Goal: Task Accomplishment & Management: Use online tool/utility

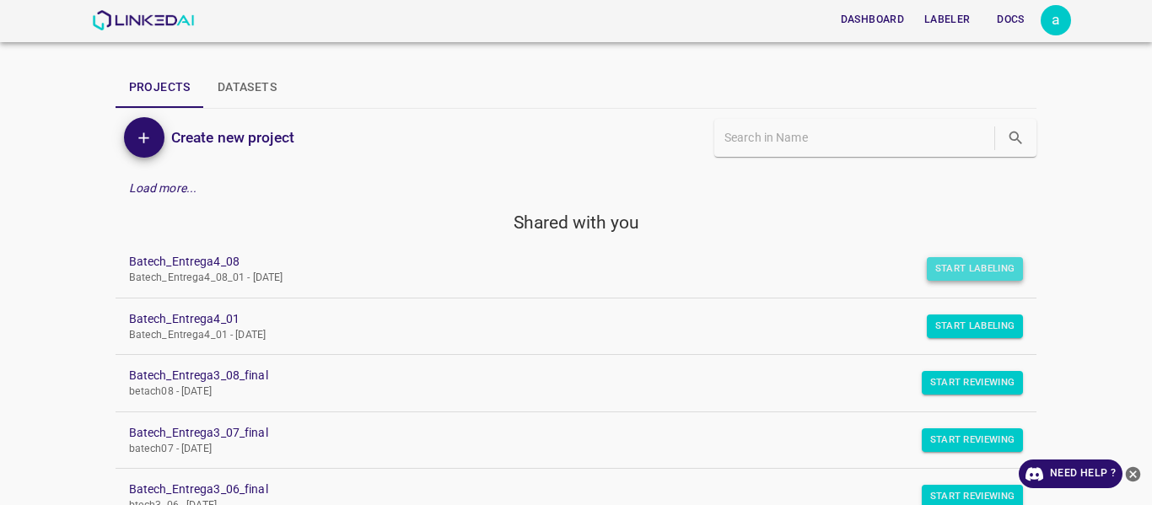
click at [941, 275] on button "Start Labeling" at bounding box center [975, 269] width 97 height 24
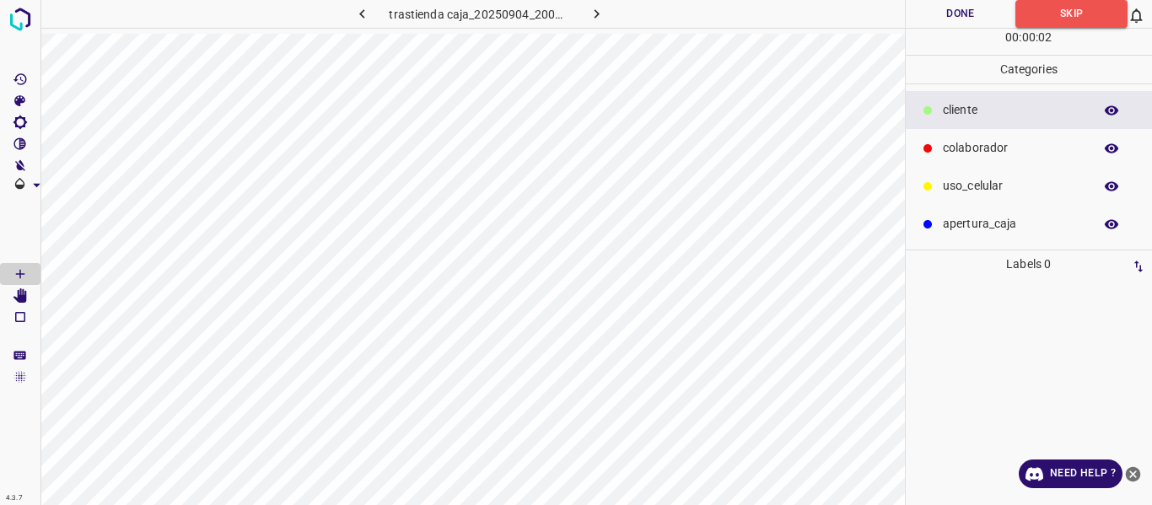
click at [599, 19] on icon "button" at bounding box center [597, 14] width 18 height 18
click at [957, 138] on div "colaborador" at bounding box center [1029, 148] width 247 height 38
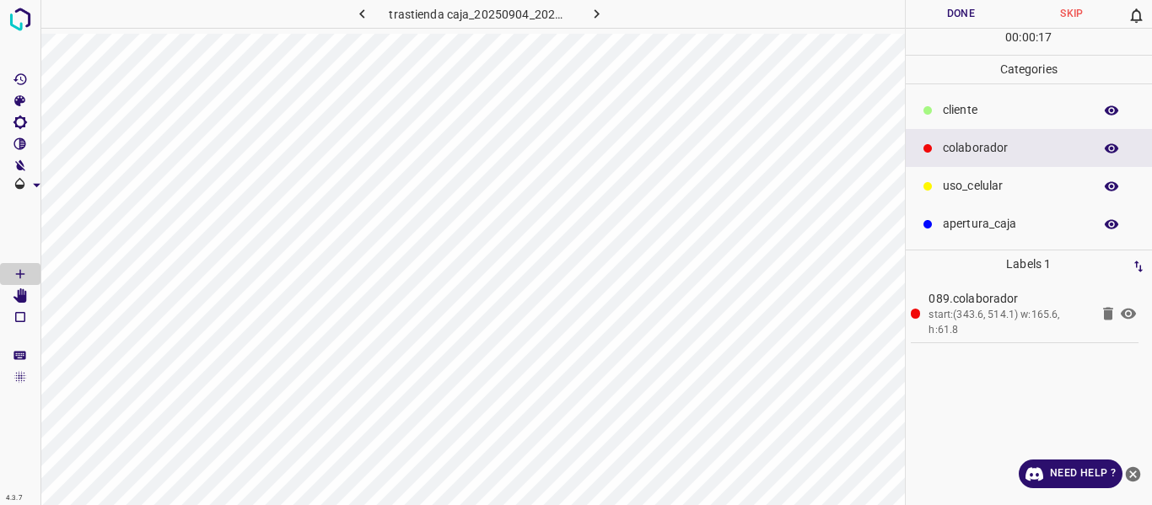
click at [960, 182] on p "uso_celular" at bounding box center [1014, 186] width 142 height 18
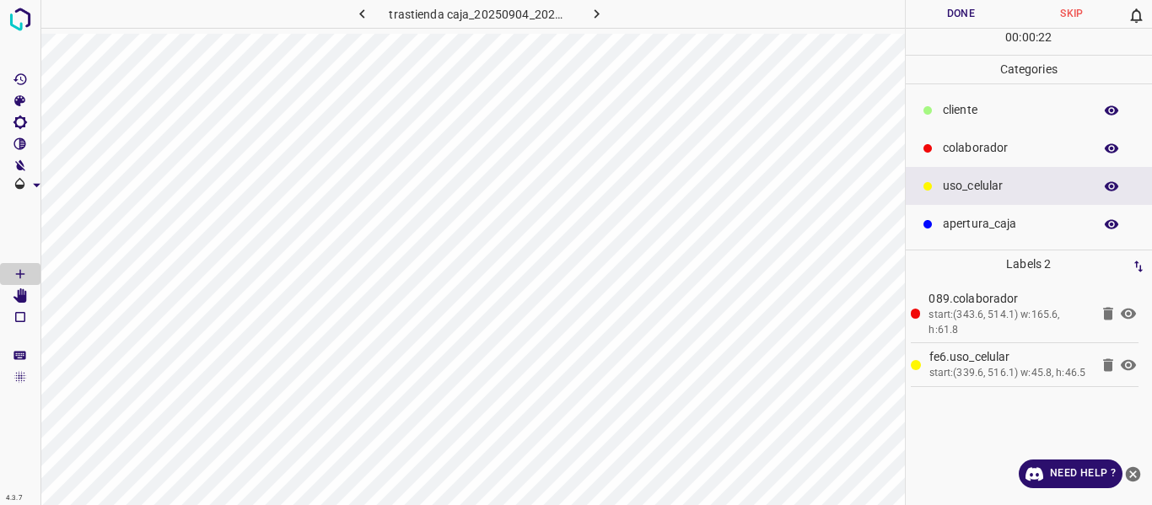
click at [958, 153] on p "colaborador" at bounding box center [1014, 148] width 142 height 18
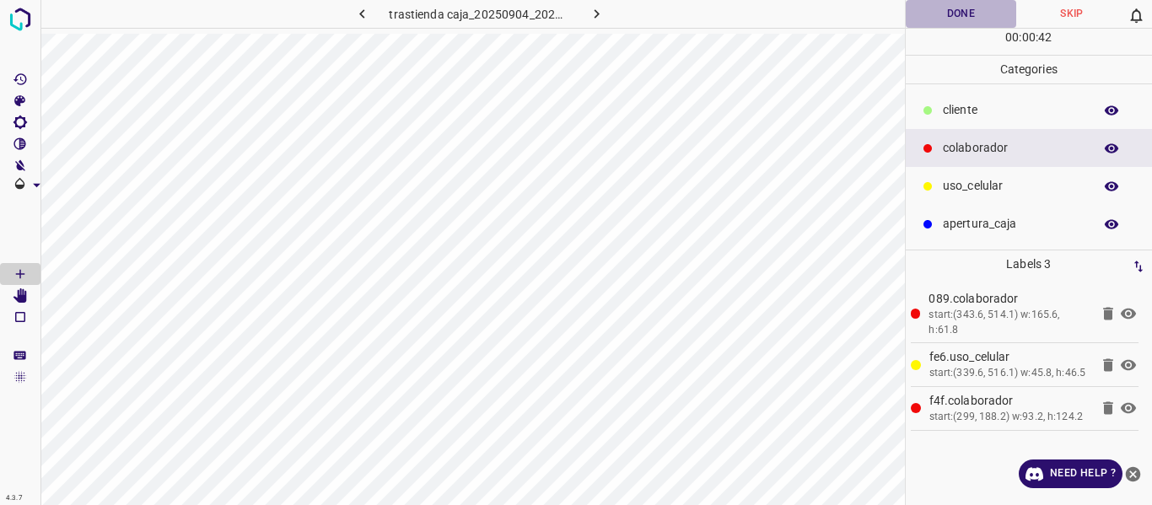
click at [947, 27] on button "Done" at bounding box center [961, 14] width 111 height 28
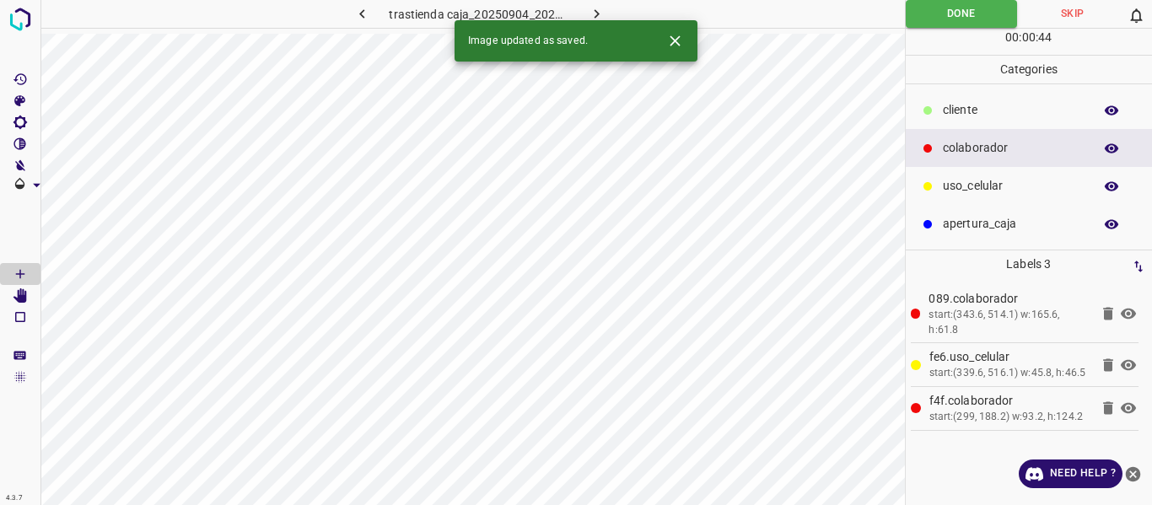
click at [603, 13] on icon "button" at bounding box center [597, 14] width 18 height 18
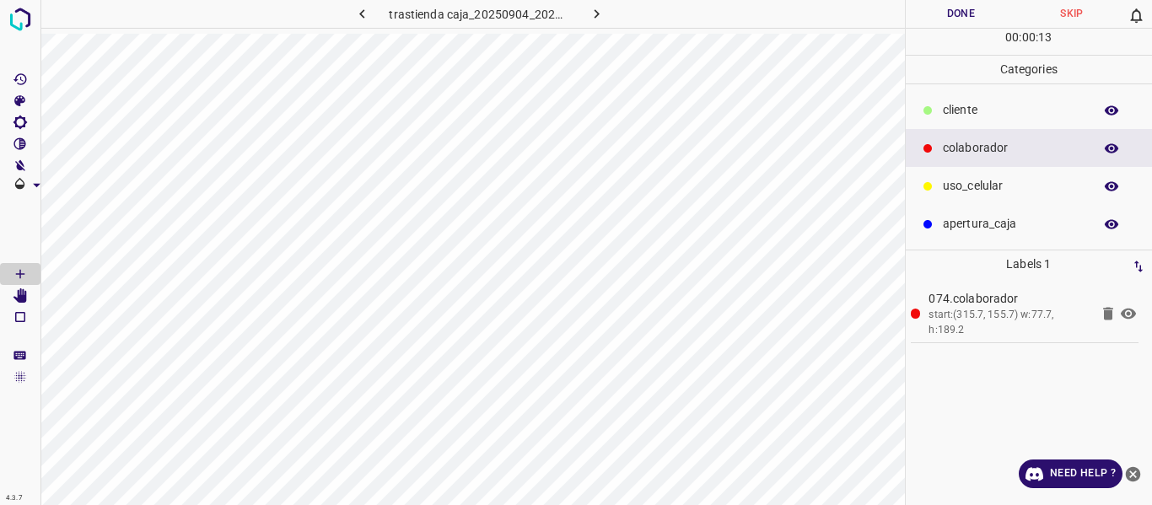
click at [941, 13] on button "Done" at bounding box center [961, 14] width 111 height 28
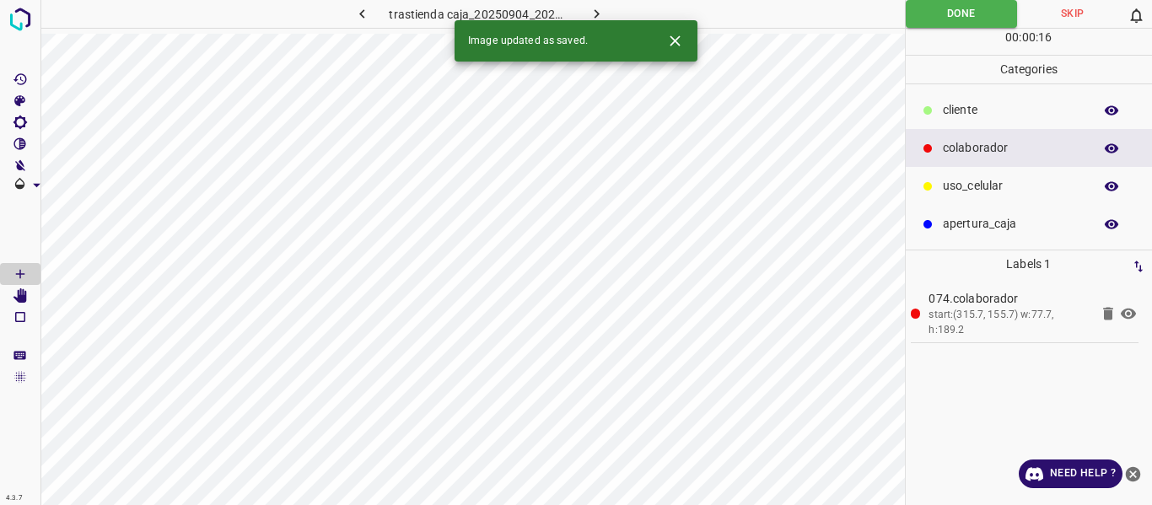
click at [363, 16] on icon "button" at bounding box center [361, 13] width 5 height 9
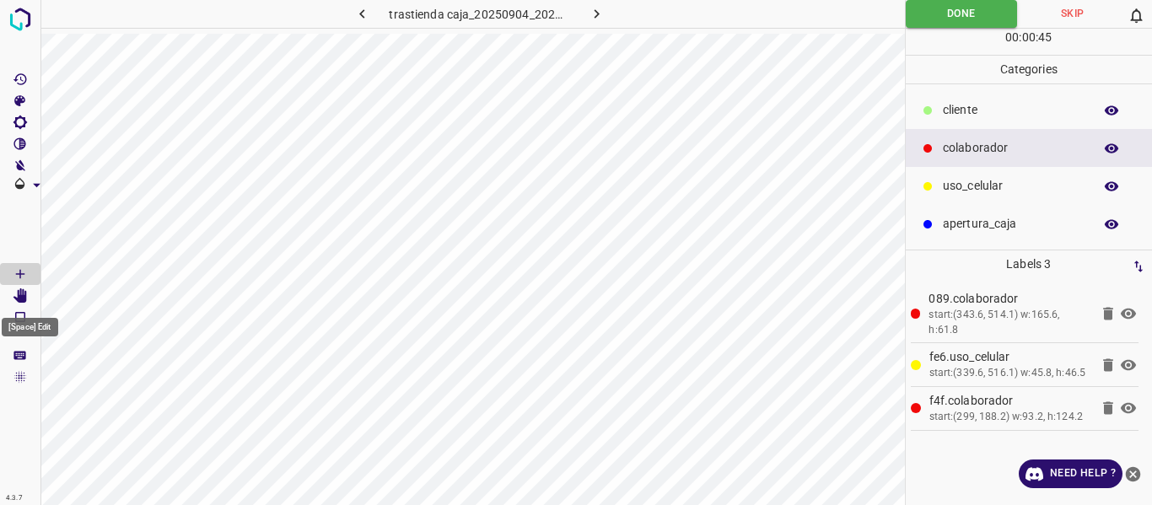
click at [20, 293] on icon "[Space] Edit" at bounding box center [19, 295] width 13 height 15
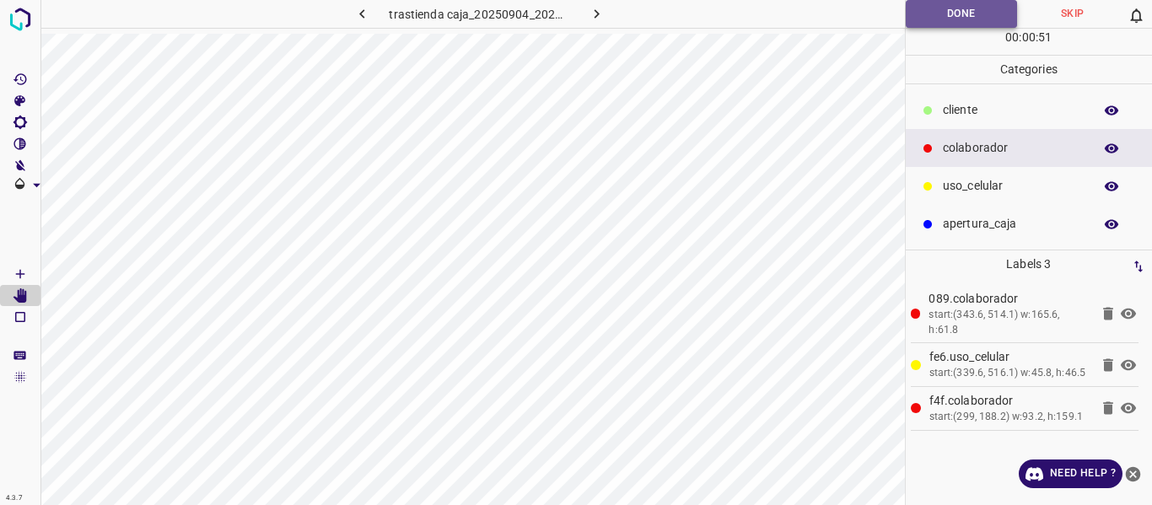
click at [948, 8] on button "Done" at bounding box center [962, 14] width 112 height 28
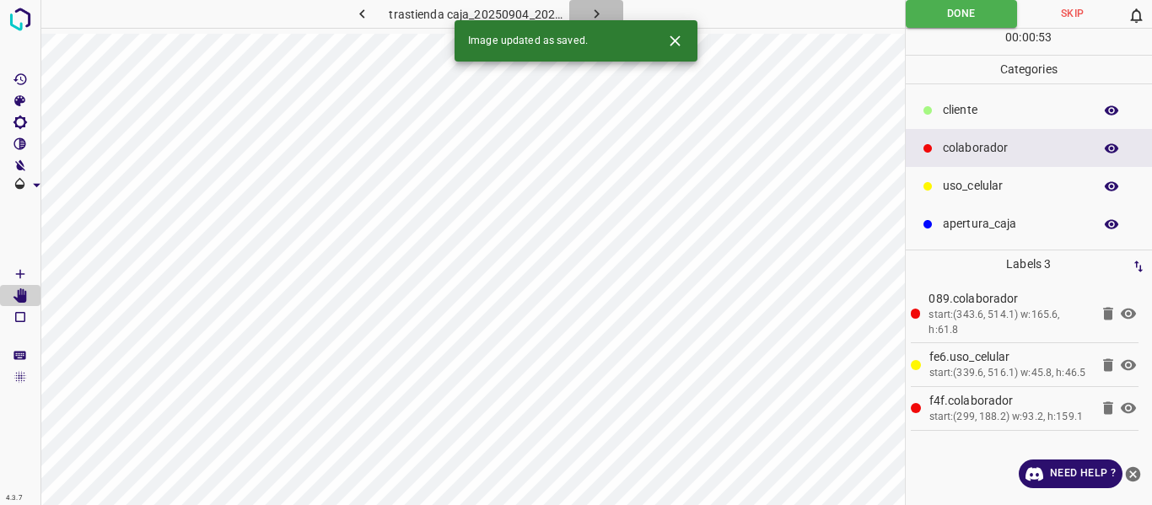
click at [604, 10] on icon "button" at bounding box center [597, 14] width 18 height 18
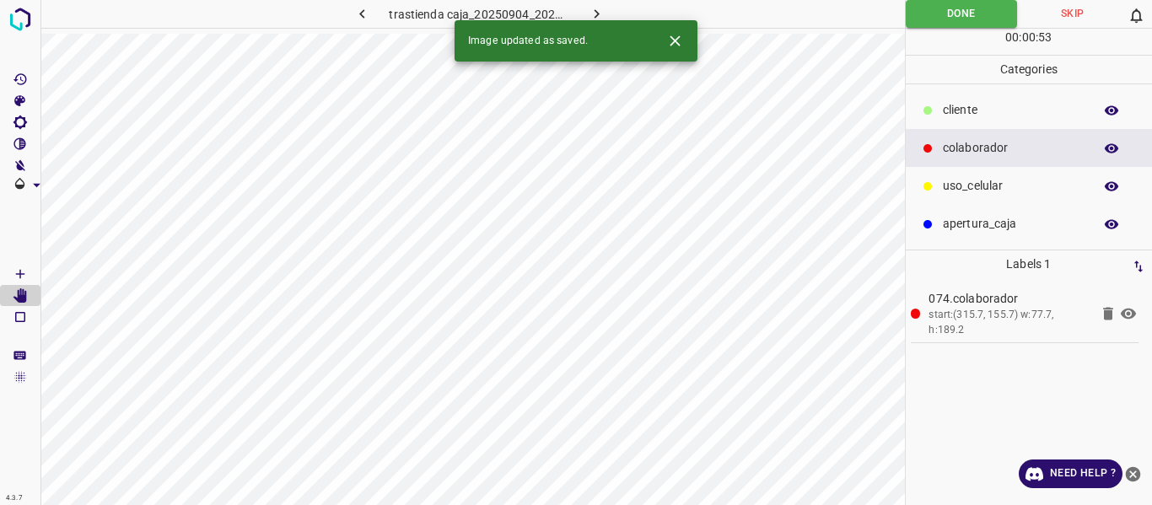
click at [594, 13] on icon "button" at bounding box center [597, 14] width 18 height 18
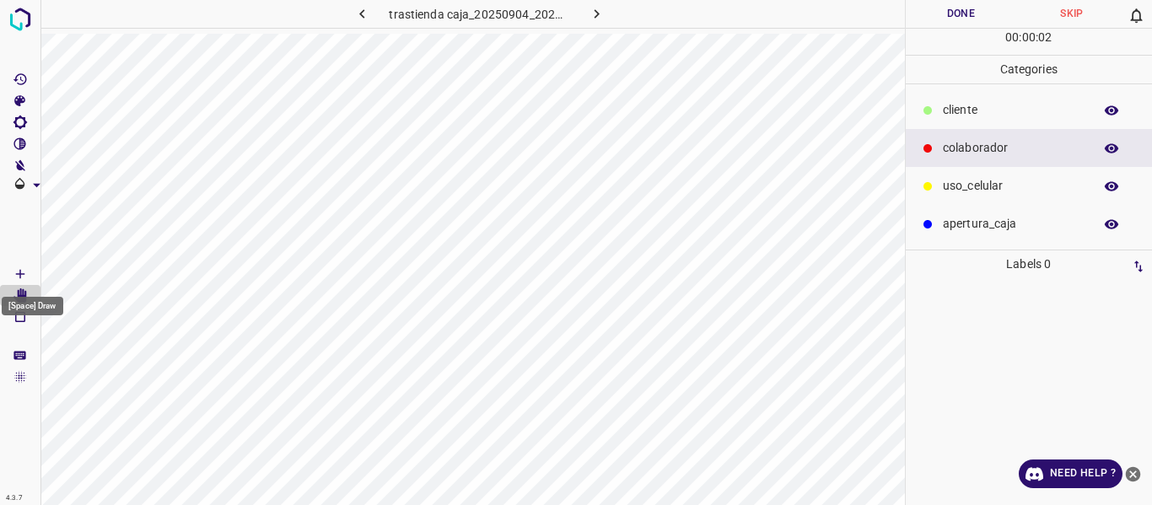
click at [20, 271] on icon "[Space] Draw" at bounding box center [20, 274] width 8 height 8
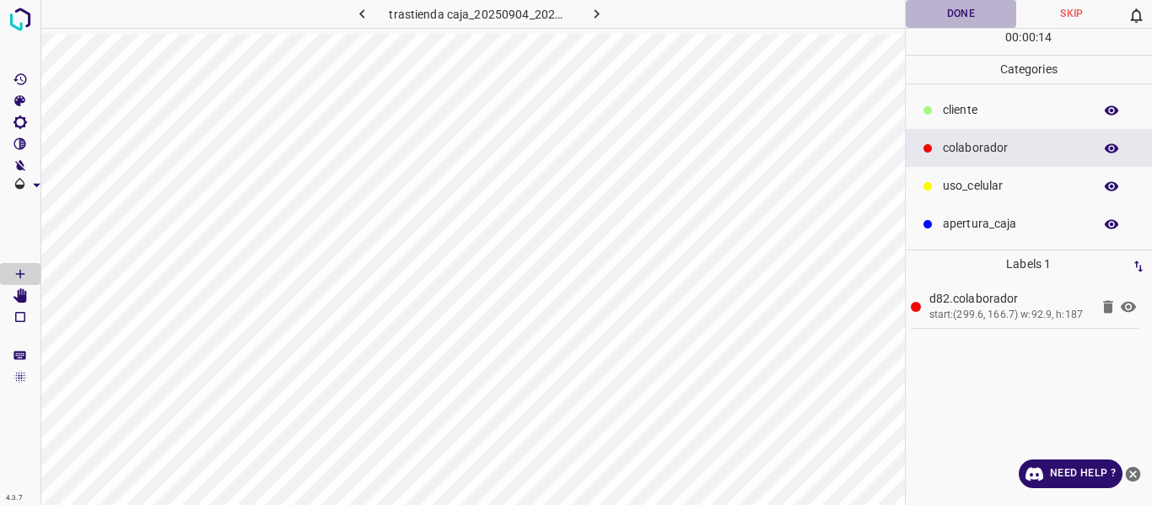
click at [924, 17] on button "Done" at bounding box center [961, 14] width 111 height 28
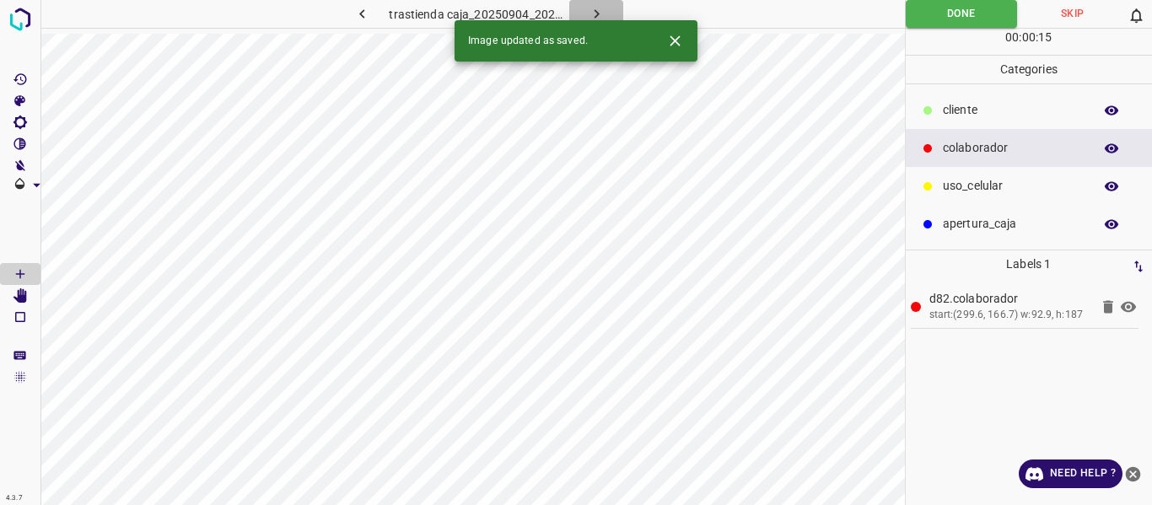
click at [594, 12] on icon "button" at bounding box center [597, 14] width 18 height 18
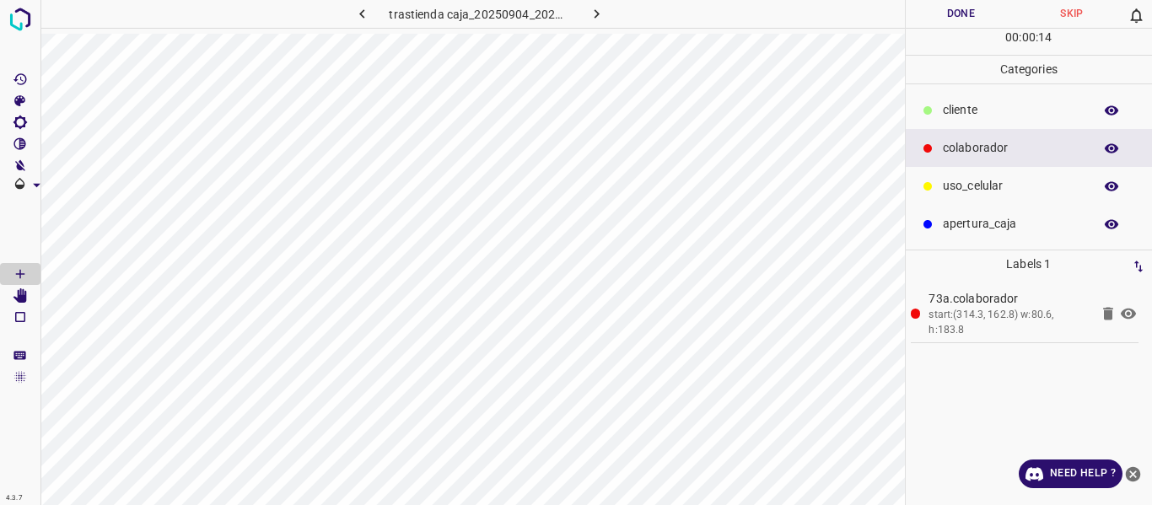
click at [933, 10] on button "Done" at bounding box center [961, 14] width 111 height 28
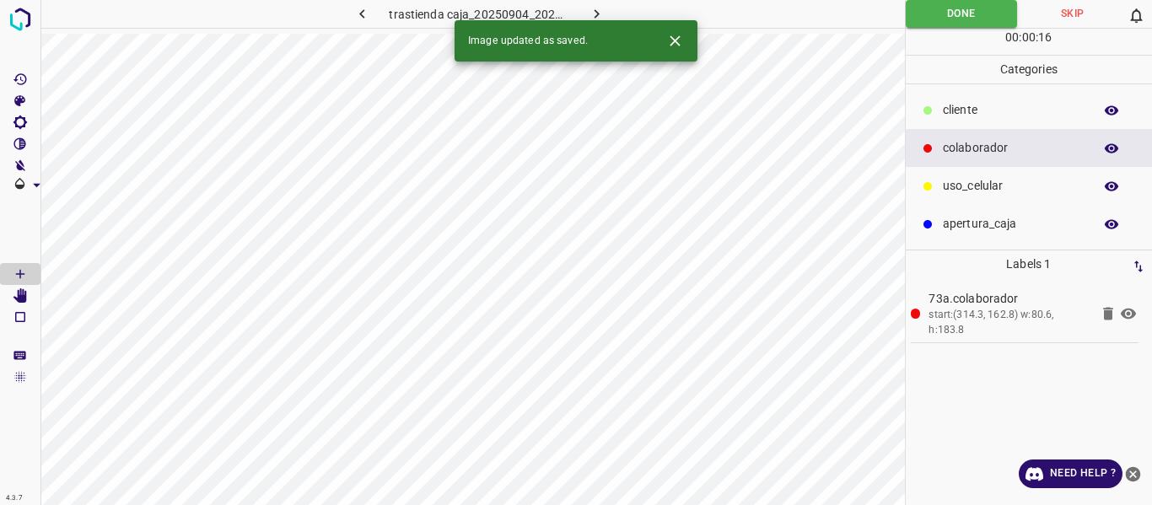
click at [590, 10] on icon "button" at bounding box center [597, 14] width 18 height 18
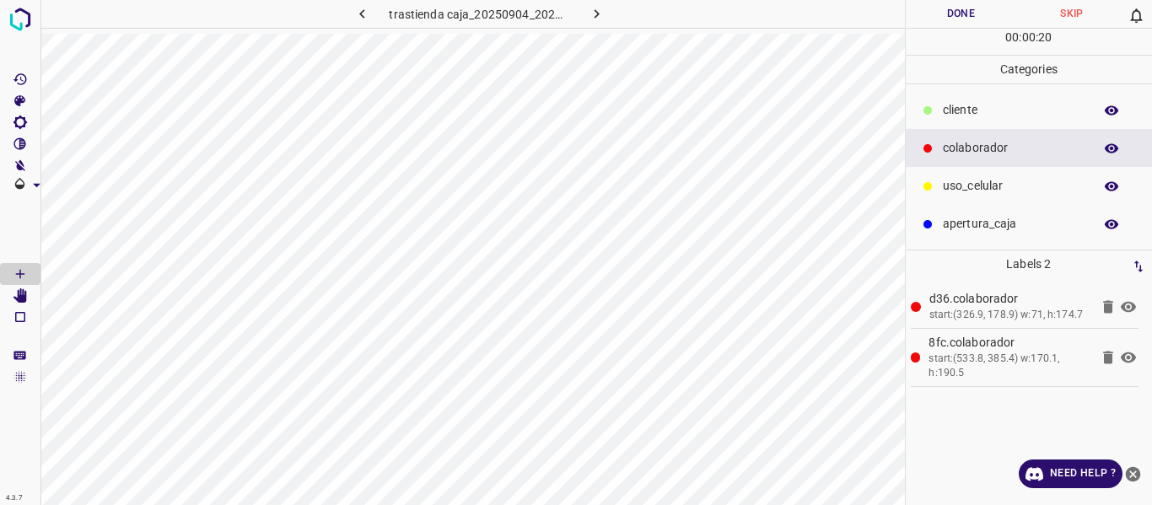
click at [917, 19] on button "Done" at bounding box center [961, 14] width 111 height 28
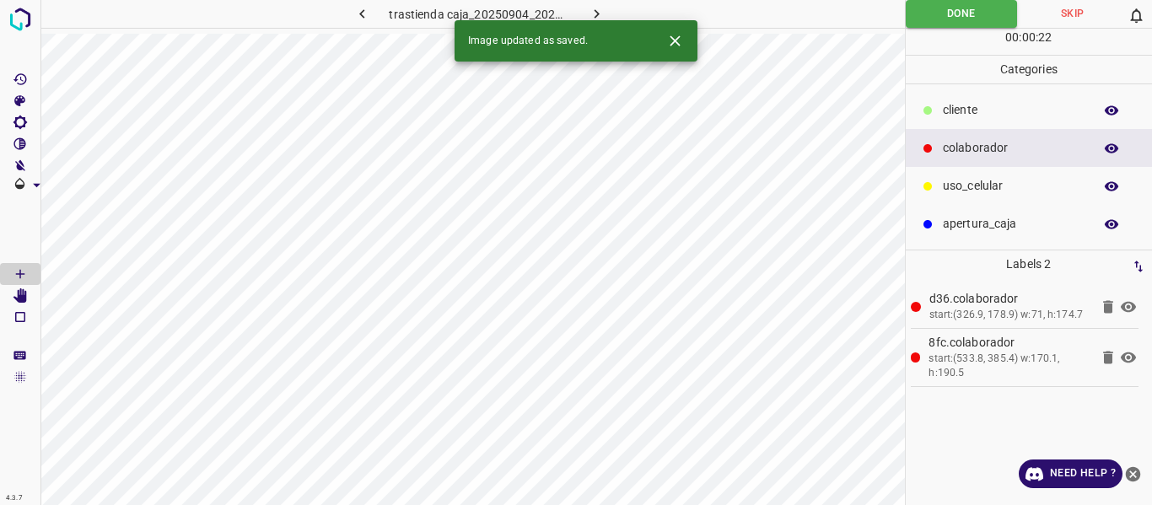
click at [369, 12] on icon "button" at bounding box center [362, 14] width 18 height 18
click at [603, 6] on icon "button" at bounding box center [597, 14] width 18 height 18
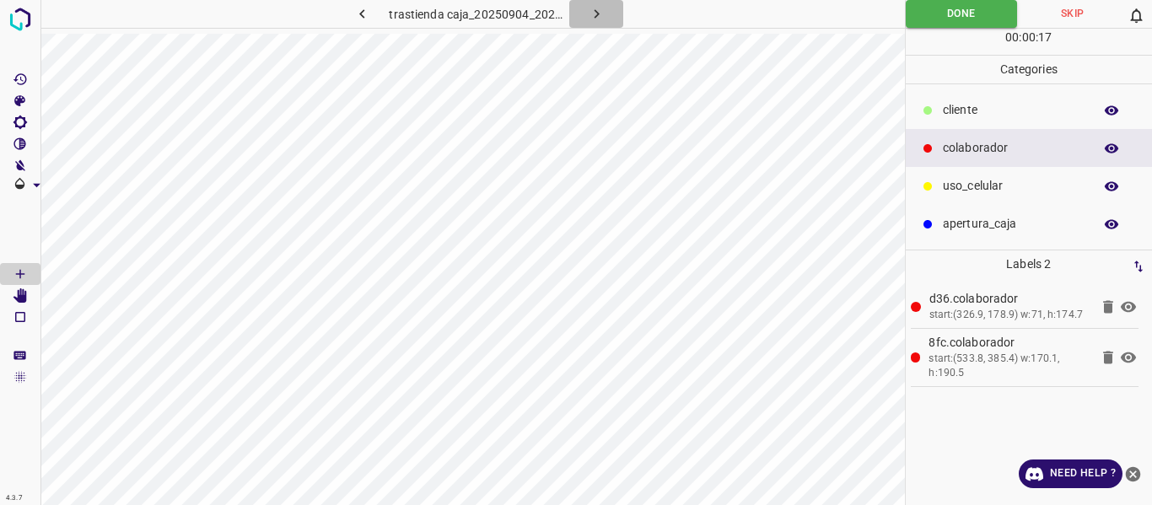
click at [594, 12] on icon "button" at bounding box center [597, 14] width 18 height 18
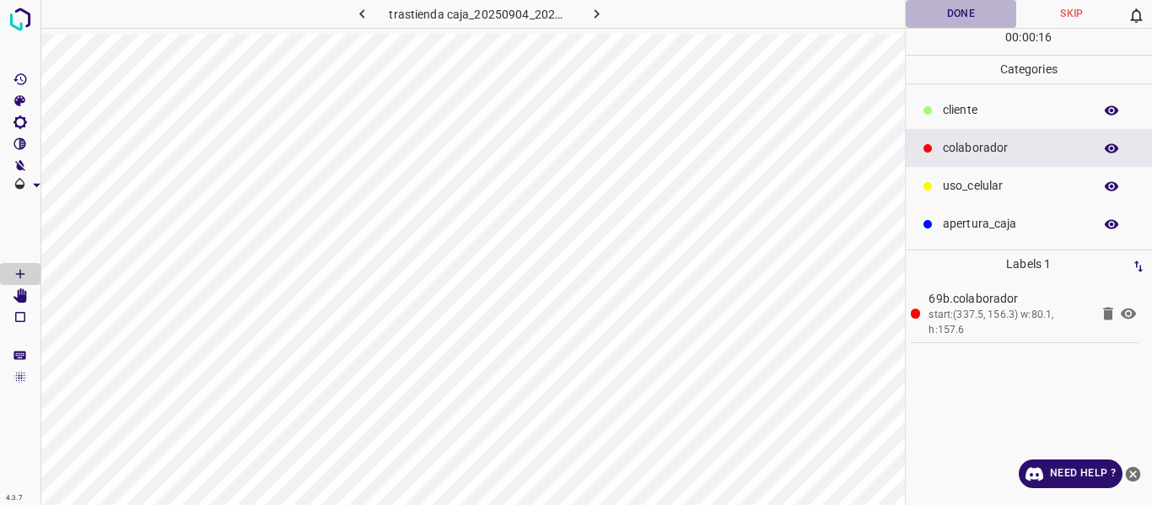
click at [923, 13] on button "Done" at bounding box center [961, 14] width 111 height 28
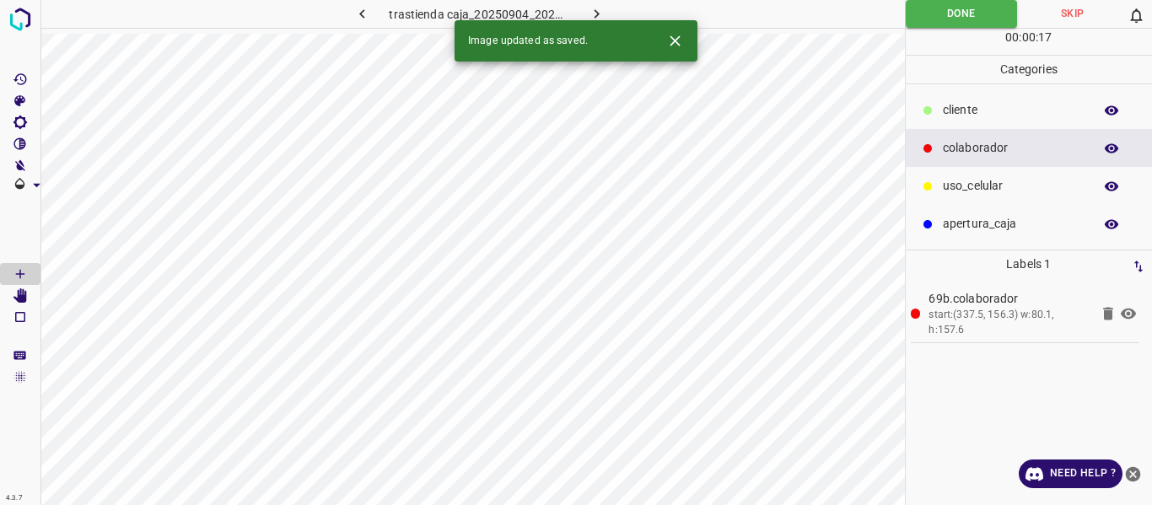
click at [594, 13] on icon "button" at bounding box center [597, 14] width 18 height 18
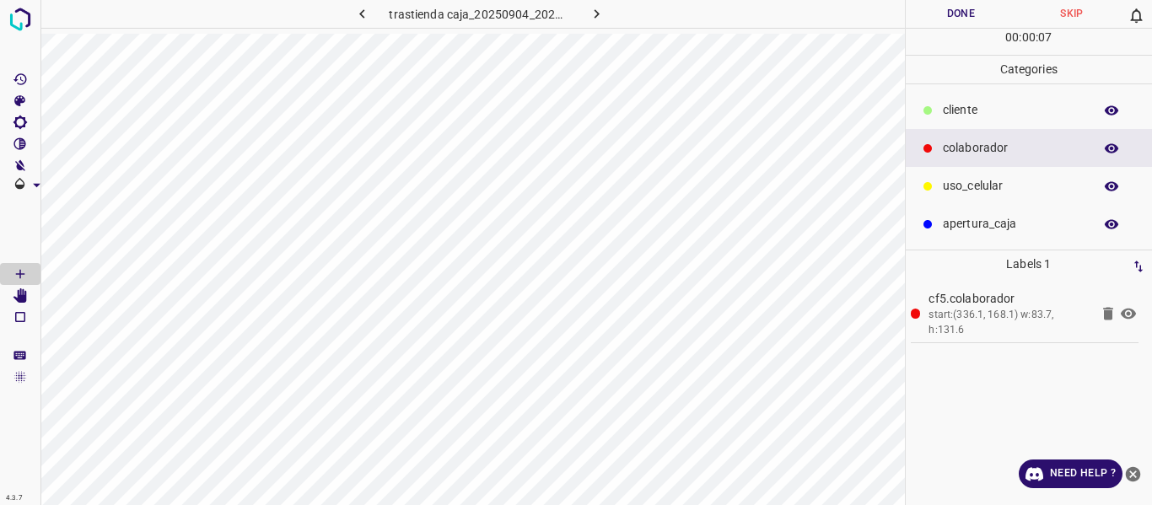
click at [953, 18] on button "Done" at bounding box center [961, 14] width 111 height 28
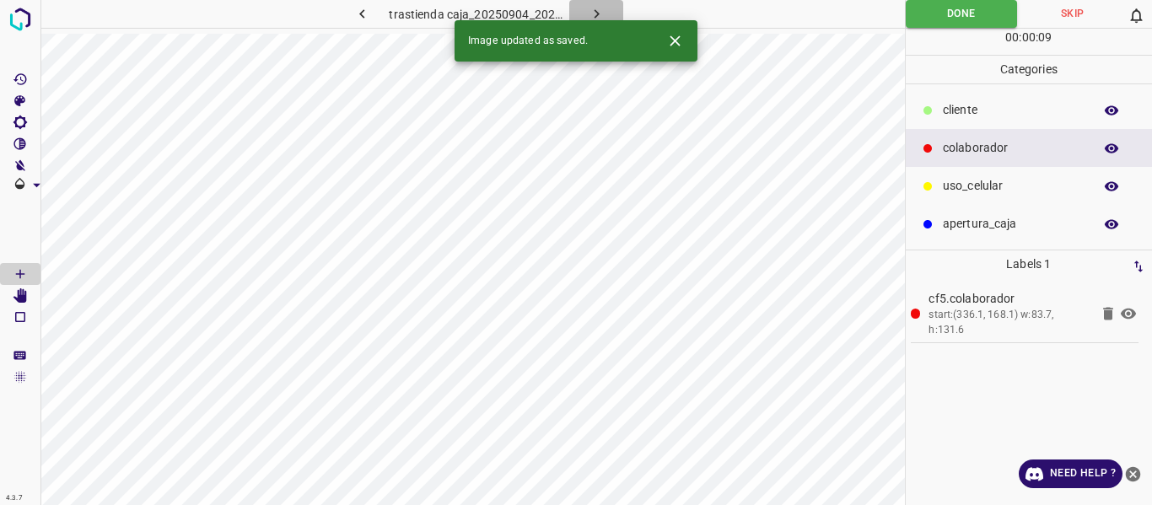
click at [594, 14] on icon "button" at bounding box center [597, 14] width 18 height 18
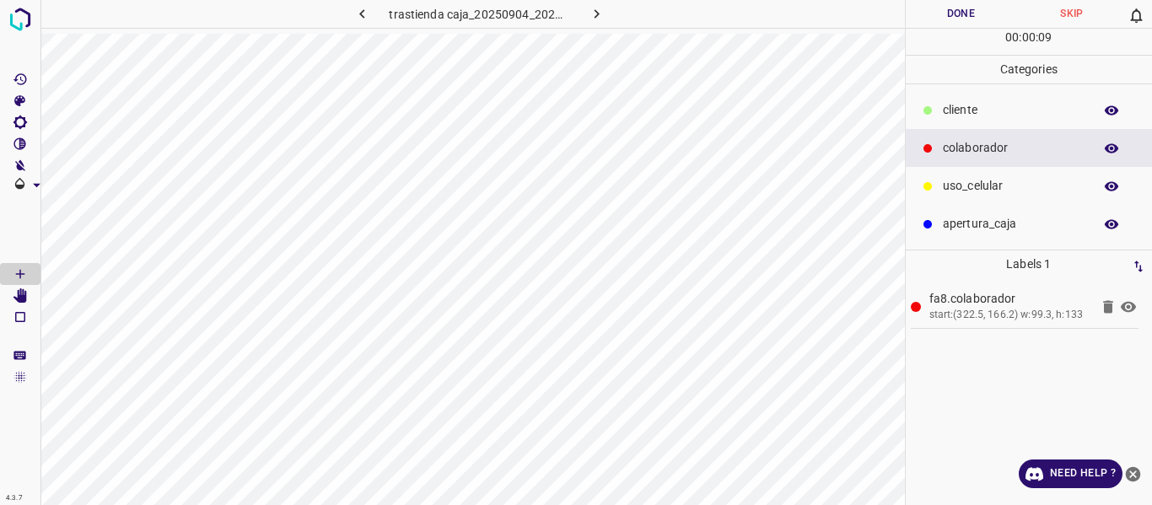
click at [948, 22] on button "Done" at bounding box center [961, 14] width 111 height 28
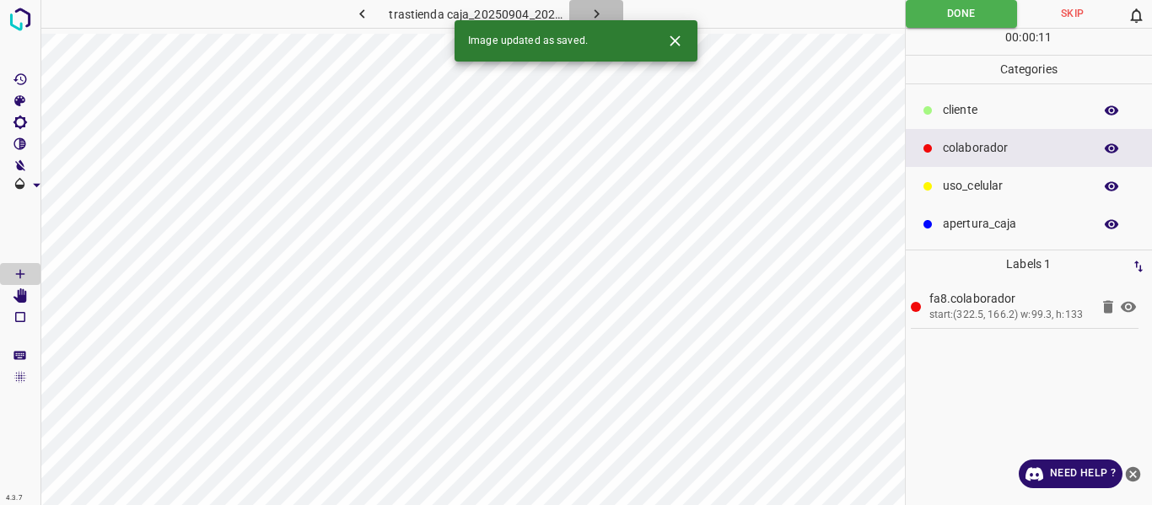
click at [598, 14] on icon "button" at bounding box center [596, 13] width 5 height 9
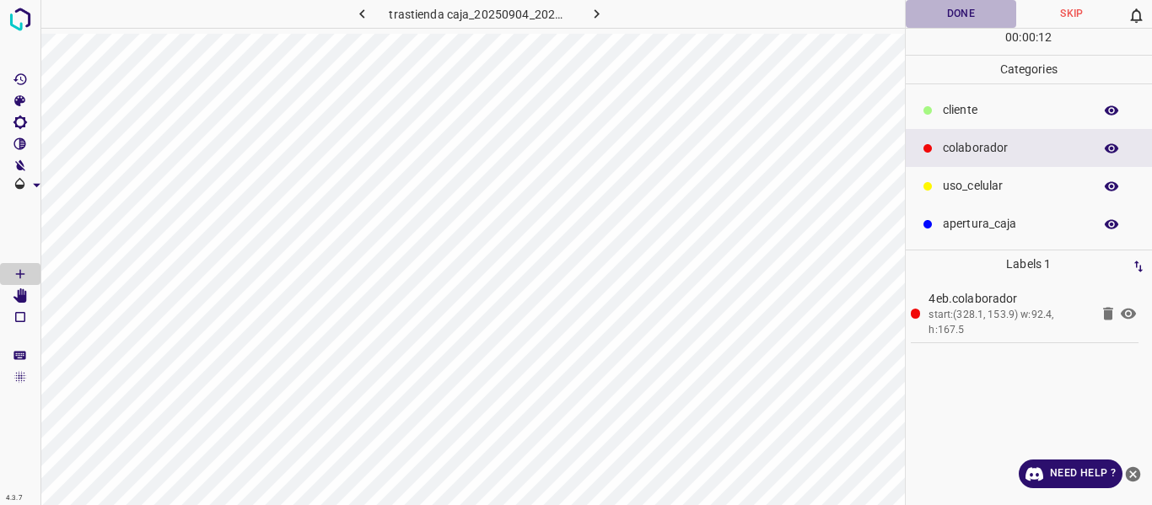
click at [924, 7] on button "Done" at bounding box center [961, 14] width 111 height 28
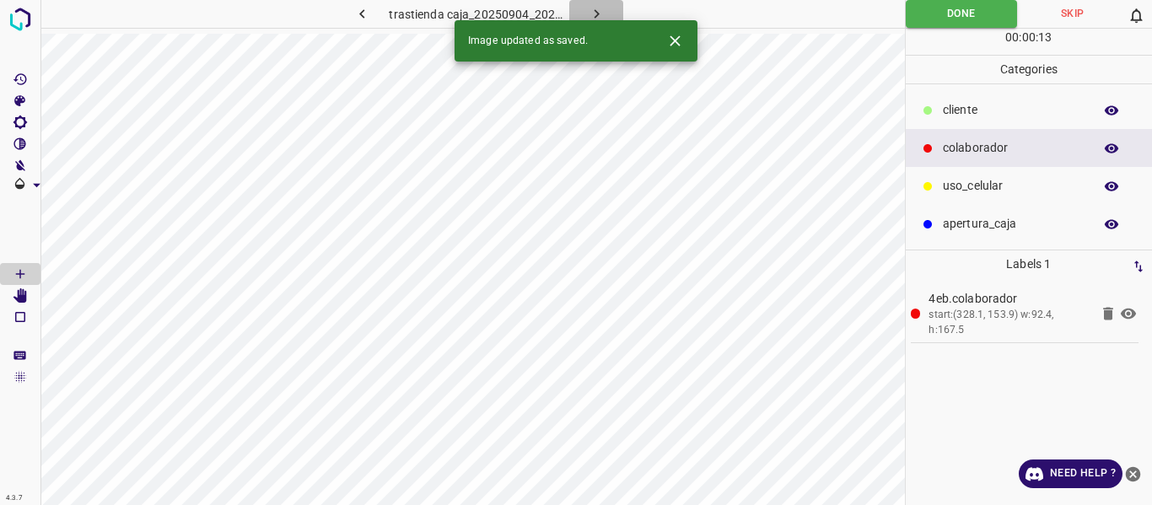
click at [599, 17] on icon "button" at bounding box center [597, 14] width 18 height 18
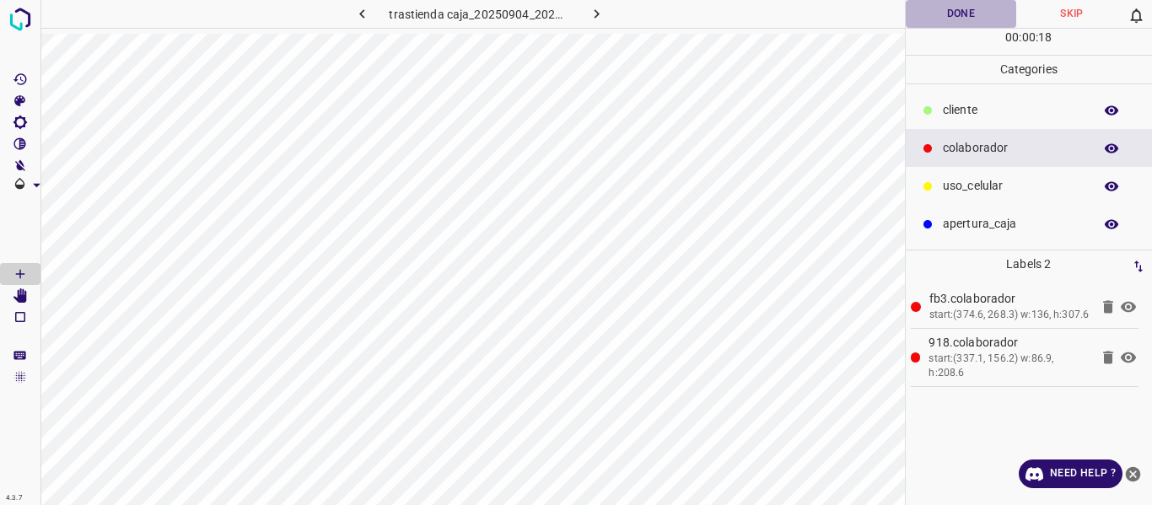
click at [946, 17] on button "Done" at bounding box center [961, 14] width 111 height 28
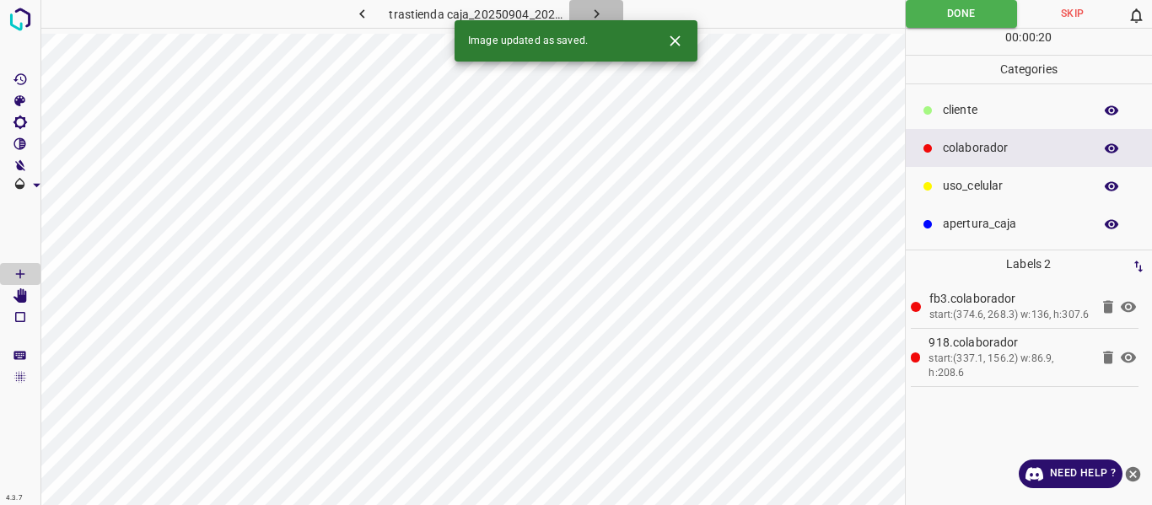
click at [583, 10] on button "button" at bounding box center [596, 14] width 54 height 28
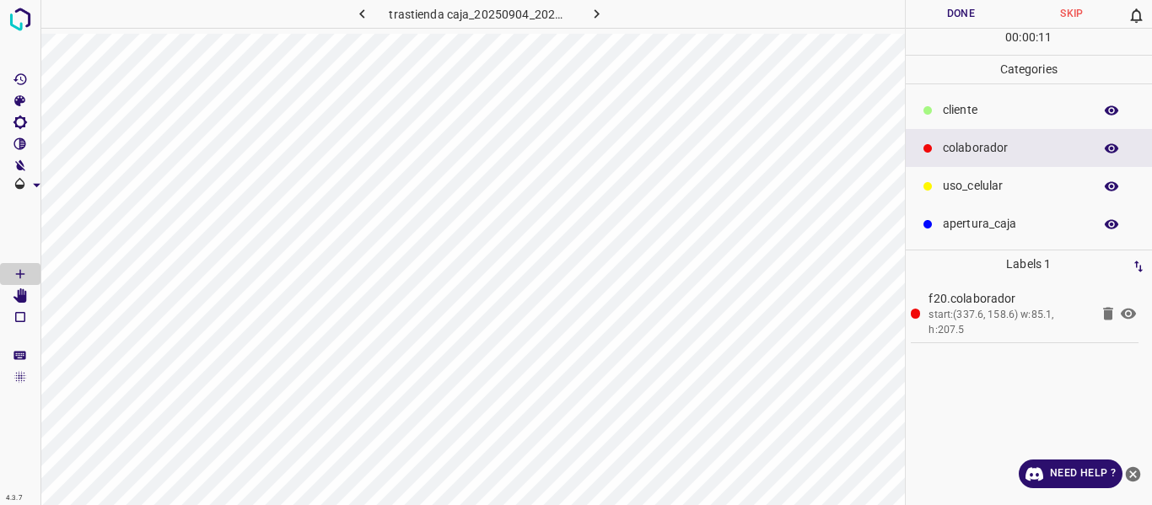
click at [911, 25] on button "Done" at bounding box center [961, 14] width 111 height 28
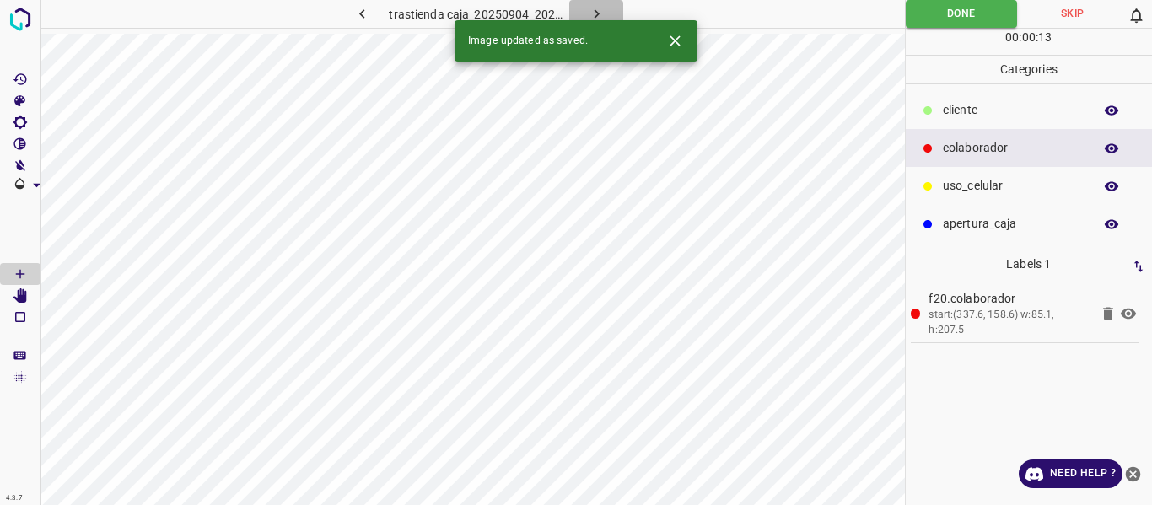
click at [589, 9] on icon "button" at bounding box center [597, 14] width 18 height 18
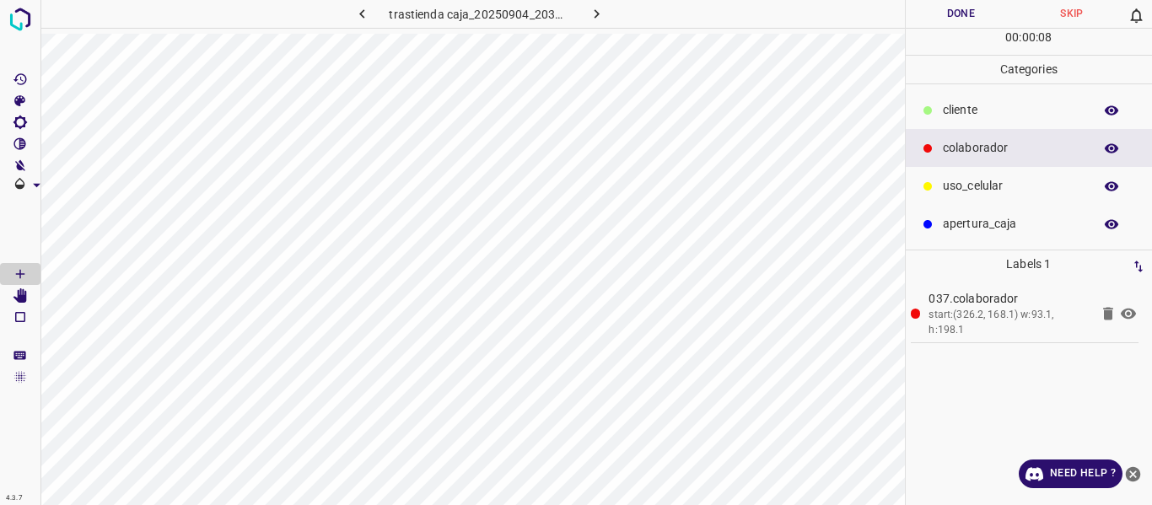
click at [948, 16] on button "Done" at bounding box center [961, 14] width 111 height 28
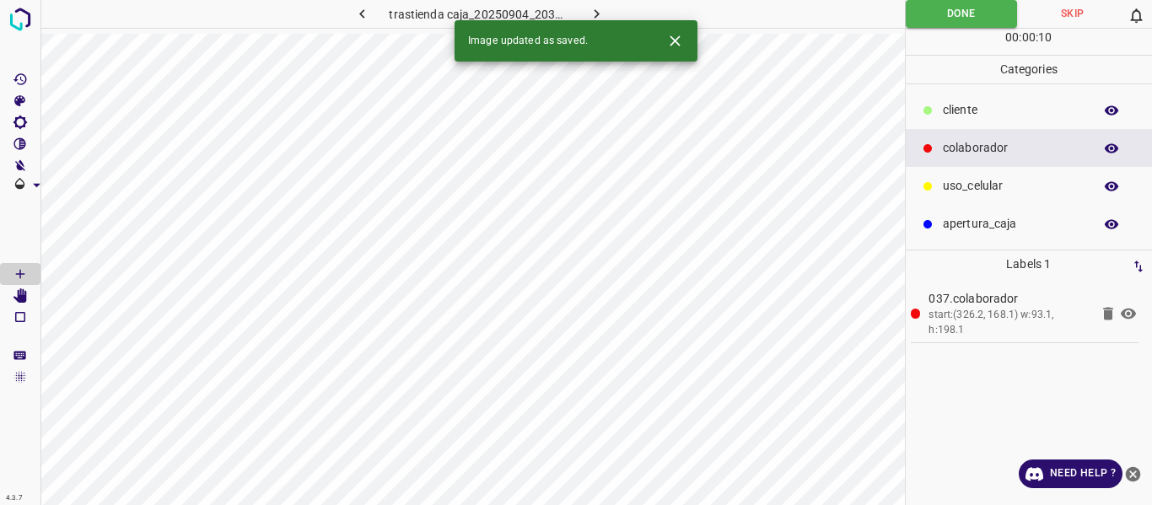
click at [588, 12] on icon "button" at bounding box center [597, 14] width 18 height 18
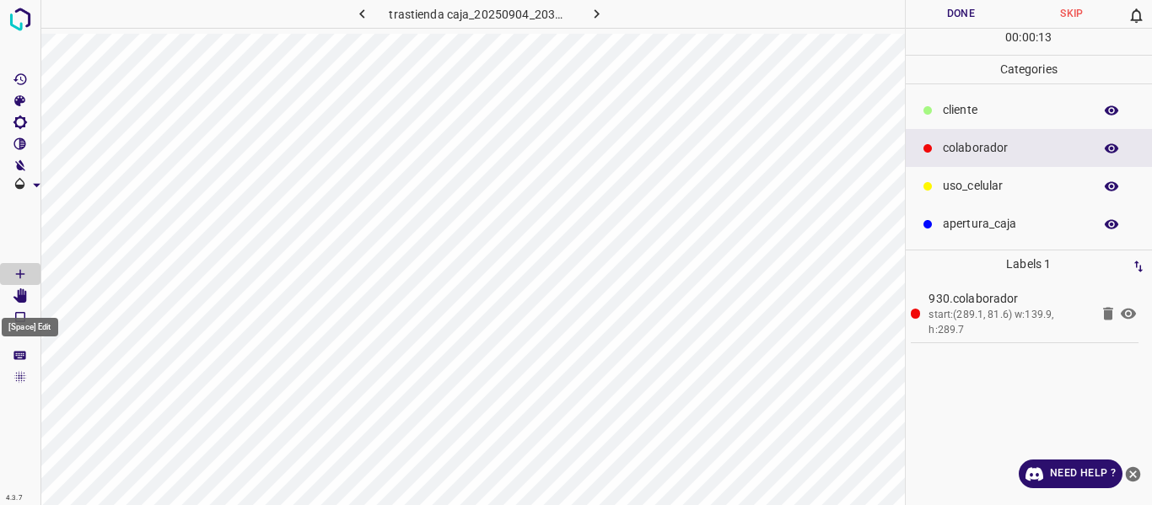
click at [25, 298] on icon "[Space] Edit" at bounding box center [19, 295] width 13 height 15
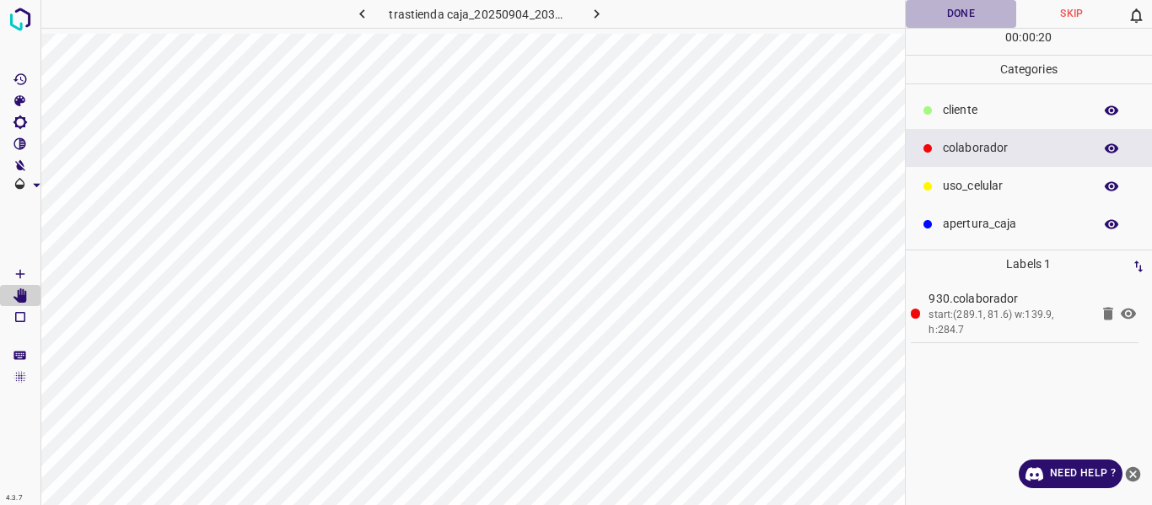
click at [952, 12] on button "Done" at bounding box center [961, 14] width 111 height 28
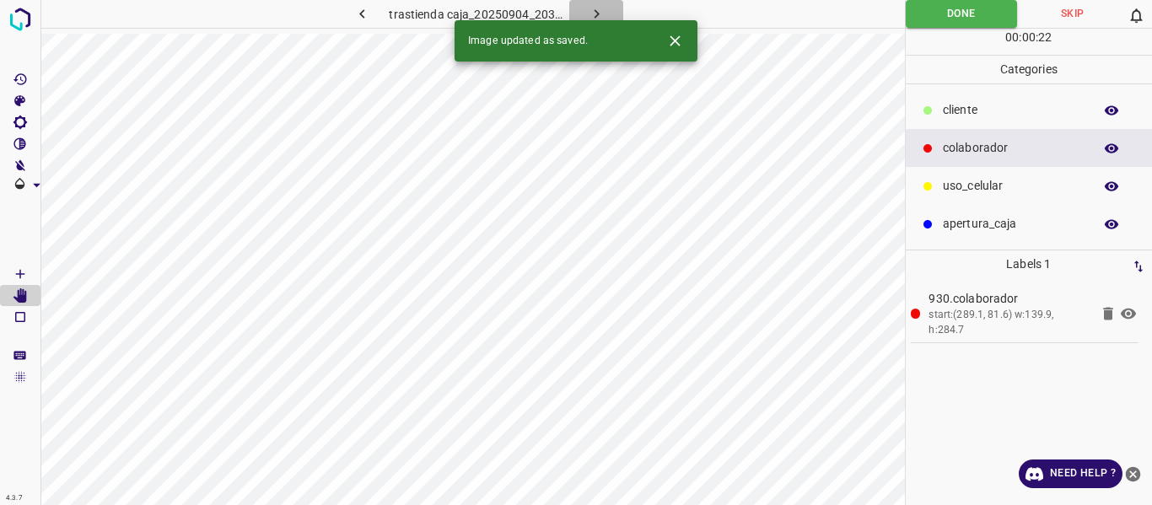
click at [596, 11] on icon "button" at bounding box center [597, 14] width 18 height 18
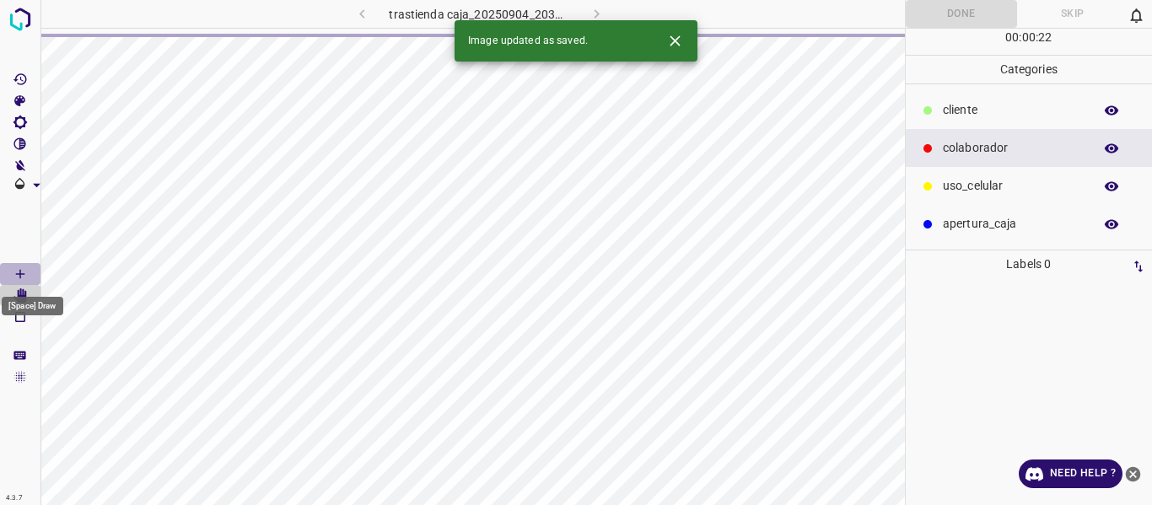
click at [18, 277] on icon "[Space] Draw" at bounding box center [20, 273] width 15 height 15
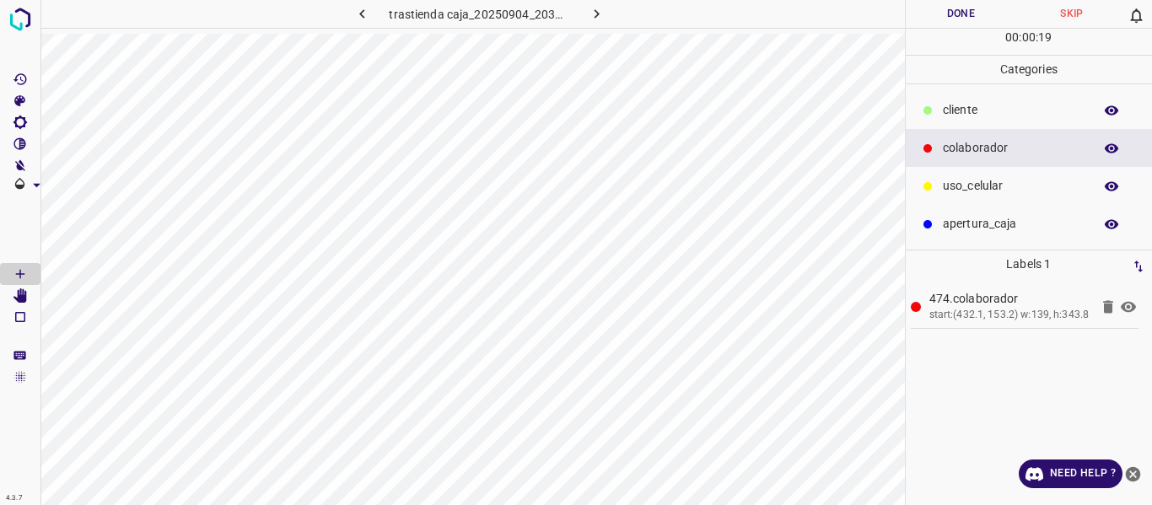
click at [943, 10] on button "Done" at bounding box center [961, 14] width 111 height 28
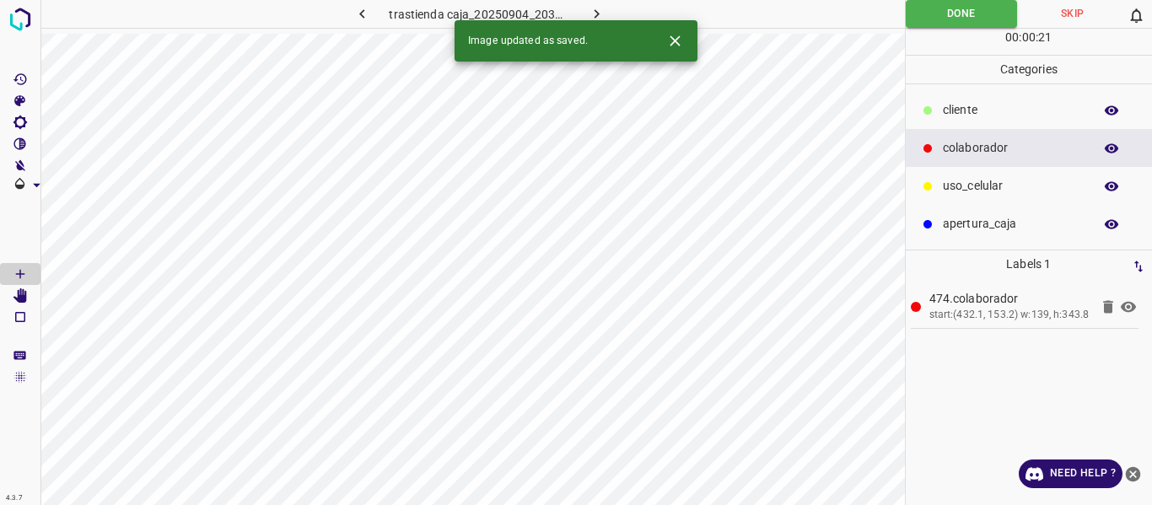
click at [595, 10] on icon "button" at bounding box center [597, 14] width 18 height 18
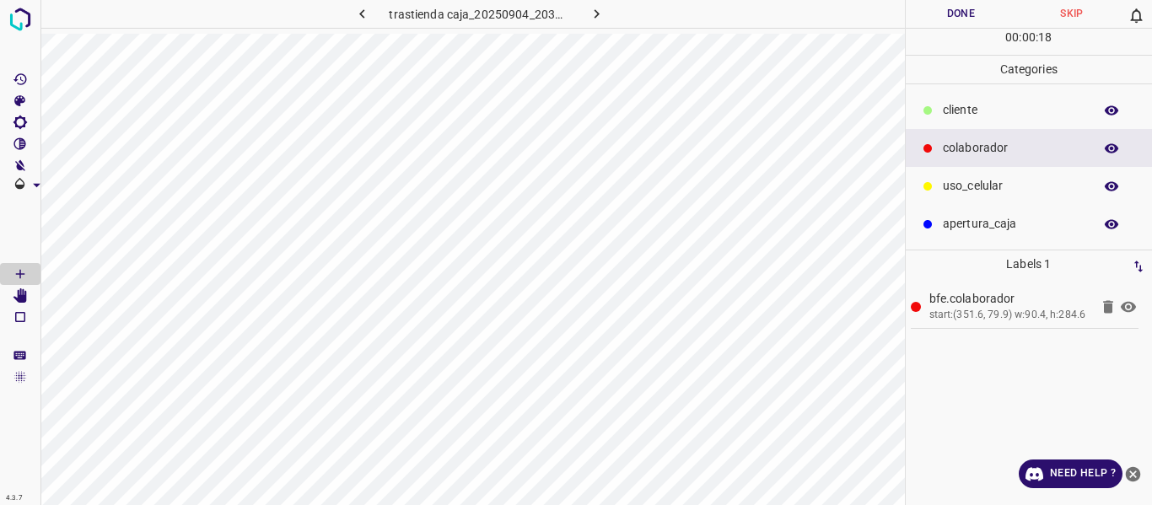
click at [927, 14] on button "Done" at bounding box center [961, 14] width 111 height 28
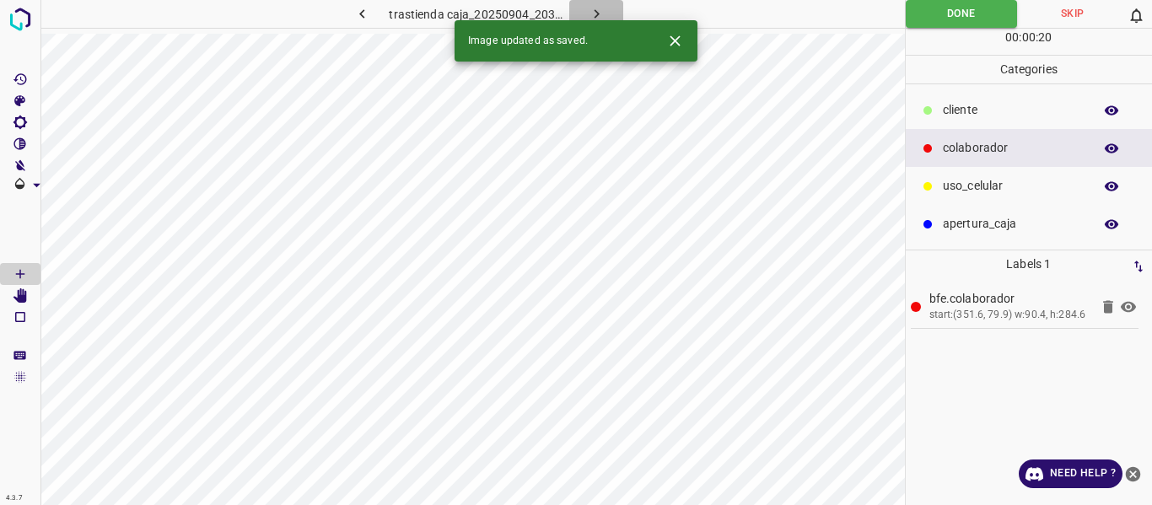
click at [593, 8] on icon "button" at bounding box center [597, 14] width 18 height 18
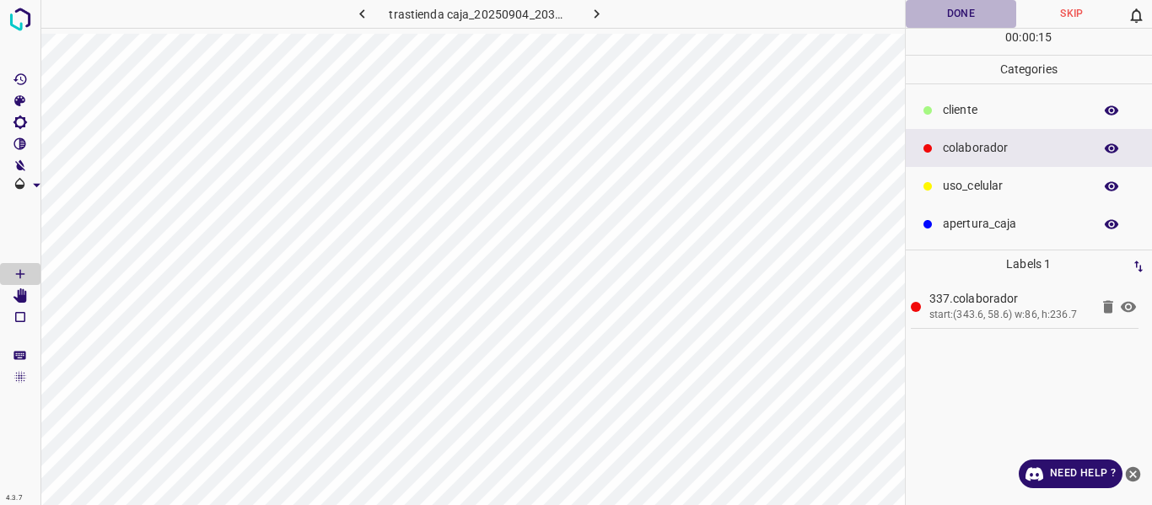
click at [978, 22] on button "Done" at bounding box center [961, 14] width 111 height 28
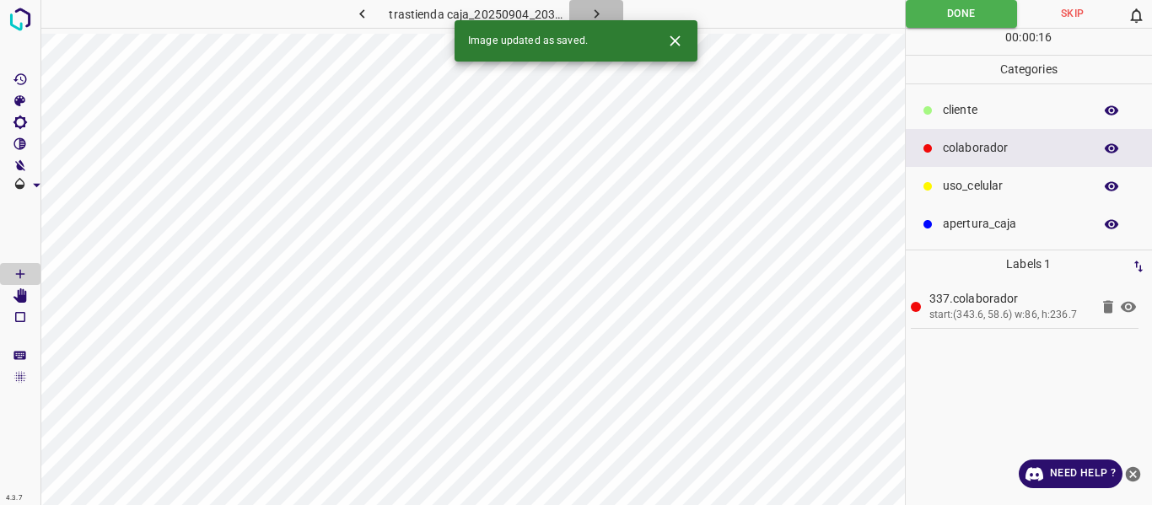
click at [605, 13] on button "button" at bounding box center [596, 14] width 54 height 28
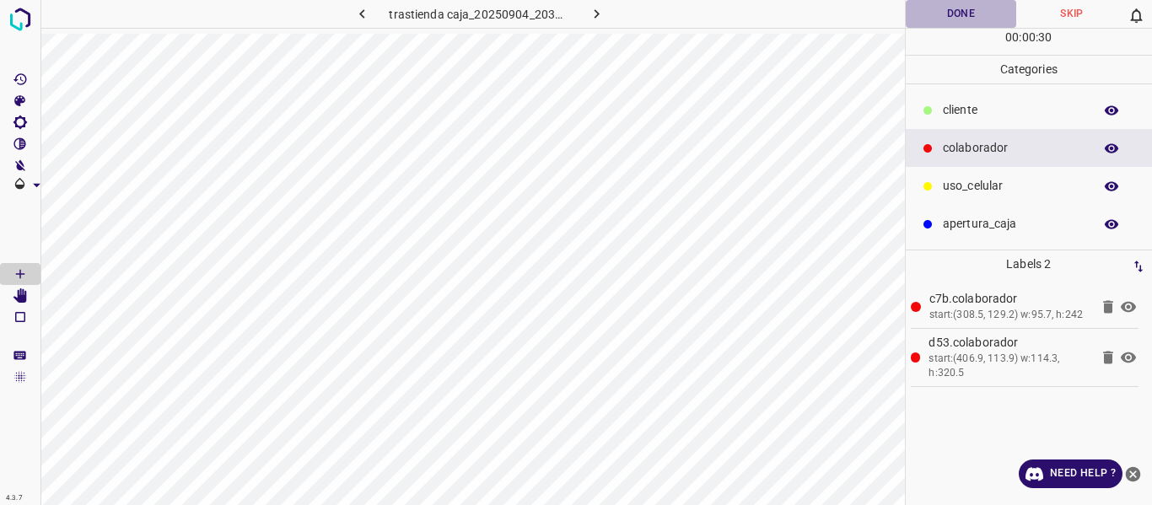
click at [943, 8] on button "Done" at bounding box center [961, 14] width 111 height 28
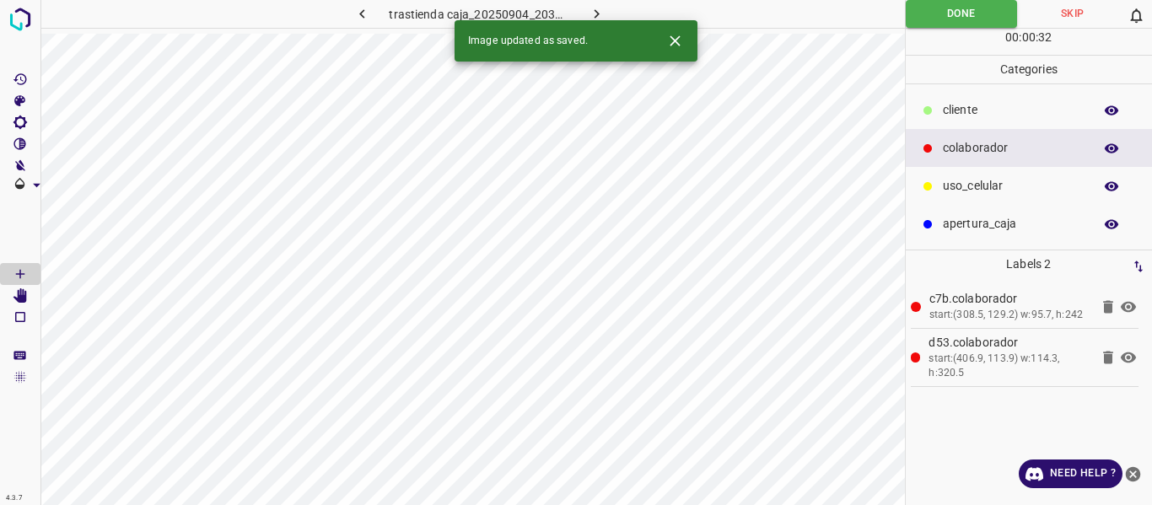
click at [587, 3] on button "button" at bounding box center [596, 14] width 54 height 28
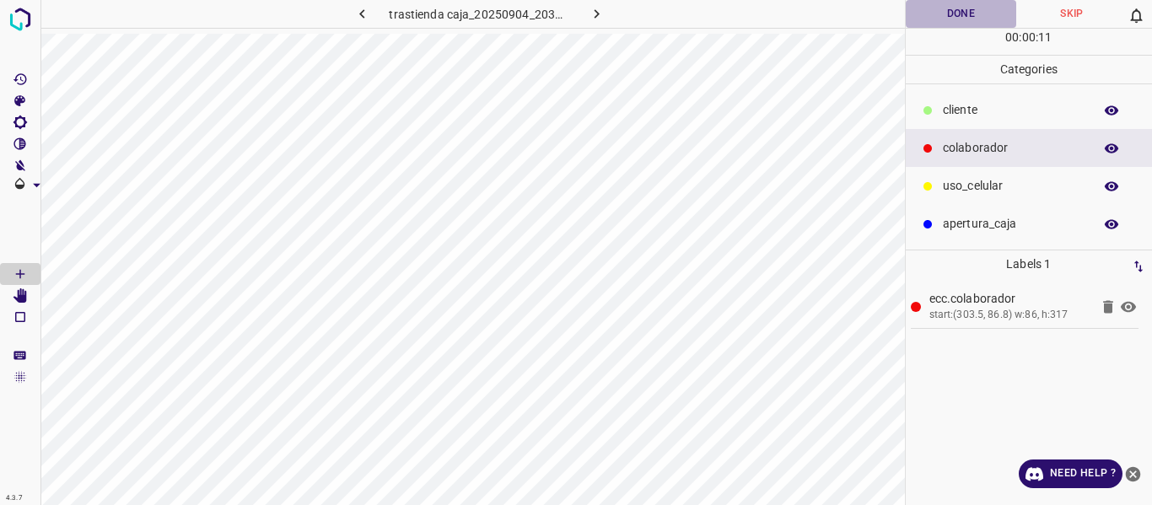
click at [955, 7] on button "Done" at bounding box center [961, 14] width 111 height 28
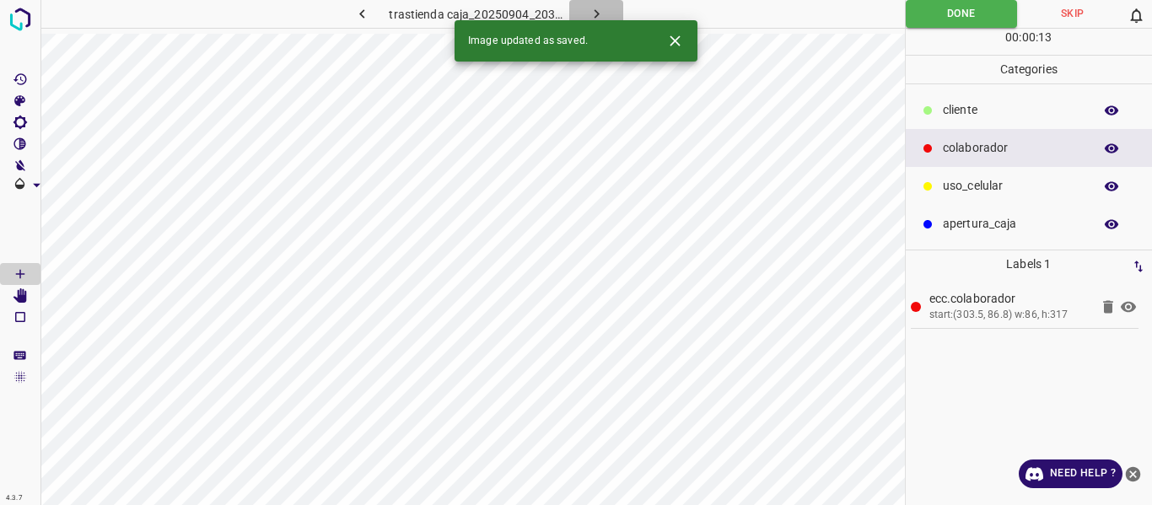
click at [588, 10] on icon "button" at bounding box center [597, 14] width 18 height 18
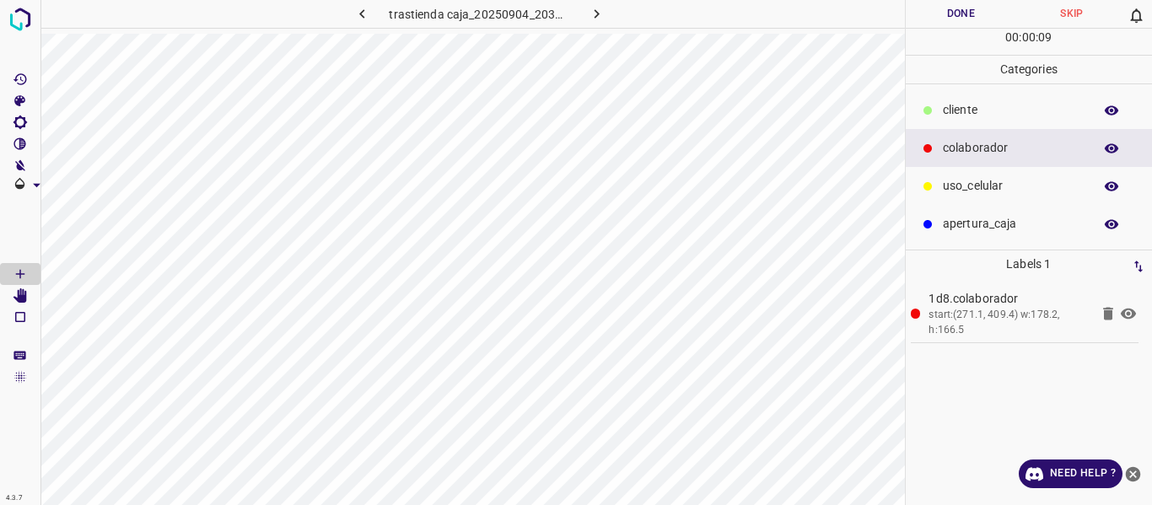
click at [955, 16] on button "Done" at bounding box center [961, 14] width 111 height 28
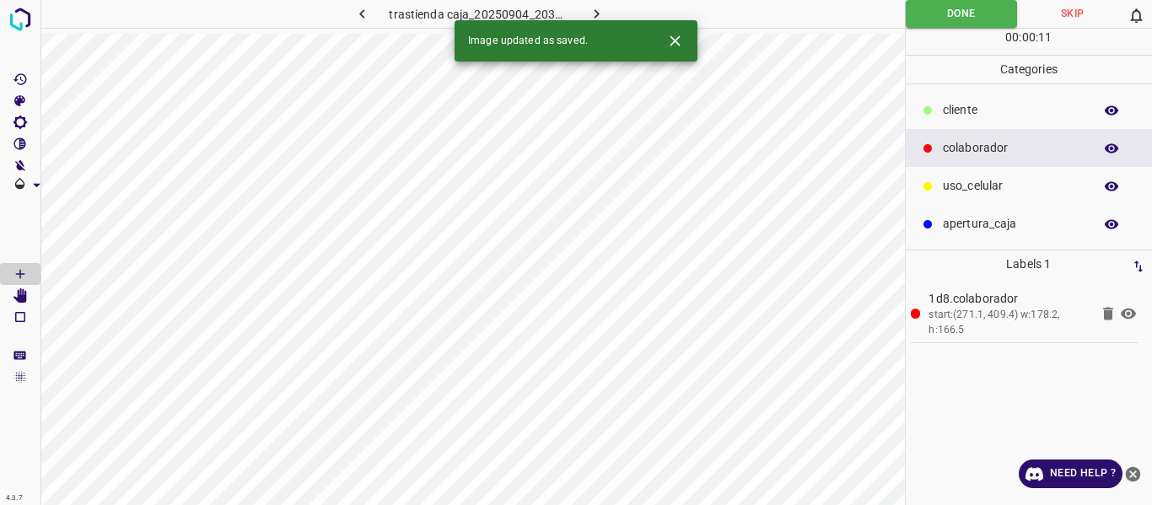
click at [594, 8] on icon "button" at bounding box center [597, 14] width 18 height 18
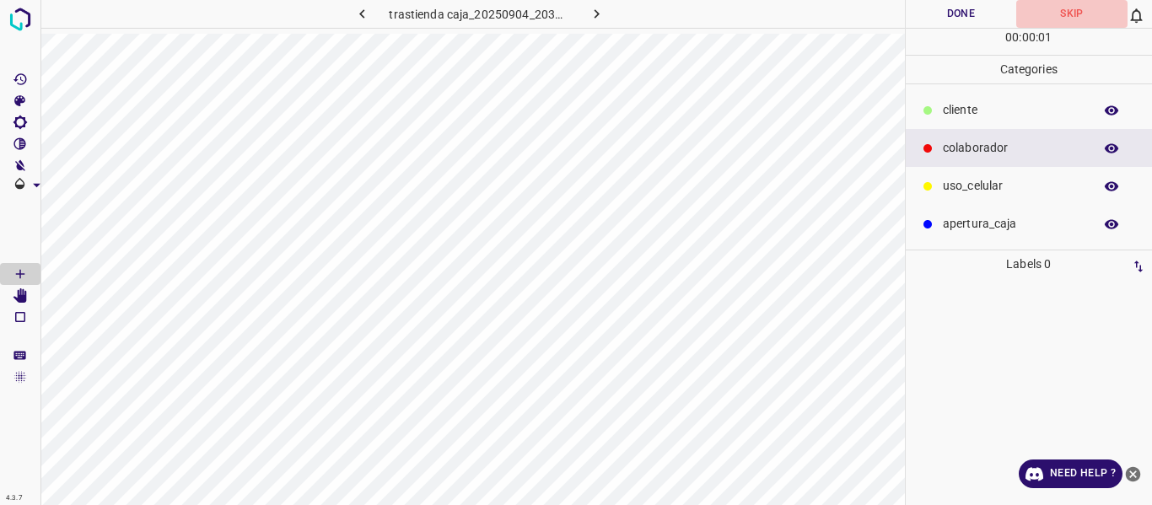
click at [1073, 19] on button "Skip" at bounding box center [1071, 14] width 111 height 28
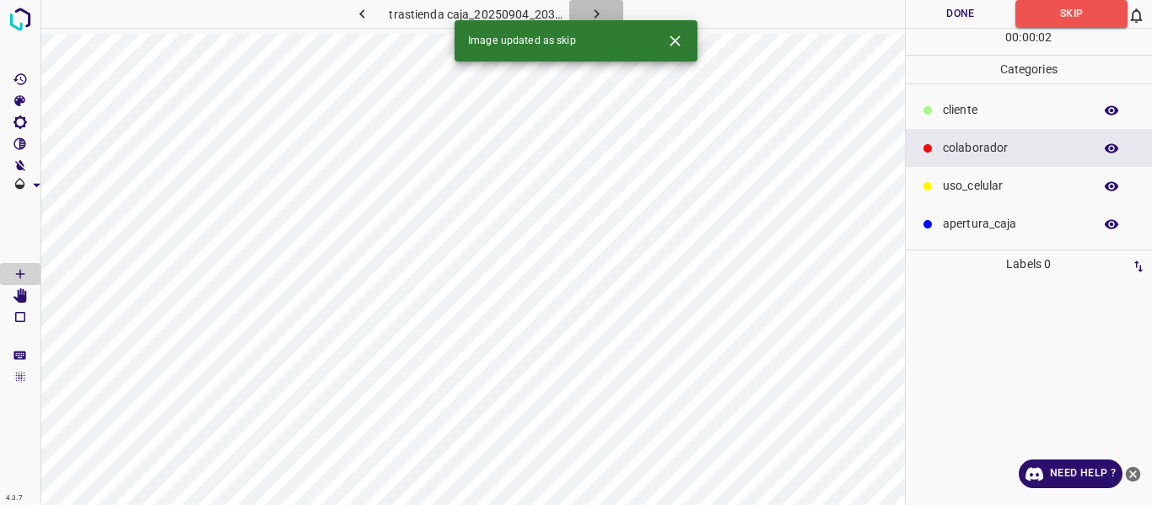
click at [606, 8] on button "button" at bounding box center [596, 14] width 54 height 28
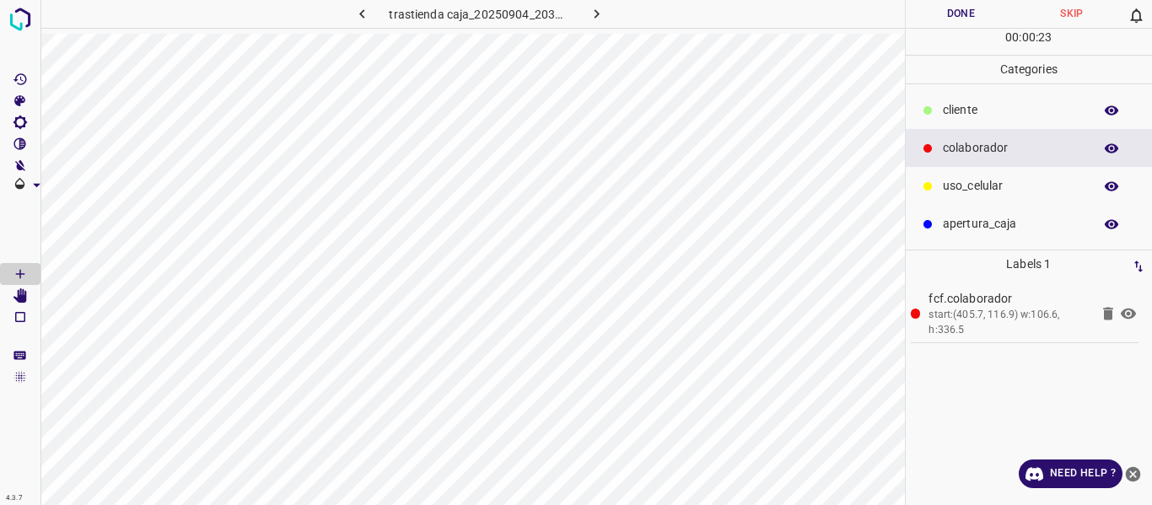
click at [949, 13] on button "Done" at bounding box center [961, 14] width 111 height 28
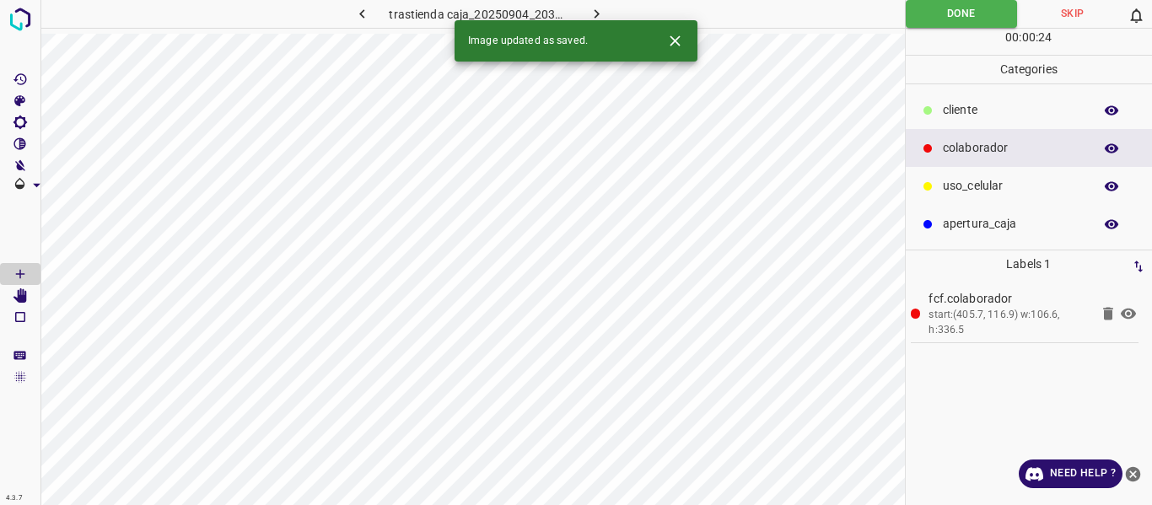
click at [598, 13] on icon "button" at bounding box center [597, 14] width 18 height 18
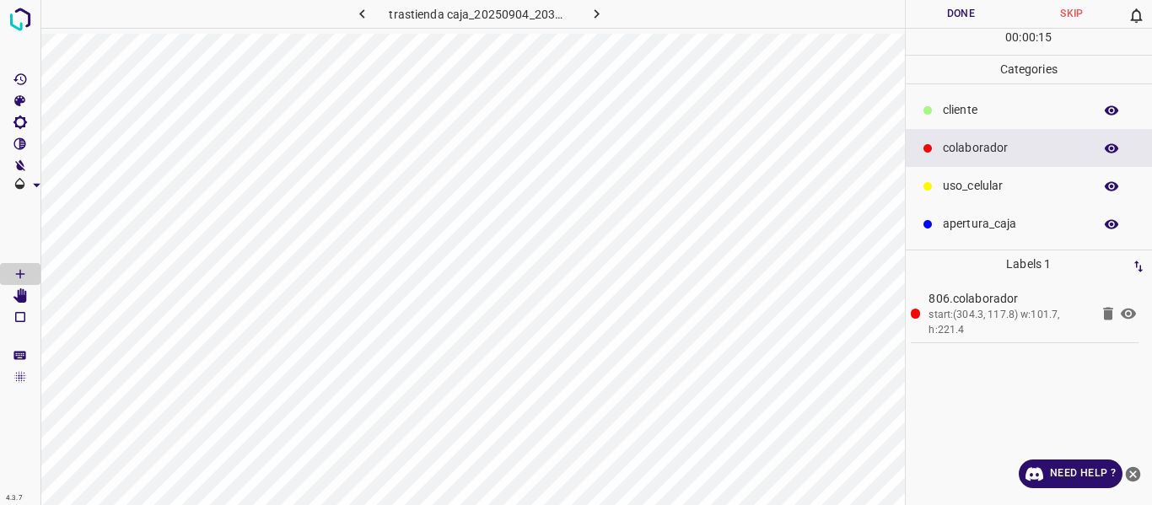
click at [959, 18] on button "Done" at bounding box center [961, 14] width 111 height 28
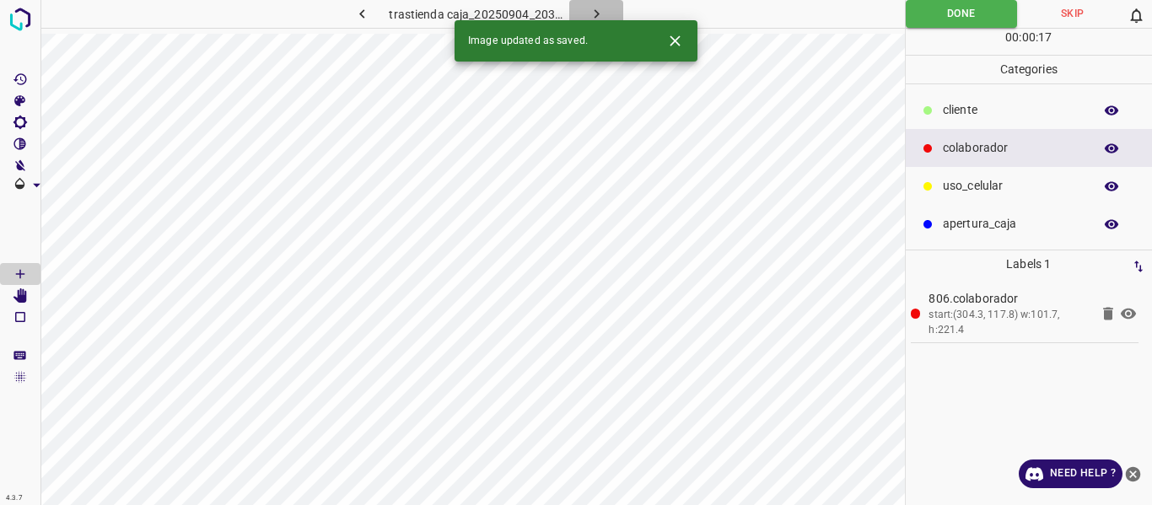
click at [600, 9] on icon "button" at bounding box center [597, 14] width 18 height 18
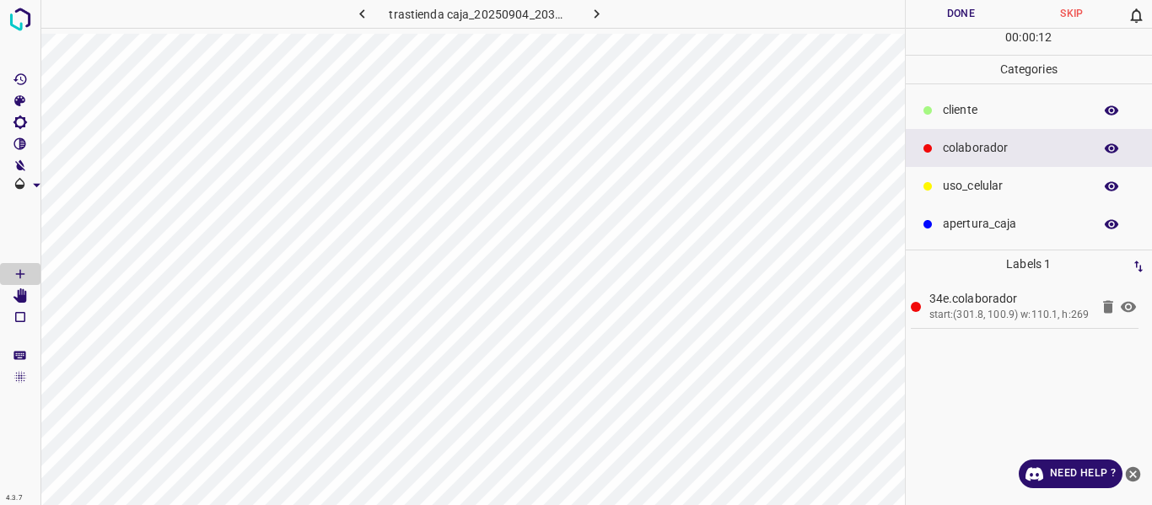
click at [930, 13] on button "Done" at bounding box center [961, 14] width 111 height 28
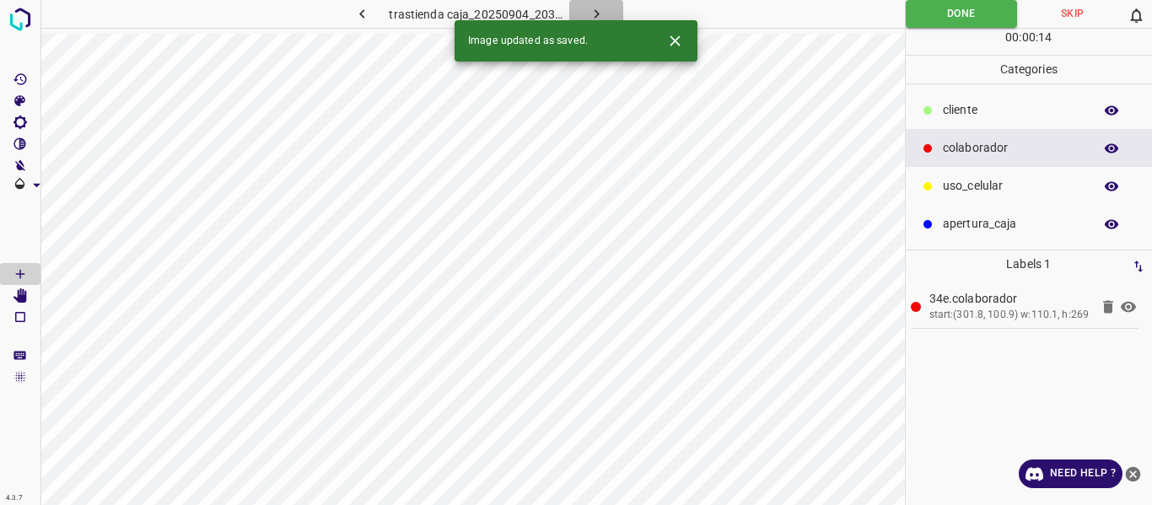
click at [600, 8] on icon "button" at bounding box center [597, 14] width 18 height 18
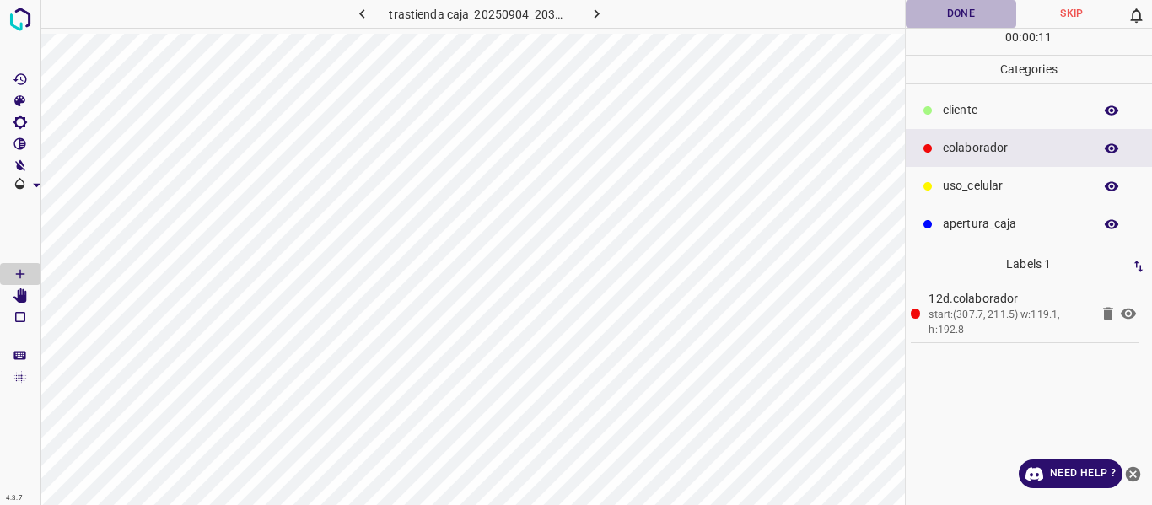
click at [944, 20] on button "Done" at bounding box center [961, 14] width 111 height 28
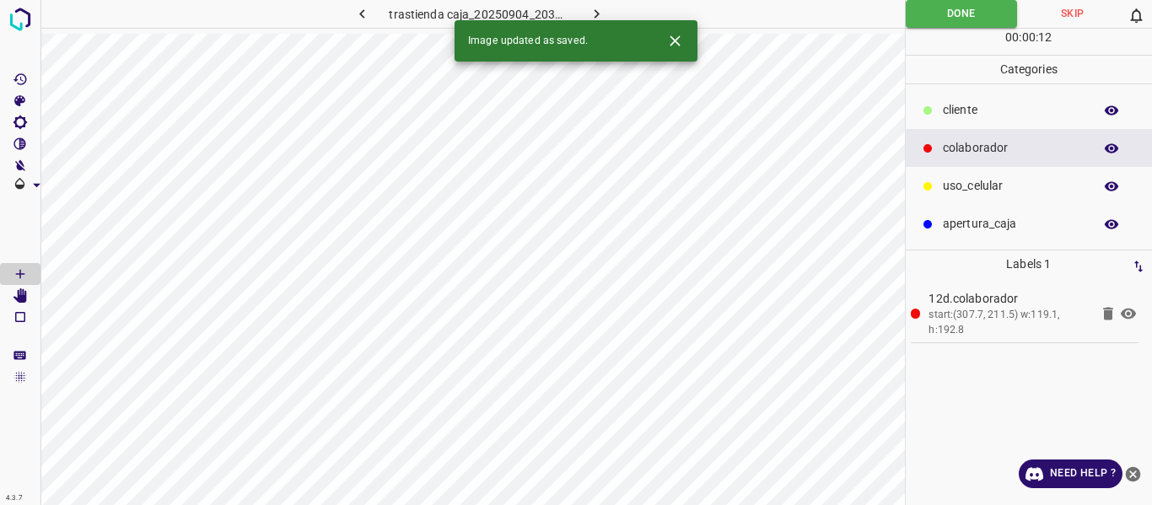
click at [602, 9] on icon "button" at bounding box center [597, 14] width 18 height 18
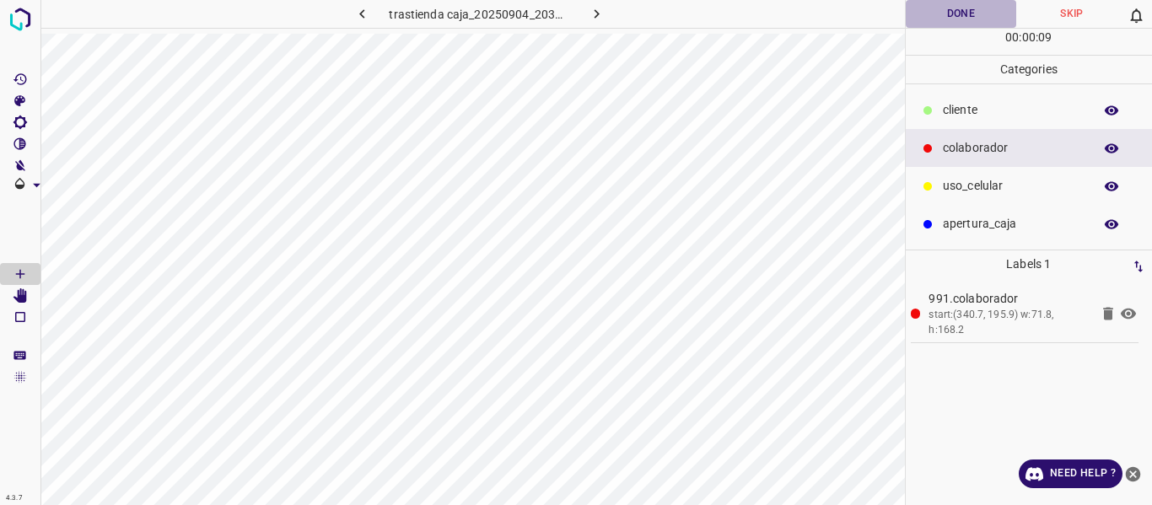
click at [947, 18] on button "Done" at bounding box center [961, 14] width 111 height 28
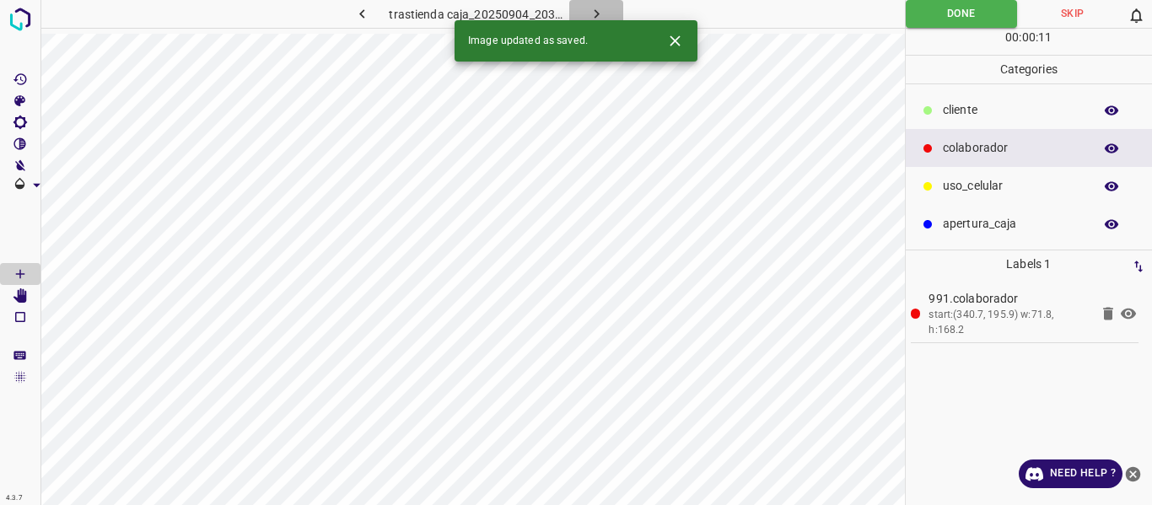
click at [591, 11] on icon "button" at bounding box center [597, 14] width 18 height 18
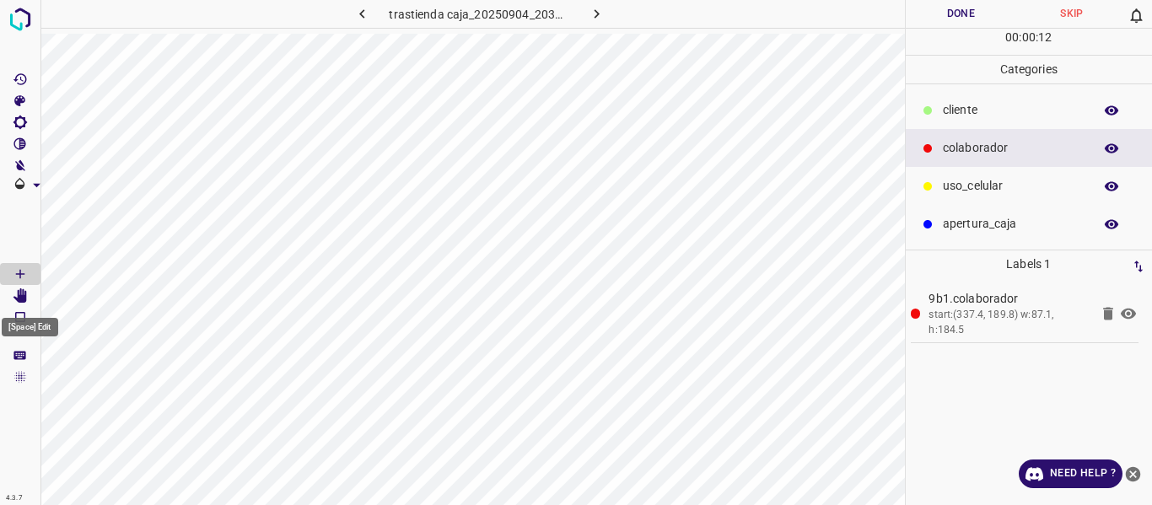
click at [24, 287] on Edit"] "[Space] Edit" at bounding box center [20, 296] width 40 height 22
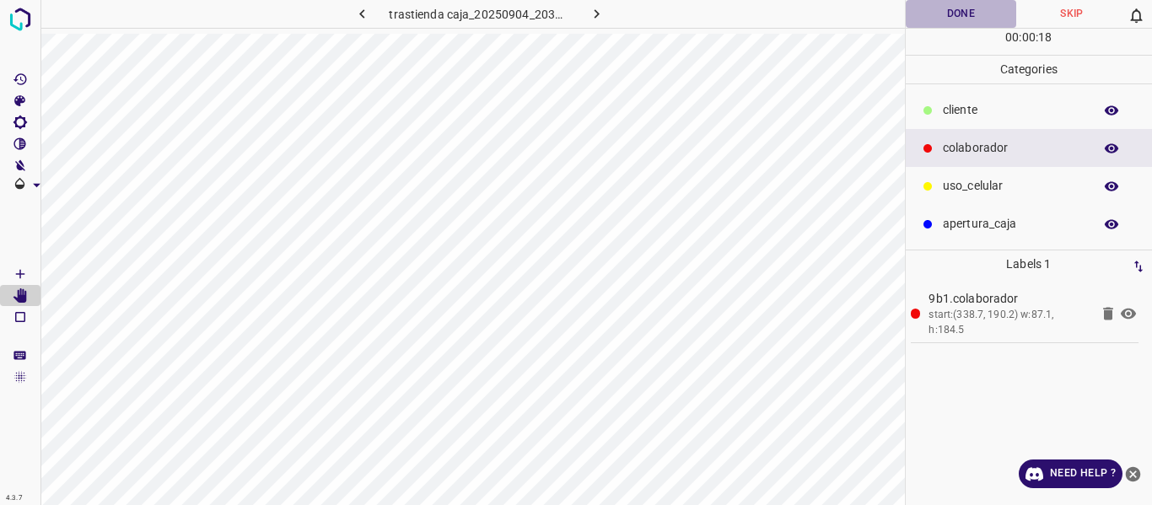
click at [960, 3] on button "Done" at bounding box center [961, 14] width 111 height 28
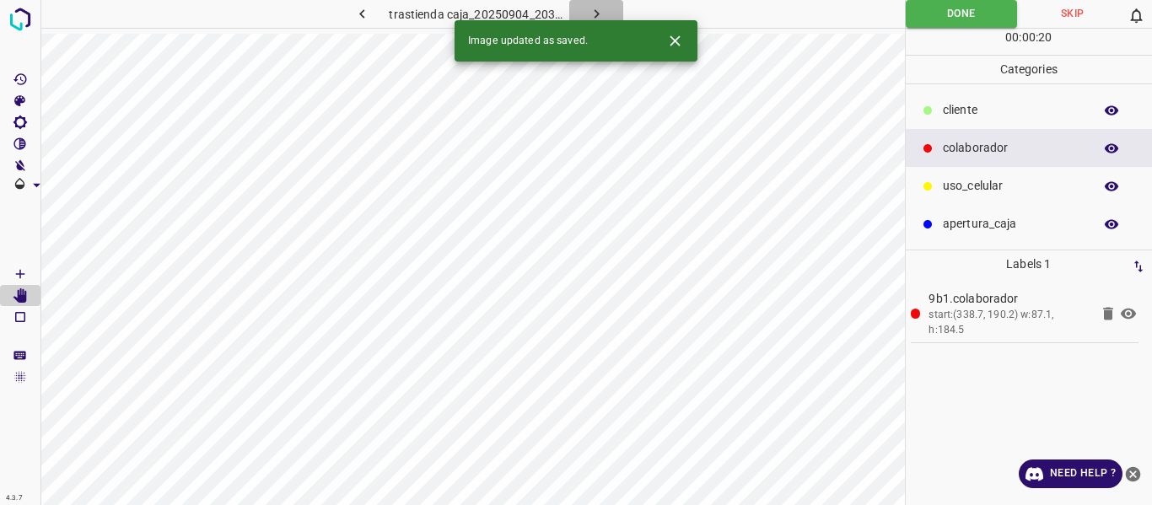
drag, startPoint x: 601, startPoint y: 13, endPoint x: 581, endPoint y: 59, distance: 50.6
click at [600, 13] on icon "button" at bounding box center [597, 14] width 18 height 18
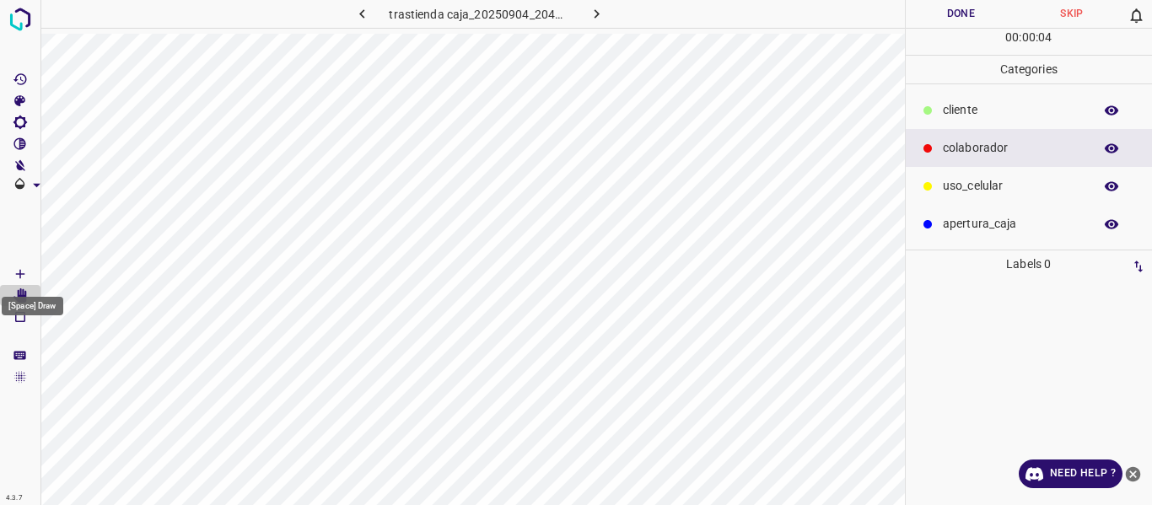
click at [23, 271] on icon "[Space] Draw" at bounding box center [20, 273] width 15 height 15
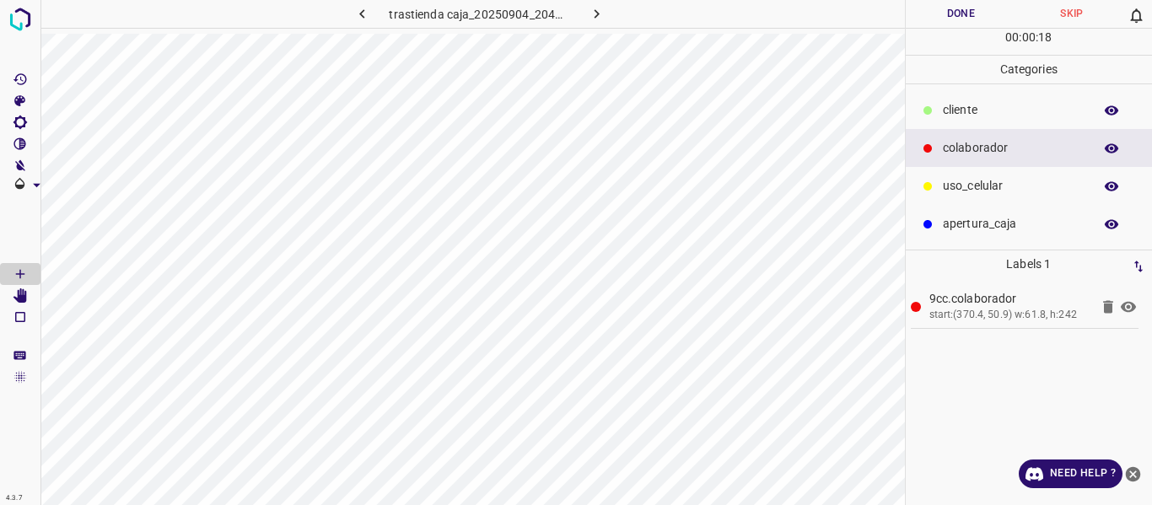
click at [962, 20] on button "Done" at bounding box center [961, 14] width 111 height 28
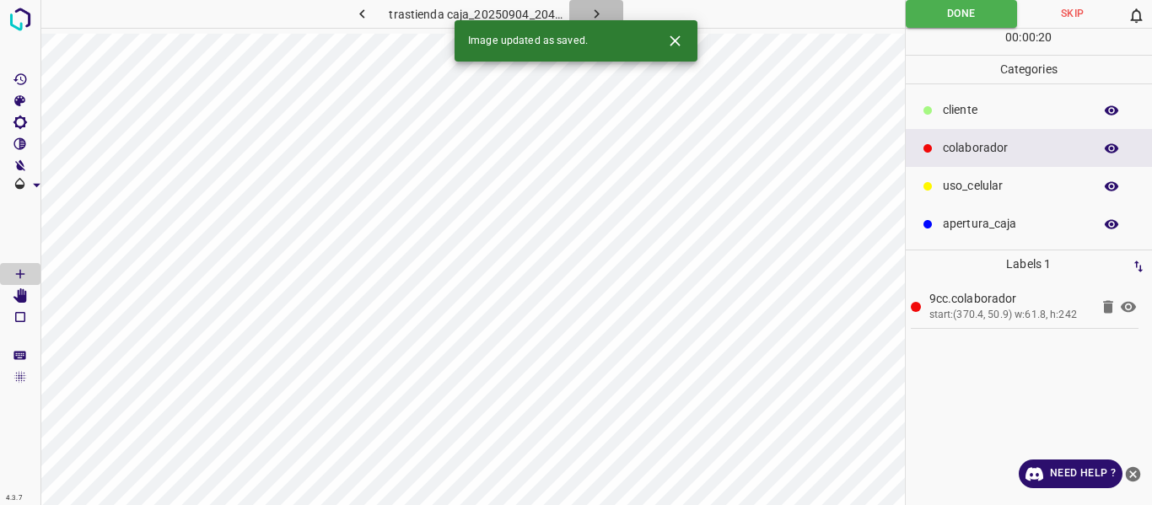
click at [589, 9] on icon "button" at bounding box center [597, 14] width 18 height 18
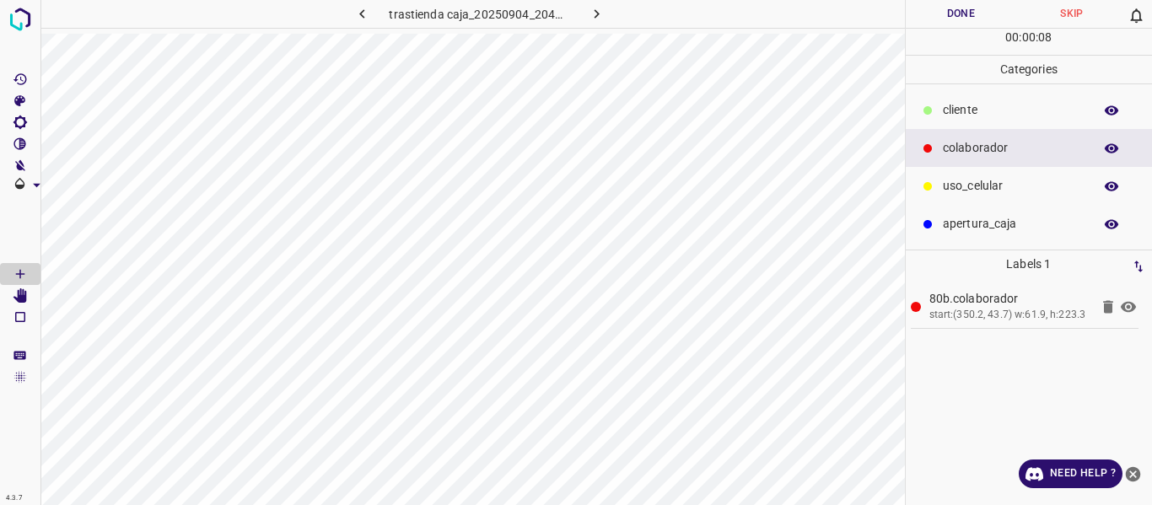
click at [950, 16] on button "Done" at bounding box center [961, 14] width 111 height 28
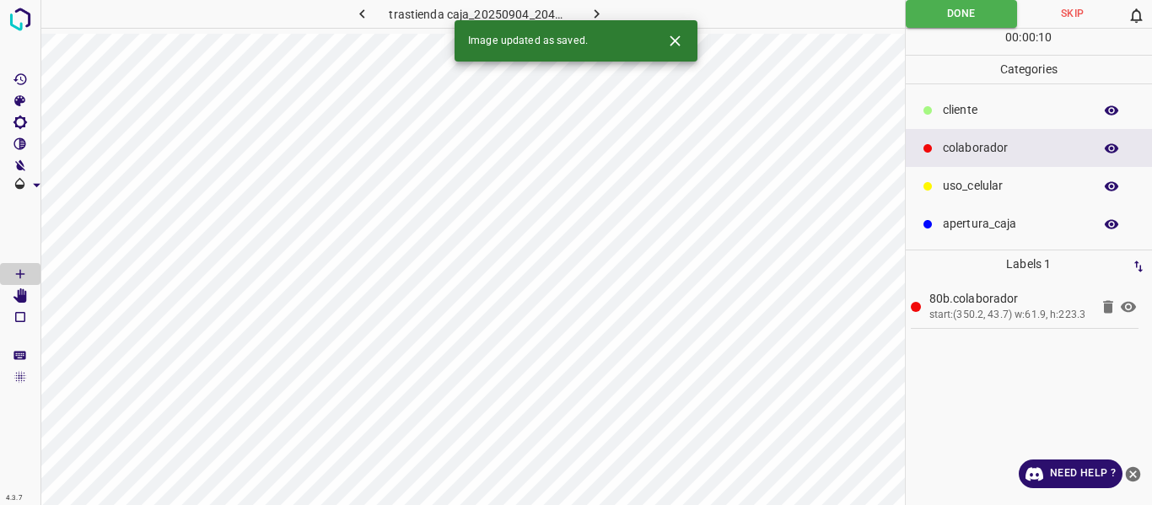
click at [597, 13] on icon "button" at bounding box center [596, 13] width 5 height 9
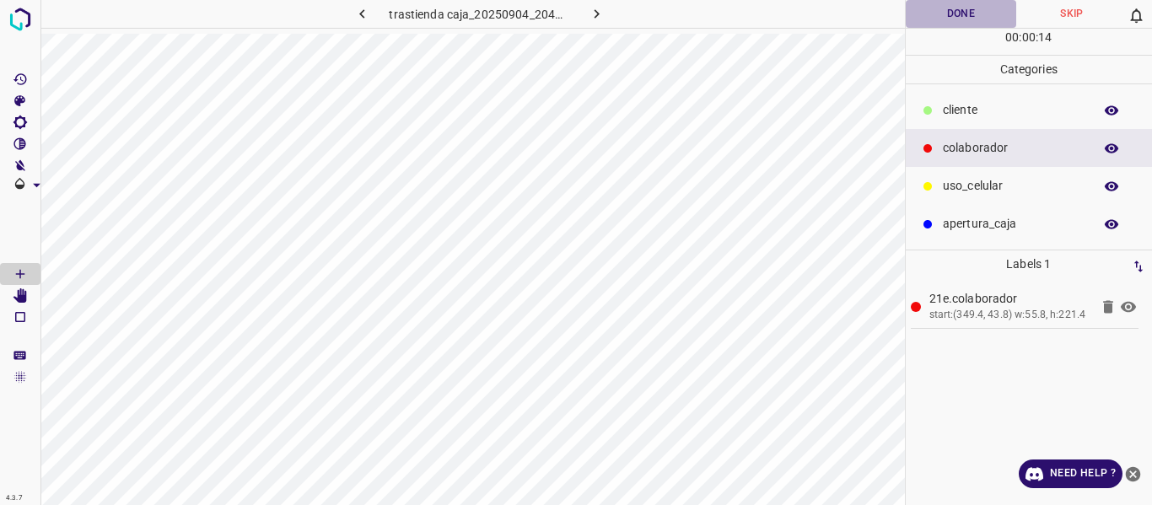
click at [939, 14] on button "Done" at bounding box center [961, 14] width 111 height 28
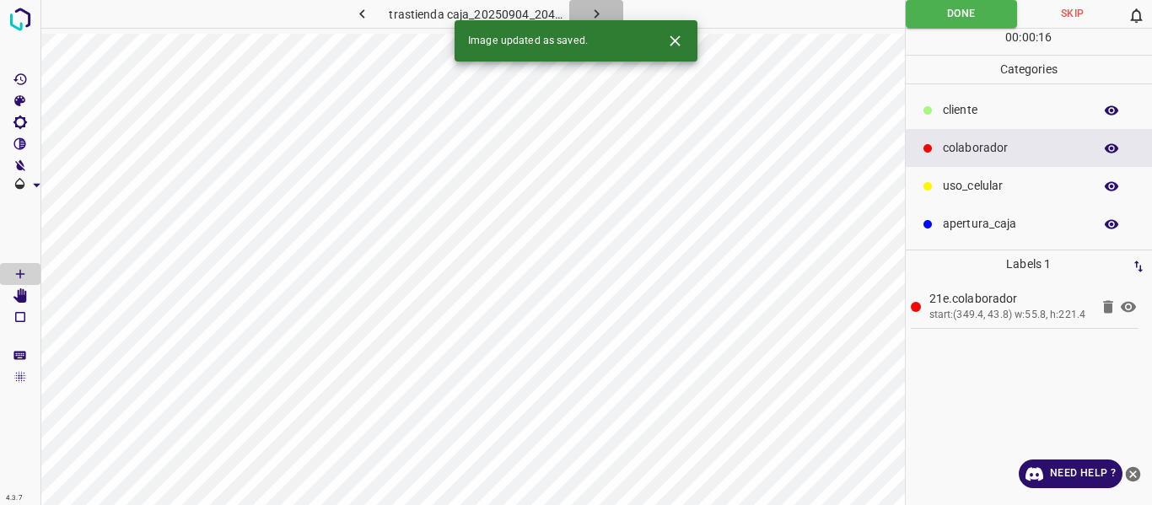
click at [595, 11] on icon "button" at bounding box center [596, 13] width 5 height 9
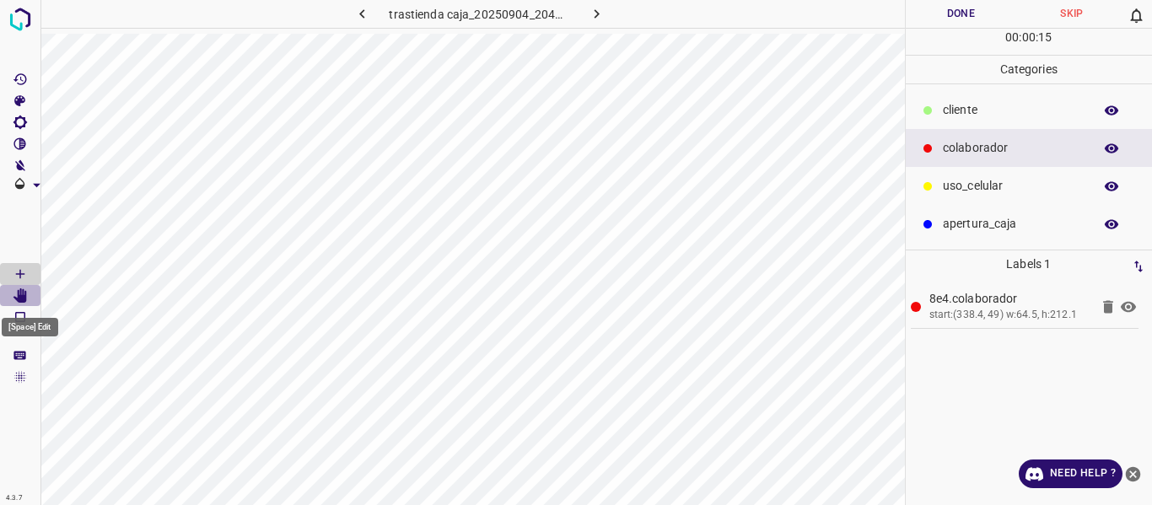
click at [18, 301] on icon "[Space] Edit" at bounding box center [20, 295] width 15 height 15
click at [956, 12] on button "Done" at bounding box center [961, 14] width 111 height 28
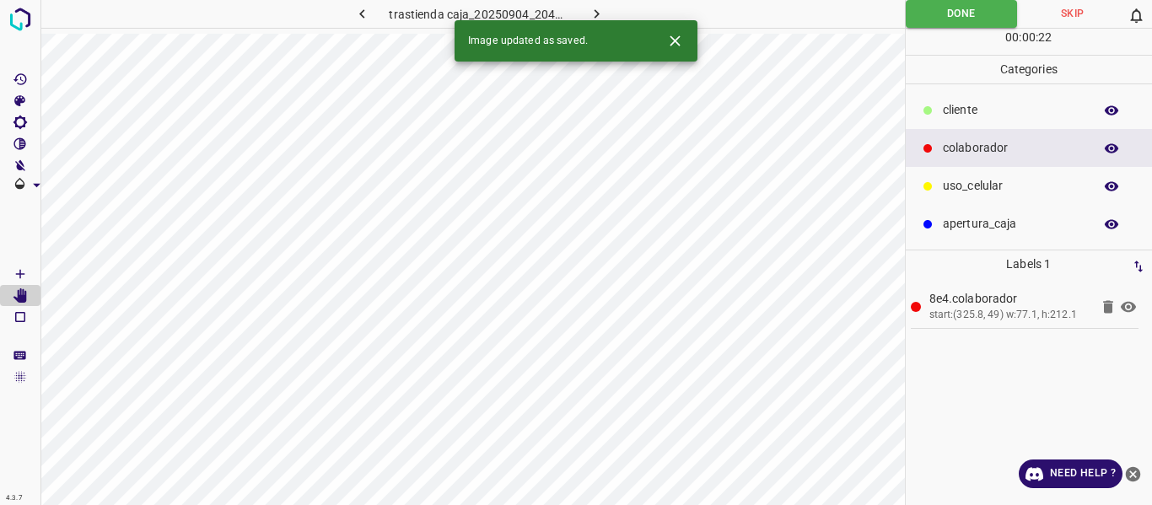
click at [591, 14] on icon "button" at bounding box center [597, 14] width 18 height 18
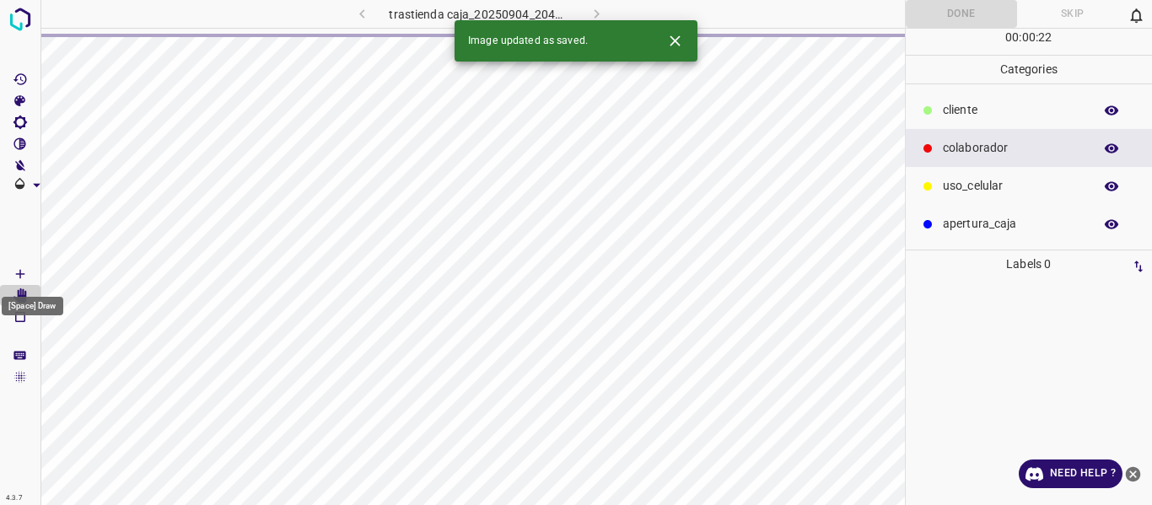
click at [13, 271] on icon "[Space] Draw" at bounding box center [20, 273] width 15 height 15
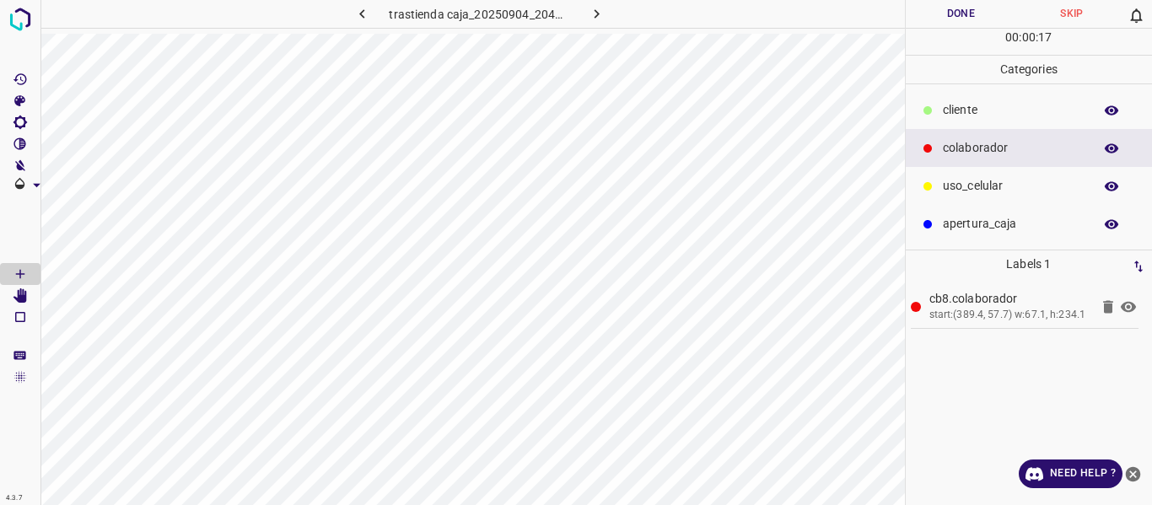
click at [970, 13] on button "Done" at bounding box center [961, 14] width 111 height 28
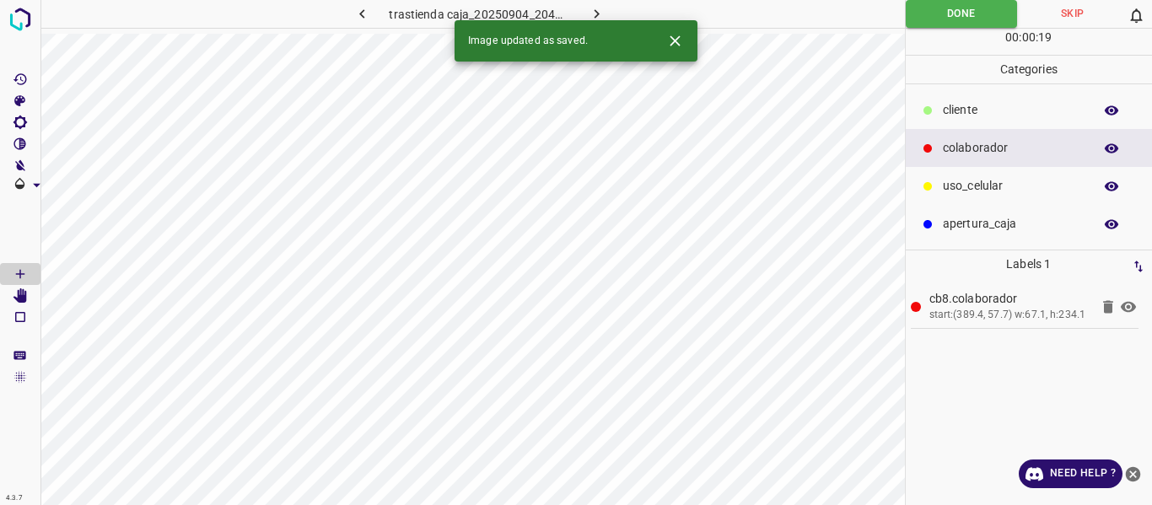
click at [596, 13] on icon "button" at bounding box center [596, 13] width 5 height 9
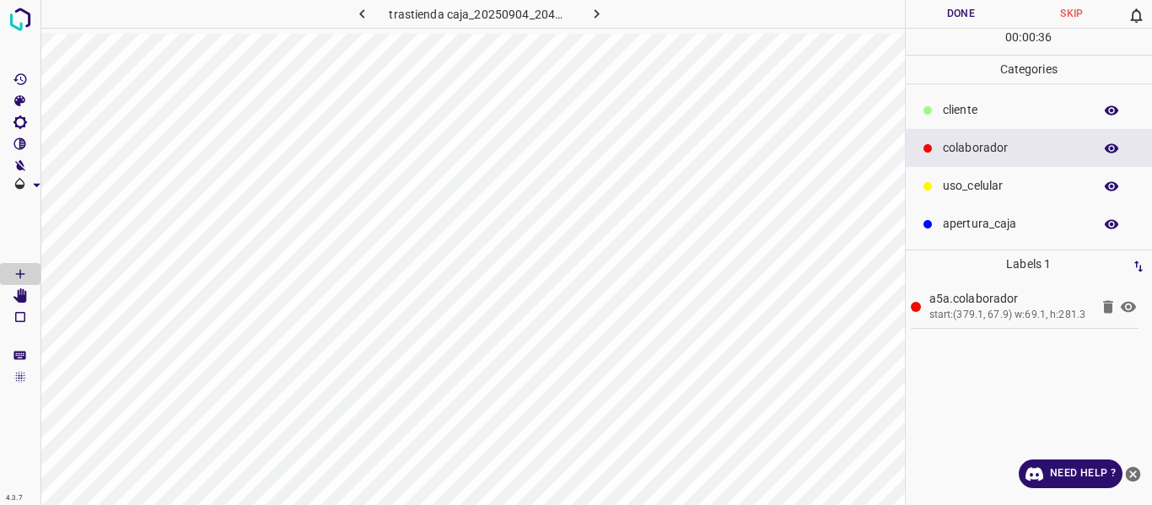
click at [950, 12] on button "Done" at bounding box center [961, 14] width 111 height 28
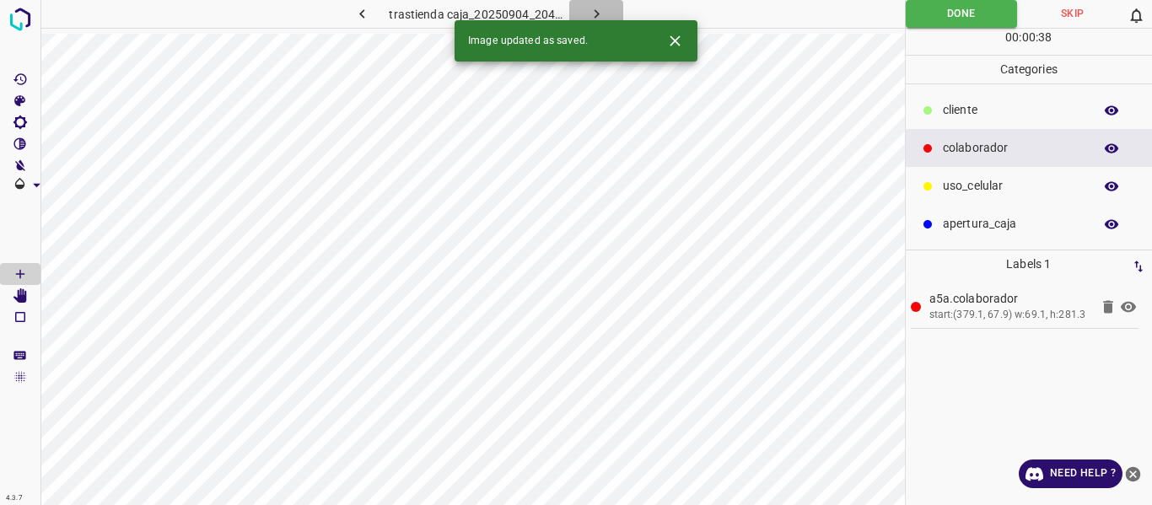
click at [597, 13] on icon "button" at bounding box center [596, 13] width 5 height 9
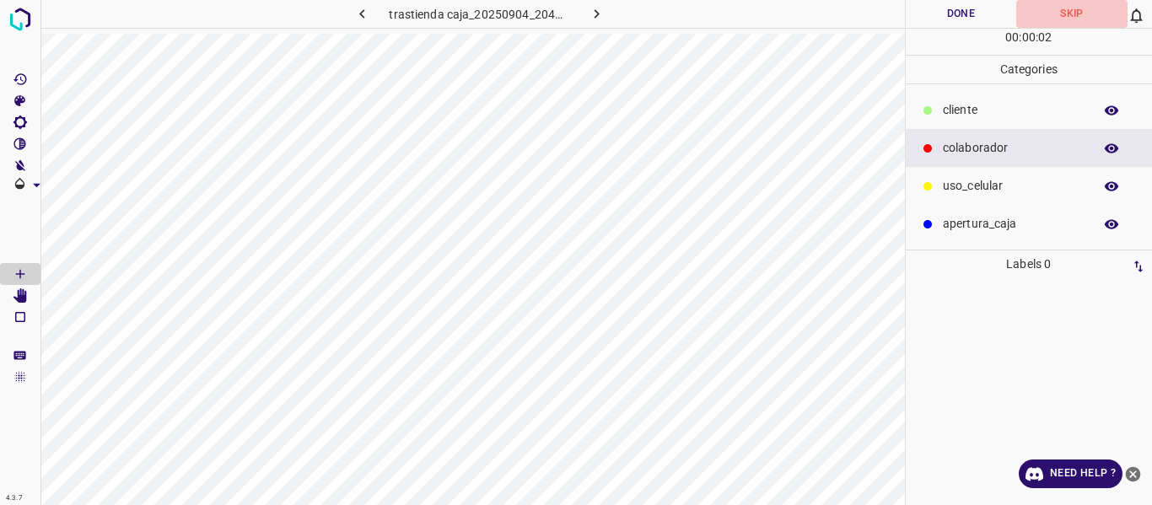
click at [1059, 17] on button "Skip" at bounding box center [1071, 14] width 111 height 28
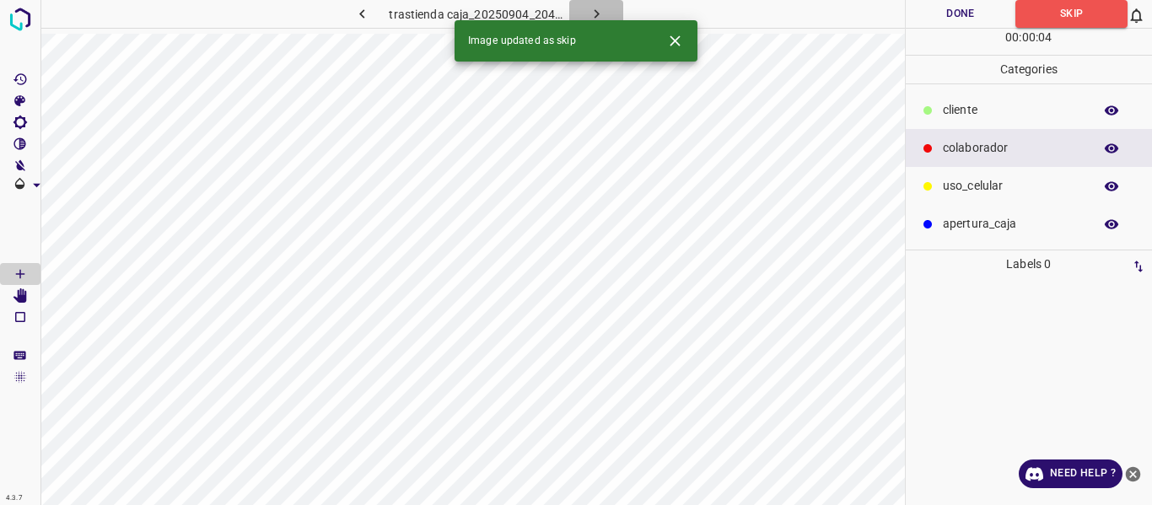
click at [594, 11] on icon "button" at bounding box center [596, 13] width 5 height 9
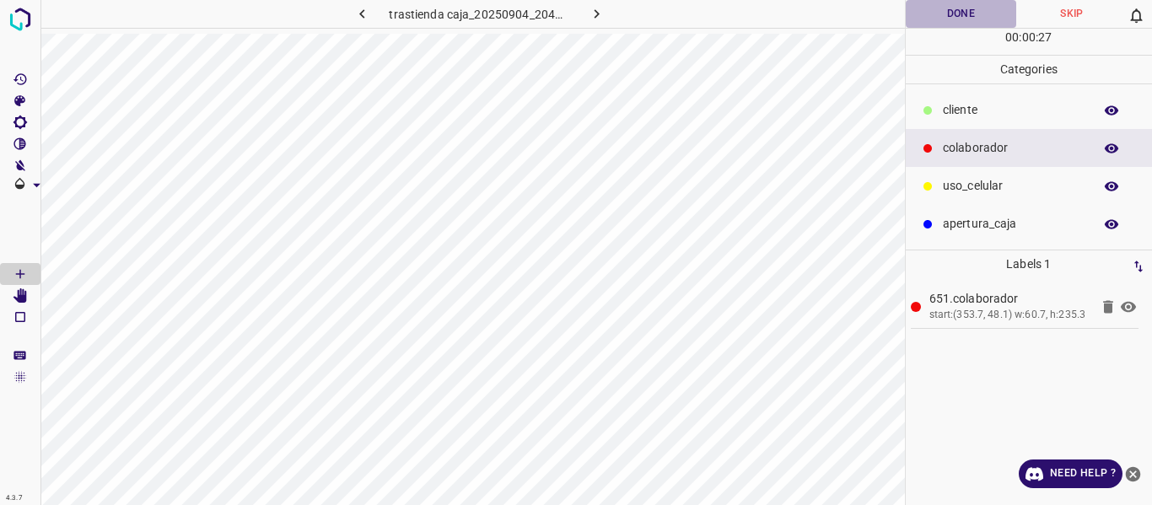
click at [948, 19] on button "Done" at bounding box center [961, 14] width 111 height 28
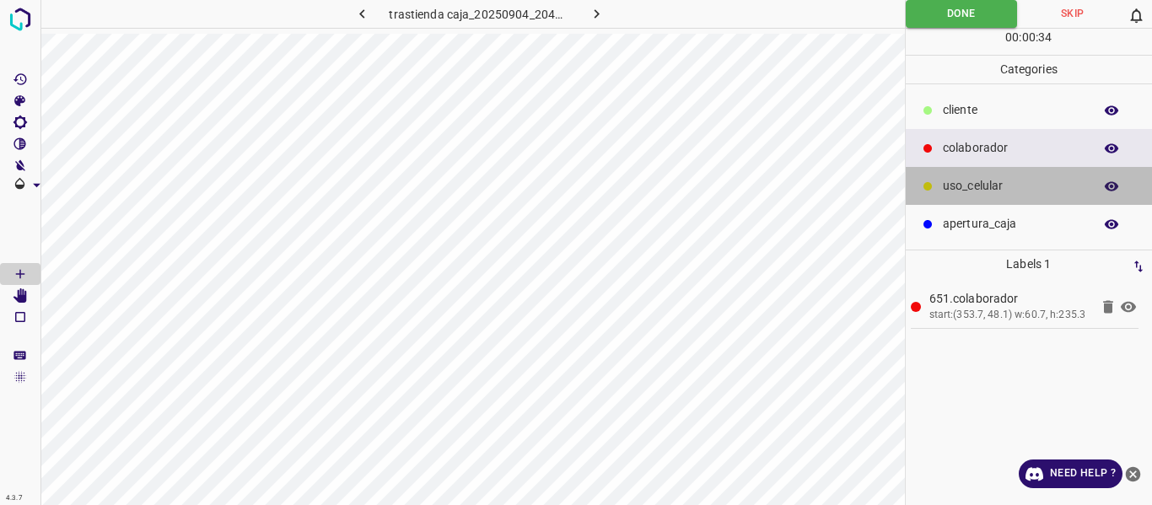
drag, startPoint x: 965, startPoint y: 190, endPoint x: 935, endPoint y: 185, distance: 30.6
click at [965, 189] on p "uso_celular" at bounding box center [1014, 186] width 142 height 18
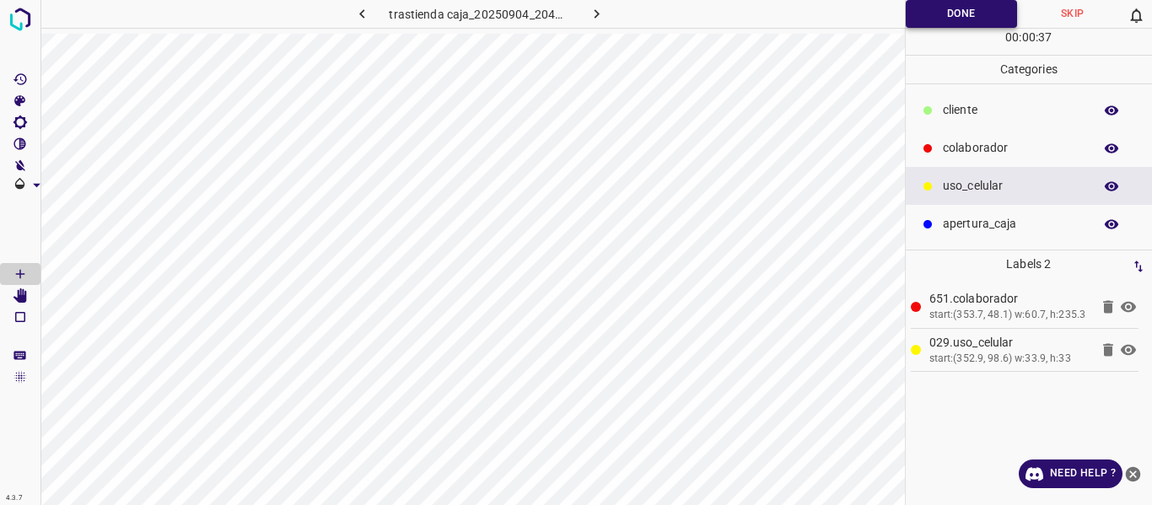
click at [938, 13] on button "Done" at bounding box center [962, 14] width 112 height 28
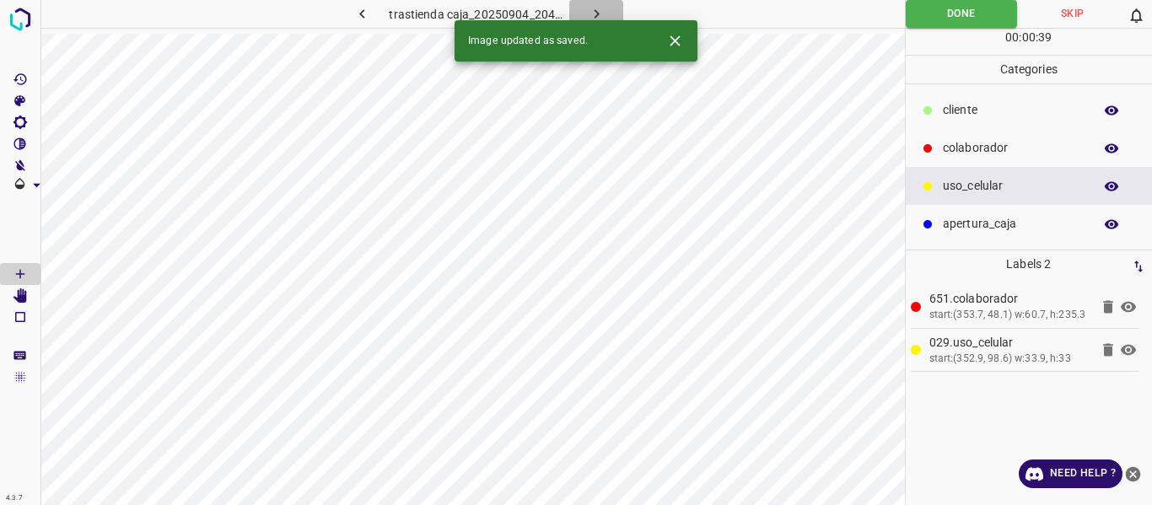
click at [602, 9] on icon "button" at bounding box center [597, 14] width 18 height 18
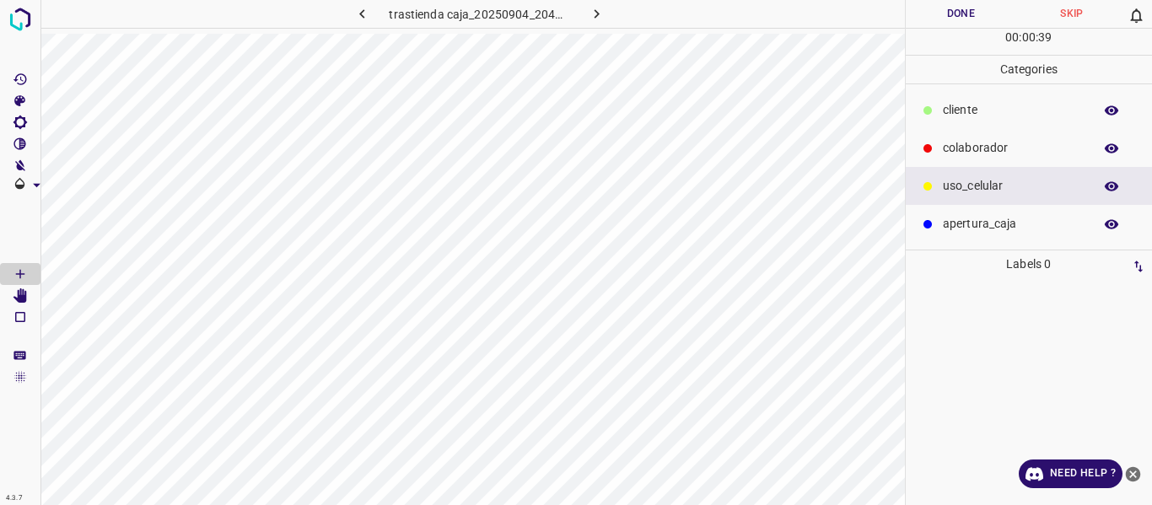
click at [1073, 13] on button "Skip" at bounding box center [1071, 14] width 111 height 28
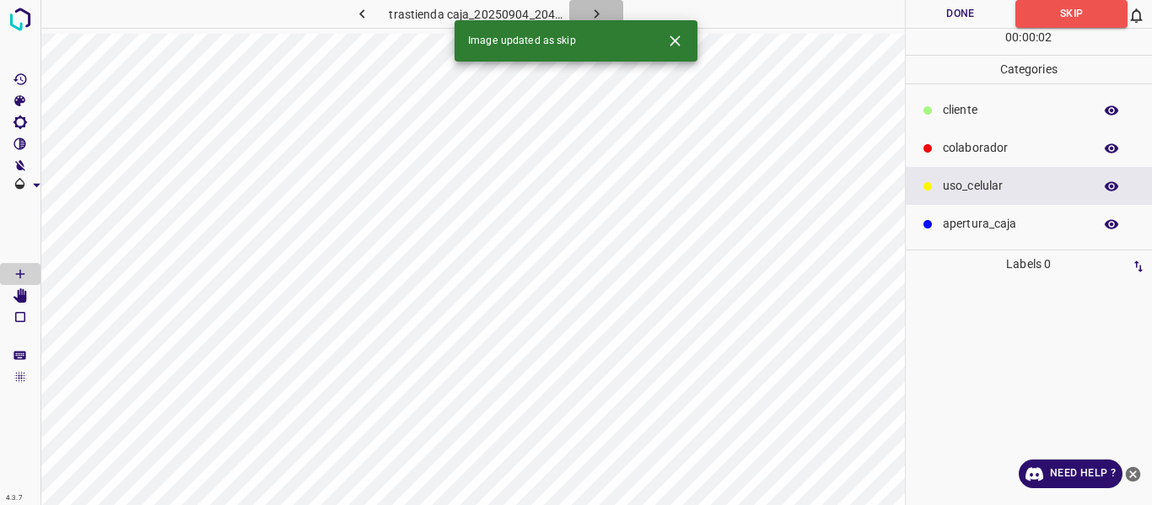
click at [599, 11] on icon "button" at bounding box center [597, 14] width 18 height 18
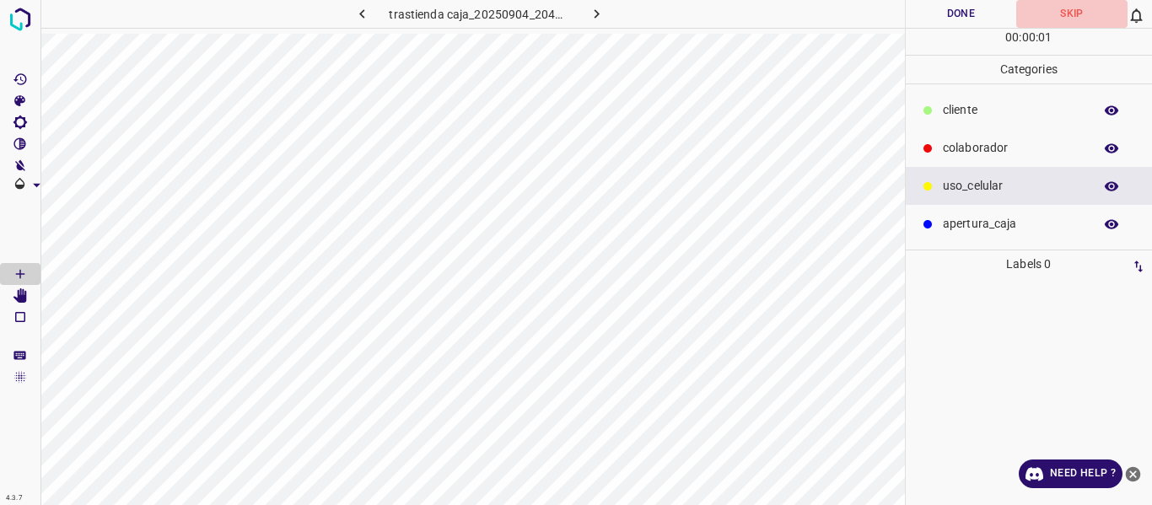
click at [1082, 20] on button "Skip" at bounding box center [1071, 14] width 111 height 28
click at [606, 16] on button "button" at bounding box center [596, 14] width 54 height 28
click at [1046, 13] on button "Skip" at bounding box center [1071, 14] width 111 height 28
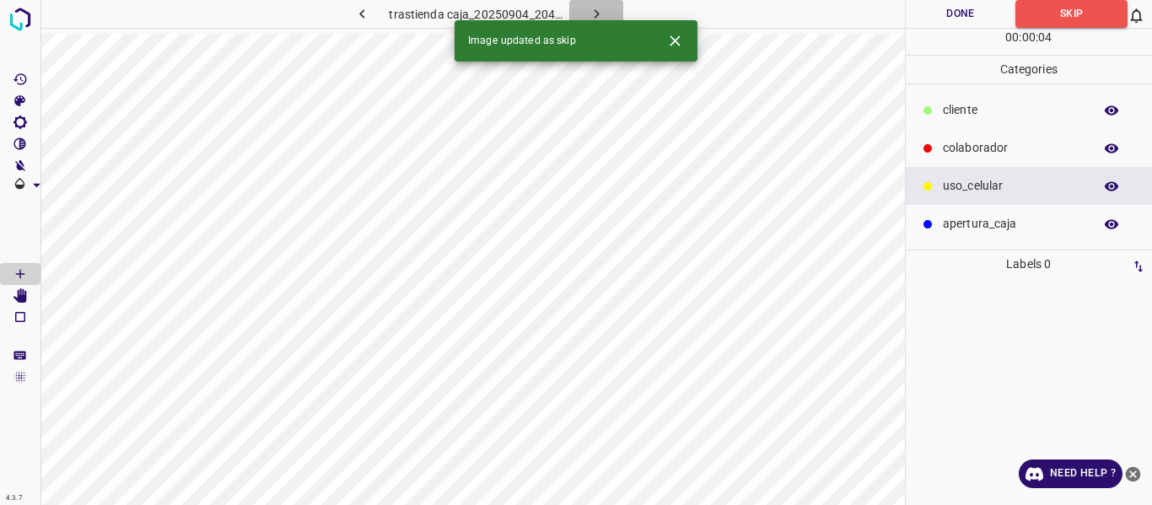
click at [590, 13] on icon "button" at bounding box center [597, 14] width 18 height 18
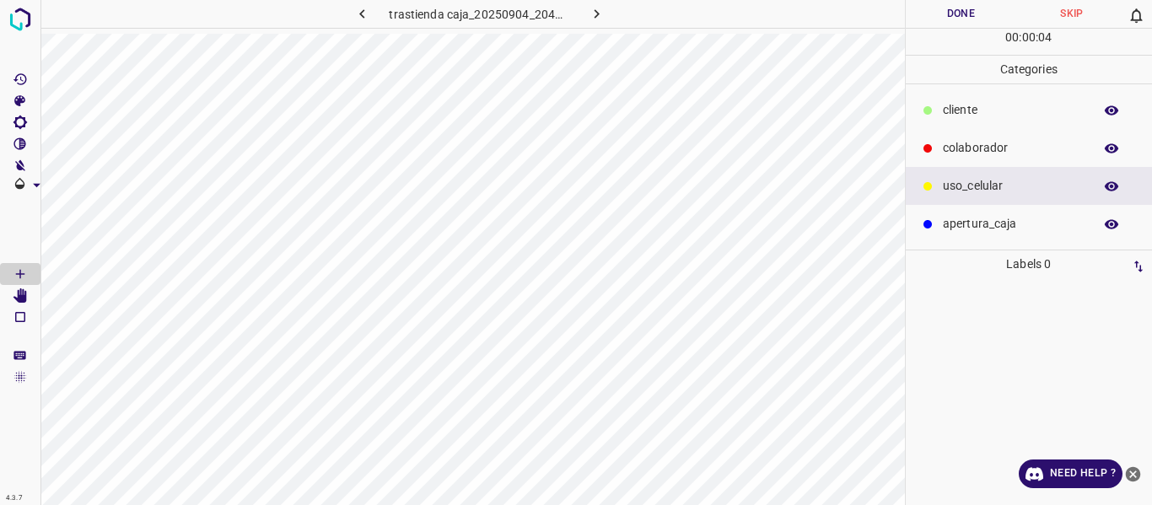
click at [1078, 10] on button "Skip" at bounding box center [1071, 14] width 111 height 28
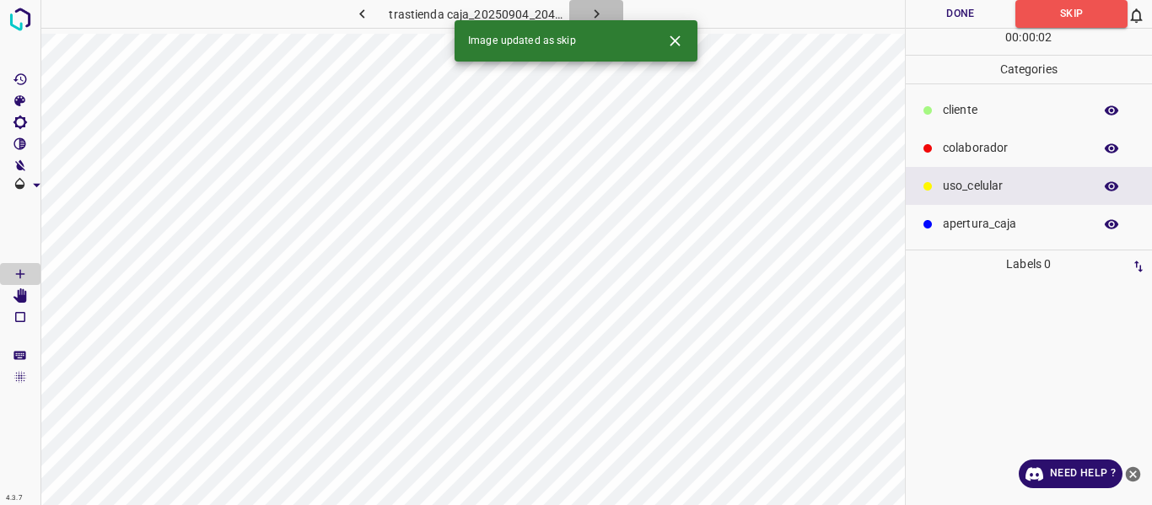
click at [603, 7] on icon "button" at bounding box center [597, 14] width 18 height 18
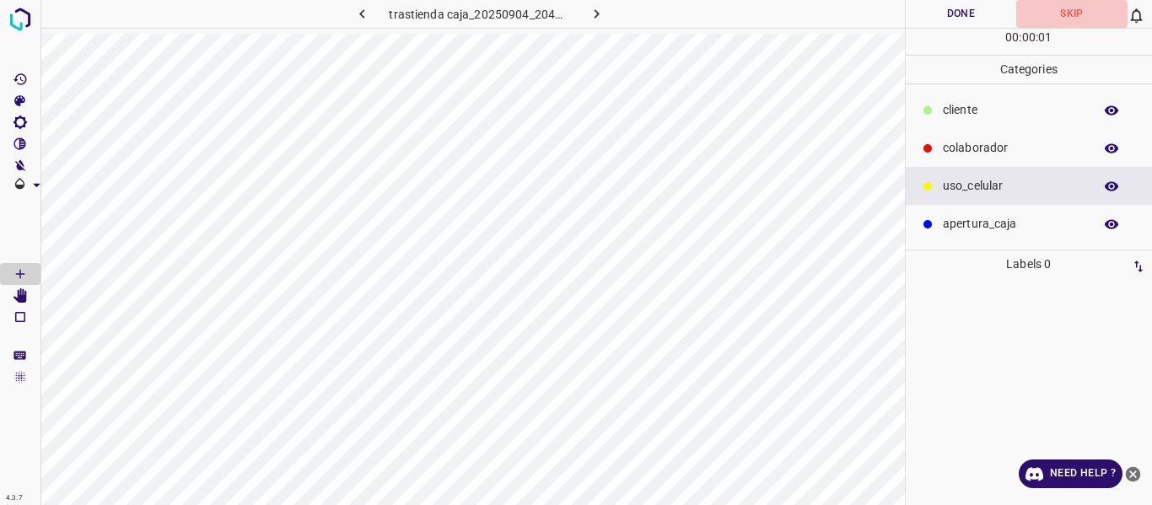
click at [1069, 13] on button "Skip" at bounding box center [1071, 14] width 111 height 28
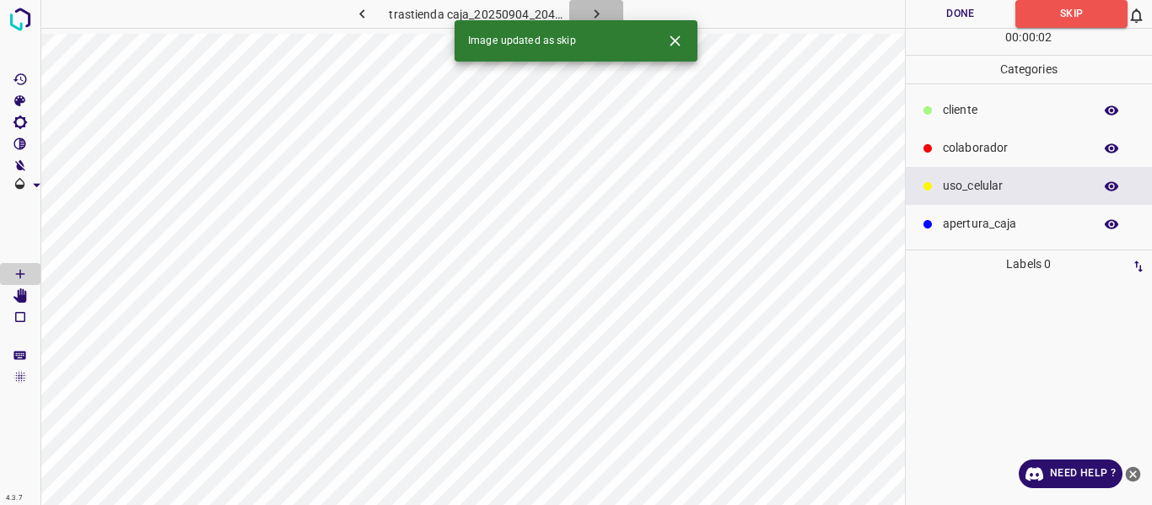
click at [599, 8] on icon "button" at bounding box center [597, 14] width 18 height 18
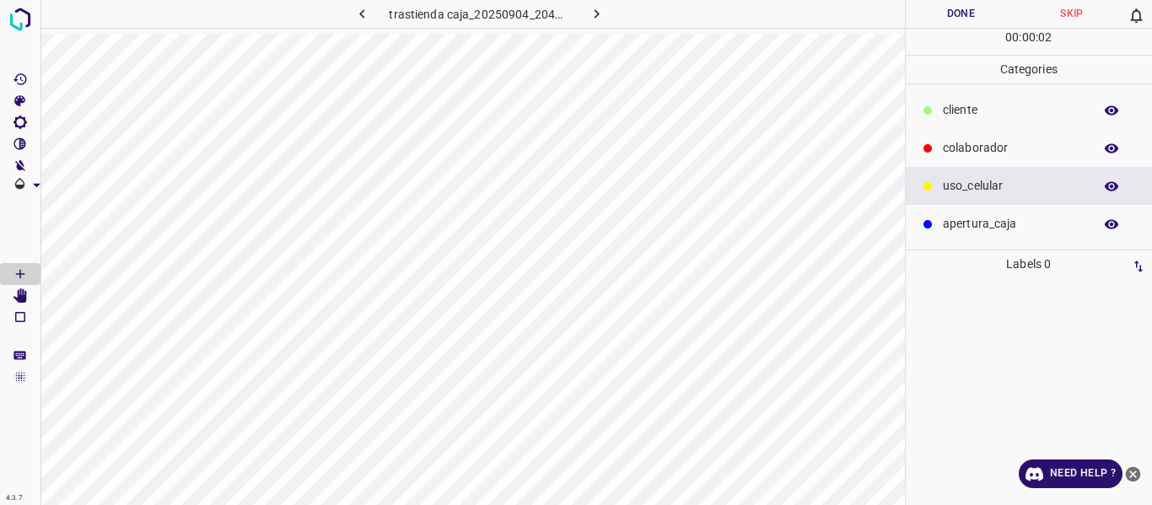
click at [1056, 18] on button "Skip" at bounding box center [1071, 14] width 111 height 28
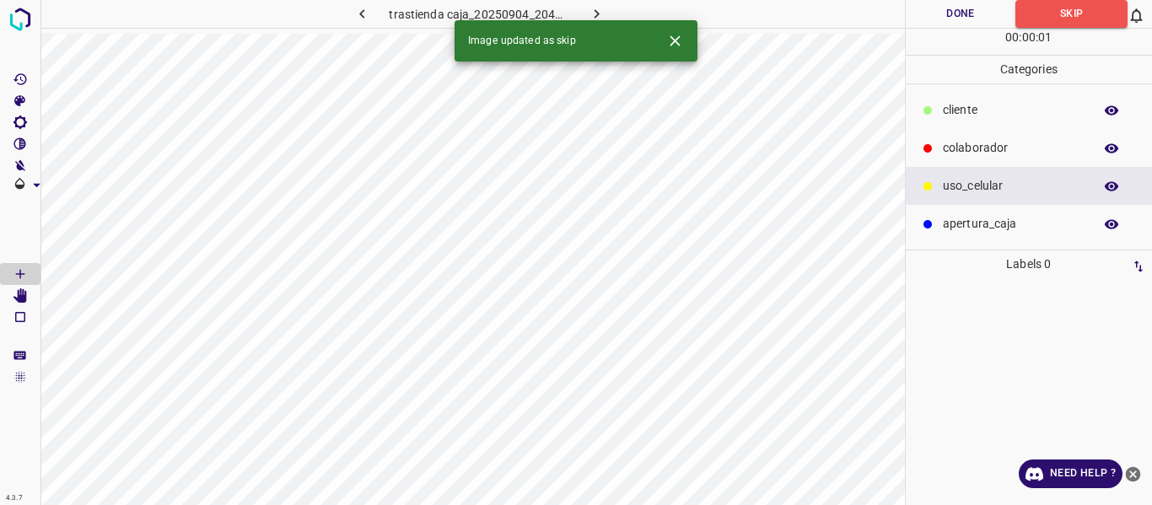
click at [598, 10] on icon "button" at bounding box center [597, 14] width 18 height 18
click at [1040, 13] on button "Skip" at bounding box center [1071, 14] width 111 height 28
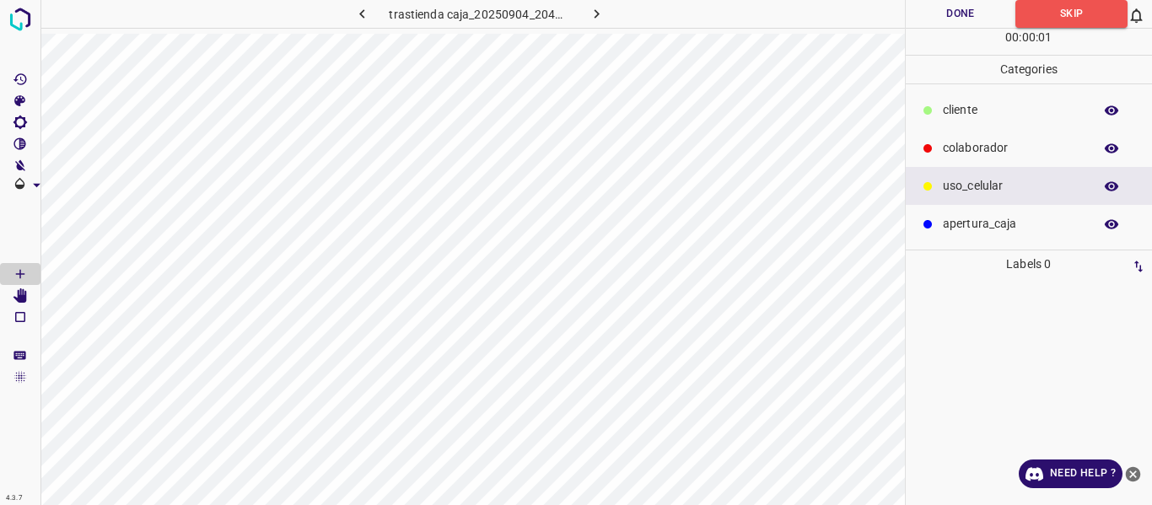
click at [589, 9] on icon "button" at bounding box center [597, 14] width 18 height 18
click at [1060, 11] on button "Skip" at bounding box center [1071, 14] width 111 height 28
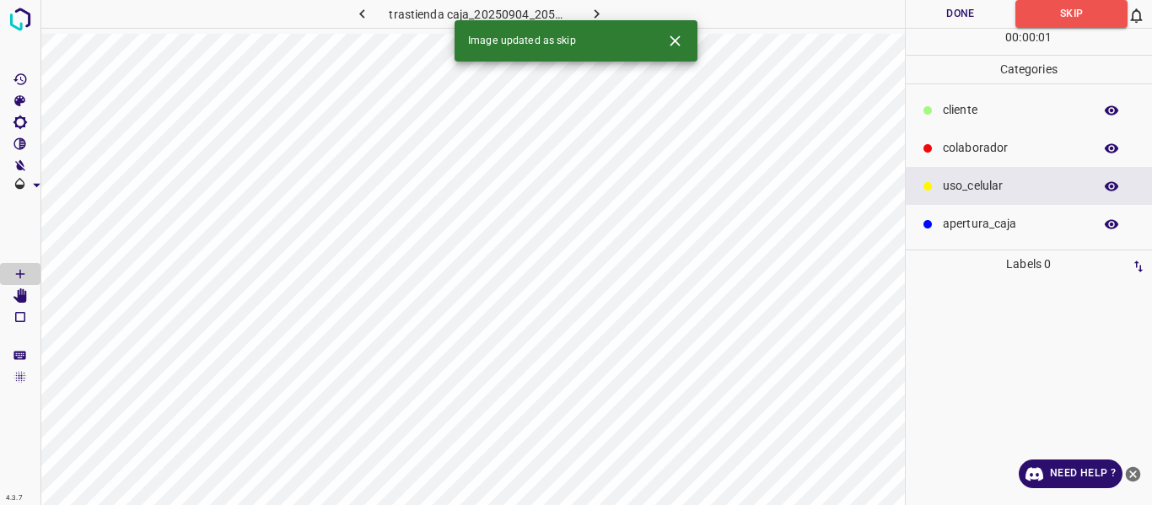
click at [595, 8] on icon "button" at bounding box center [597, 14] width 18 height 18
click at [1060, 12] on button "Skip" at bounding box center [1071, 14] width 111 height 28
click at [596, 8] on icon "button" at bounding box center [597, 14] width 18 height 18
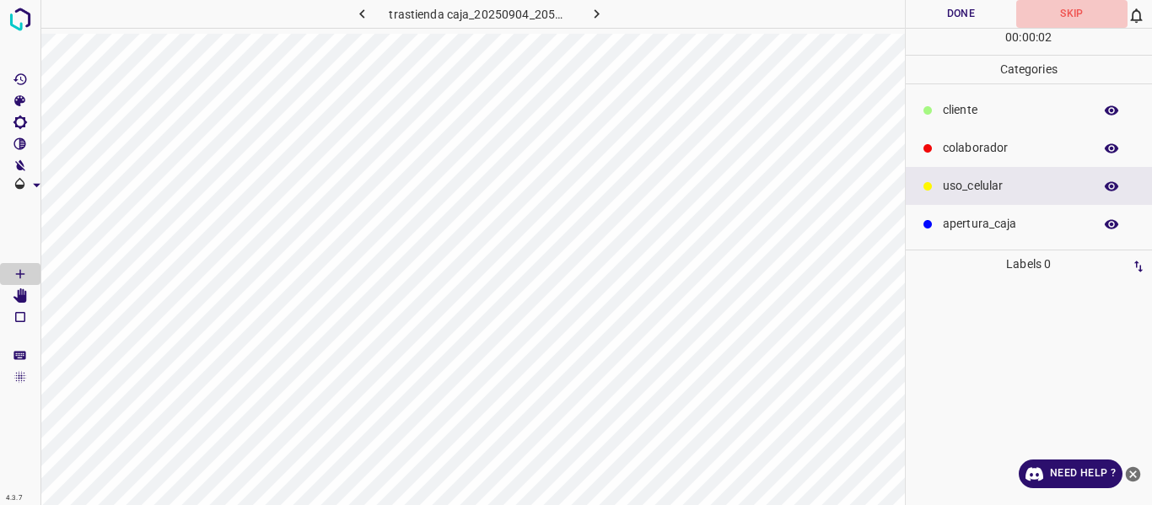
click at [1062, 16] on button "Skip" at bounding box center [1071, 14] width 111 height 28
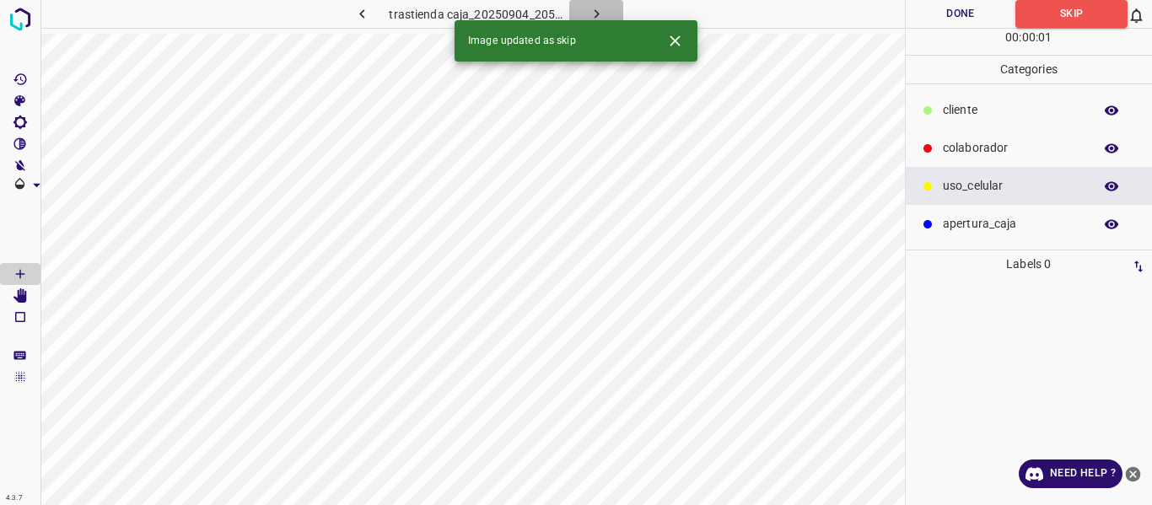
click at [594, 18] on icon "button" at bounding box center [596, 13] width 5 height 9
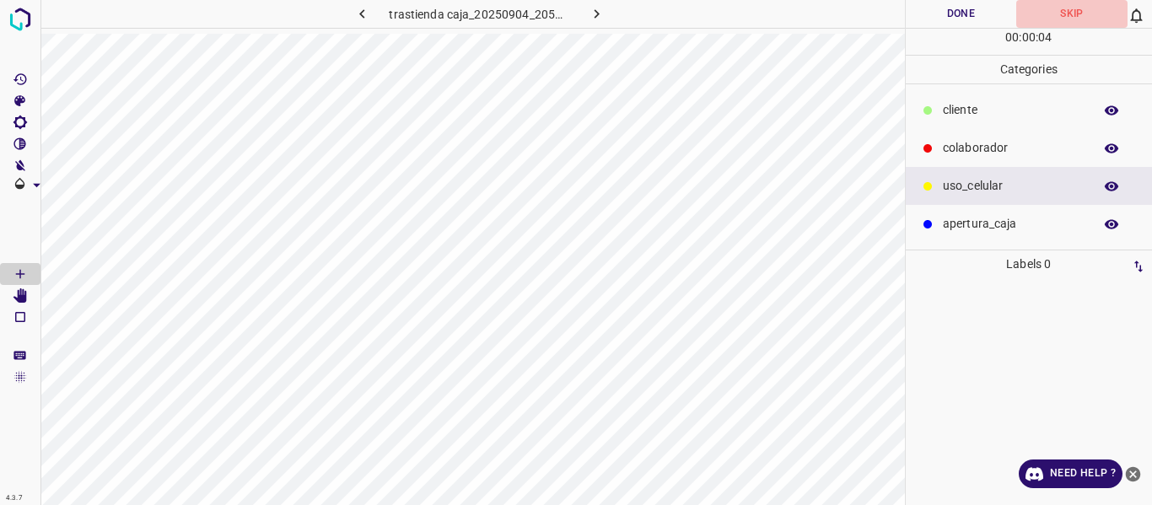
click at [1059, 12] on button "Skip" at bounding box center [1071, 14] width 111 height 28
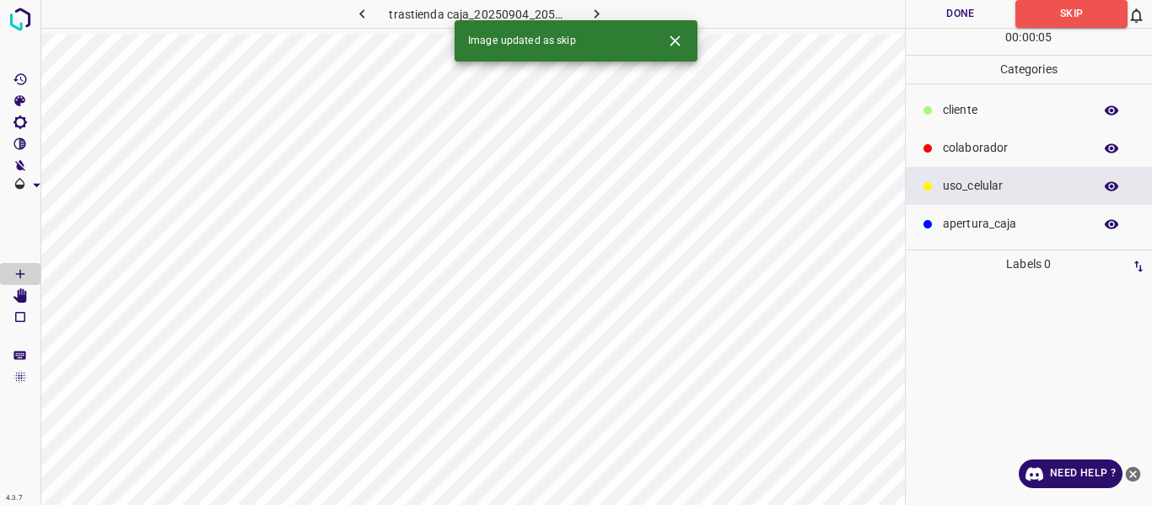
click at [598, 9] on icon "button" at bounding box center [597, 14] width 18 height 18
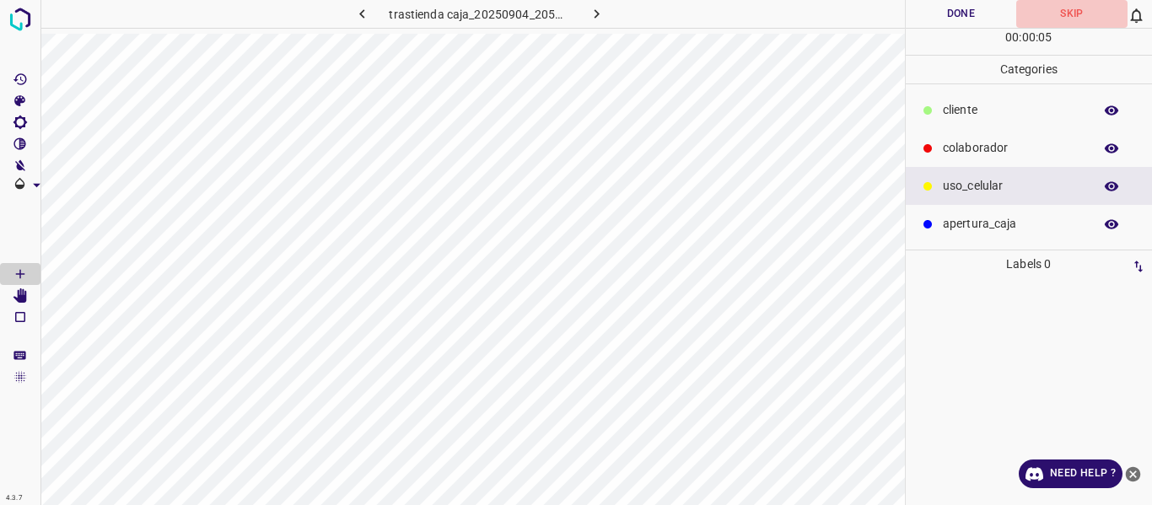
click at [1073, 13] on button "Skip" at bounding box center [1071, 14] width 111 height 28
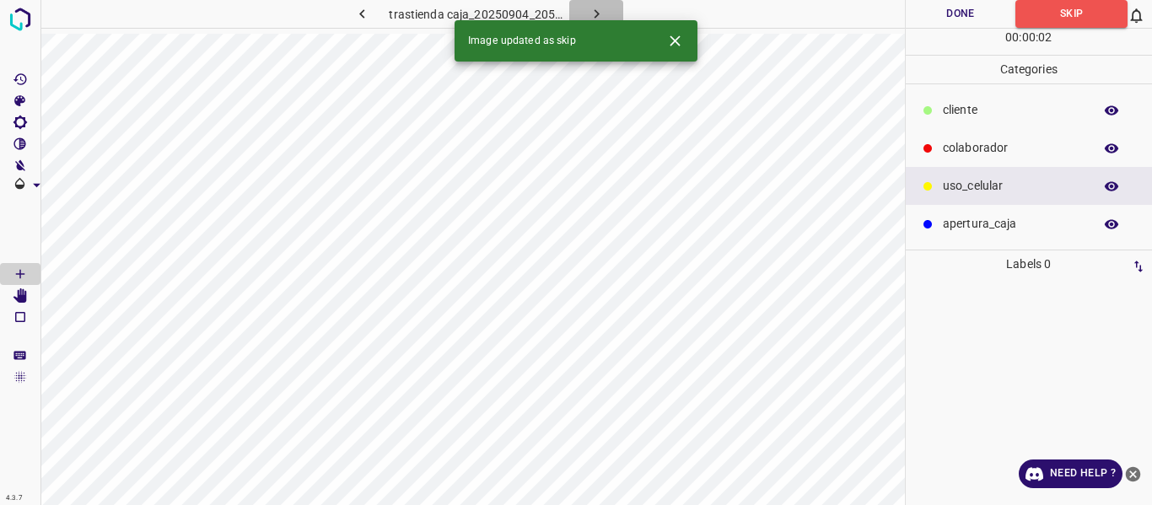
click at [589, 16] on icon "button" at bounding box center [597, 14] width 18 height 18
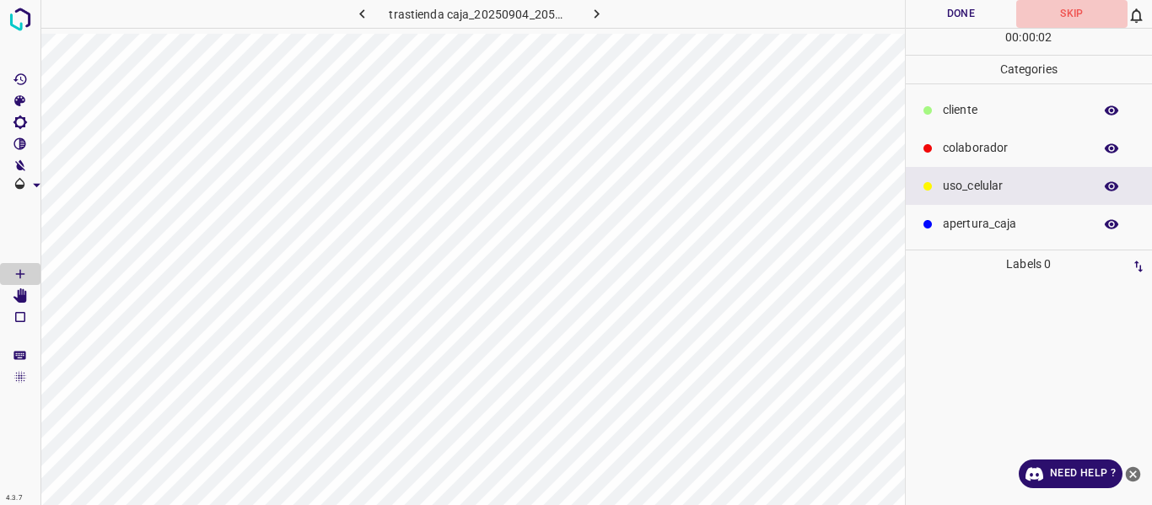
click at [1070, 9] on button "Skip" at bounding box center [1071, 14] width 111 height 28
click at [599, 10] on icon "button" at bounding box center [597, 14] width 18 height 18
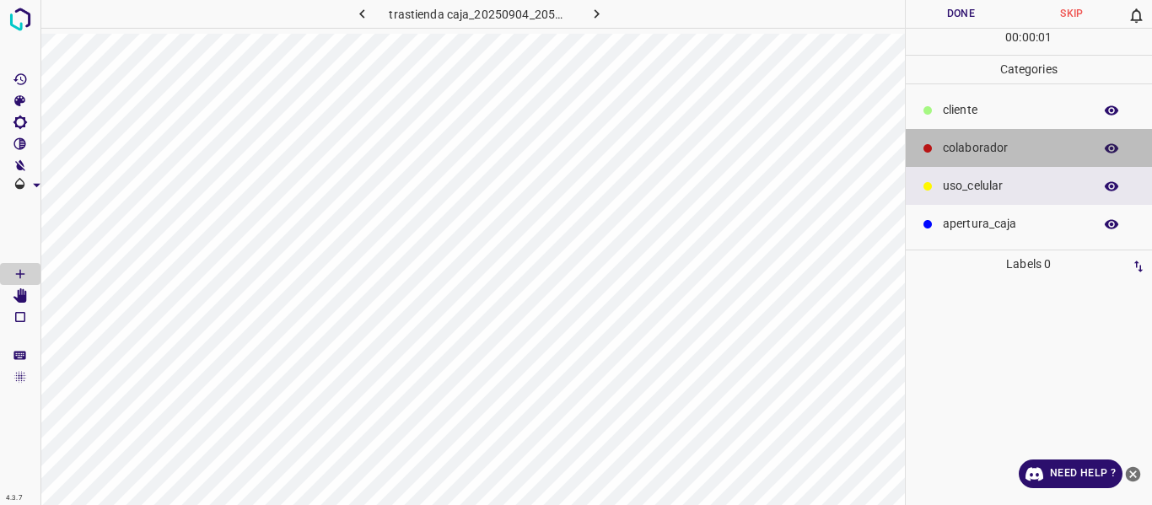
click at [968, 142] on p "colaborador" at bounding box center [1014, 148] width 142 height 18
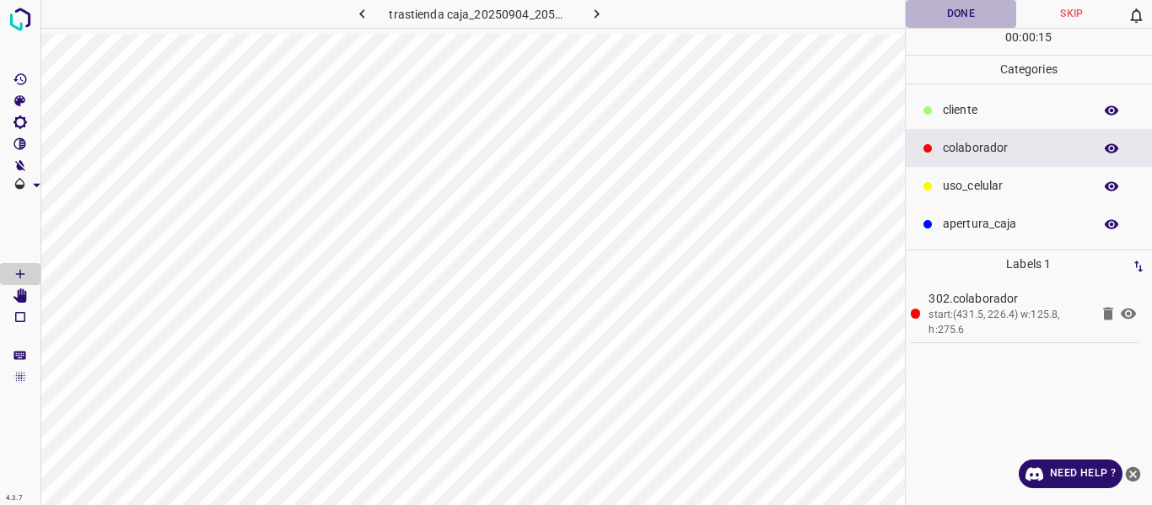
click at [943, 13] on button "Done" at bounding box center [961, 14] width 111 height 28
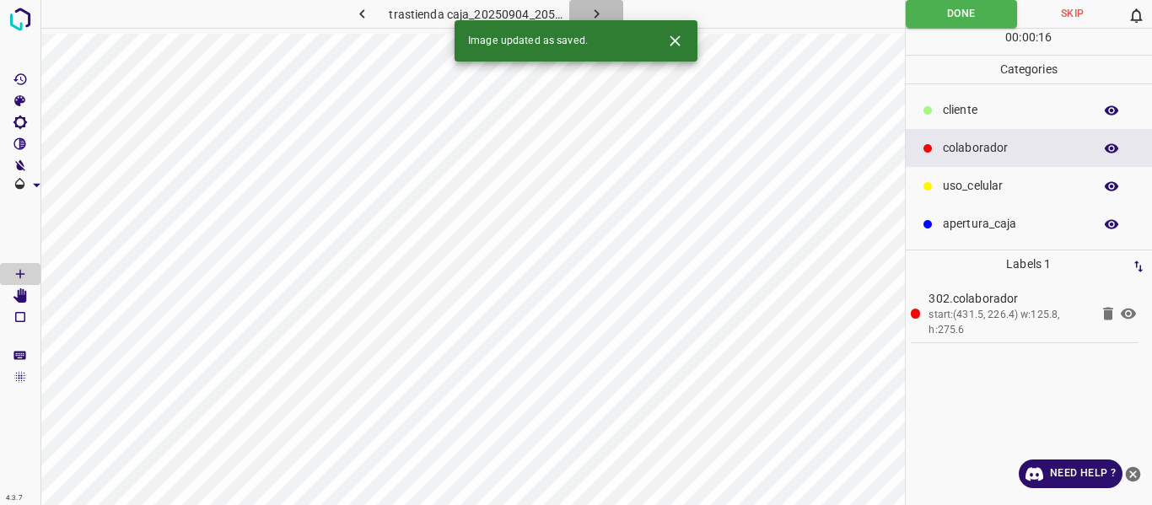
click at [594, 13] on icon "button" at bounding box center [597, 14] width 18 height 18
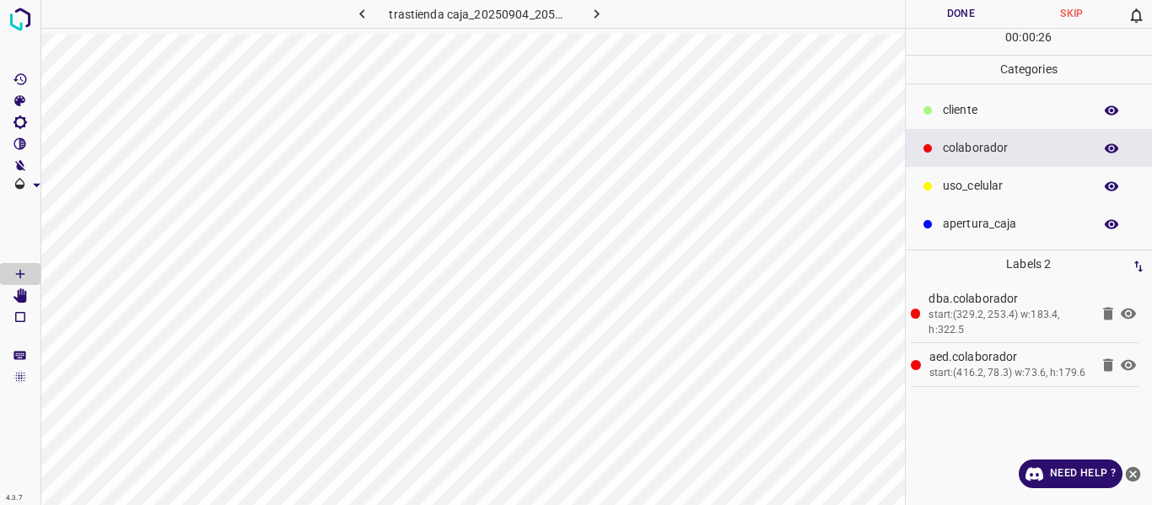
click at [968, 8] on button "Done" at bounding box center [961, 14] width 111 height 28
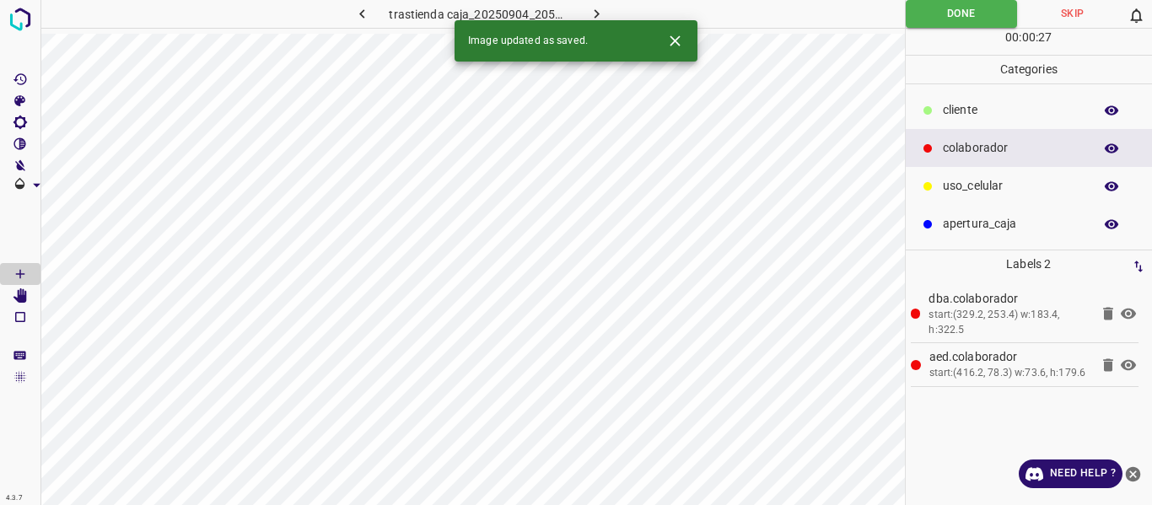
click at [589, 4] on button "button" at bounding box center [596, 14] width 54 height 28
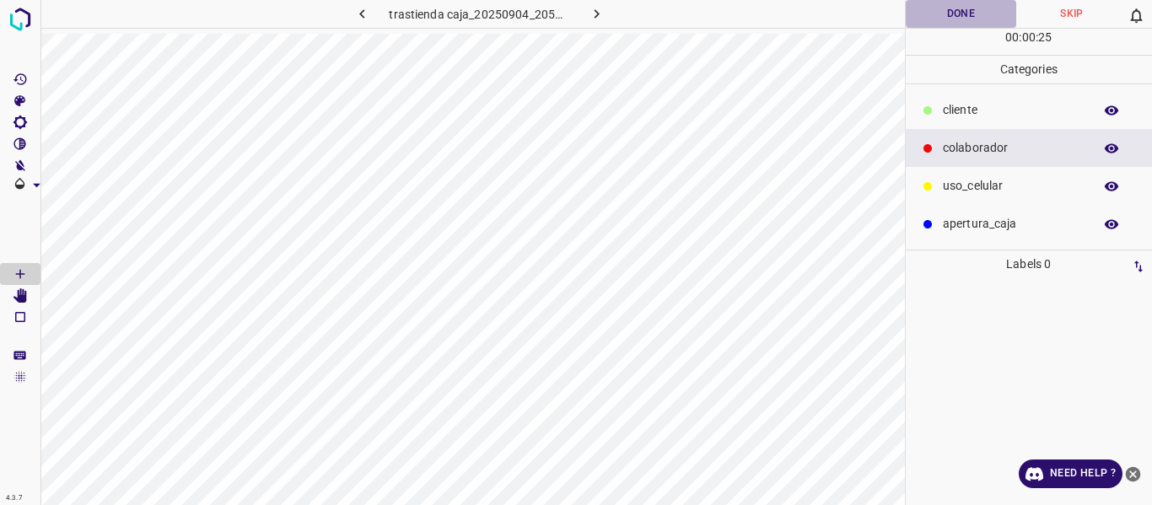
click at [934, 11] on button "Done" at bounding box center [961, 14] width 111 height 28
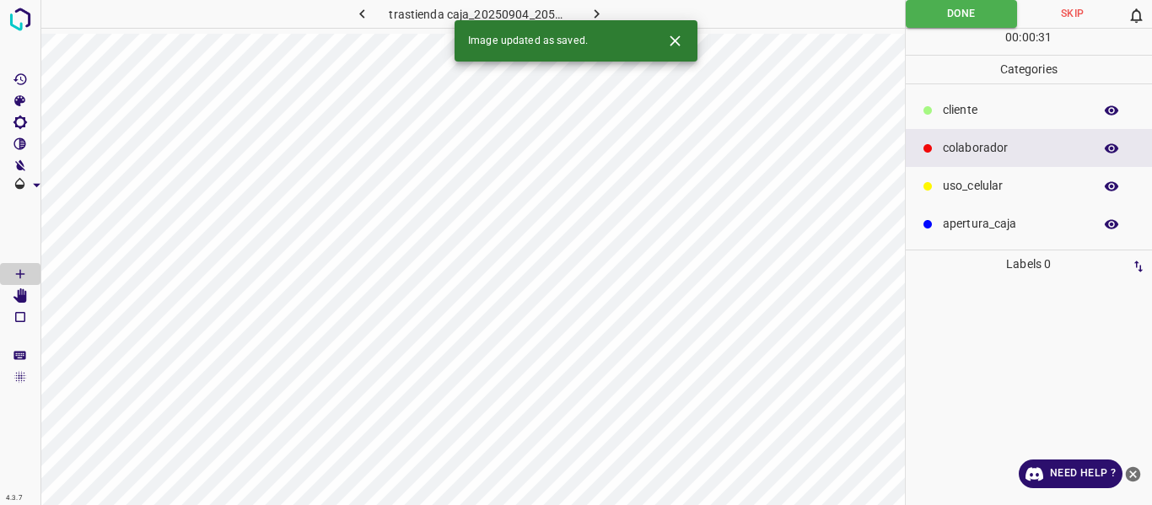
click at [1083, 7] on button "Skip" at bounding box center [1072, 14] width 110 height 28
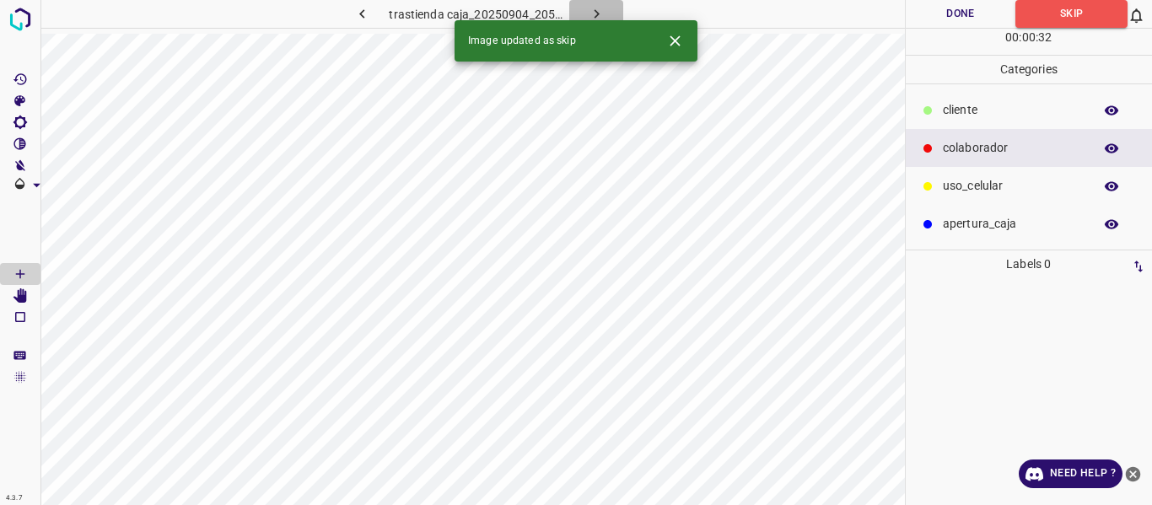
click at [594, 11] on icon "button" at bounding box center [596, 13] width 5 height 9
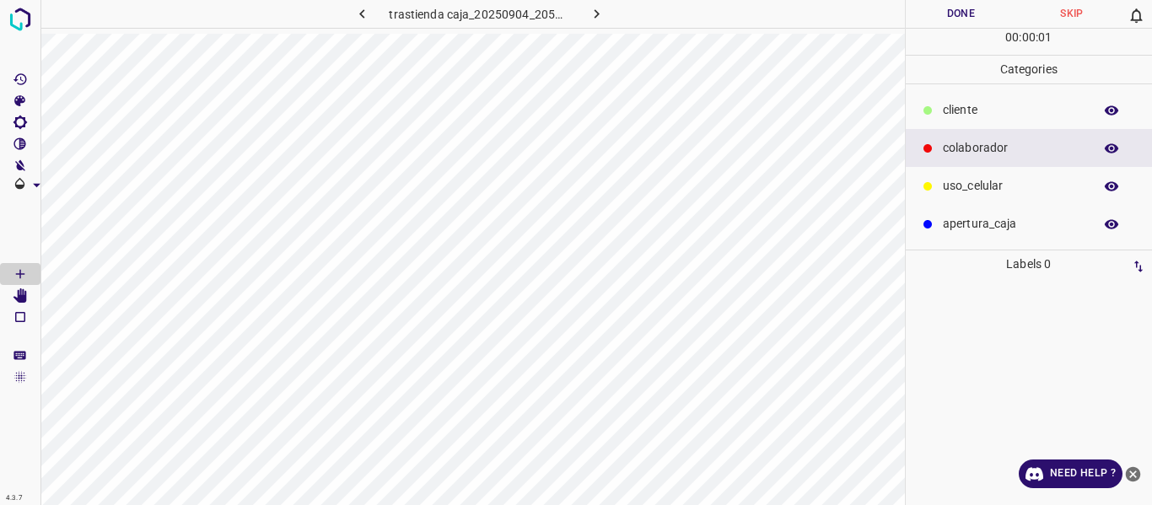
click at [1078, 10] on button "Skip" at bounding box center [1071, 14] width 111 height 28
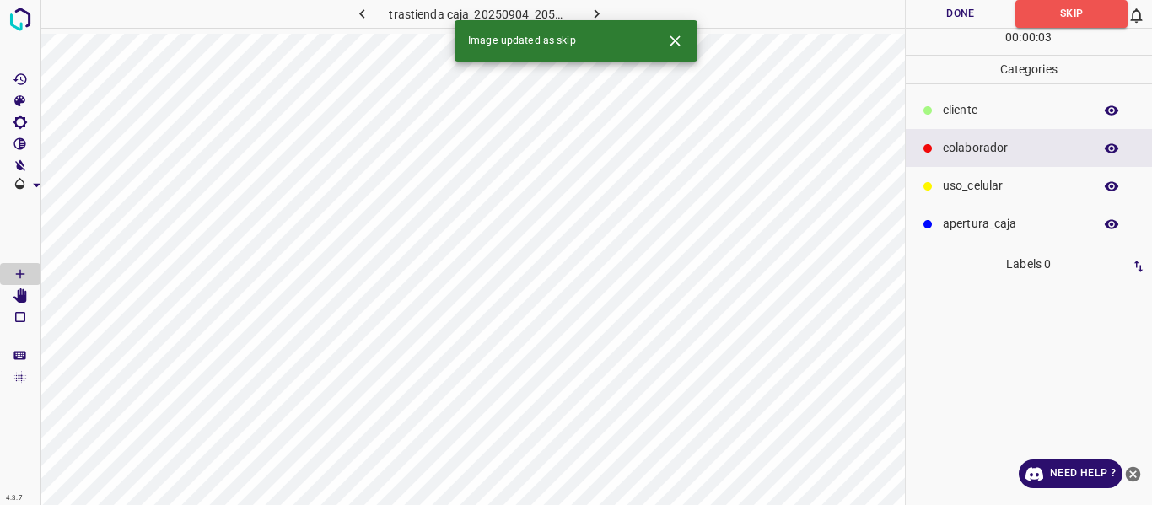
click at [593, 10] on icon "button" at bounding box center [597, 14] width 18 height 18
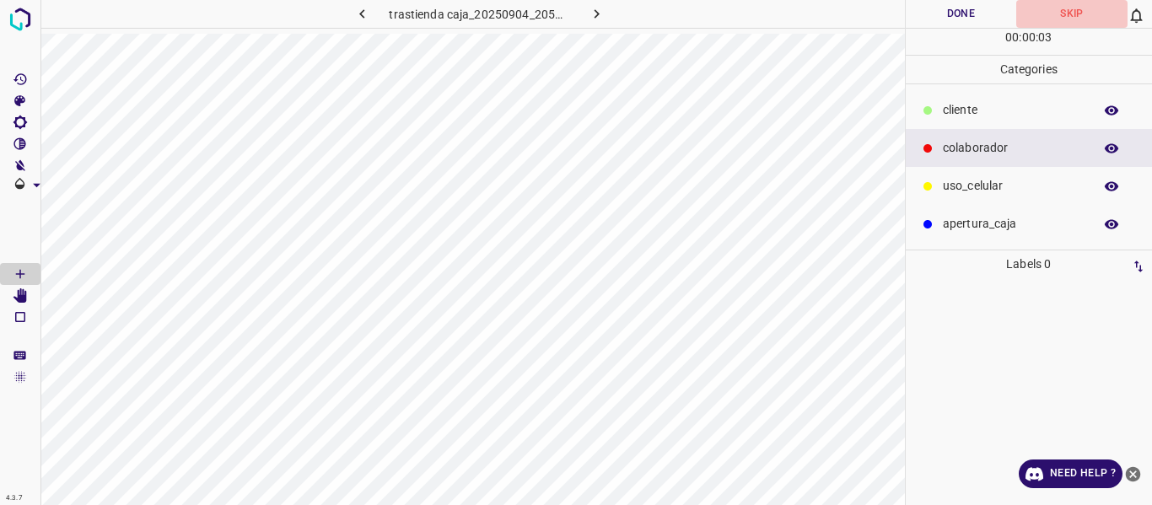
click at [1077, 12] on button "Skip" at bounding box center [1071, 14] width 111 height 28
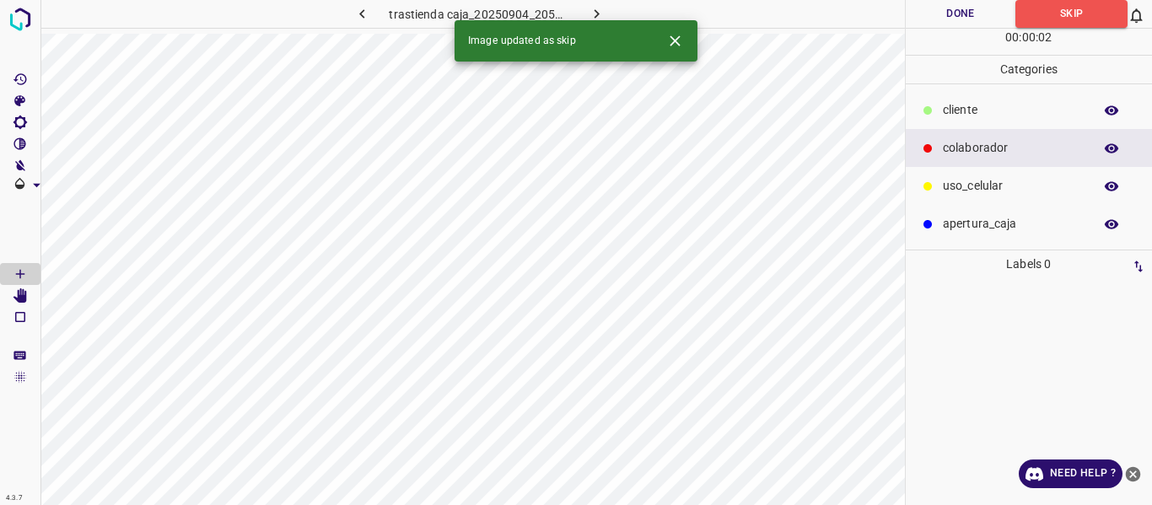
click at [598, 6] on icon "button" at bounding box center [597, 14] width 18 height 18
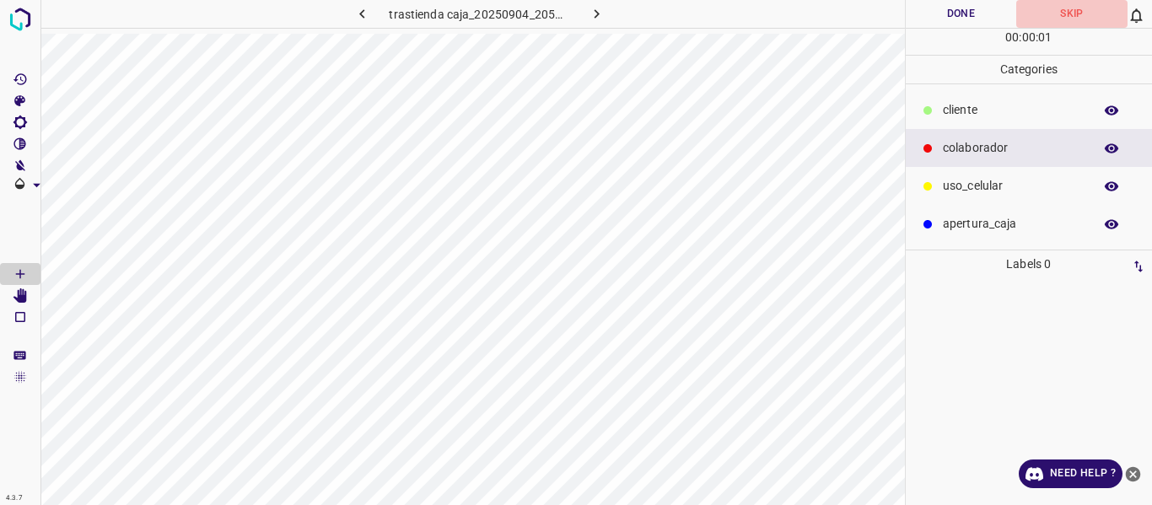
click at [1074, 12] on button "Skip" at bounding box center [1071, 14] width 111 height 28
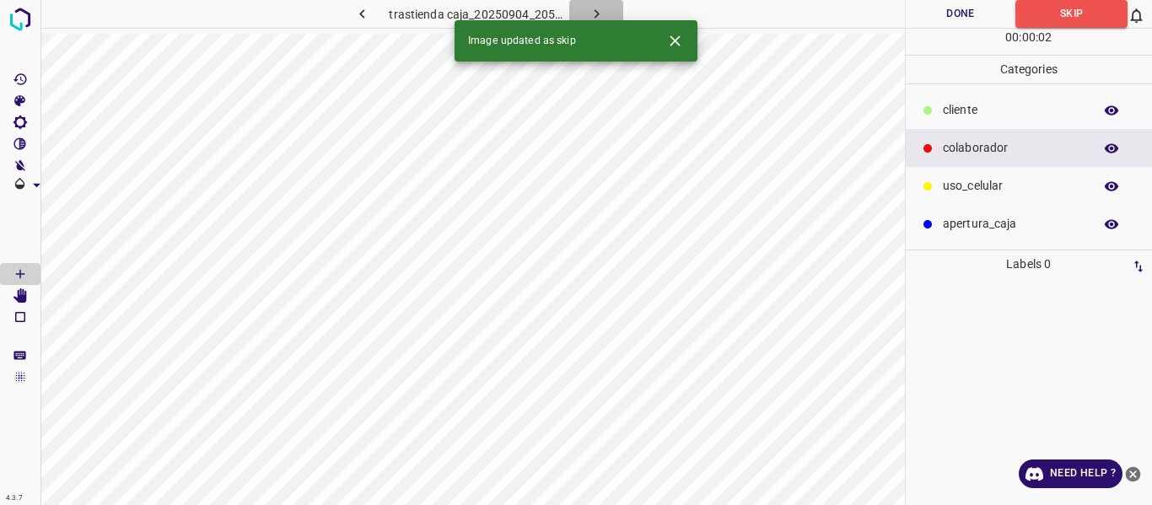
click at [599, 8] on icon "button" at bounding box center [597, 14] width 18 height 18
click at [1075, 13] on button "Skip" at bounding box center [1071, 14] width 111 height 28
click at [602, 7] on icon "button" at bounding box center [597, 14] width 18 height 18
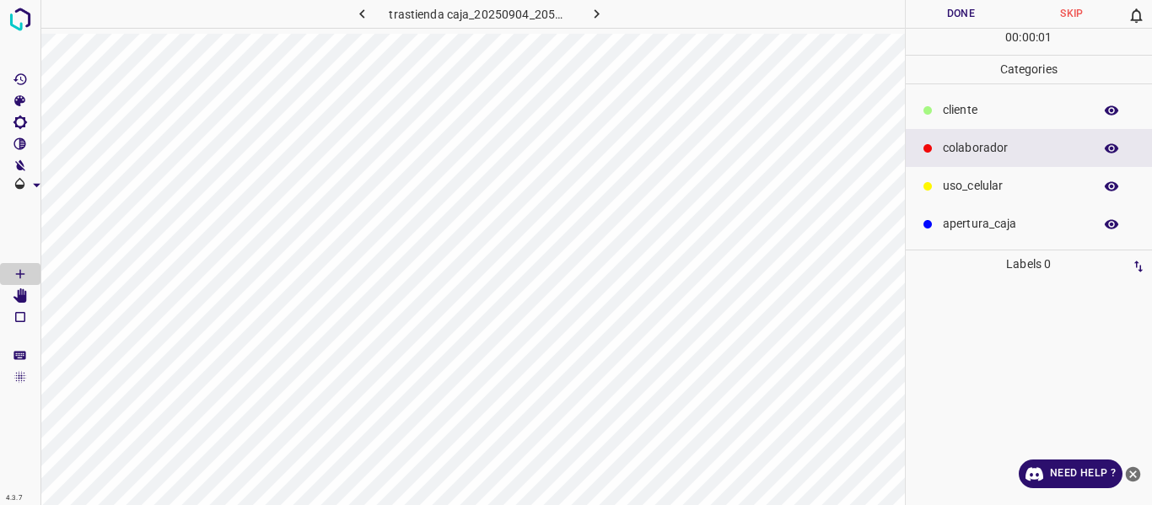
click at [1072, 17] on button "Skip" at bounding box center [1071, 14] width 111 height 28
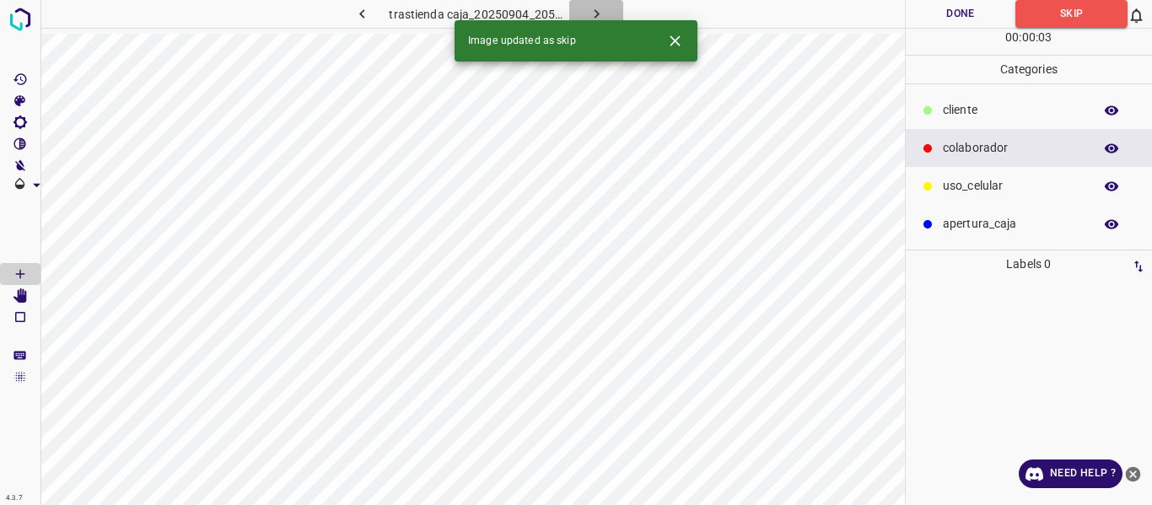
drag, startPoint x: 578, startPoint y: 13, endPoint x: 709, endPoint y: 24, distance: 132.0
click at [578, 14] on button "button" at bounding box center [596, 14] width 54 height 28
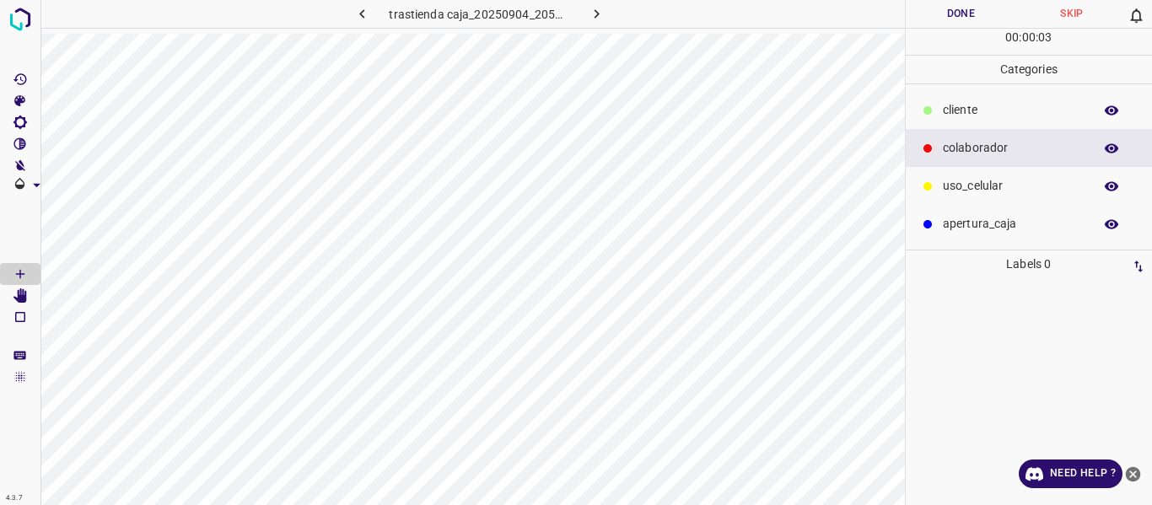
click at [1073, 13] on button "Skip" at bounding box center [1071, 14] width 111 height 28
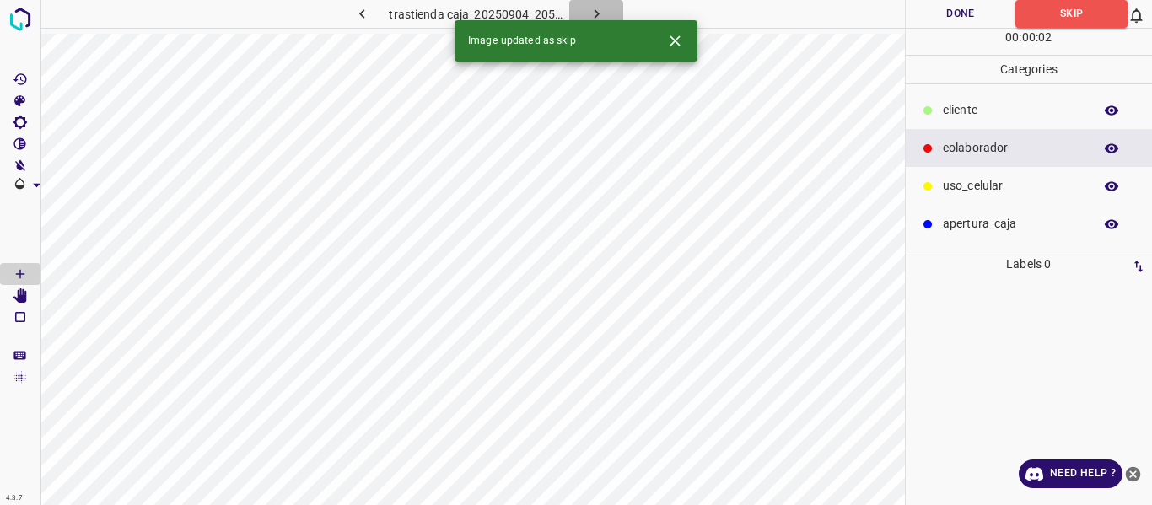
click at [596, 12] on icon "button" at bounding box center [596, 13] width 5 height 9
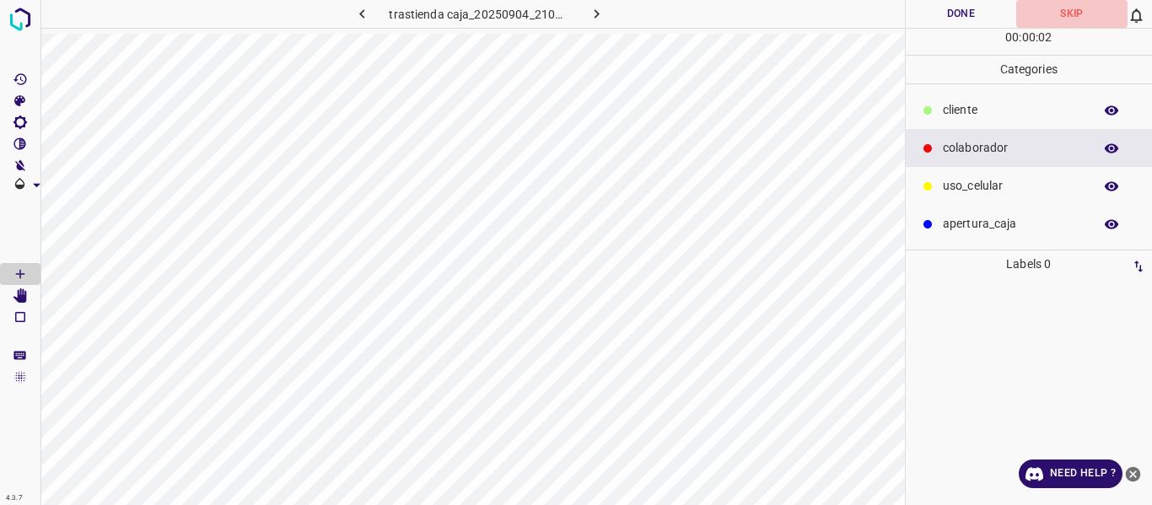
click at [1068, 13] on button "Skip" at bounding box center [1071, 14] width 111 height 28
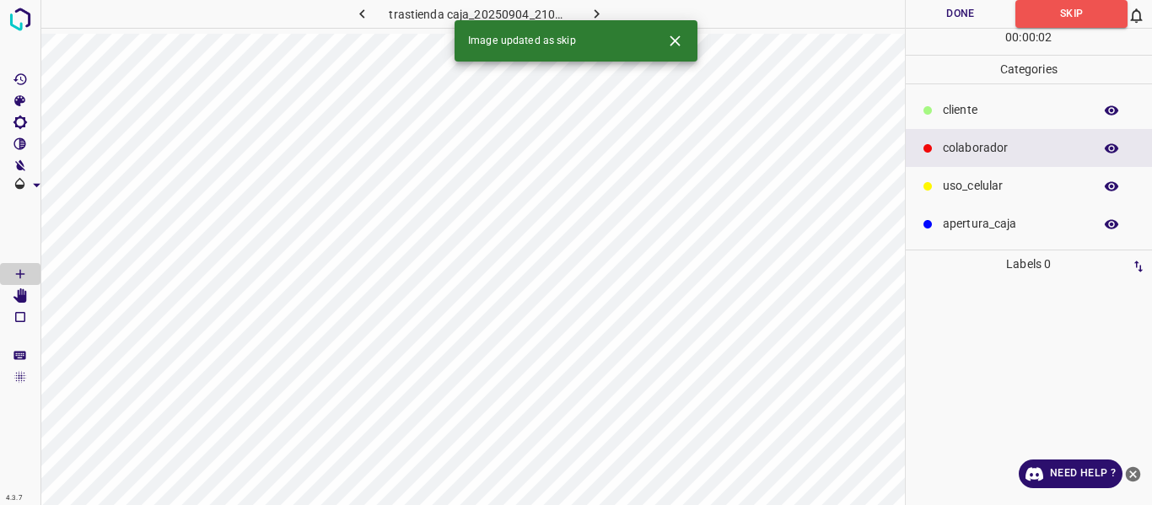
click at [589, 12] on icon "button" at bounding box center [597, 14] width 18 height 18
click at [363, 12] on icon "button" at bounding box center [361, 13] width 5 height 9
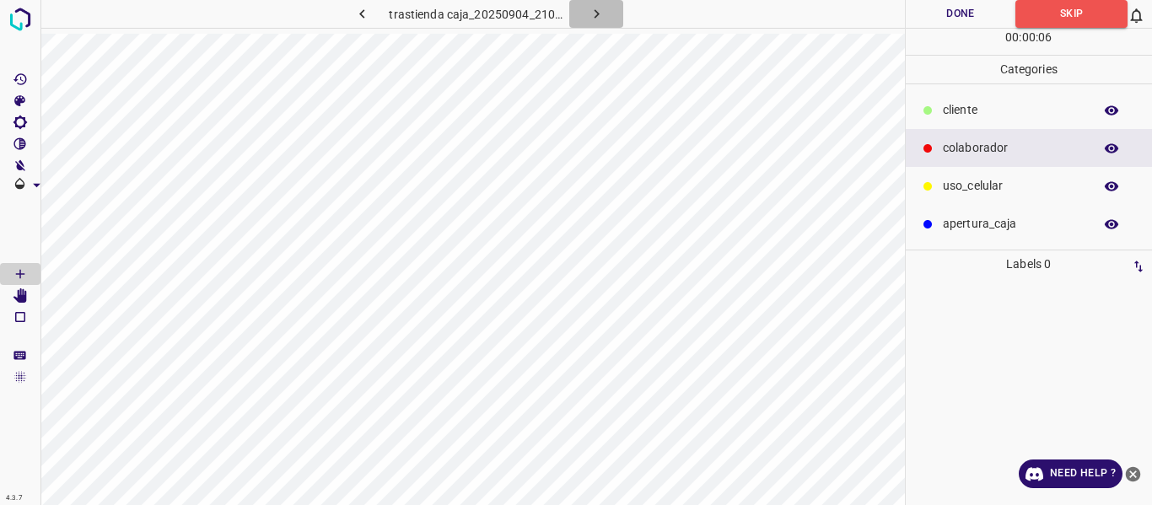
click at [595, 16] on icon "button" at bounding box center [596, 13] width 5 height 9
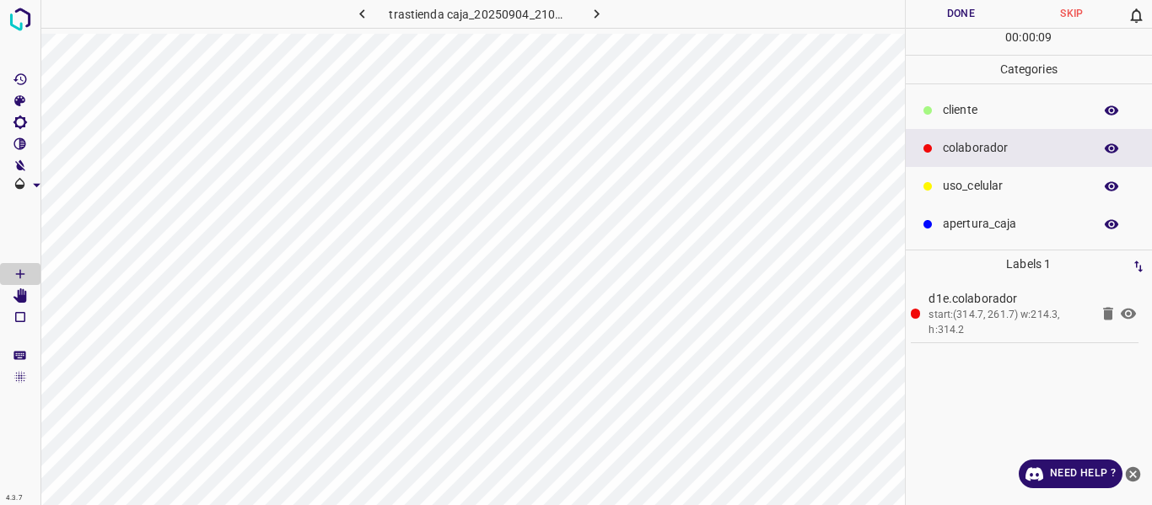
click at [944, 18] on button "Done" at bounding box center [961, 14] width 111 height 28
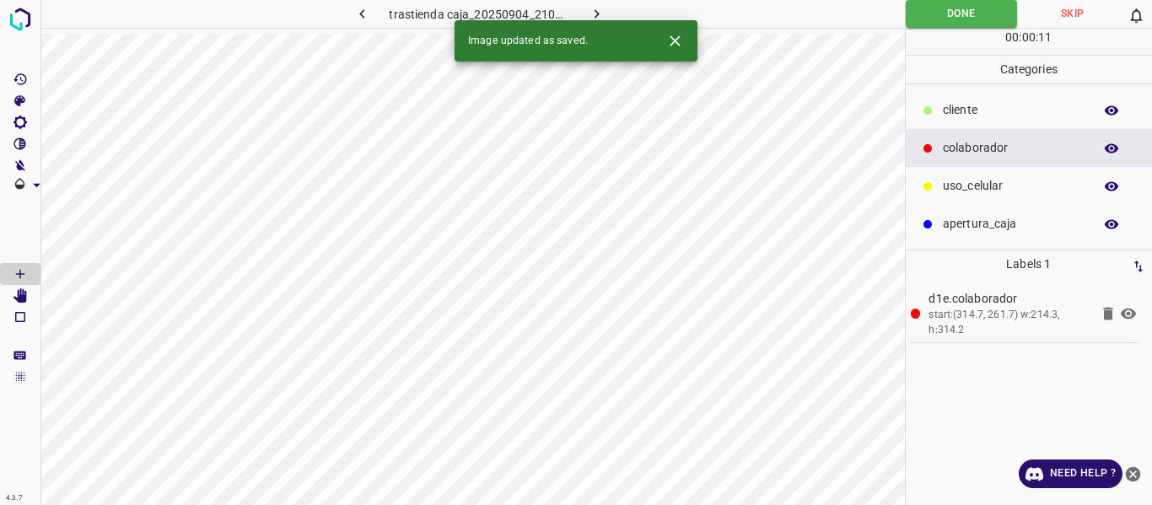
click at [592, 13] on icon "button" at bounding box center [597, 14] width 18 height 18
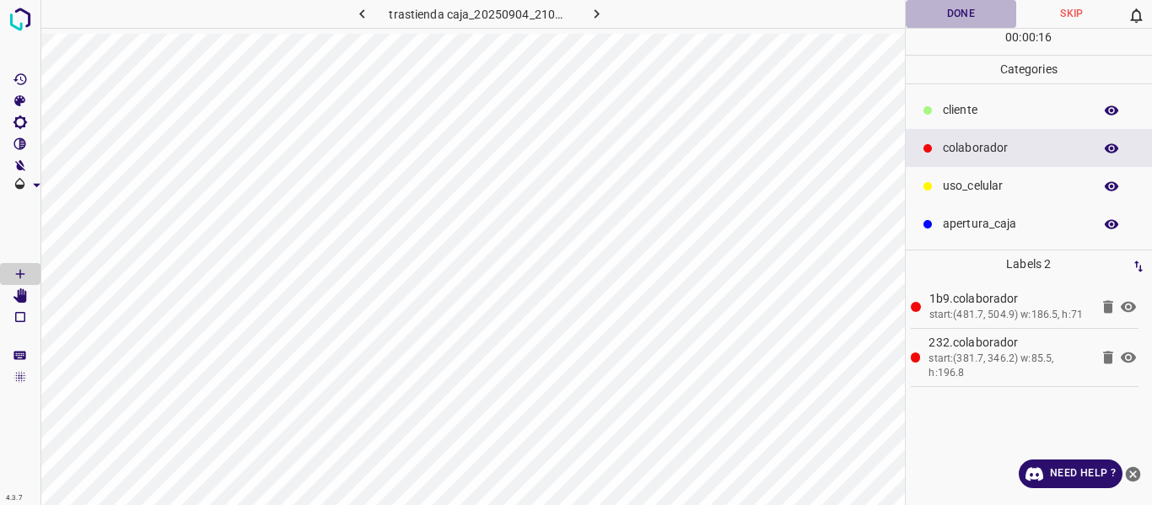
click at [944, 7] on button "Done" at bounding box center [961, 14] width 111 height 28
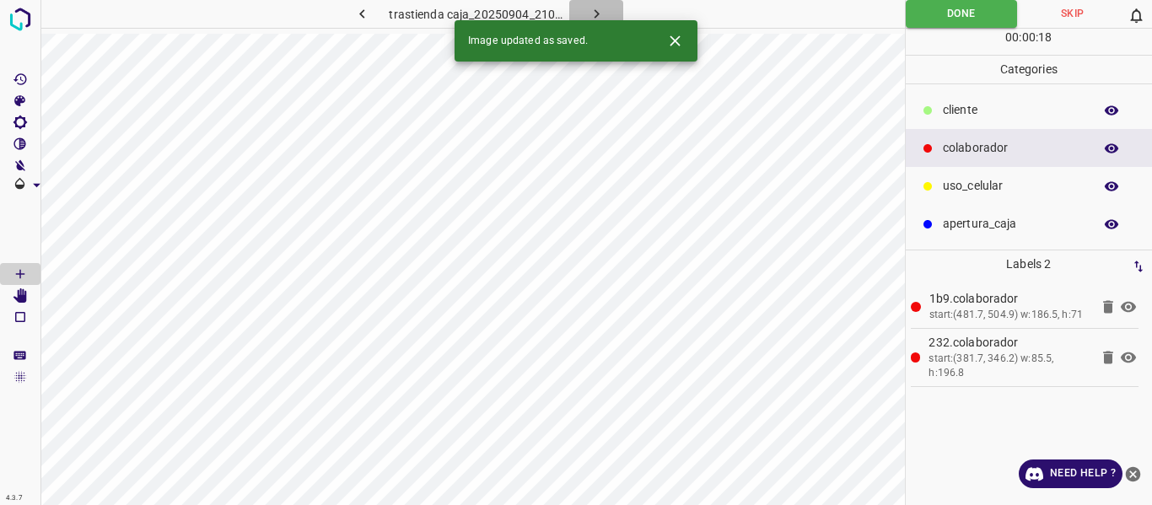
click at [593, 9] on icon "button" at bounding box center [597, 14] width 18 height 18
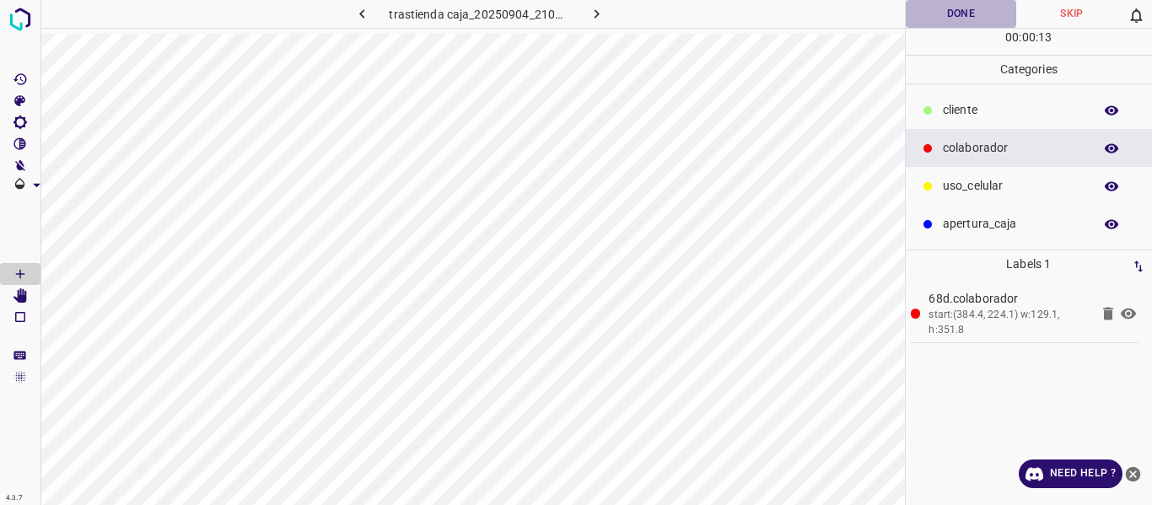
click at [957, 14] on button "Done" at bounding box center [961, 14] width 111 height 28
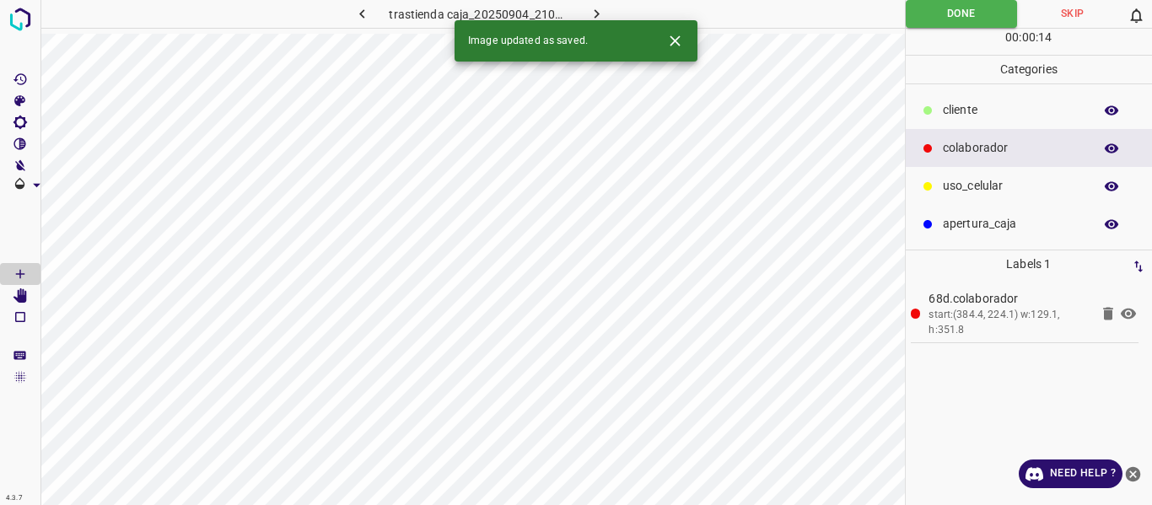
click at [599, 12] on icon "button" at bounding box center [597, 14] width 18 height 18
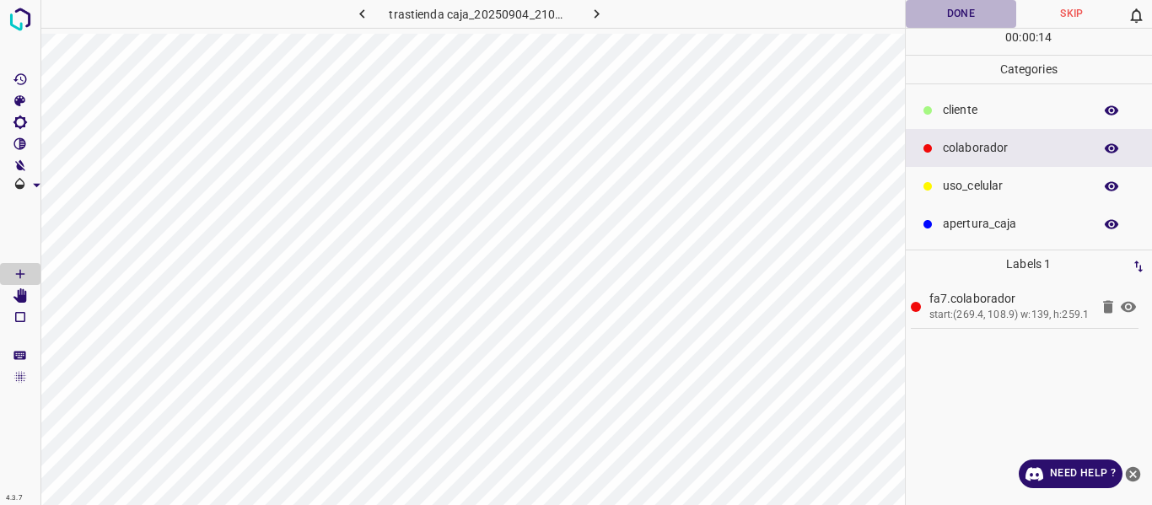
click at [960, 8] on button "Done" at bounding box center [961, 14] width 111 height 28
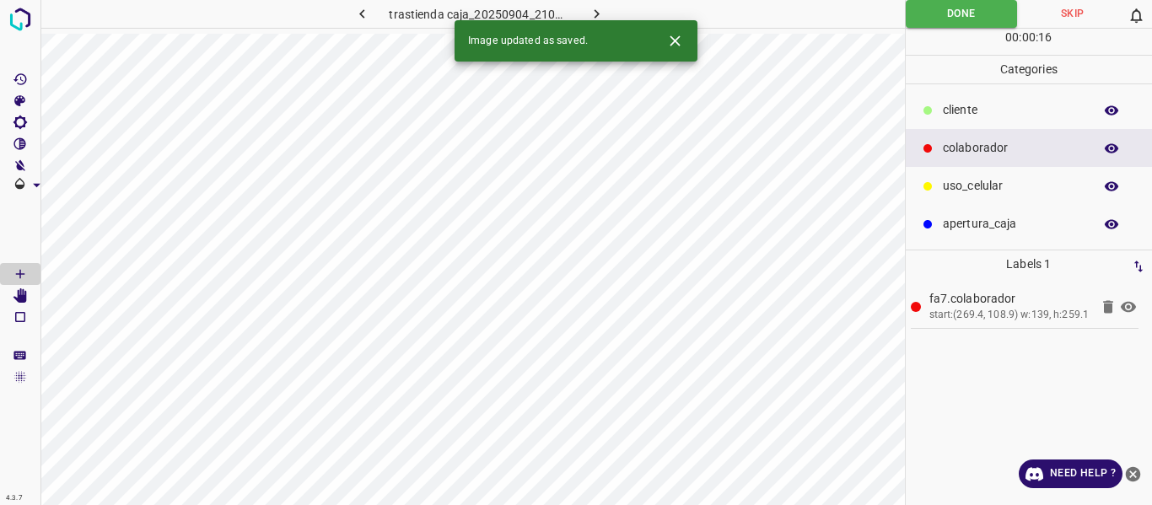
click at [599, 12] on icon "button" at bounding box center [597, 14] width 18 height 18
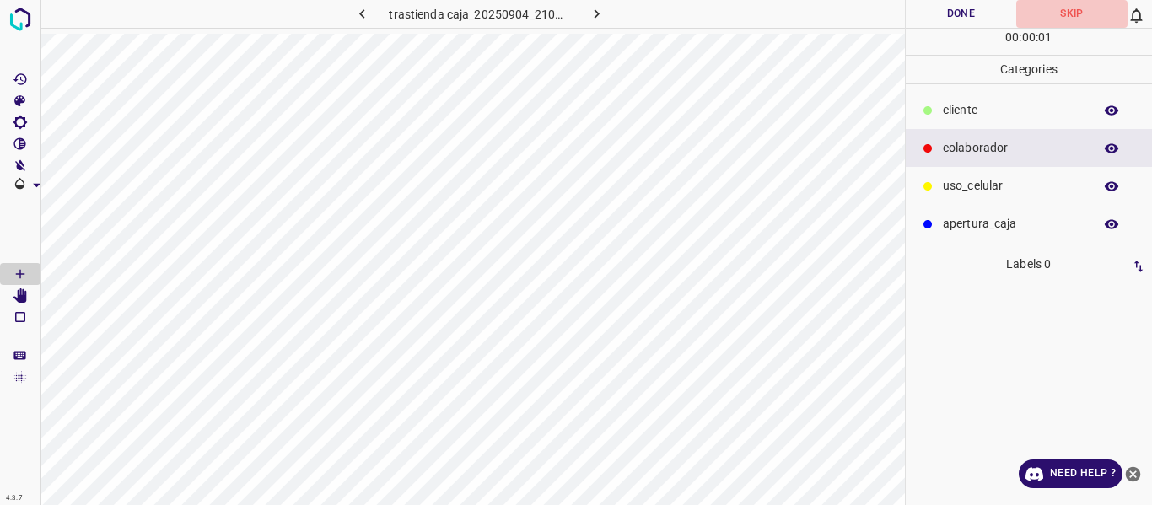
click at [1073, 19] on button "Skip" at bounding box center [1071, 14] width 111 height 28
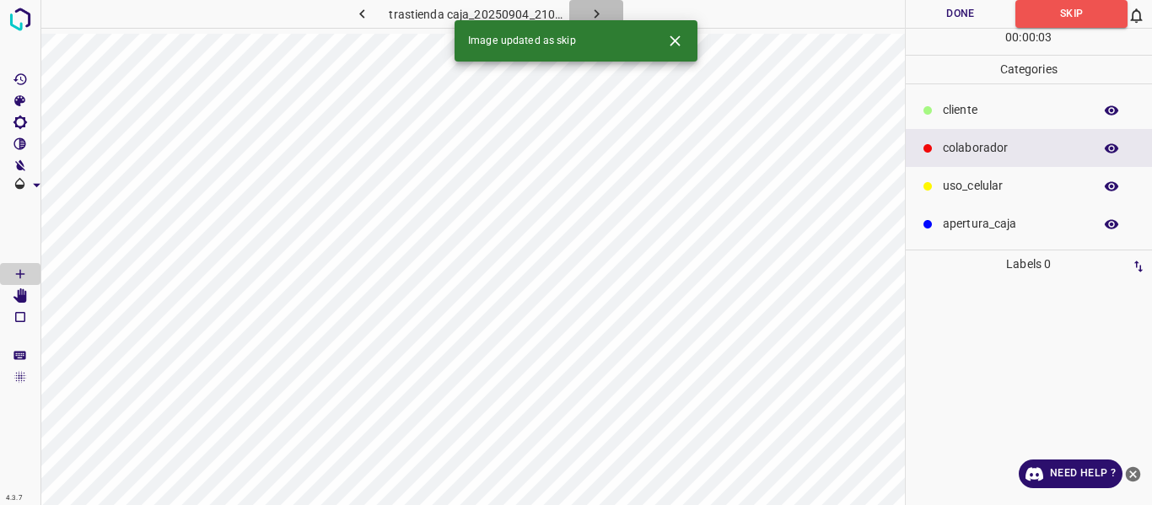
click at [593, 10] on icon "button" at bounding box center [597, 14] width 18 height 18
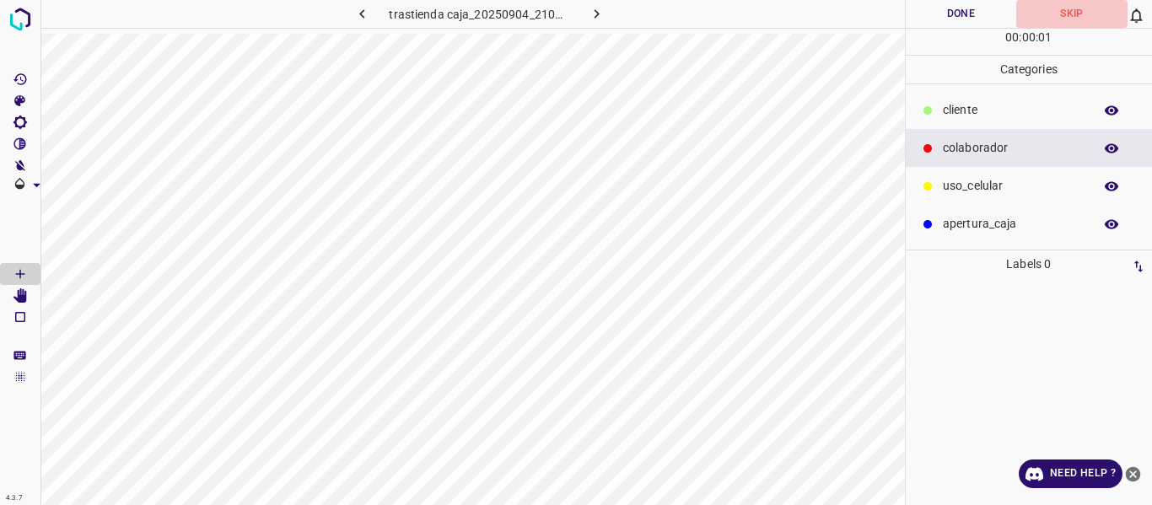
click at [1075, 13] on button "Skip" at bounding box center [1071, 14] width 111 height 28
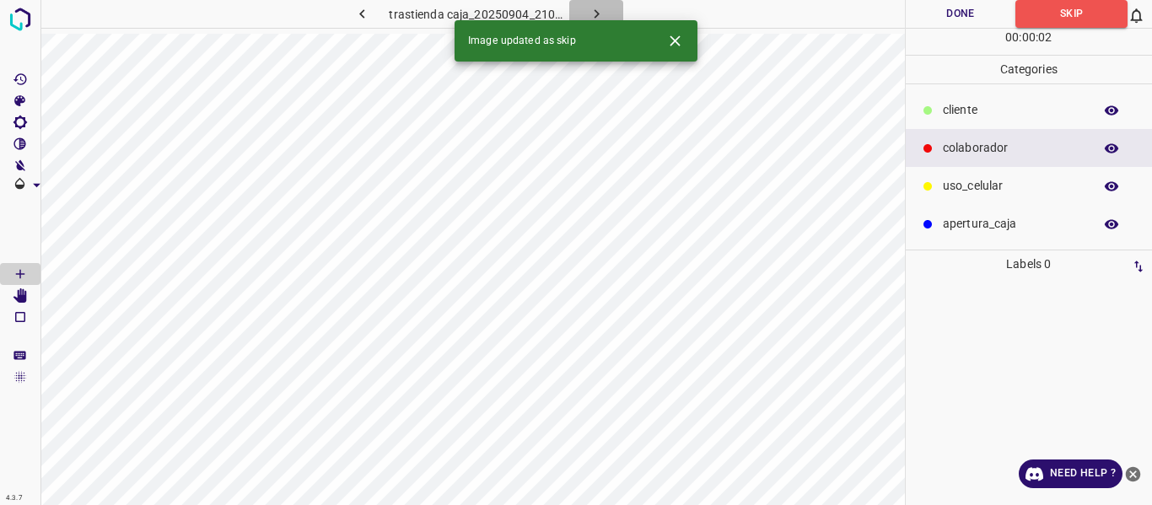
click at [598, 13] on icon "button" at bounding box center [597, 14] width 18 height 18
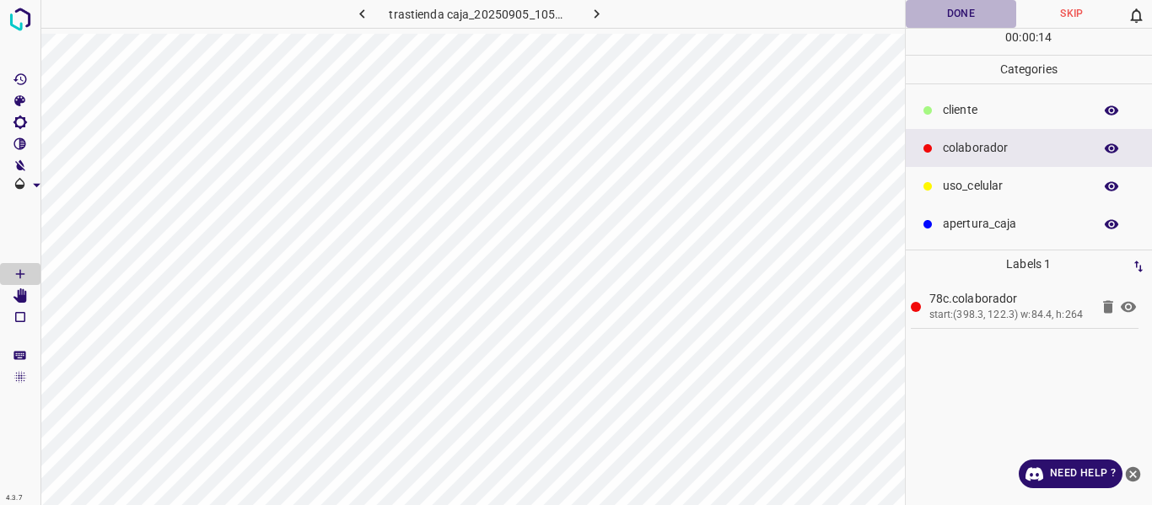
click at [945, 18] on button "Done" at bounding box center [961, 14] width 111 height 28
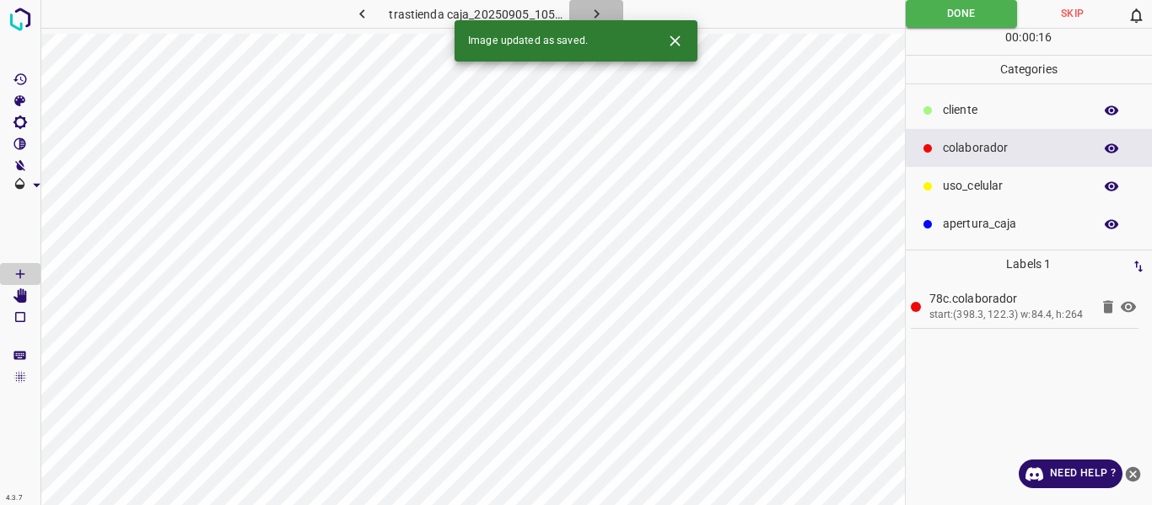
click at [599, 10] on icon "button" at bounding box center [597, 14] width 18 height 18
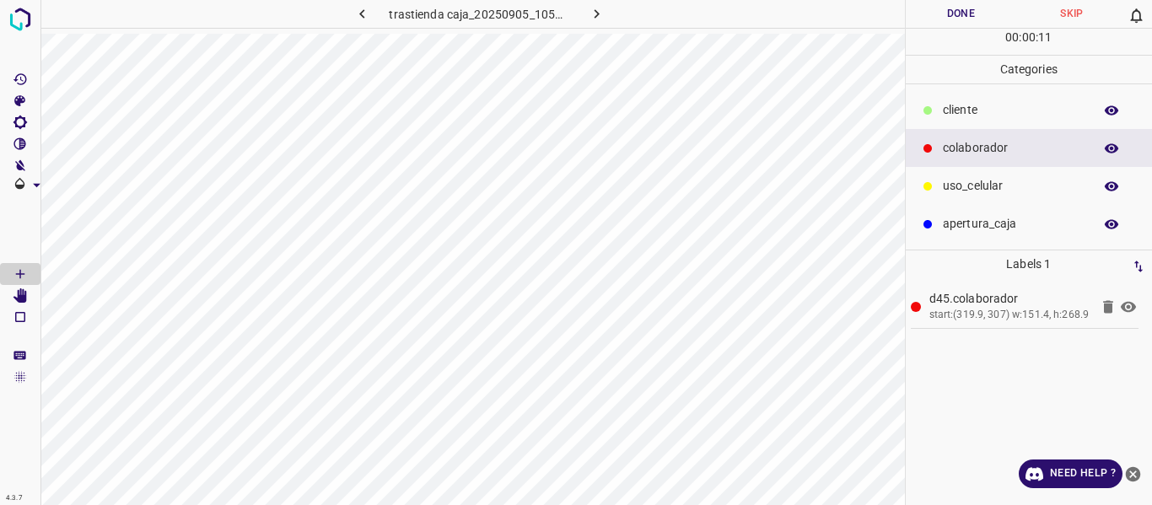
click at [951, 14] on button "Done" at bounding box center [961, 14] width 111 height 28
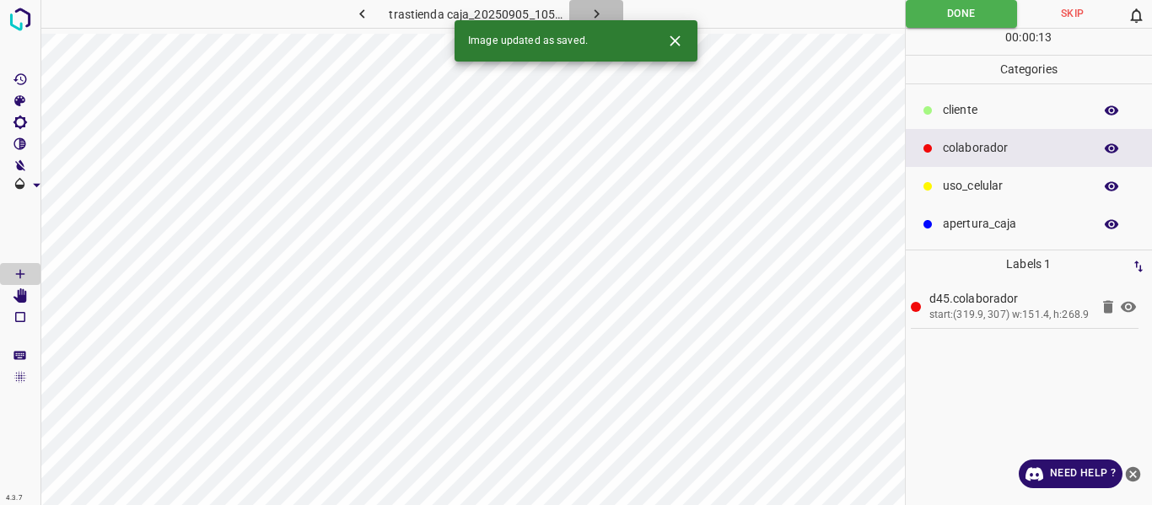
click at [592, 8] on icon "button" at bounding box center [597, 14] width 18 height 18
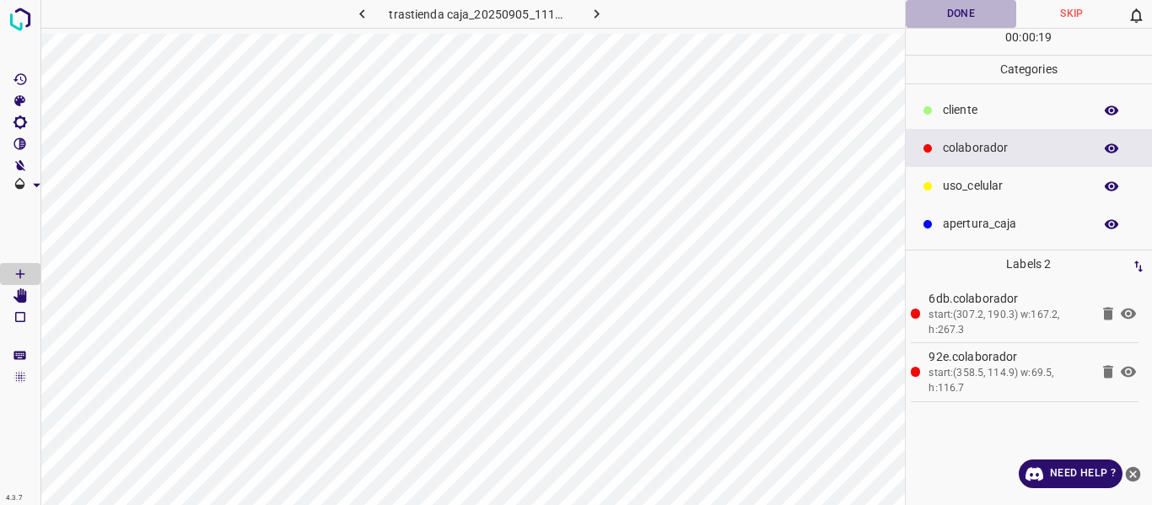
click at [934, 23] on button "Done" at bounding box center [961, 14] width 111 height 28
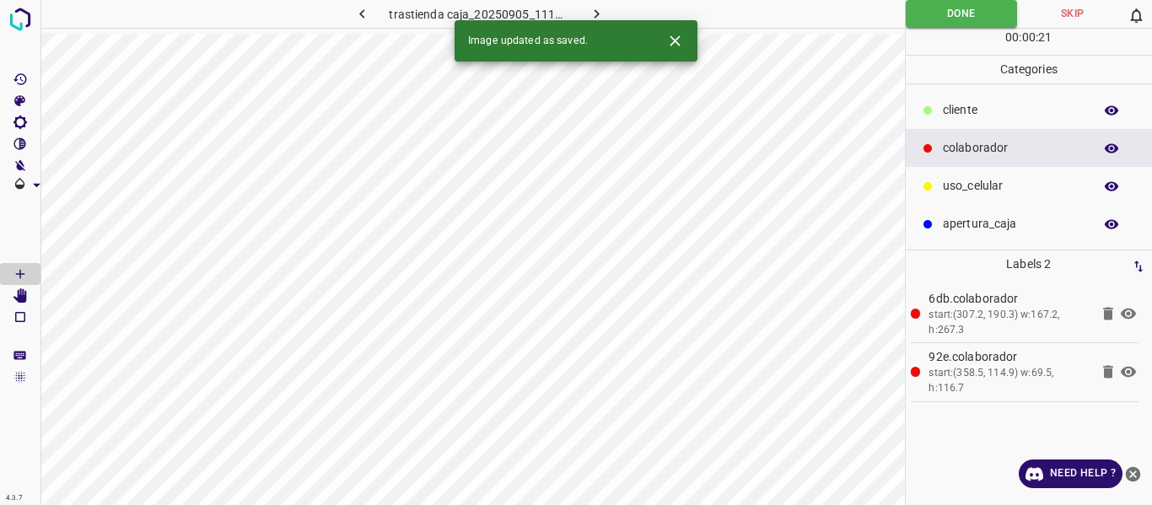
click at [584, 10] on button "button" at bounding box center [596, 14] width 54 height 28
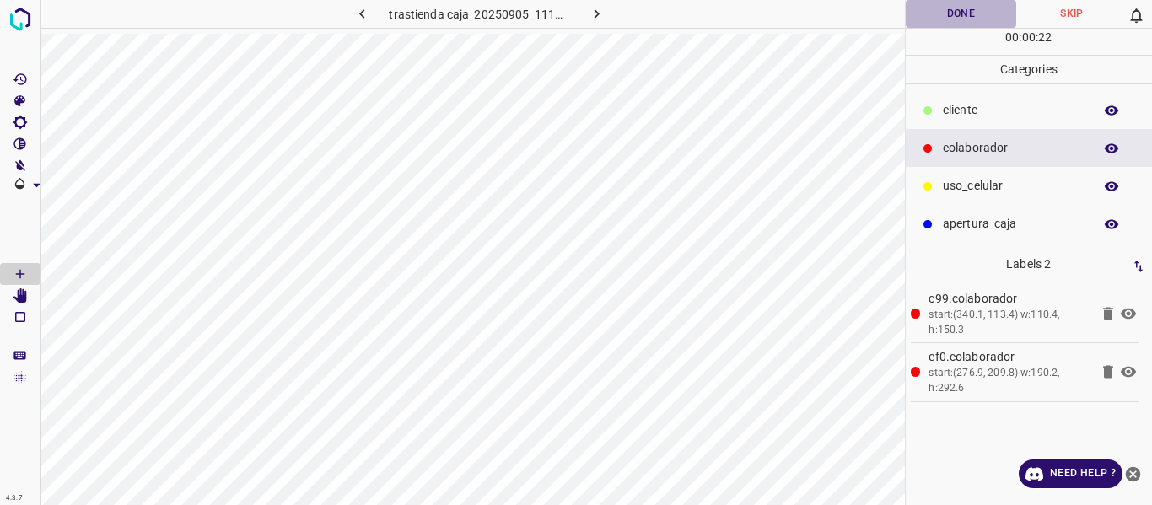
click at [953, 9] on button "Done" at bounding box center [961, 14] width 111 height 28
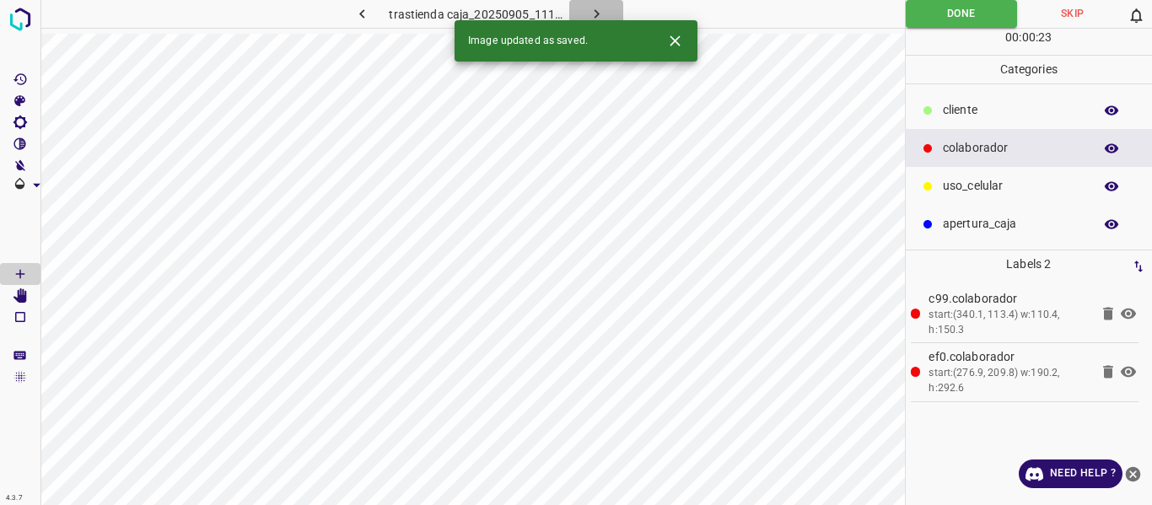
click at [598, 14] on icon "button" at bounding box center [596, 13] width 5 height 9
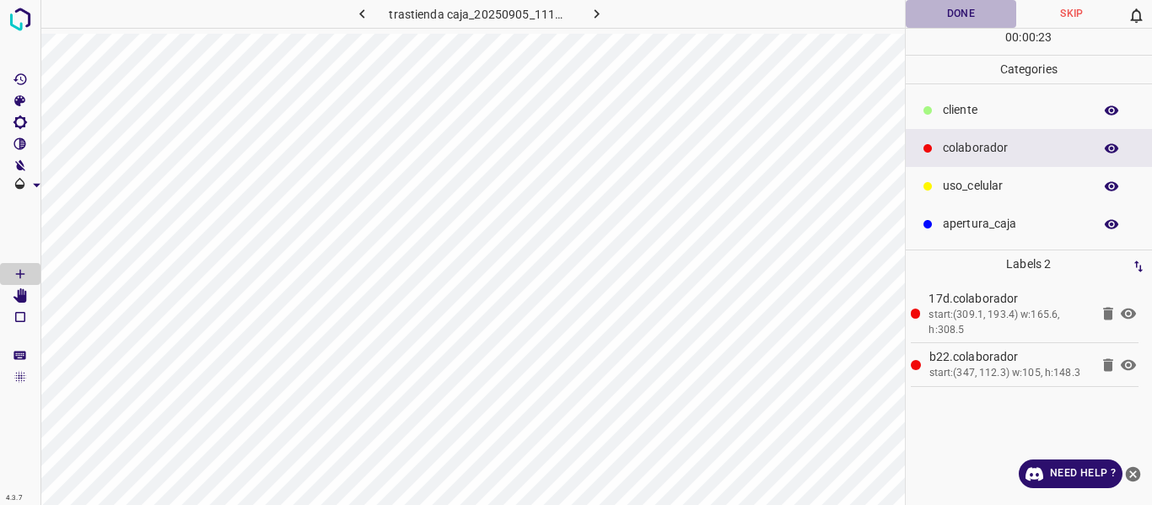
click at [966, 11] on button "Done" at bounding box center [961, 14] width 111 height 28
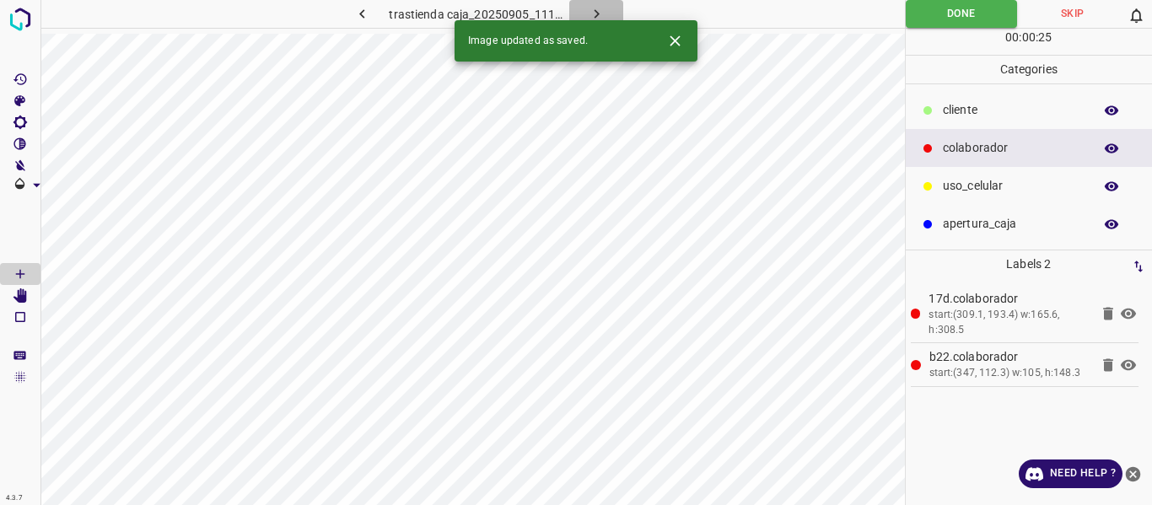
click at [597, 10] on icon "button" at bounding box center [597, 14] width 18 height 18
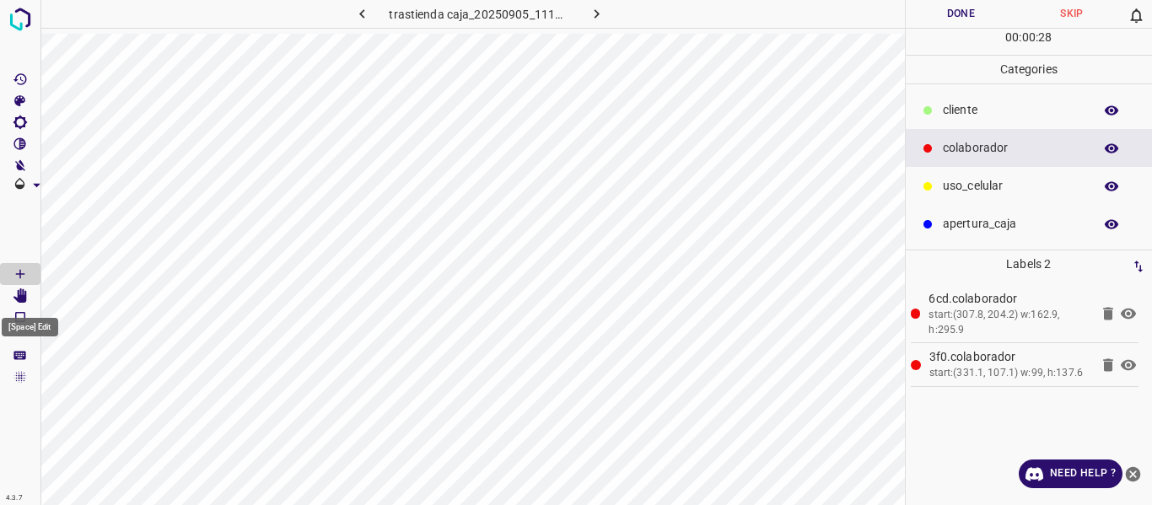
drag, startPoint x: 25, startPoint y: 295, endPoint x: 39, endPoint y: 292, distance: 13.9
click at [26, 294] on icon "[Space] Edit" at bounding box center [19, 295] width 13 height 15
click at [951, 14] on button "Done" at bounding box center [961, 14] width 111 height 28
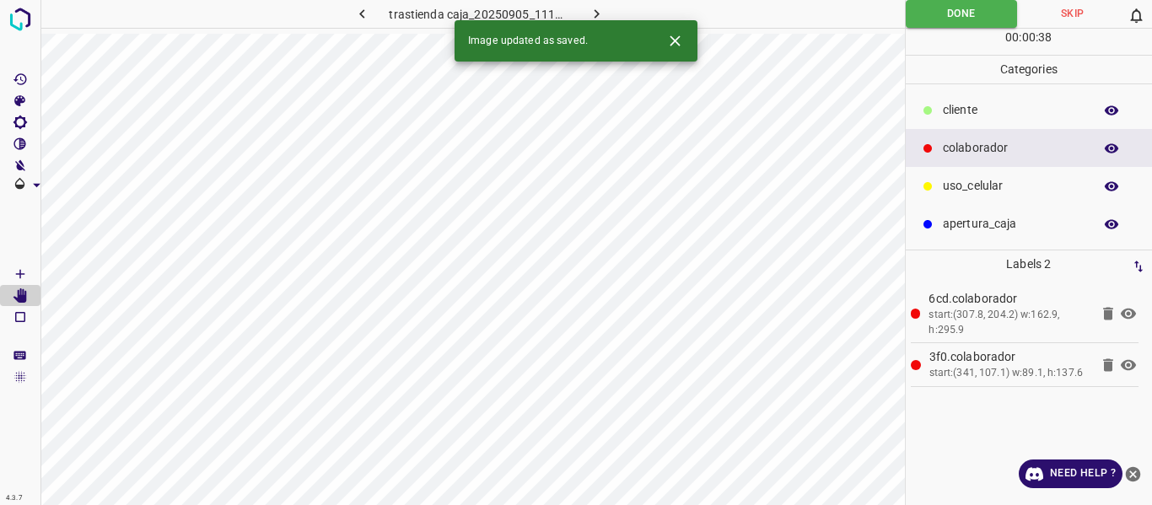
click at [599, 12] on icon "button" at bounding box center [597, 14] width 18 height 18
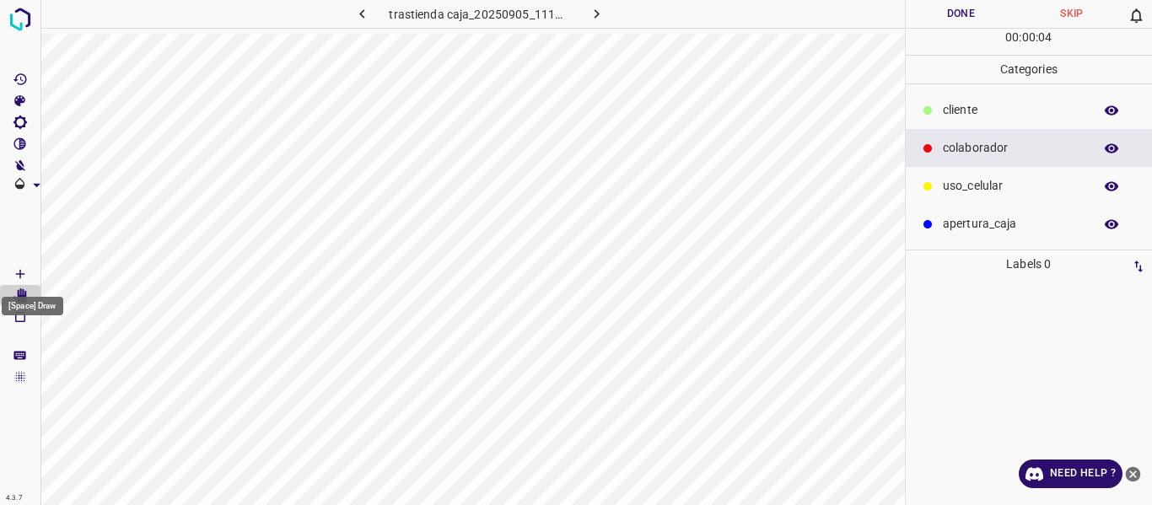
click at [19, 265] on Draw"] "[Space] Draw" at bounding box center [20, 274] width 40 height 22
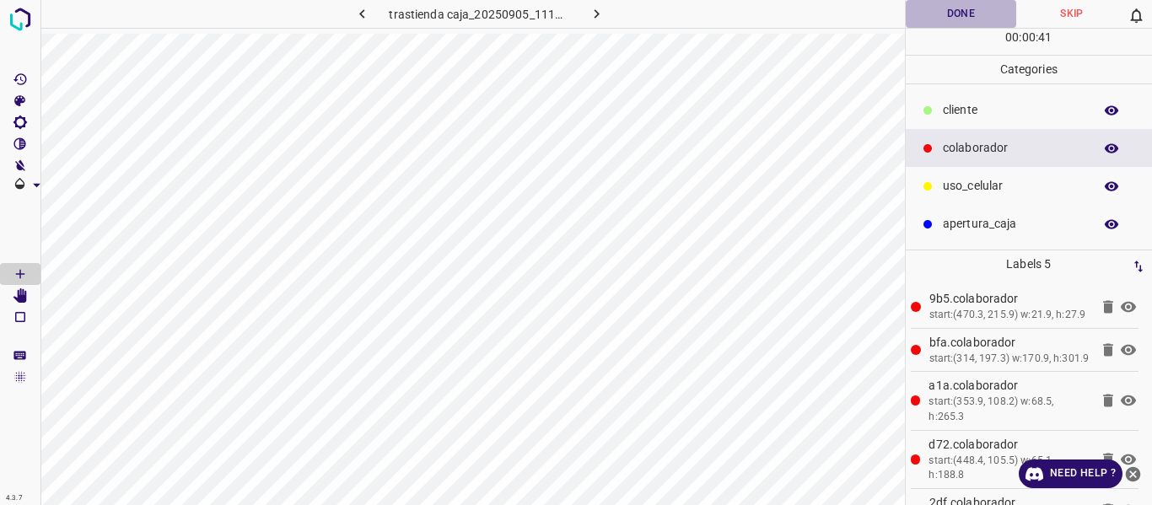
click at [957, 14] on button "Done" at bounding box center [961, 14] width 111 height 28
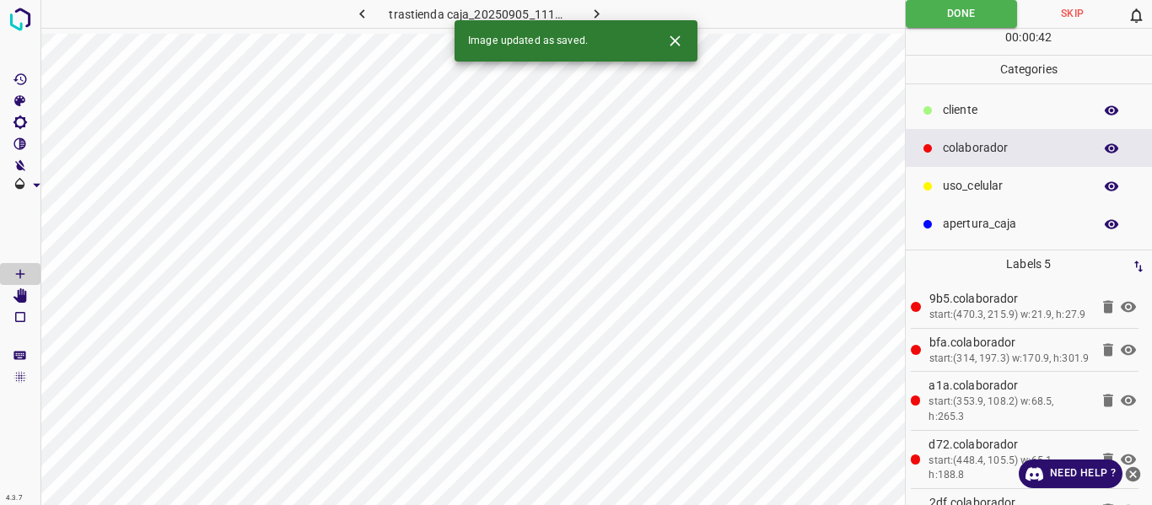
click at [368, 8] on icon "button" at bounding box center [362, 14] width 18 height 18
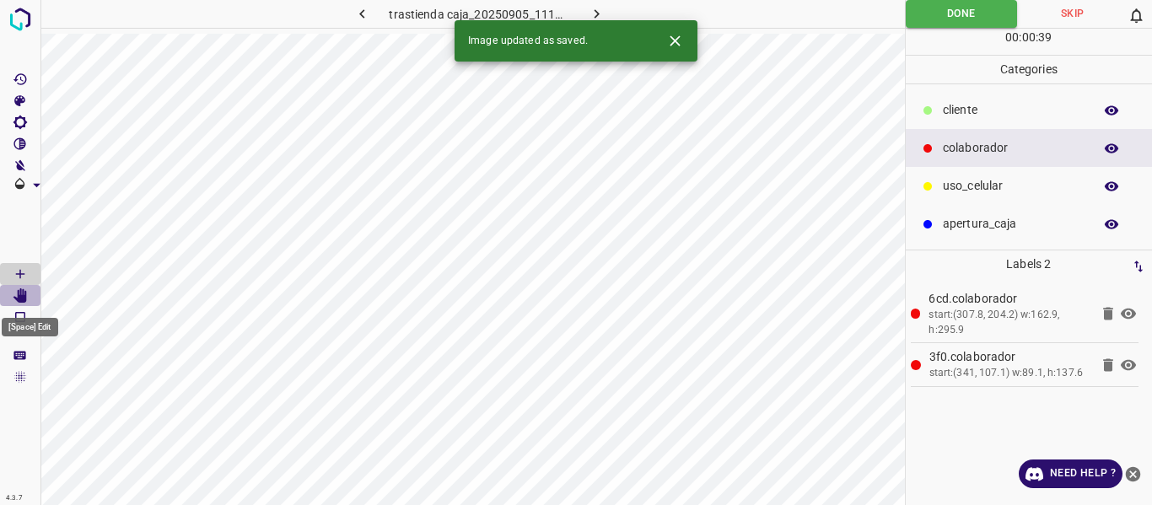
click at [29, 294] on Edit"] "[Space] Edit" at bounding box center [20, 296] width 40 height 22
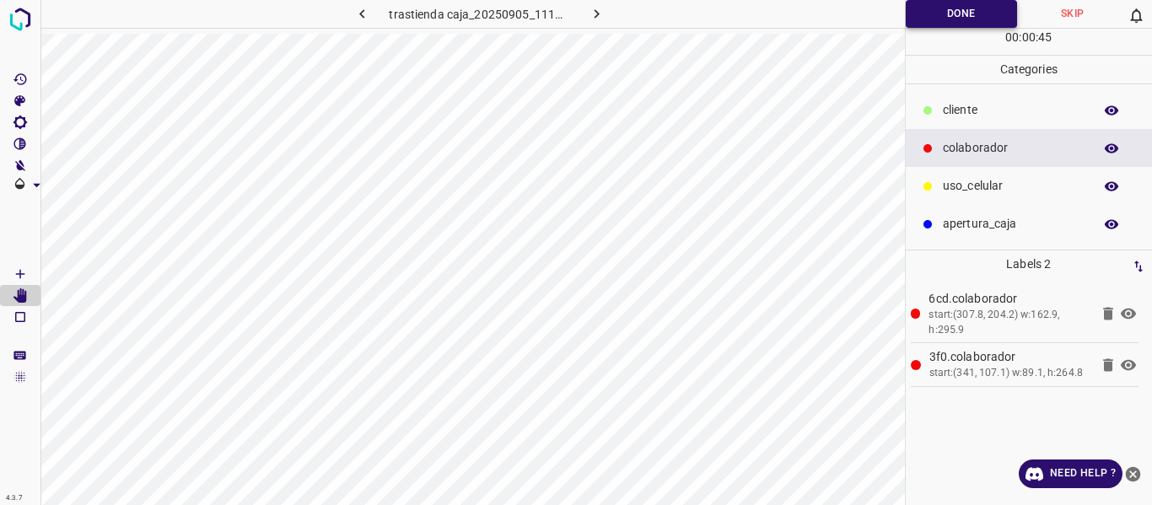
click at [921, 20] on button "Done" at bounding box center [962, 14] width 112 height 28
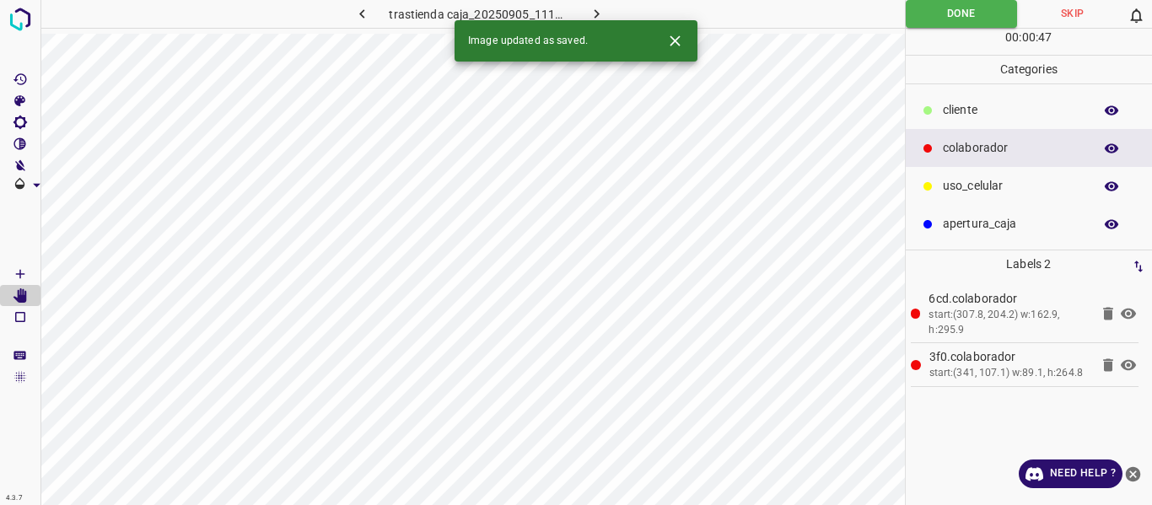
drag, startPoint x: 364, startPoint y: 14, endPoint x: 395, endPoint y: 25, distance: 32.3
click at [364, 15] on icon "button" at bounding box center [362, 14] width 18 height 18
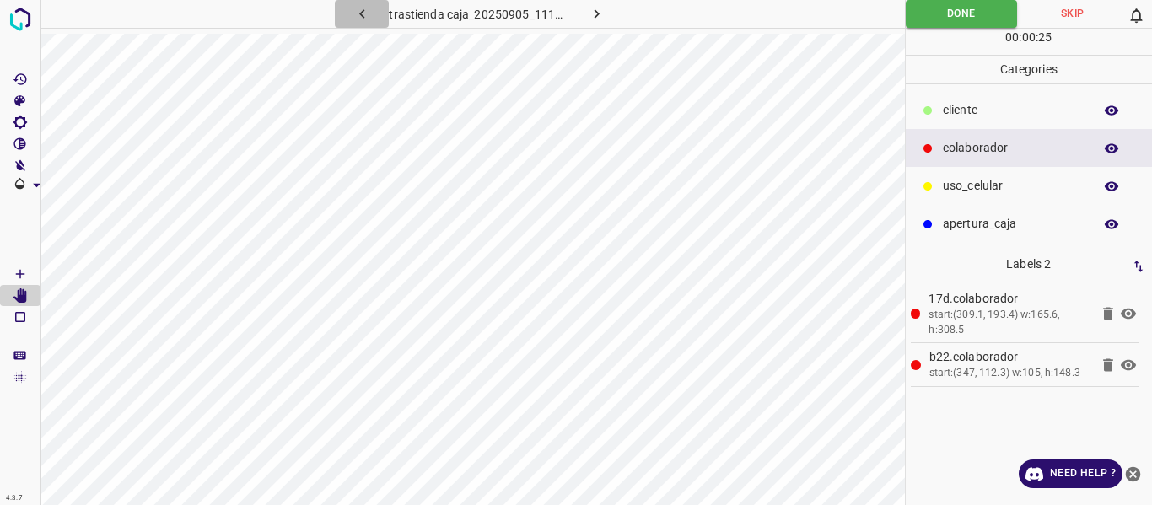
click at [370, 13] on icon "button" at bounding box center [362, 14] width 18 height 18
click at [591, 15] on icon "button" at bounding box center [597, 14] width 18 height 18
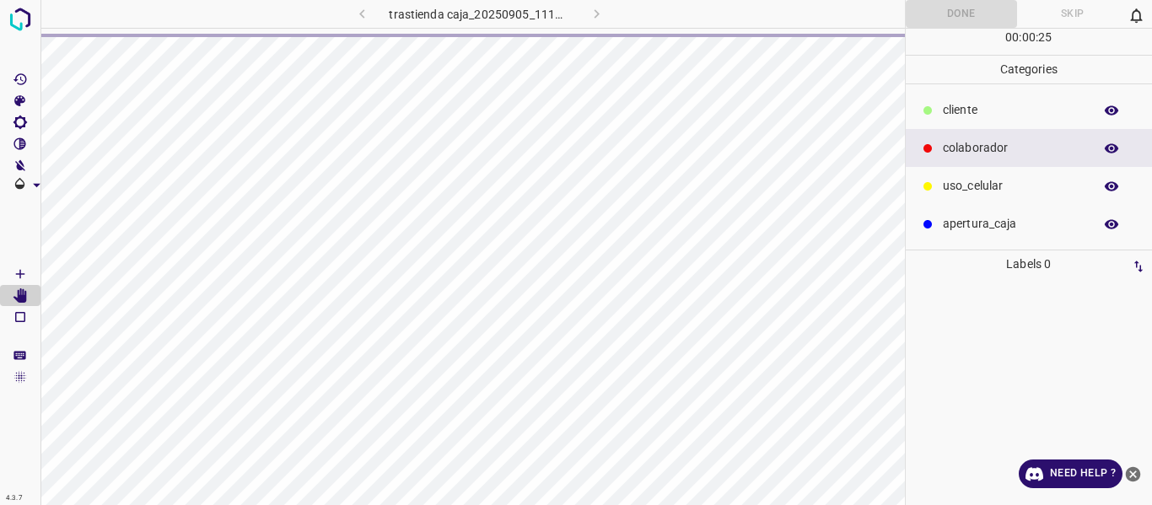
click at [592, 15] on div "trastienda caja_20250905_111430_468526.jpg" at bounding box center [479, 14] width 361 height 28
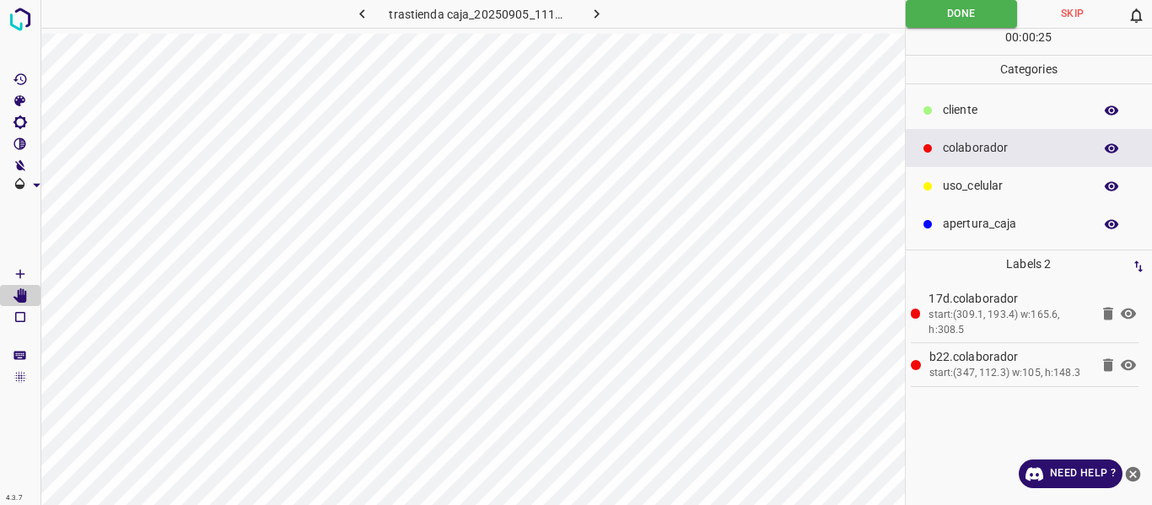
click at [592, 15] on icon "button" at bounding box center [597, 14] width 18 height 18
click at [592, 15] on div "trastienda caja_20250905_111510_043069.jpg" at bounding box center [479, 14] width 361 height 28
click at [593, 13] on icon "button" at bounding box center [597, 14] width 18 height 18
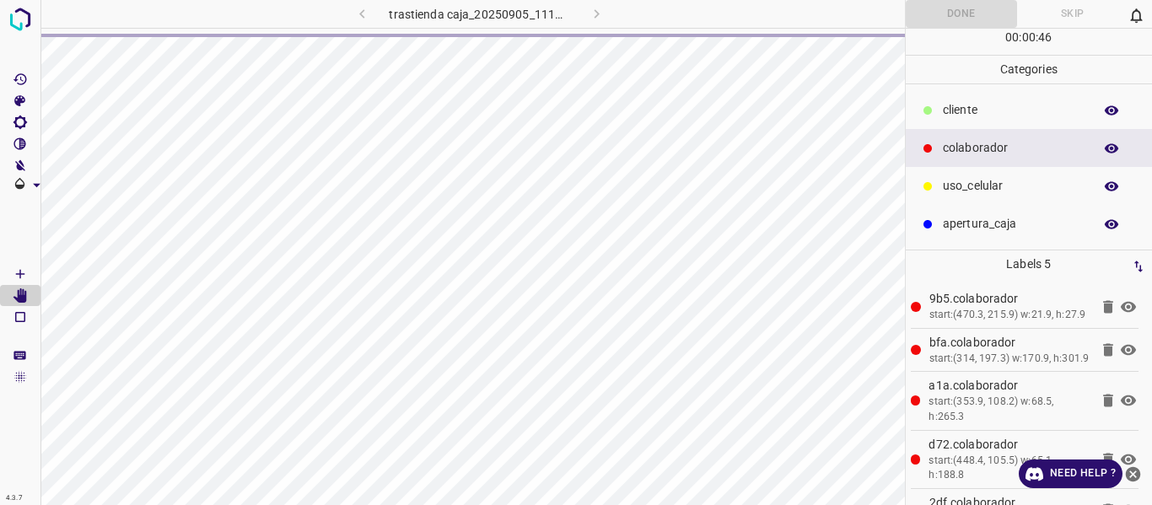
click at [593, 13] on div "trastienda caja_20250905_111550_197564.jpg" at bounding box center [479, 14] width 361 height 28
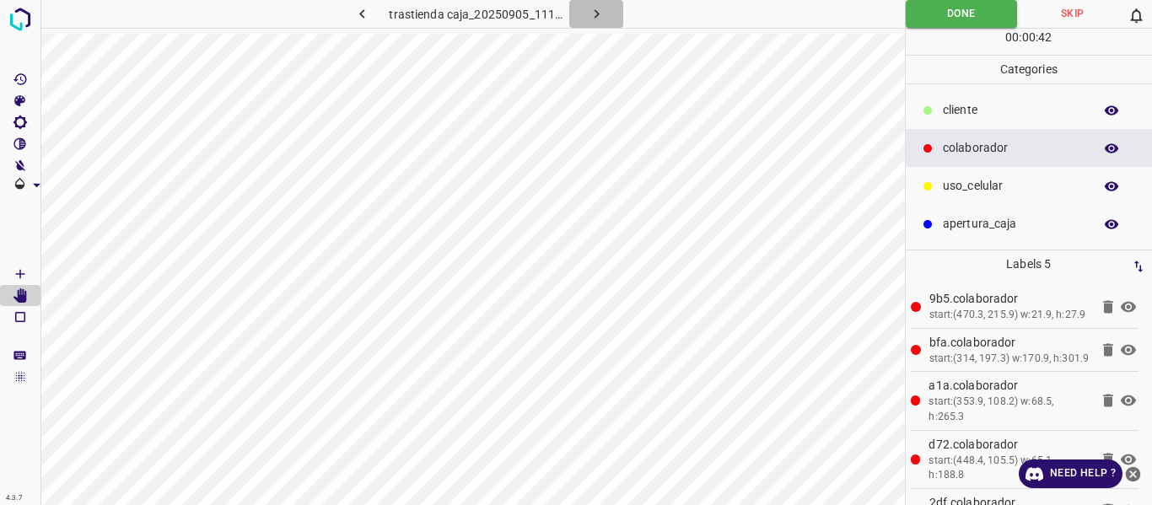
click at [593, 13] on icon "button" at bounding box center [597, 14] width 18 height 18
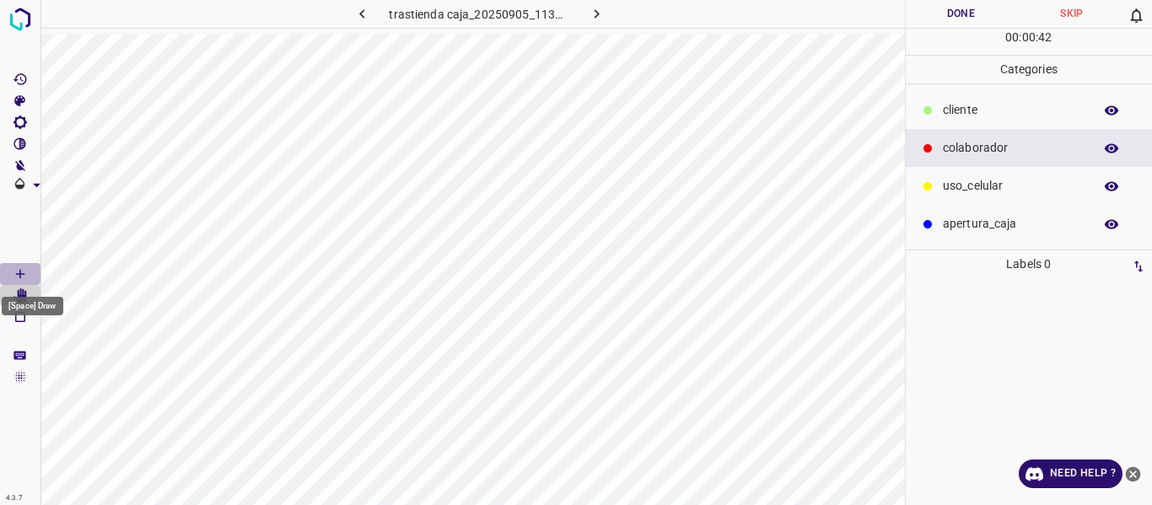
drag, startPoint x: 16, startPoint y: 267, endPoint x: 33, endPoint y: 265, distance: 17.1
click at [17, 267] on icon "[Space] Draw" at bounding box center [20, 273] width 15 height 15
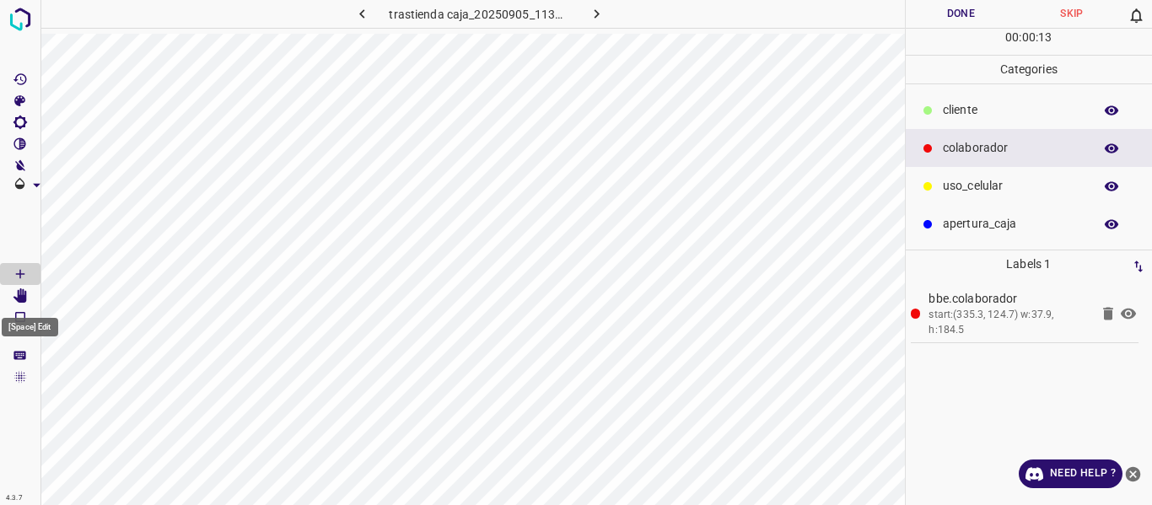
click at [30, 297] on Edit"] "[Space] Edit" at bounding box center [20, 296] width 40 height 22
click at [959, 8] on button "Done" at bounding box center [961, 14] width 111 height 28
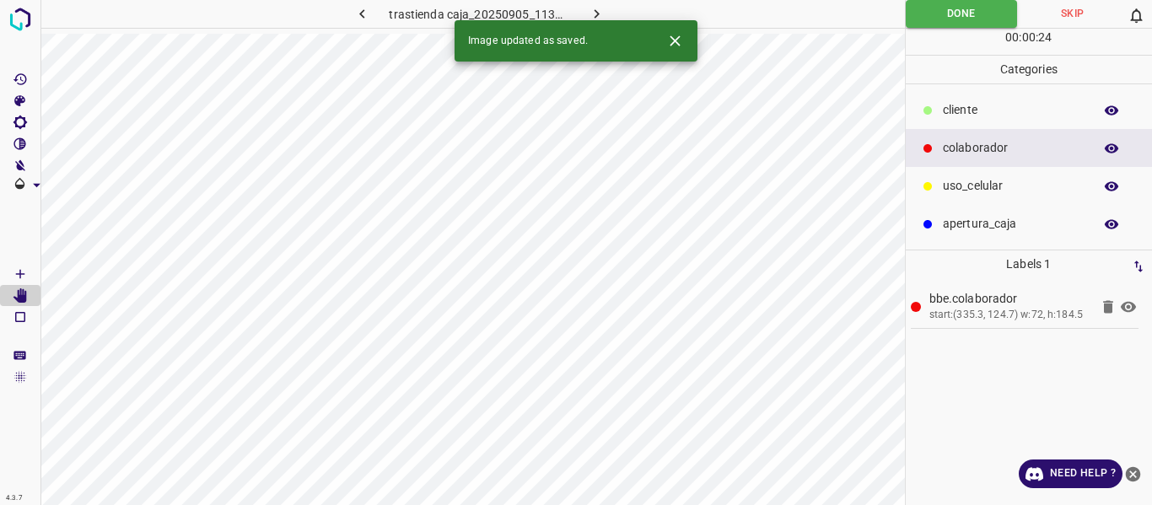
click at [596, 9] on icon "button" at bounding box center [597, 14] width 18 height 18
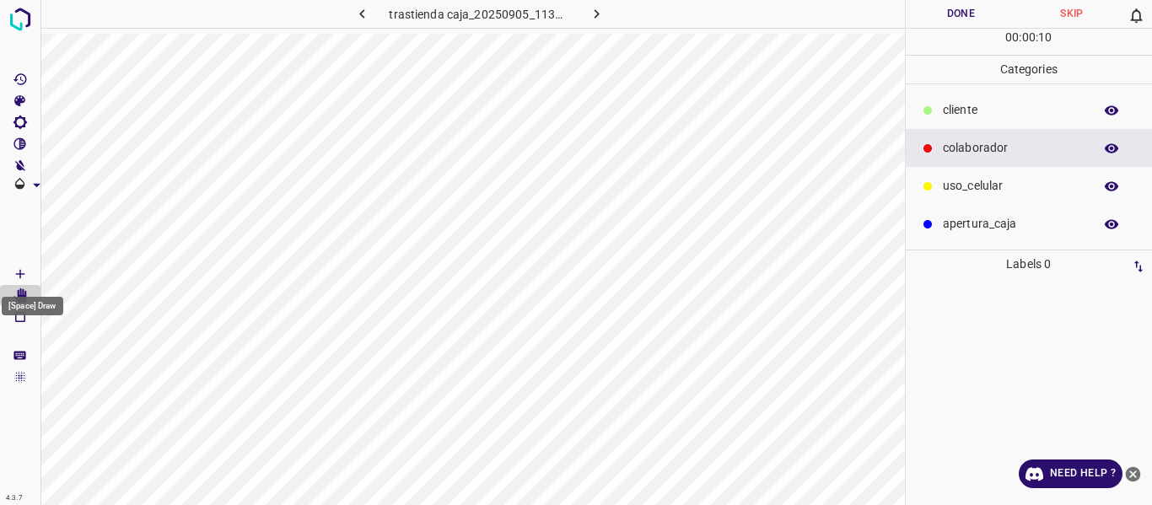
click at [25, 274] on icon "[Space] Draw" at bounding box center [20, 273] width 15 height 15
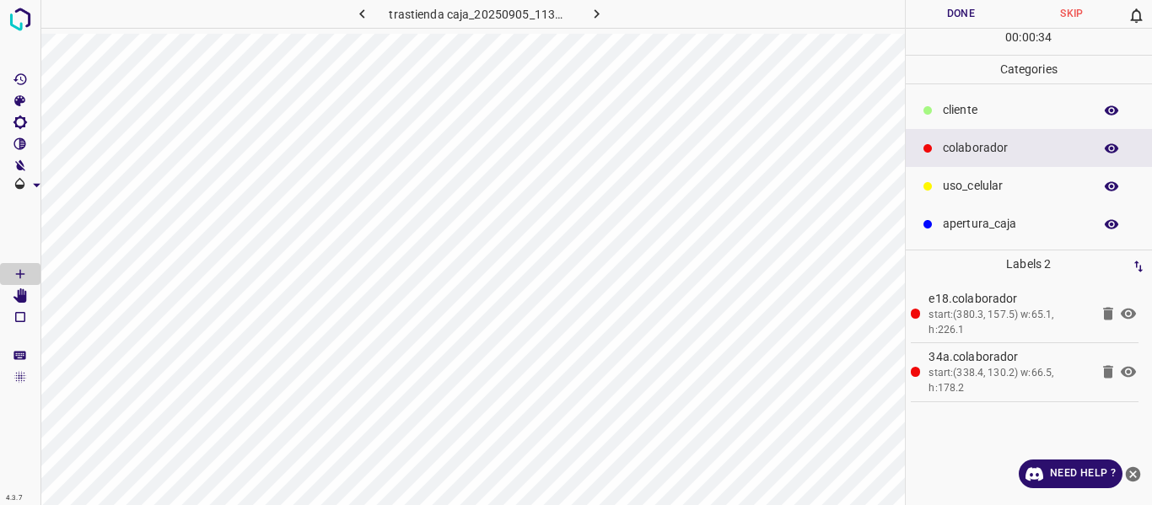
click at [948, 19] on button "Done" at bounding box center [961, 14] width 111 height 28
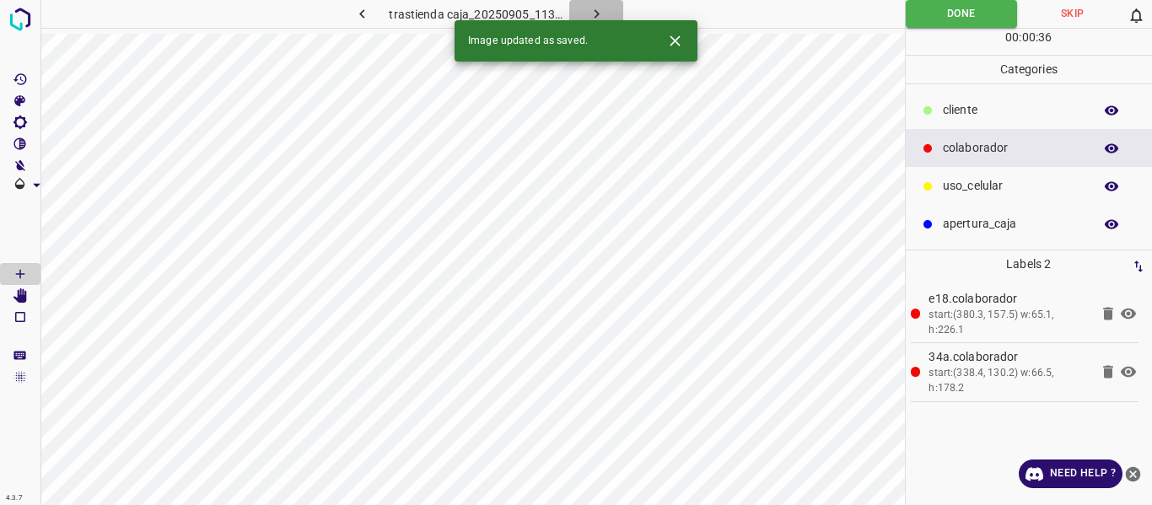
click at [583, 11] on button "button" at bounding box center [596, 14] width 54 height 28
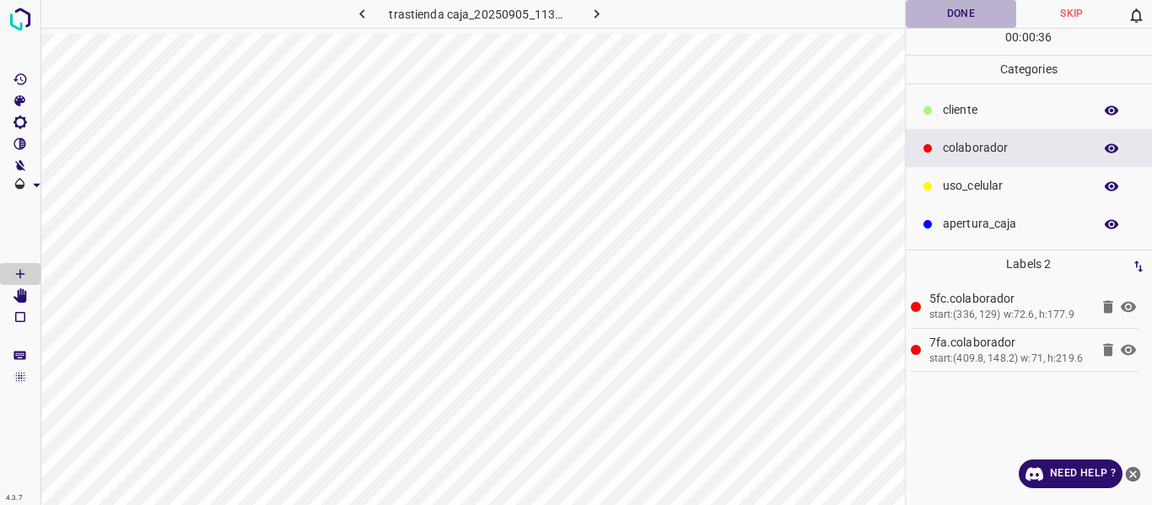
click at [955, 16] on button "Done" at bounding box center [961, 14] width 111 height 28
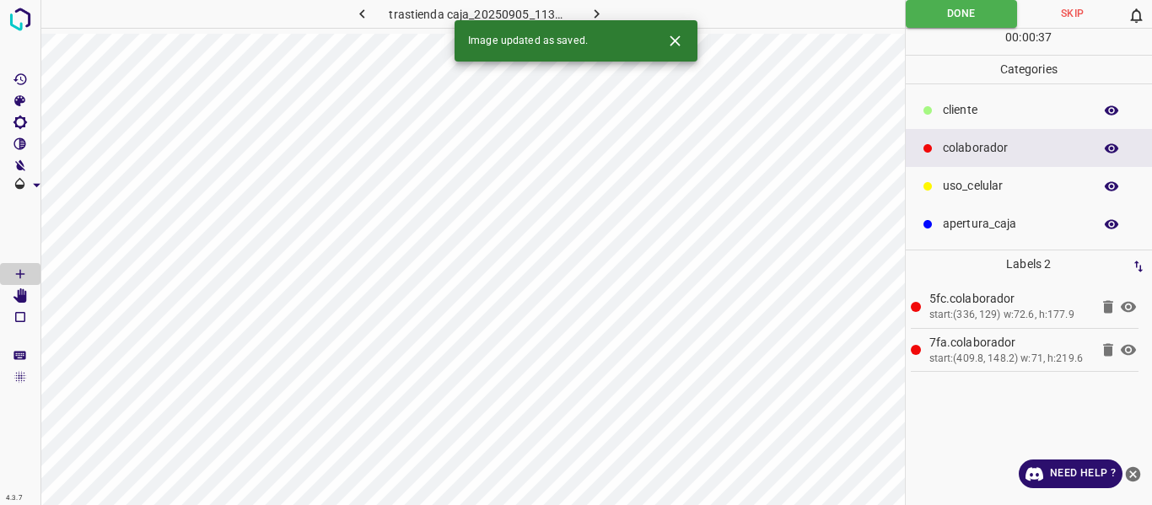
click at [594, 8] on icon "button" at bounding box center [597, 14] width 18 height 18
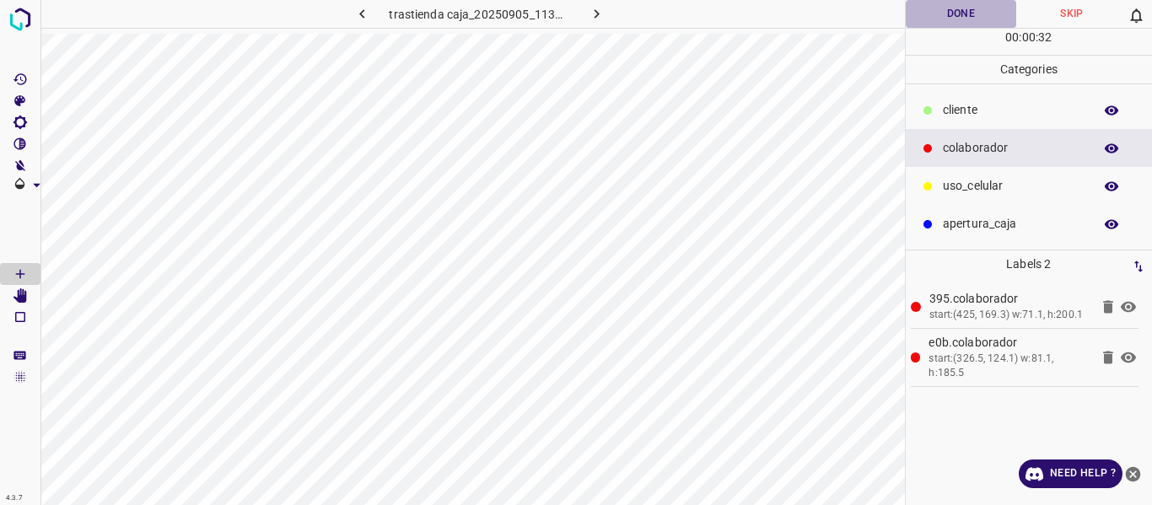
click at [965, 19] on button "Done" at bounding box center [961, 14] width 111 height 28
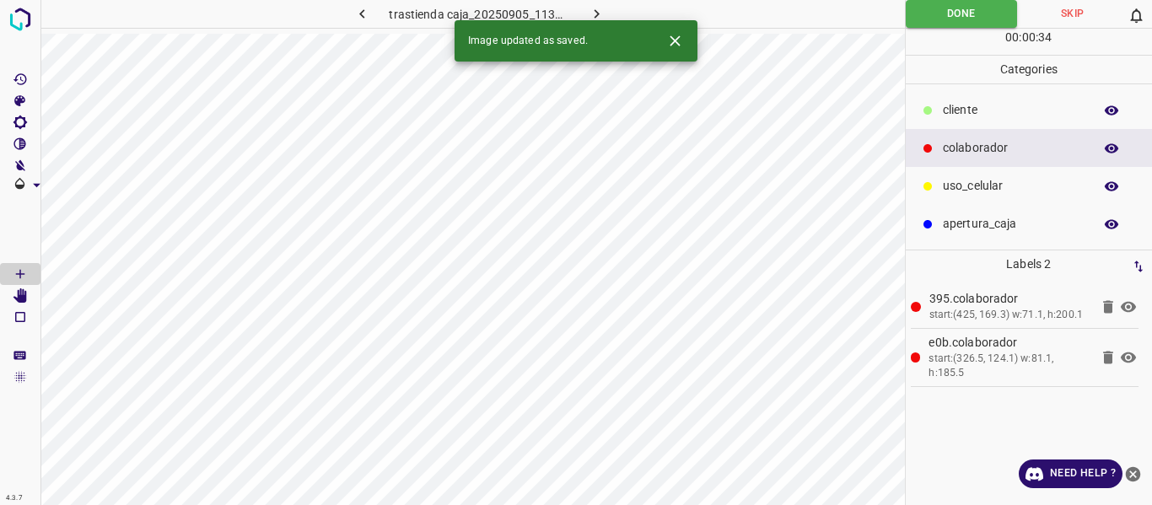
click at [591, 14] on icon "button" at bounding box center [597, 14] width 18 height 18
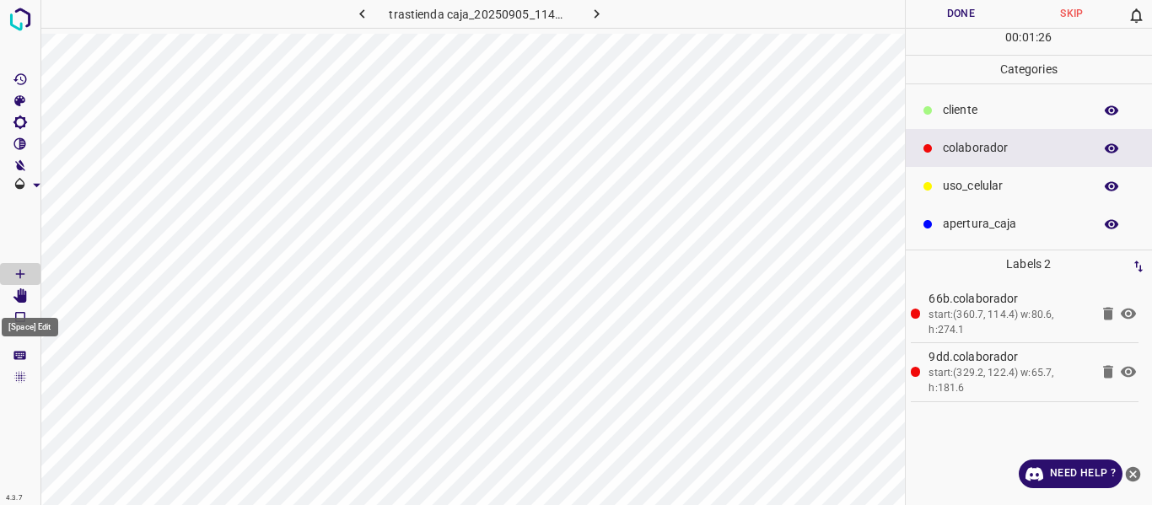
click at [24, 298] on icon "[Space] Edit" at bounding box center [19, 295] width 13 height 15
click at [951, 9] on button "Done" at bounding box center [961, 14] width 111 height 28
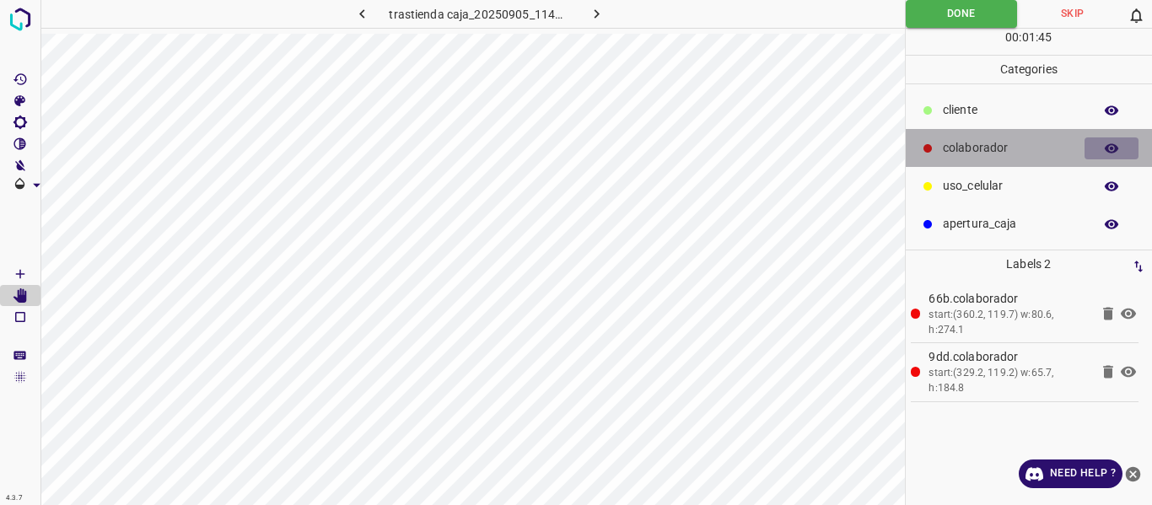
click at [1113, 149] on icon "button" at bounding box center [1111, 148] width 15 height 15
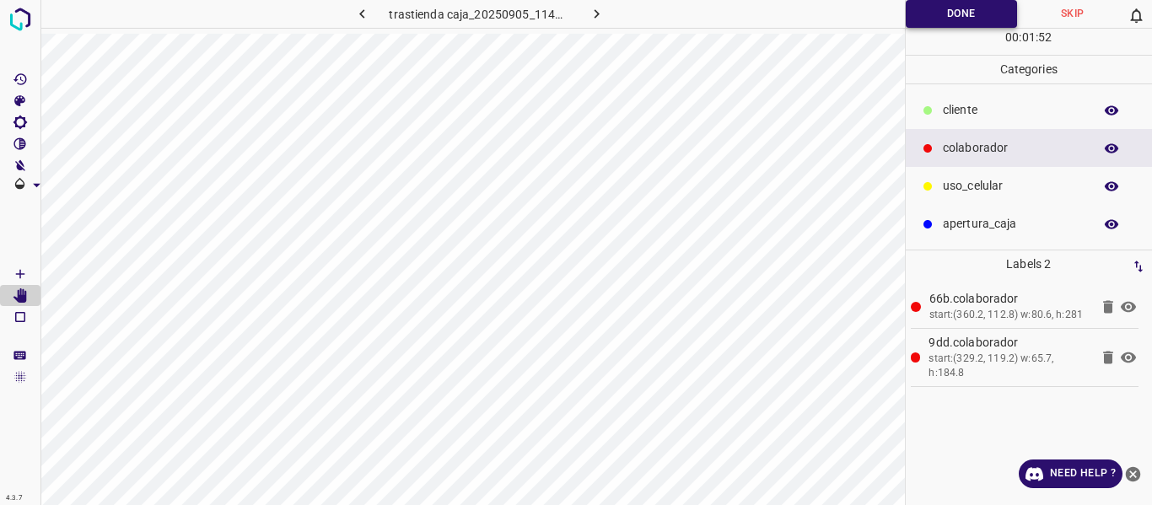
click at [912, 3] on button "Done" at bounding box center [962, 14] width 112 height 28
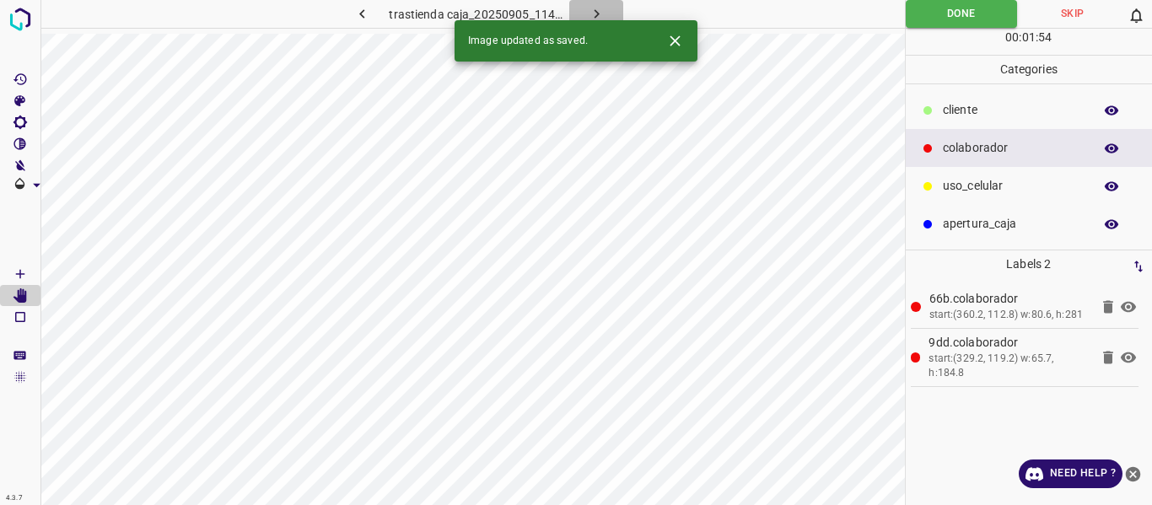
click at [594, 13] on icon "button" at bounding box center [597, 14] width 18 height 18
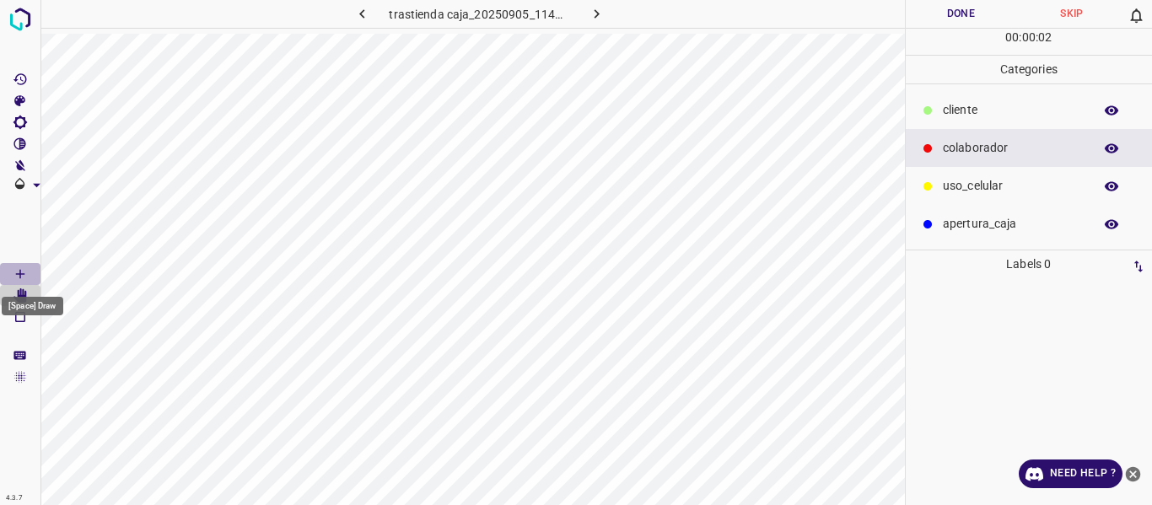
click at [19, 272] on icon "[Space] Draw" at bounding box center [20, 273] width 15 height 15
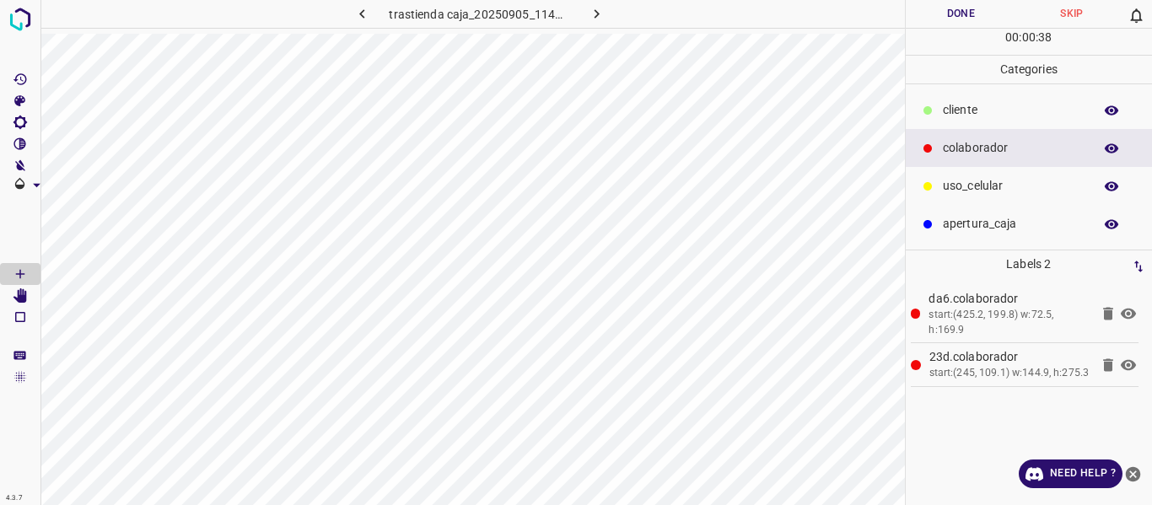
click at [952, 21] on button "Done" at bounding box center [961, 14] width 111 height 28
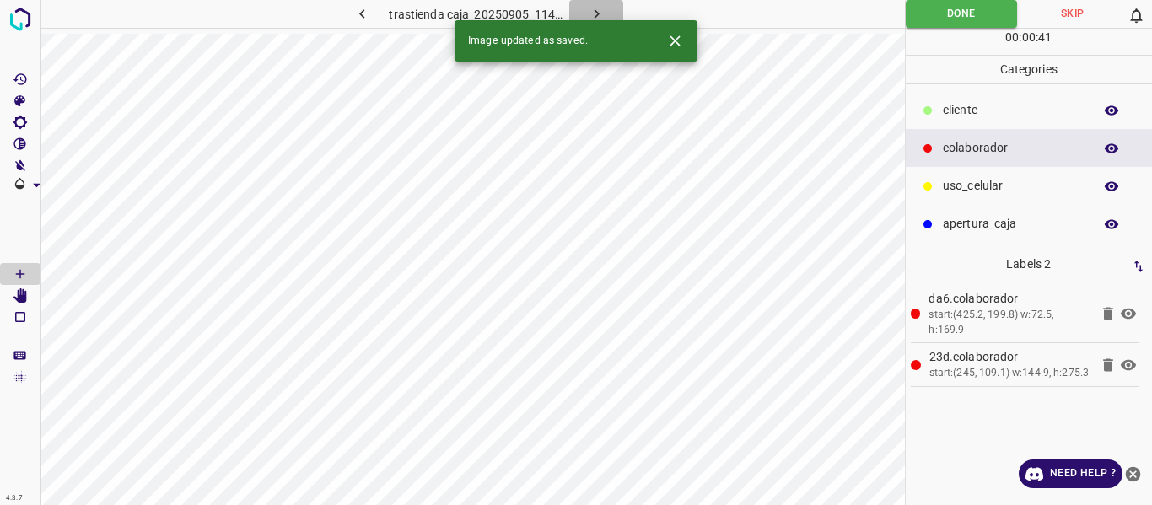
click at [584, 13] on button "button" at bounding box center [596, 14] width 54 height 28
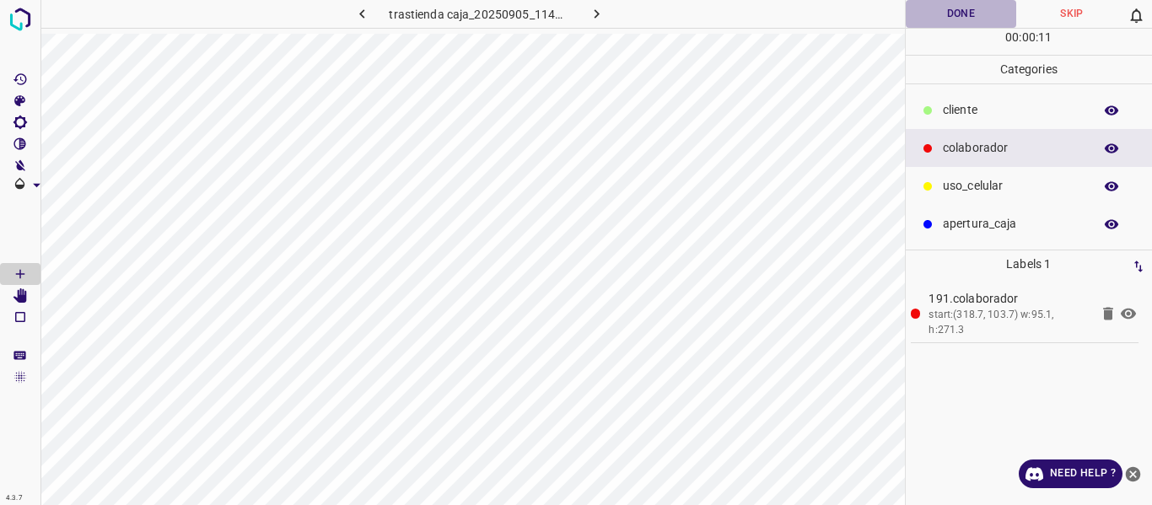
drag, startPoint x: 963, startPoint y: 16, endPoint x: 966, endPoint y: 24, distance: 9.1
click at [963, 18] on button "Done" at bounding box center [961, 14] width 111 height 28
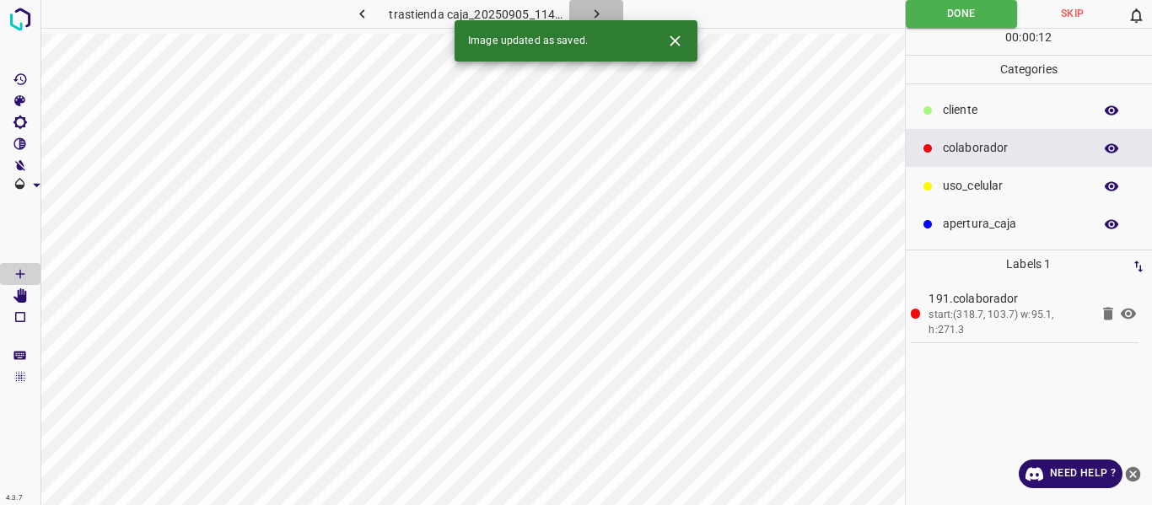
click at [601, 9] on icon "button" at bounding box center [597, 14] width 18 height 18
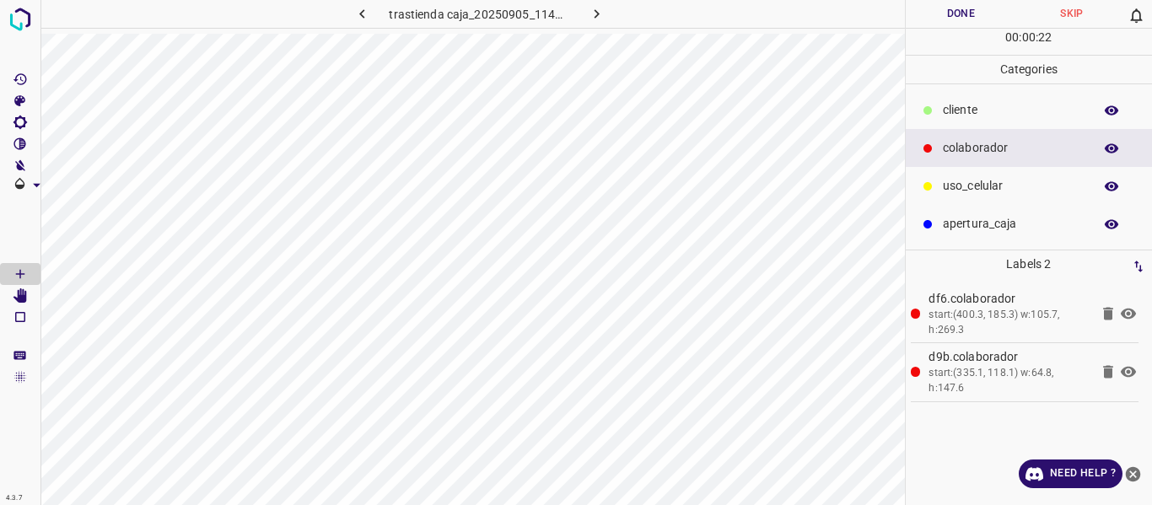
click at [958, 13] on button "Done" at bounding box center [961, 14] width 111 height 28
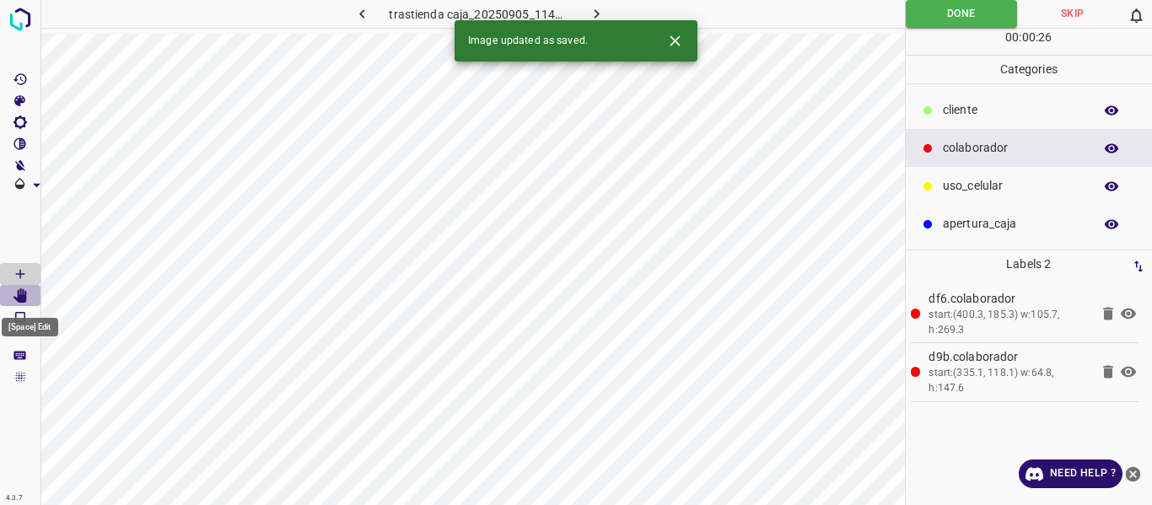
click at [19, 299] on icon "[Space] Edit" at bounding box center [19, 295] width 13 height 15
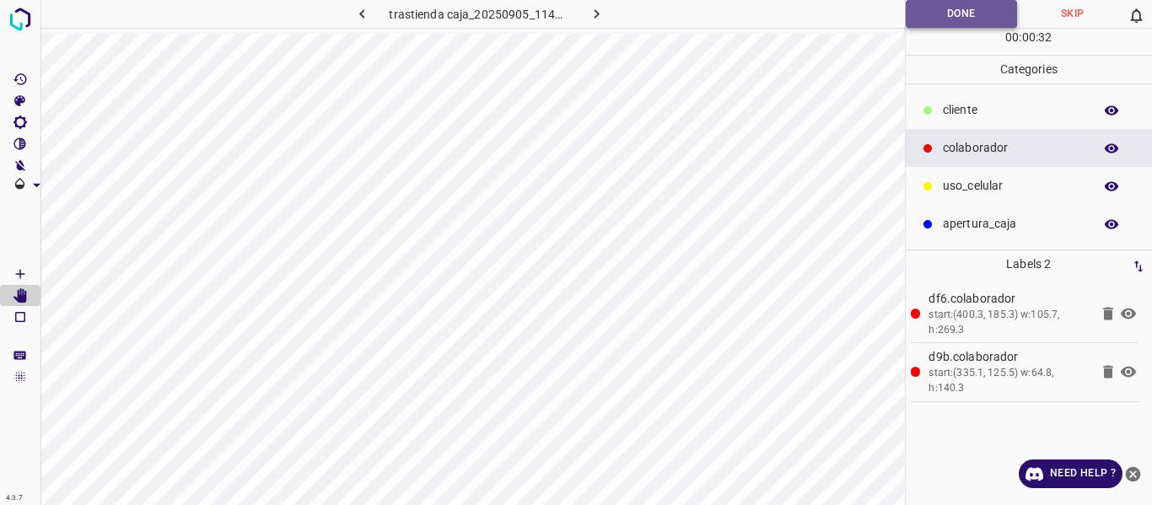
click at [973, 18] on button "Done" at bounding box center [962, 14] width 112 height 28
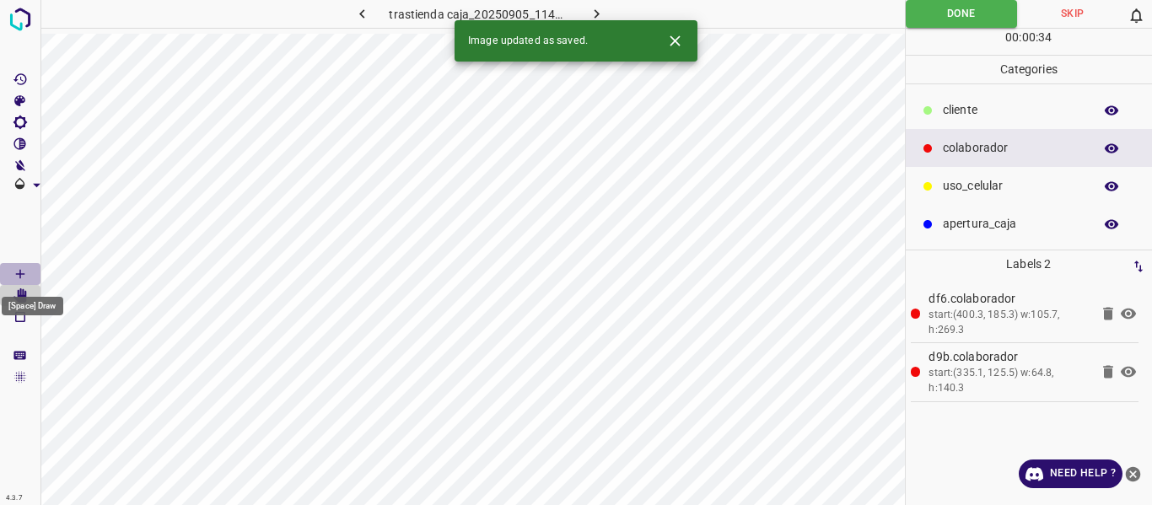
click at [21, 270] on icon "[Space] Draw" at bounding box center [20, 273] width 15 height 15
click at [589, 16] on icon "button" at bounding box center [597, 14] width 18 height 18
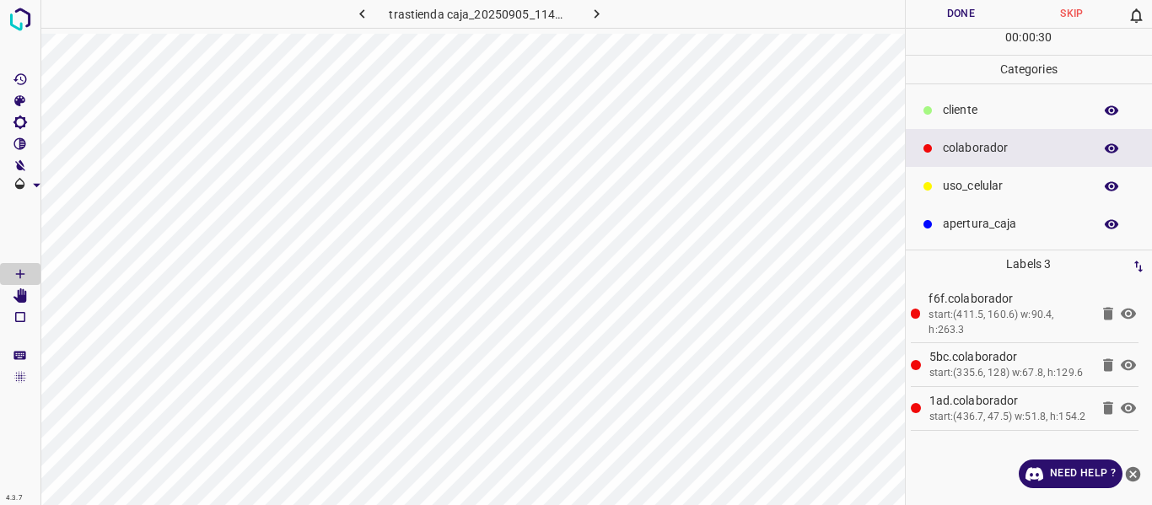
click at [943, 17] on button "Done" at bounding box center [961, 14] width 111 height 28
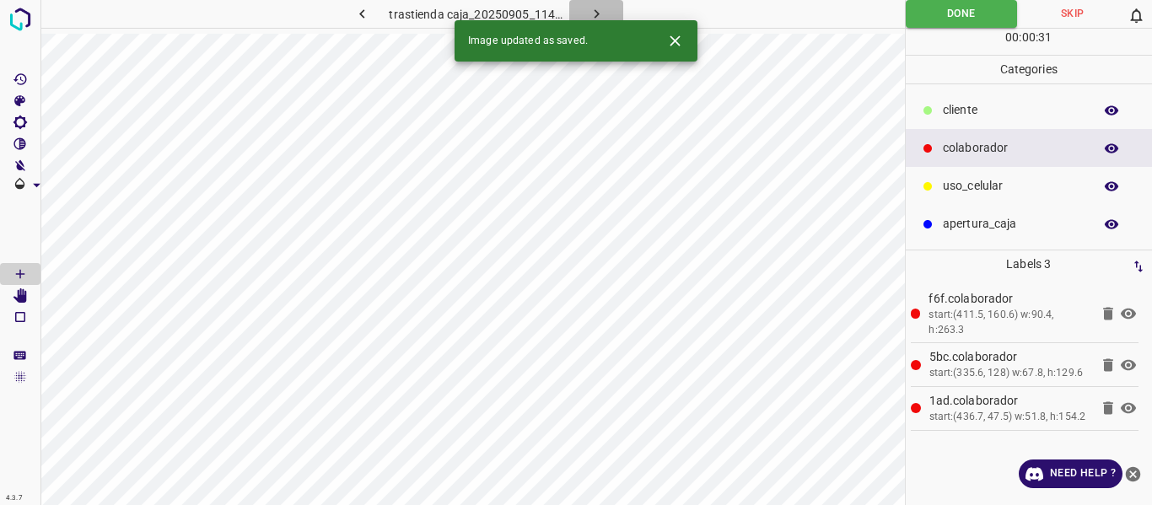
click at [595, 8] on icon "button" at bounding box center [597, 14] width 18 height 18
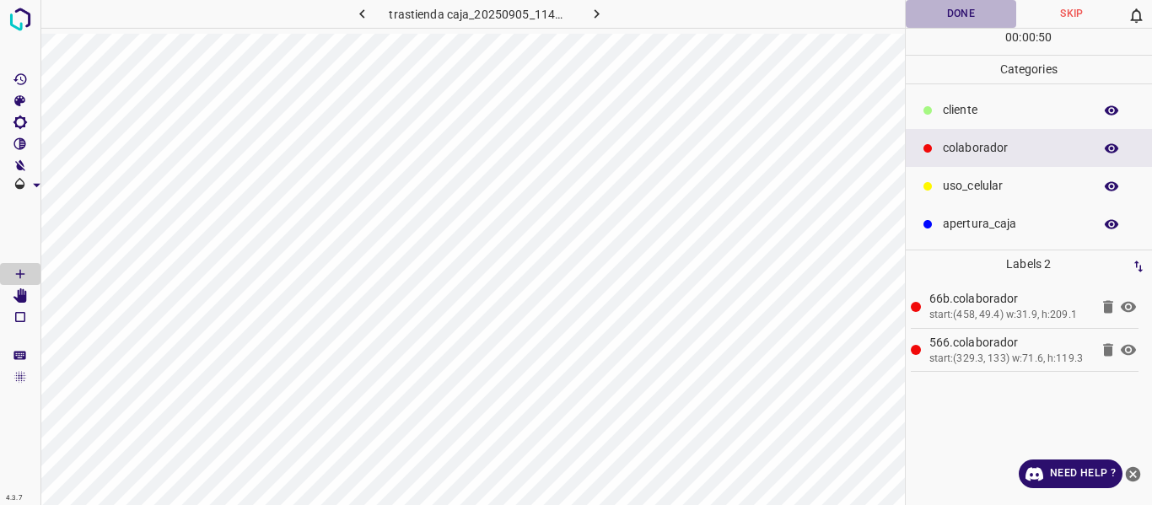
click at [934, 10] on button "Done" at bounding box center [961, 14] width 111 height 28
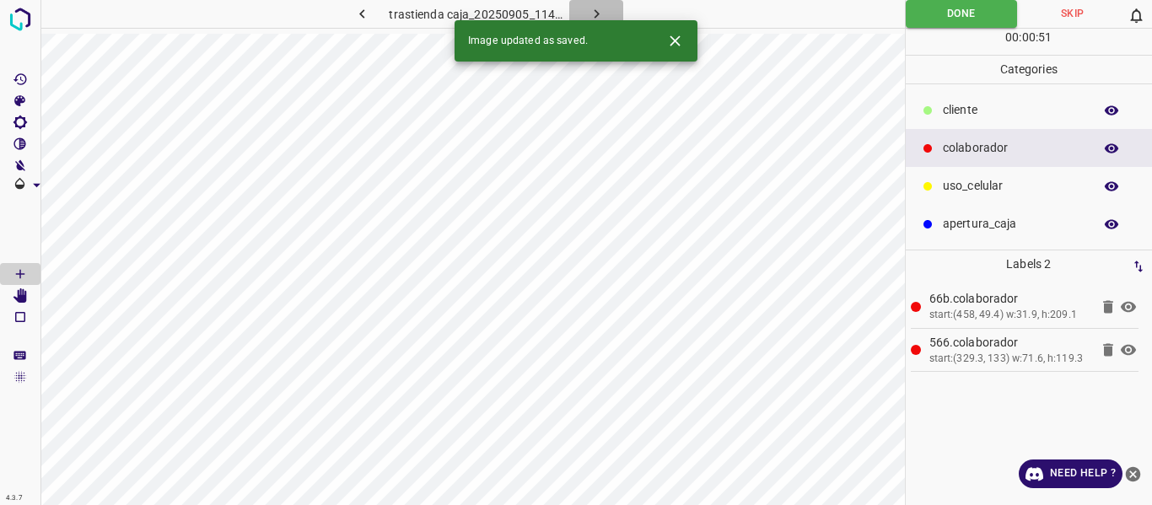
click at [599, 8] on icon "button" at bounding box center [597, 14] width 18 height 18
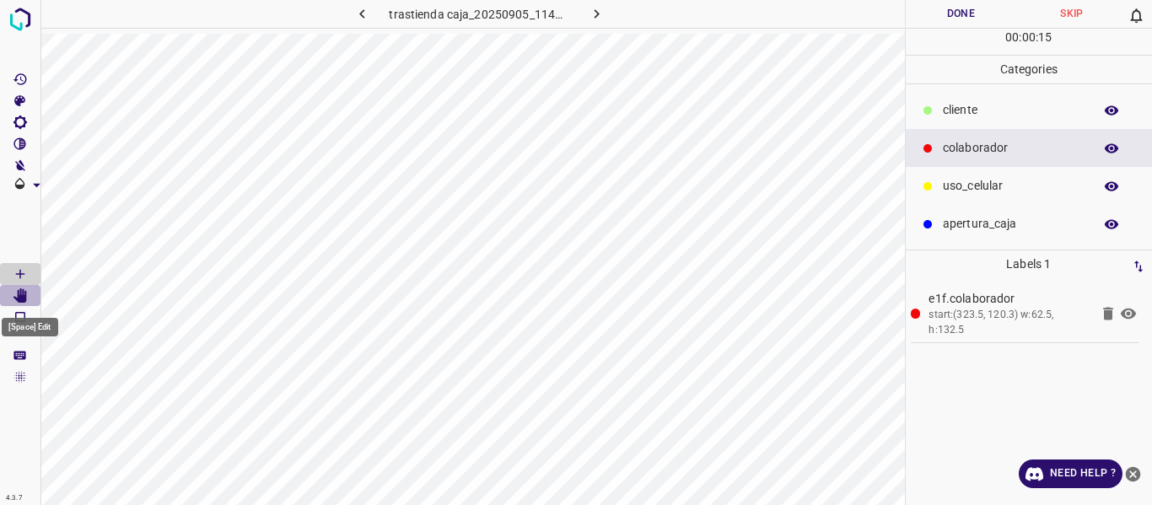
click at [14, 295] on icon "[Space] Edit" at bounding box center [20, 295] width 15 height 15
click at [22, 269] on icon "[Space] Draw" at bounding box center [20, 273] width 15 height 15
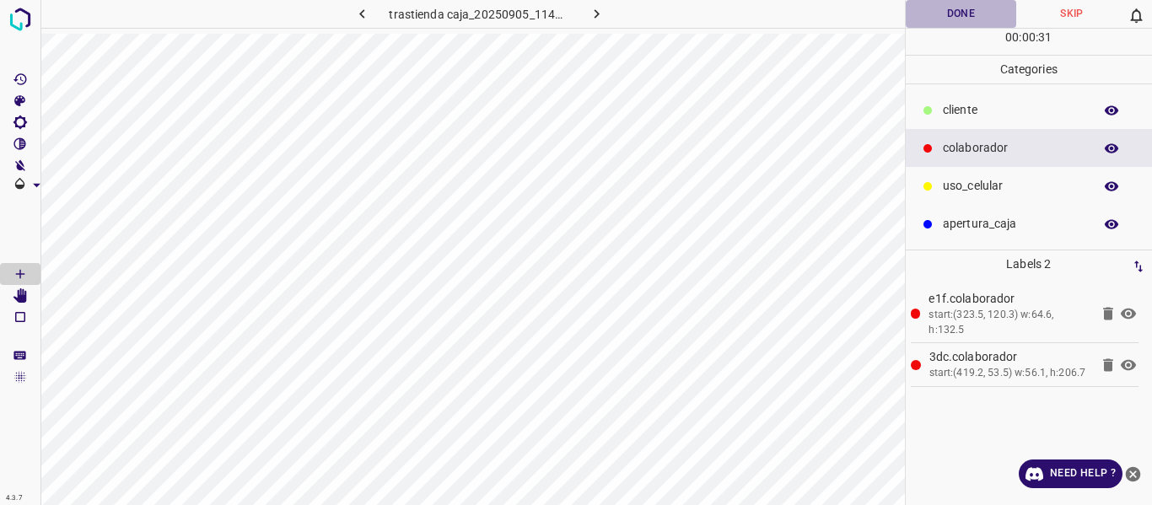
click at [946, 15] on button "Done" at bounding box center [961, 14] width 111 height 28
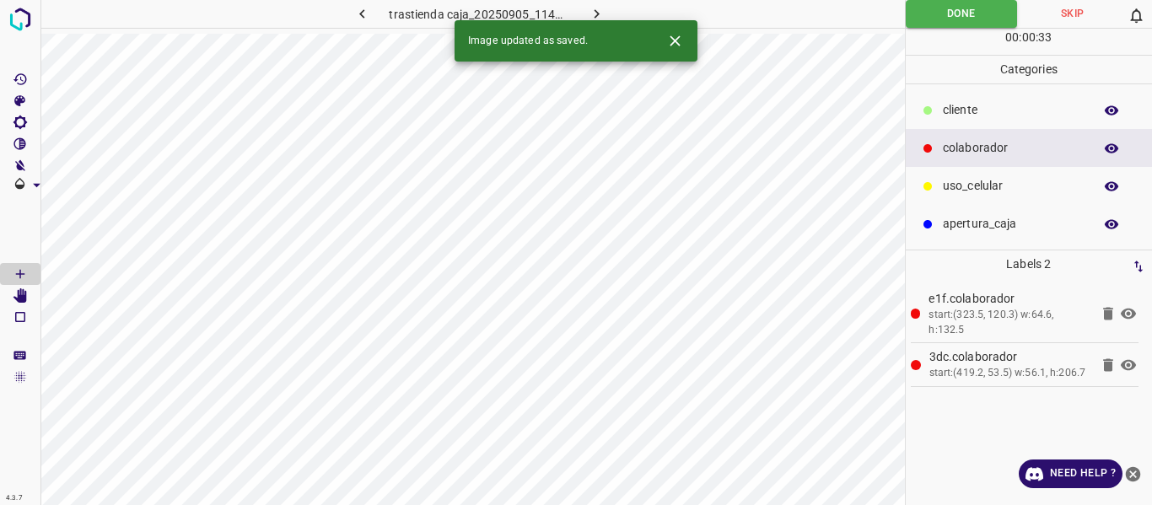
click at [592, 10] on icon "button" at bounding box center [597, 14] width 18 height 18
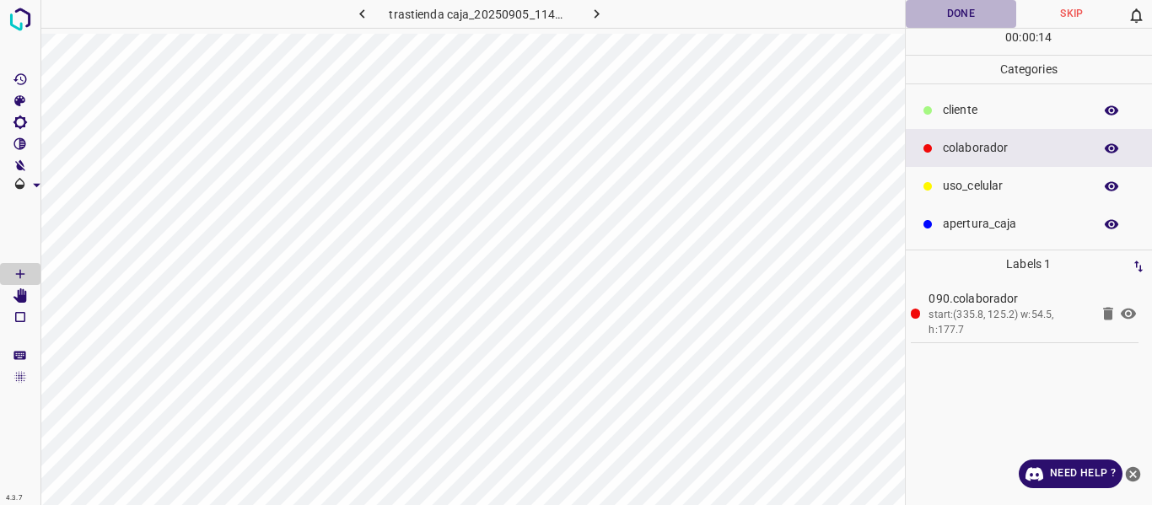
click at [951, 16] on button "Done" at bounding box center [961, 14] width 111 height 28
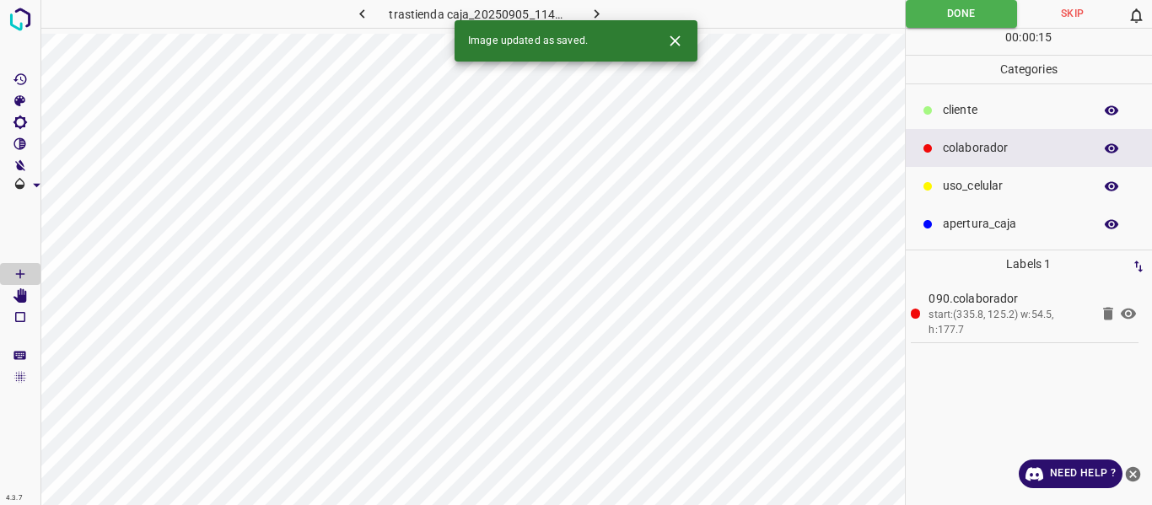
click at [598, 12] on icon "button" at bounding box center [597, 14] width 18 height 18
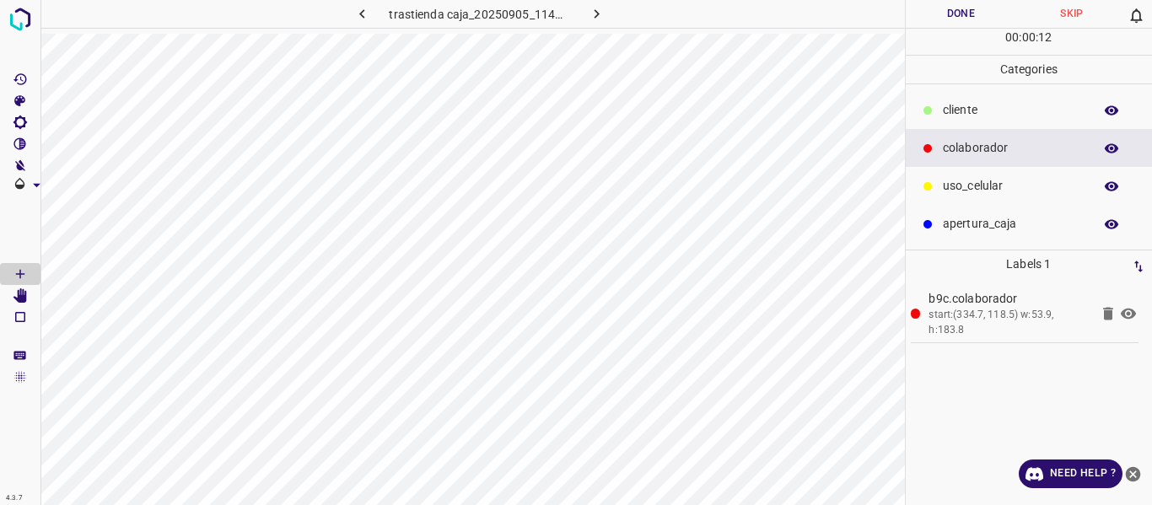
click at [950, 9] on button "Done" at bounding box center [961, 14] width 111 height 28
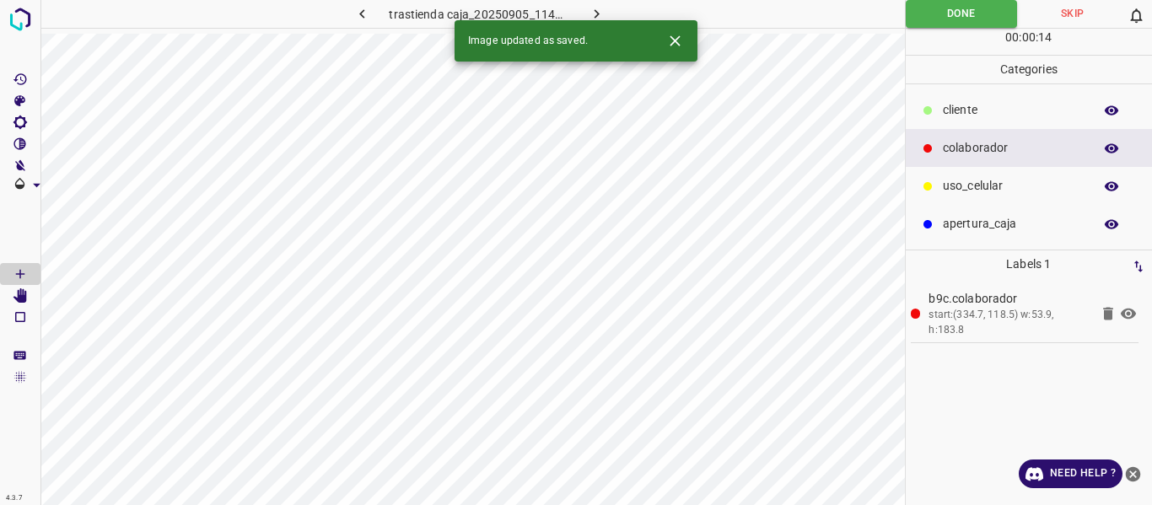
click at [589, 7] on icon "button" at bounding box center [597, 14] width 18 height 18
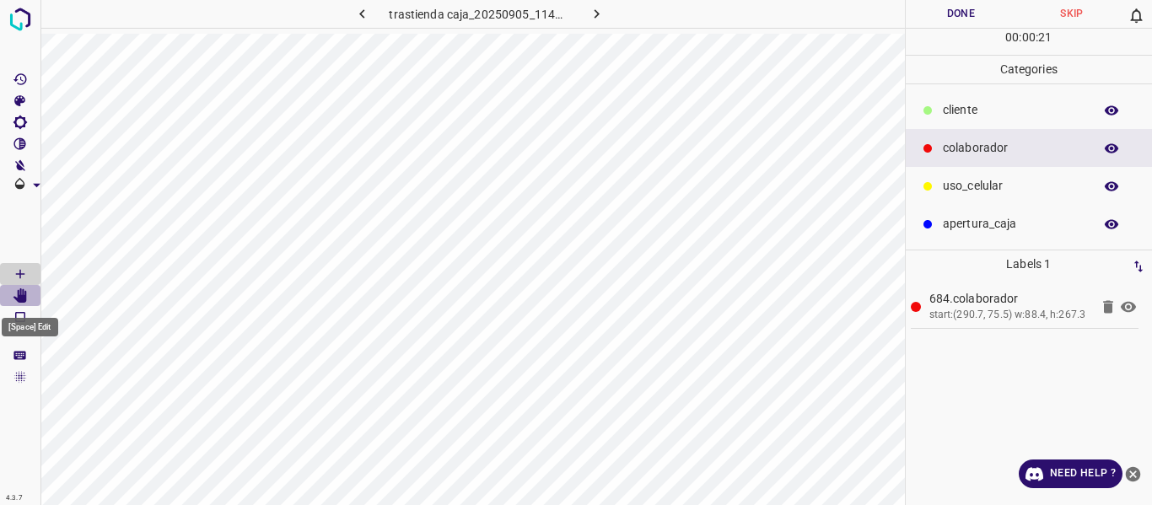
click at [23, 303] on Edit"] "[Space] Edit" at bounding box center [20, 296] width 40 height 22
click at [946, 16] on button "Done" at bounding box center [961, 14] width 111 height 28
click at [13, 269] on icon "[Space] Draw" at bounding box center [20, 273] width 15 height 15
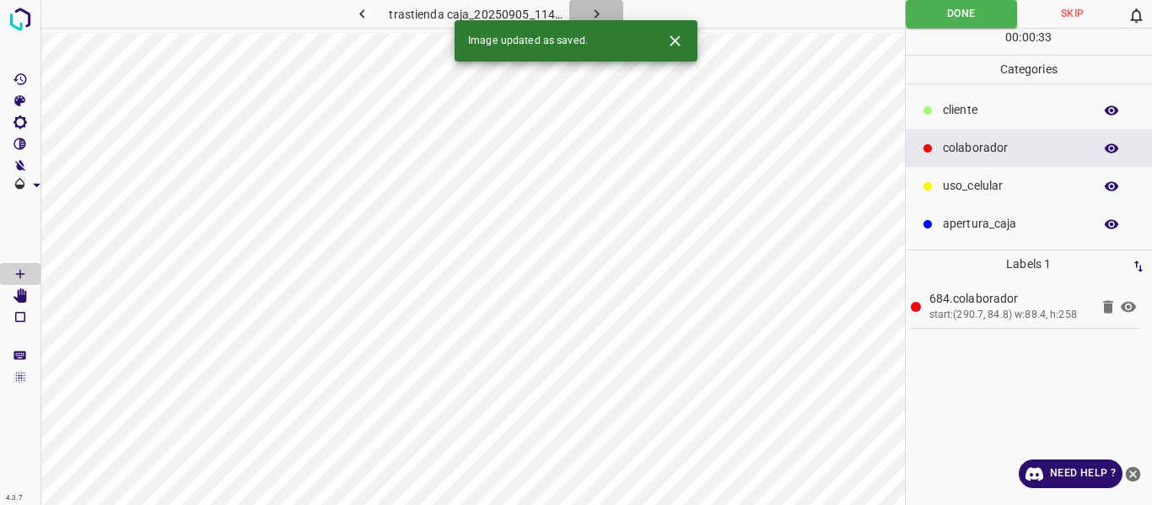
click at [588, 11] on icon "button" at bounding box center [597, 14] width 18 height 18
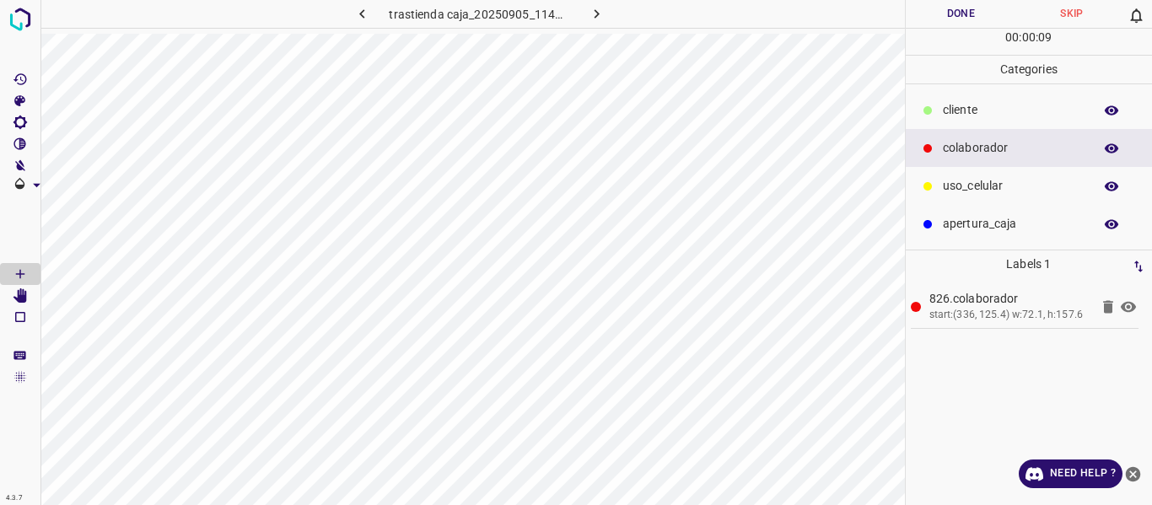
click at [922, 16] on button "Done" at bounding box center [961, 14] width 111 height 28
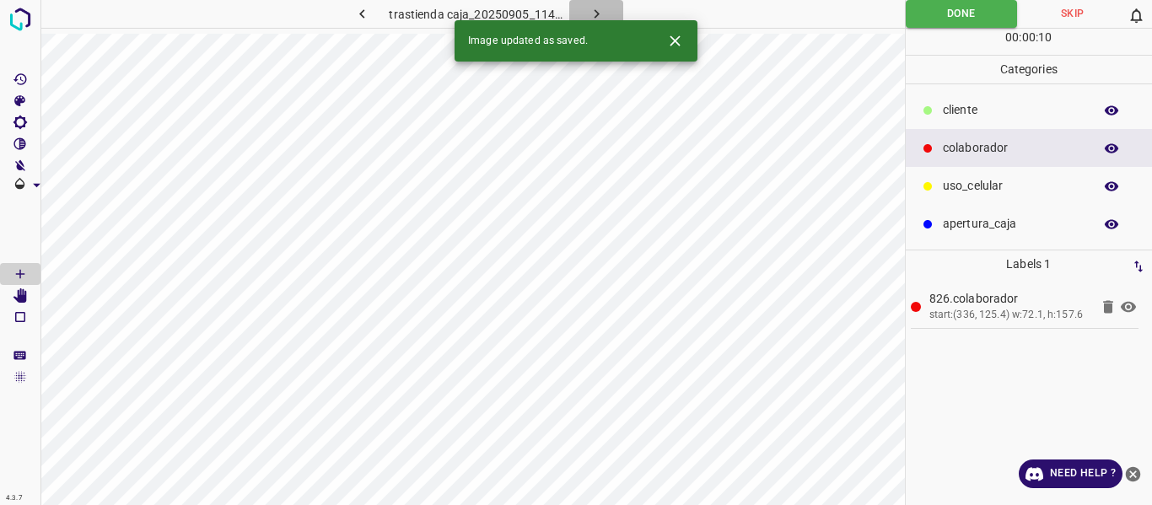
click at [590, 7] on icon "button" at bounding box center [597, 14] width 18 height 18
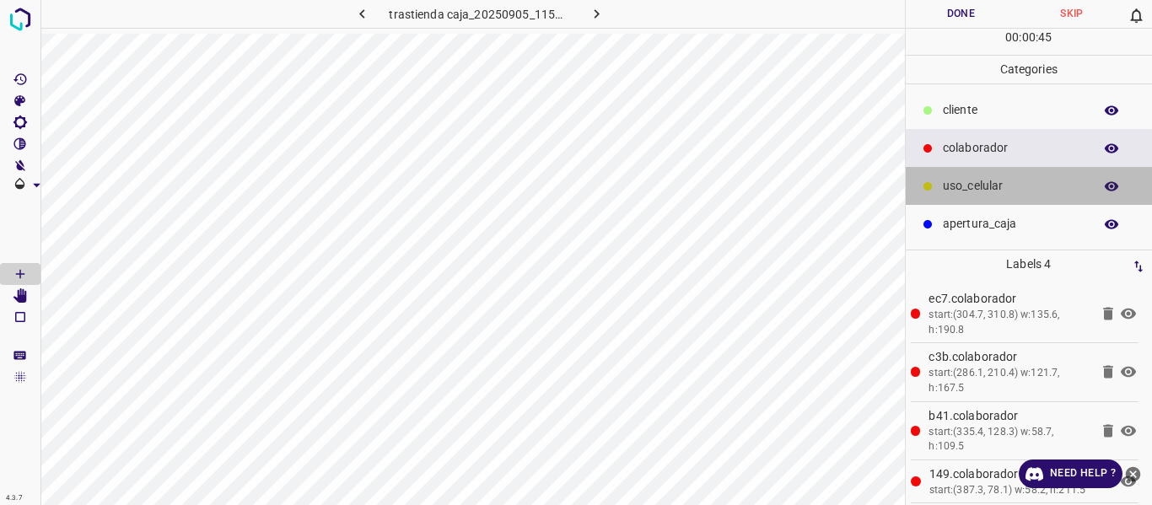
drag, startPoint x: 966, startPoint y: 192, endPoint x: 919, endPoint y: 192, distance: 47.2
click at [965, 196] on div "uso_celular" at bounding box center [1029, 186] width 247 height 38
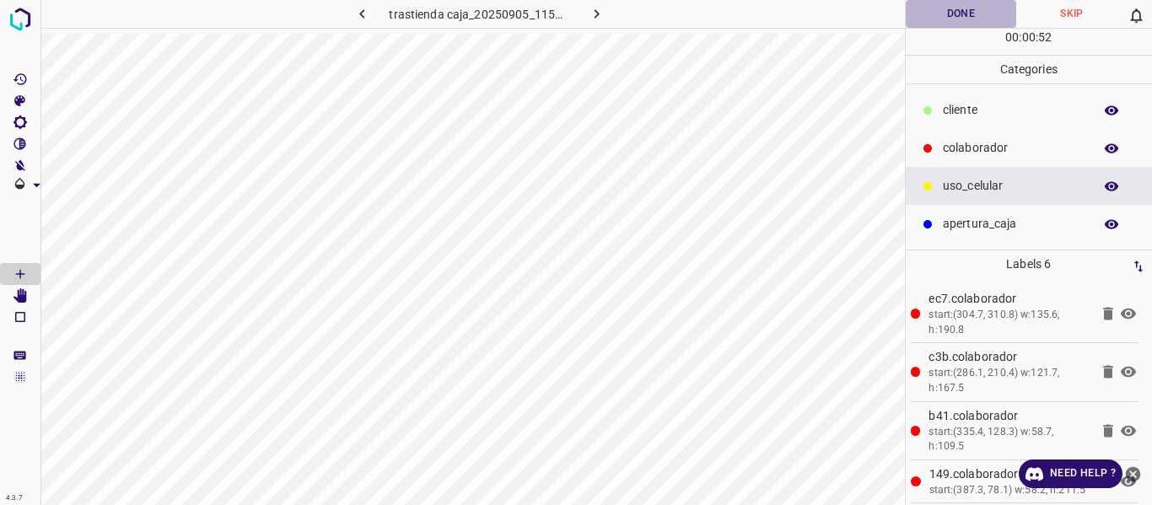
click at [944, 9] on button "Done" at bounding box center [961, 14] width 111 height 28
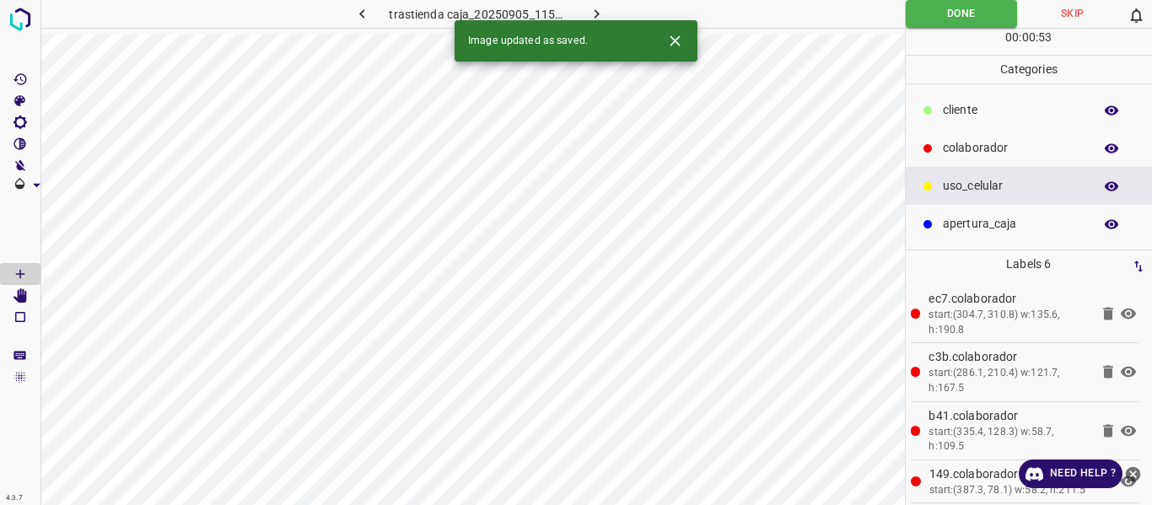
click at [599, 12] on icon "button" at bounding box center [597, 14] width 18 height 18
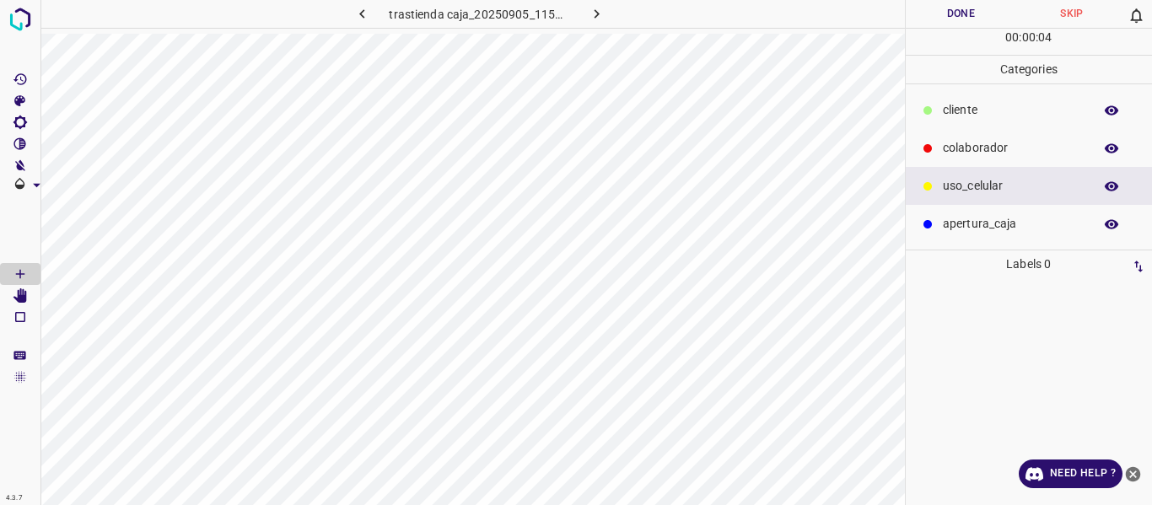
click at [958, 152] on p "colaborador" at bounding box center [1014, 148] width 142 height 18
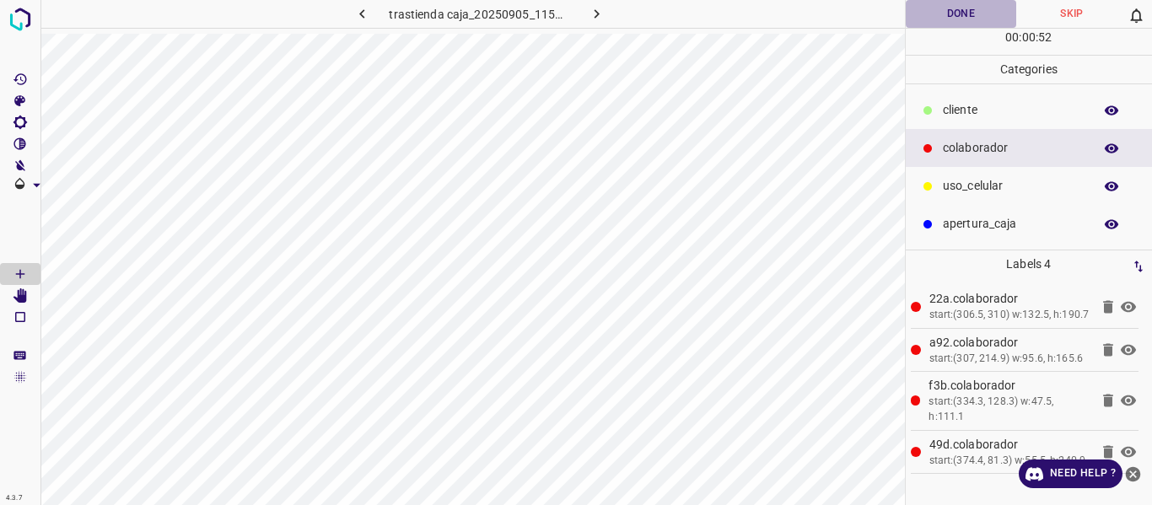
click at [956, 11] on button "Done" at bounding box center [961, 14] width 111 height 28
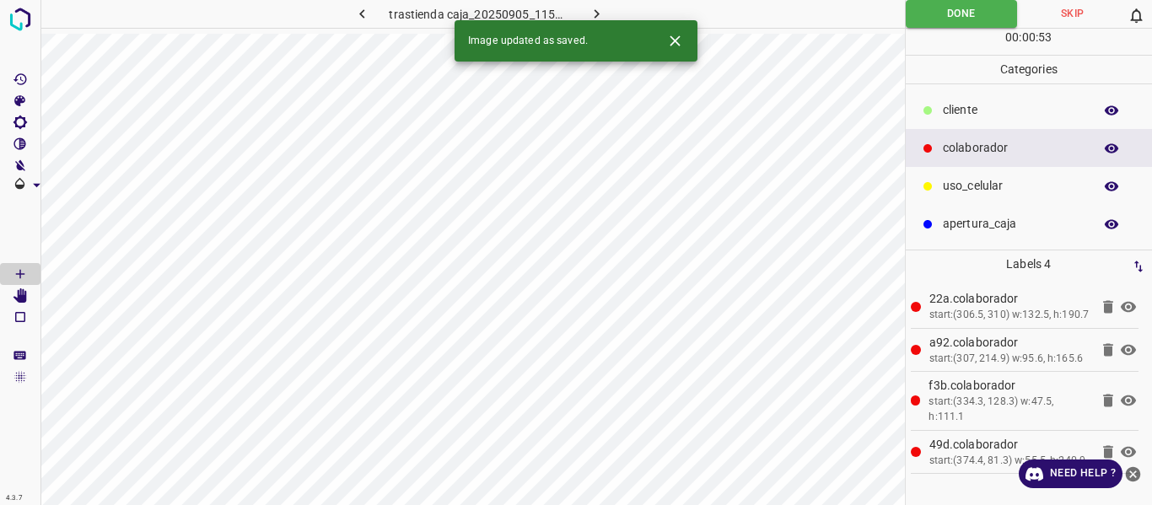
click at [589, 11] on icon "button" at bounding box center [597, 14] width 18 height 18
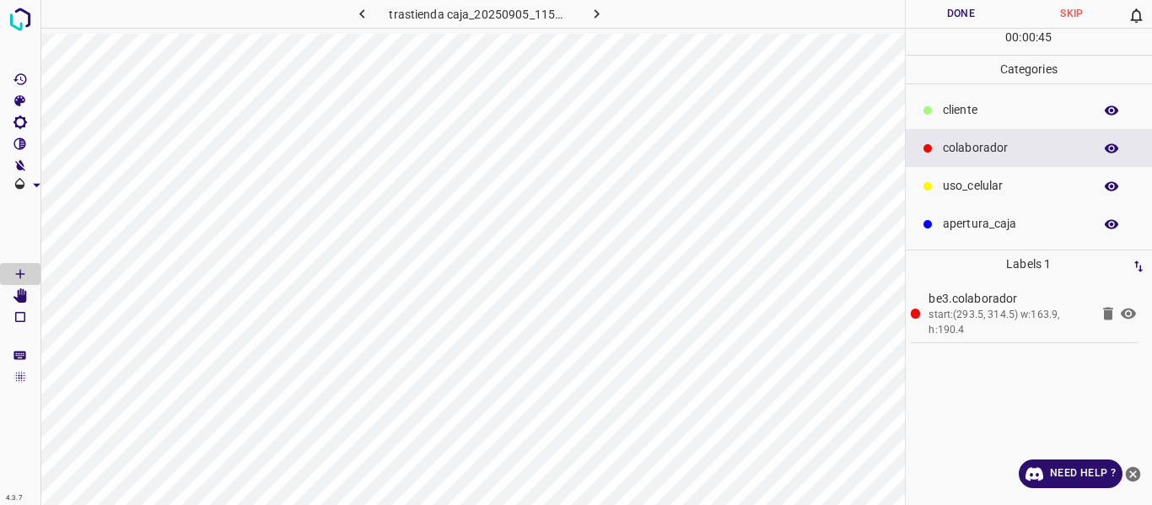
click at [1110, 148] on icon "button" at bounding box center [1111, 147] width 13 height 9
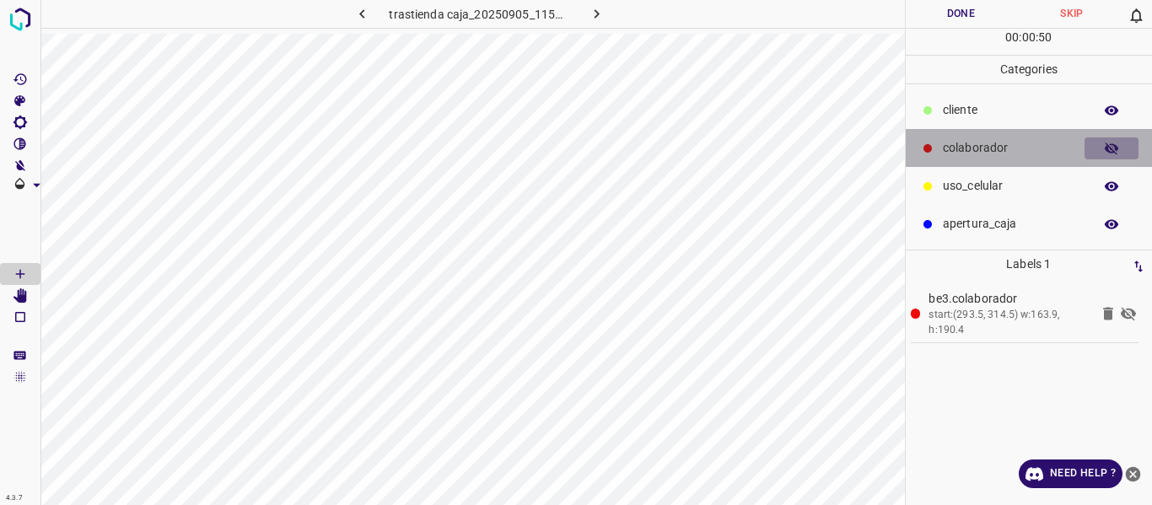
click at [1111, 148] on icon "button" at bounding box center [1111, 148] width 15 height 15
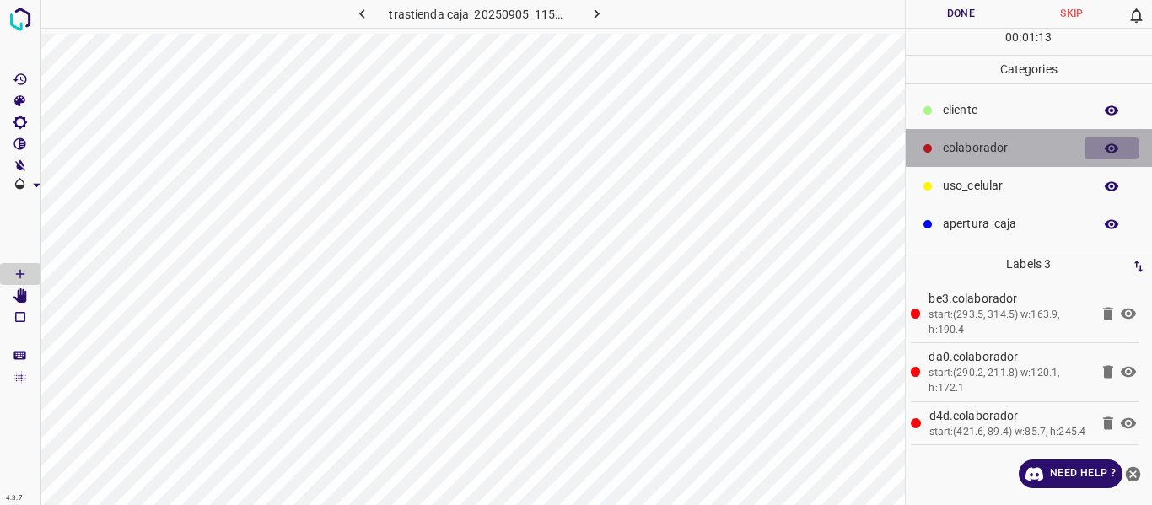
click at [1105, 148] on icon "button" at bounding box center [1111, 147] width 13 height 9
click at [1105, 148] on icon "button" at bounding box center [1111, 148] width 13 height 12
click at [1118, 148] on icon "button" at bounding box center [1111, 148] width 15 height 15
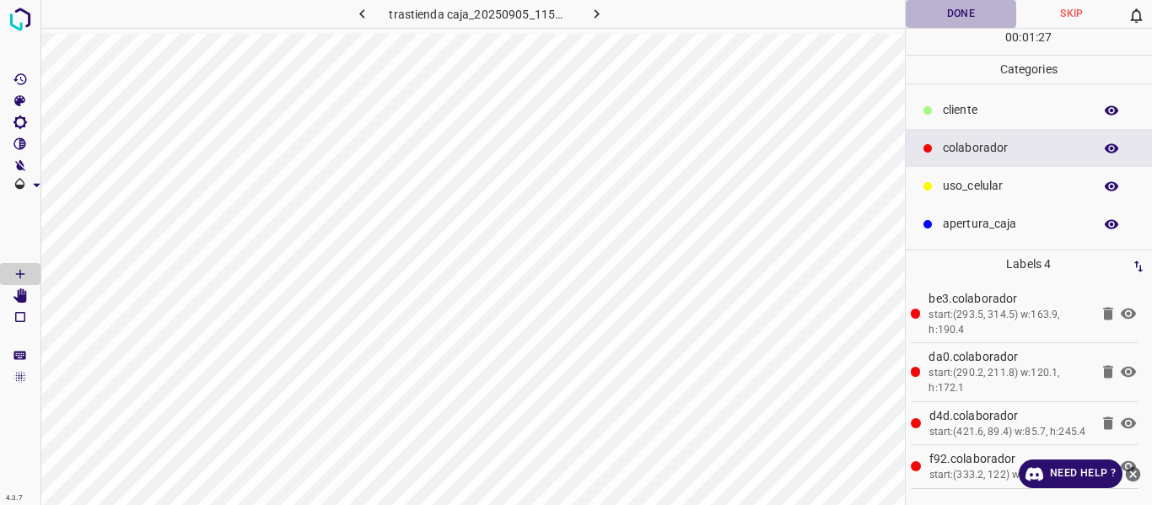
click at [948, 8] on button "Done" at bounding box center [961, 14] width 111 height 28
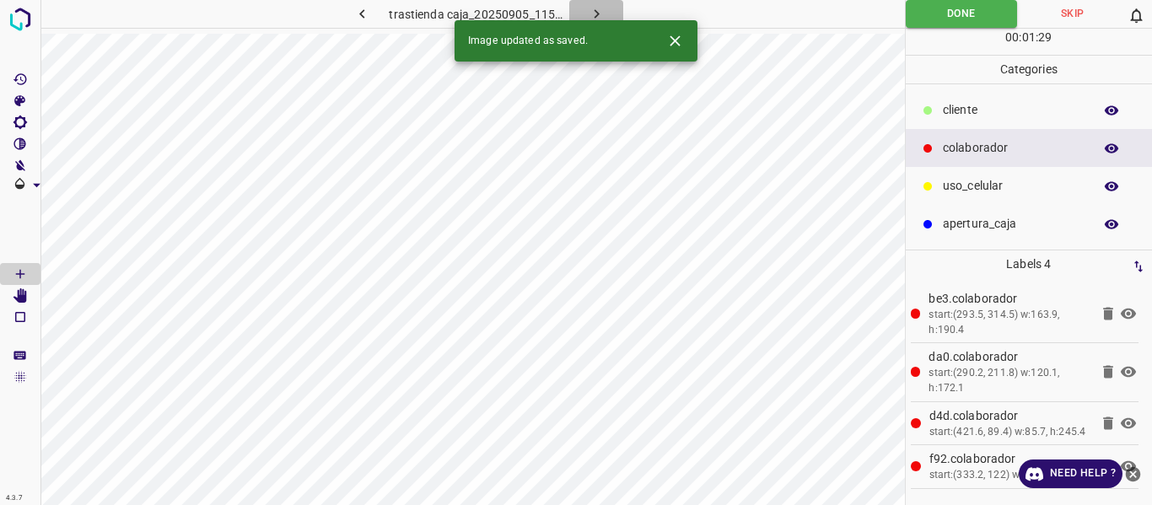
click at [595, 10] on icon "button" at bounding box center [597, 14] width 18 height 18
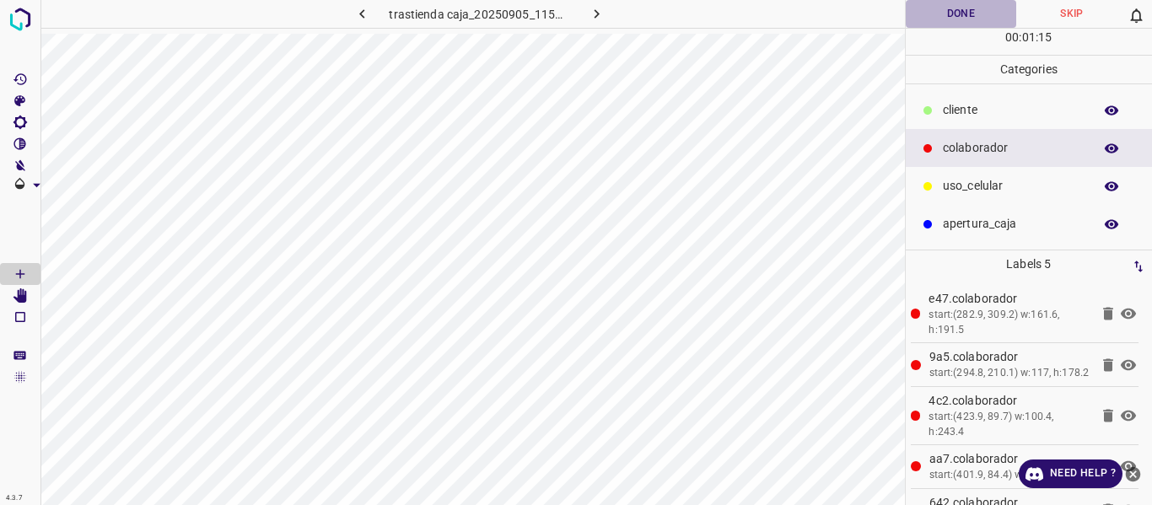
click at [924, 16] on button "Done" at bounding box center [961, 14] width 111 height 28
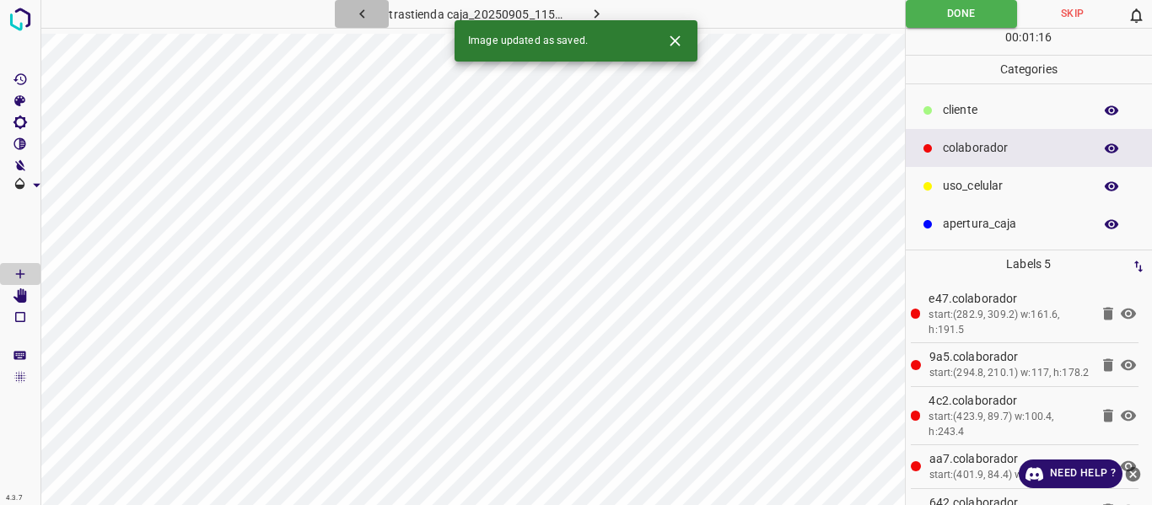
click at [357, 13] on icon "button" at bounding box center [362, 14] width 18 height 18
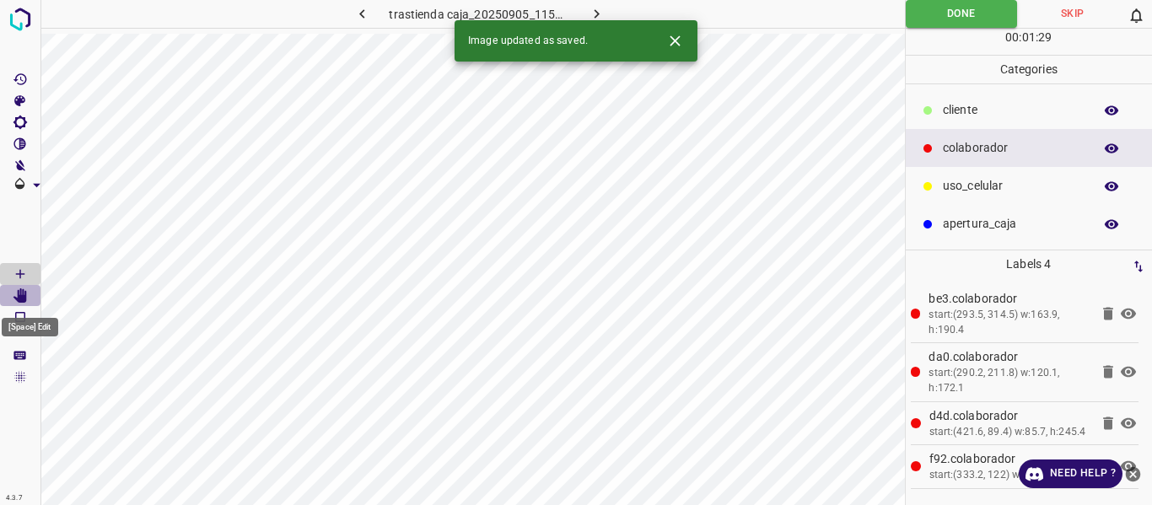
click at [24, 290] on icon "[Space] Edit" at bounding box center [19, 295] width 13 height 15
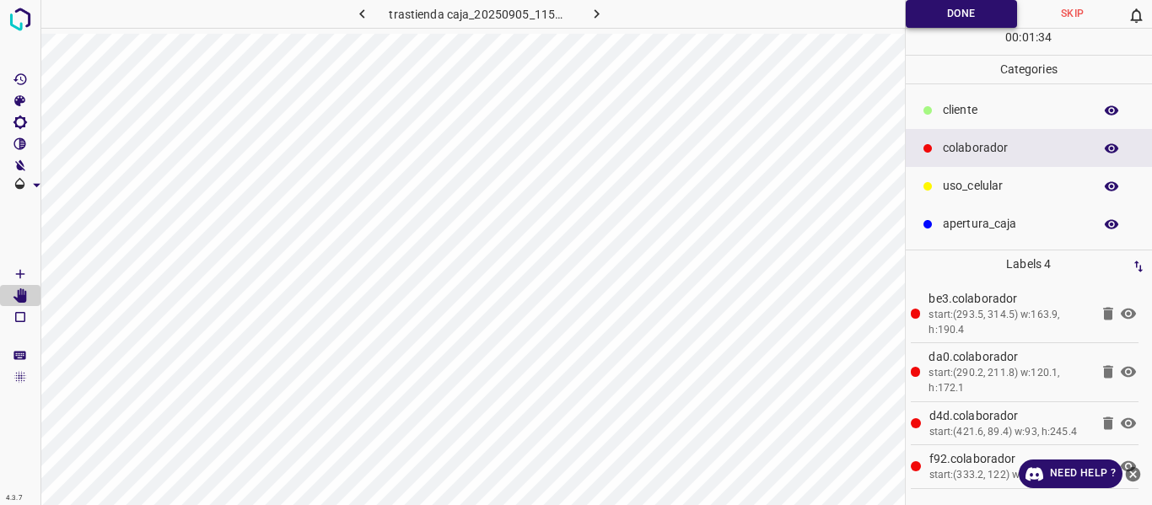
click at [920, 13] on button "Done" at bounding box center [962, 14] width 112 height 28
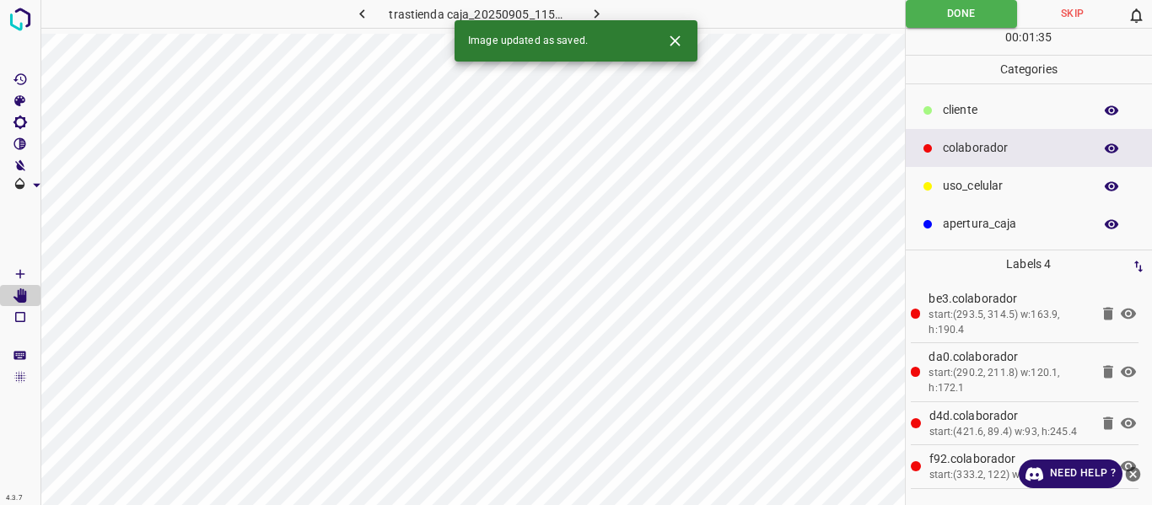
click at [591, 11] on icon "button" at bounding box center [597, 14] width 18 height 18
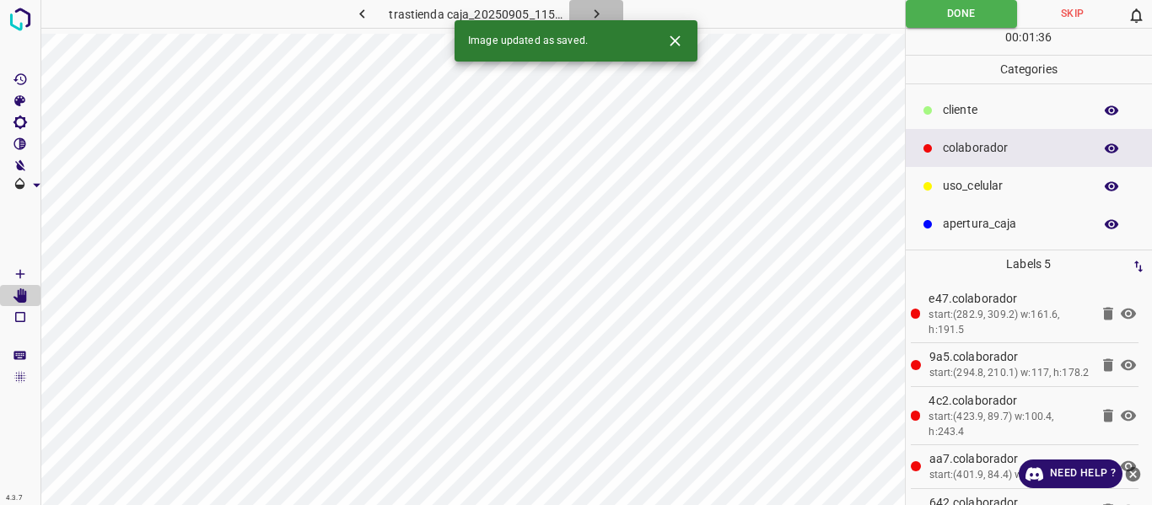
click at [602, 12] on icon "button" at bounding box center [597, 14] width 18 height 18
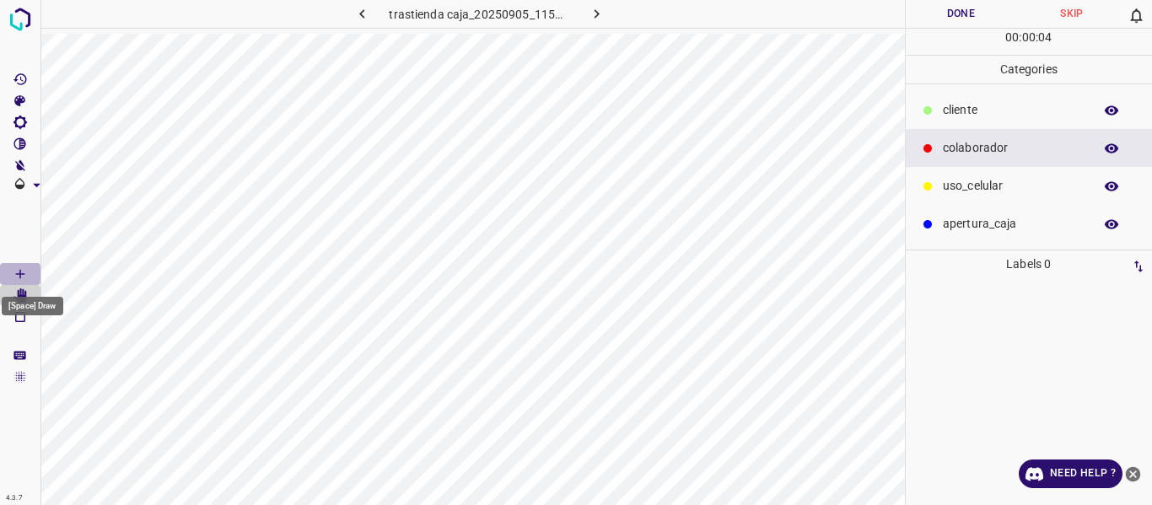
click at [13, 266] on icon "[Space] Draw" at bounding box center [20, 273] width 15 height 15
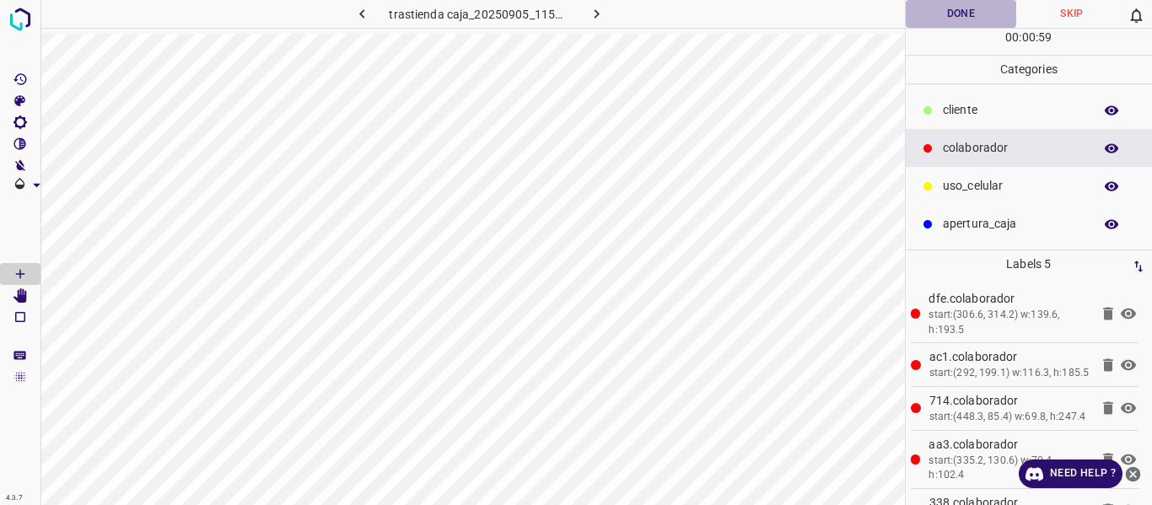
click at [924, 17] on button "Done" at bounding box center [961, 14] width 111 height 28
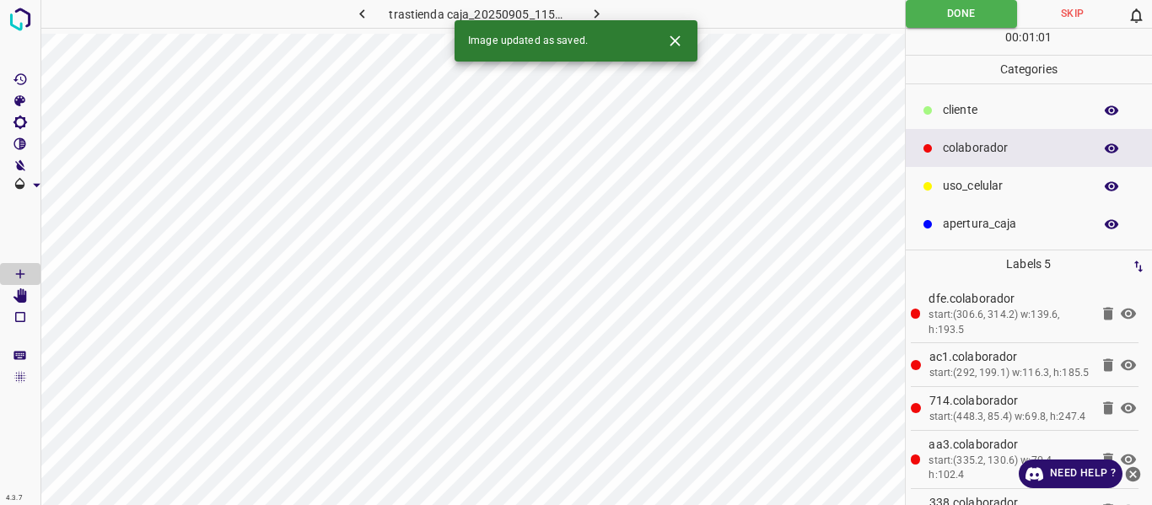
click at [602, 10] on icon "button" at bounding box center [597, 14] width 18 height 18
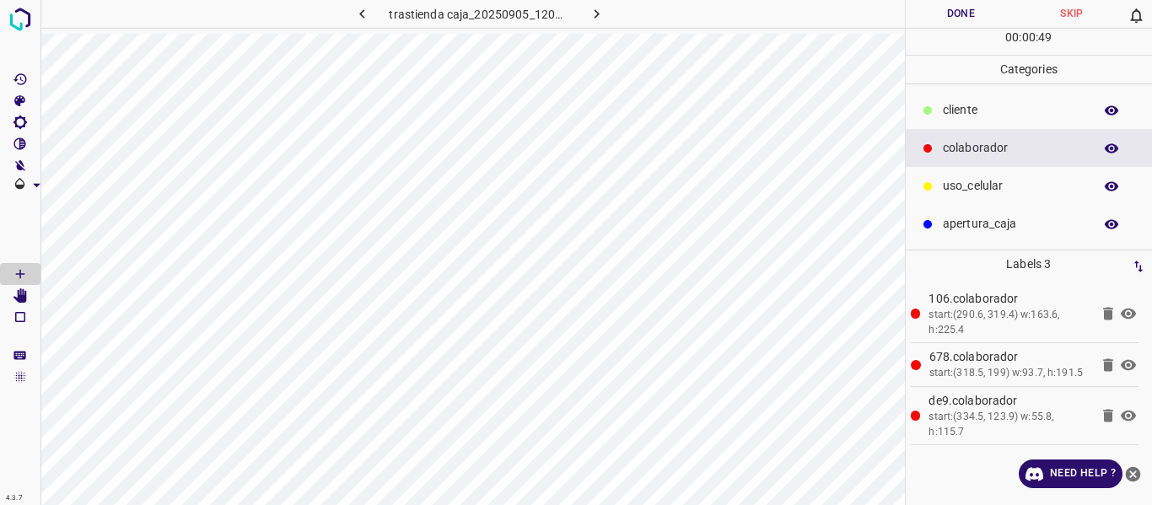
click at [950, 9] on button "Done" at bounding box center [961, 14] width 111 height 28
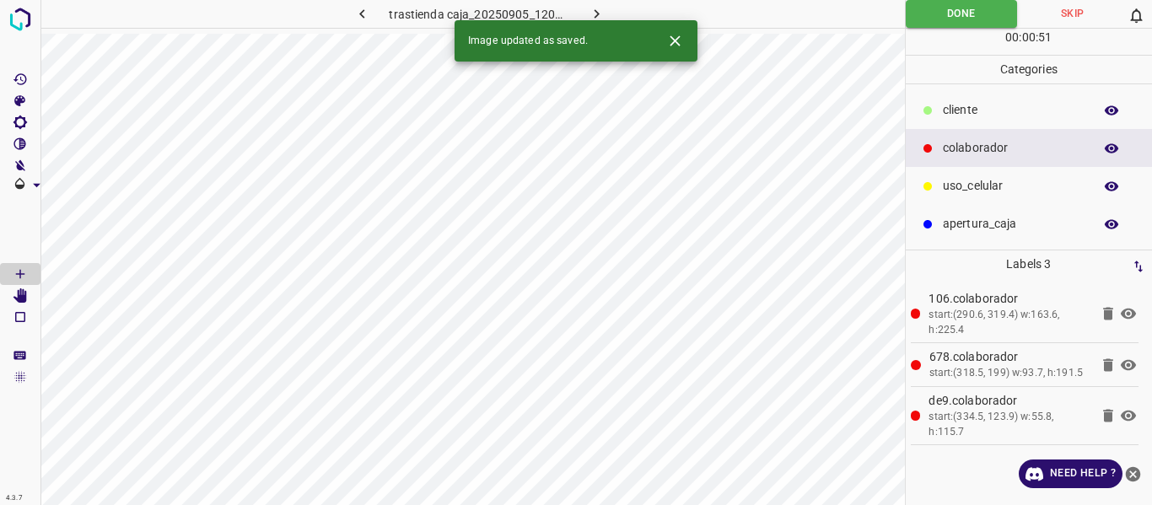
click at [599, 12] on icon "button" at bounding box center [597, 14] width 18 height 18
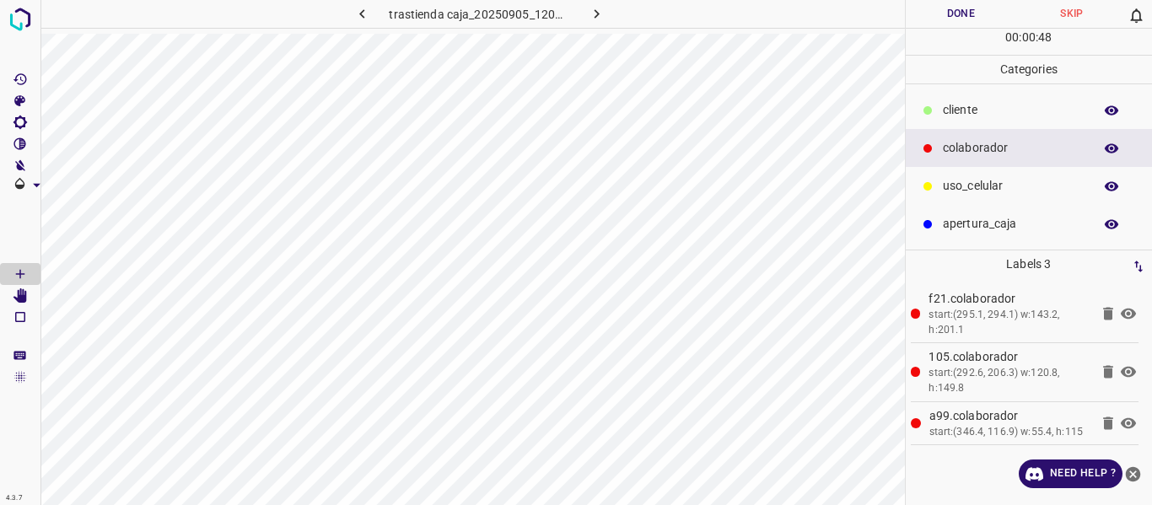
click at [910, 14] on button "Done" at bounding box center [961, 14] width 111 height 28
click at [591, 14] on icon "button" at bounding box center [597, 14] width 18 height 18
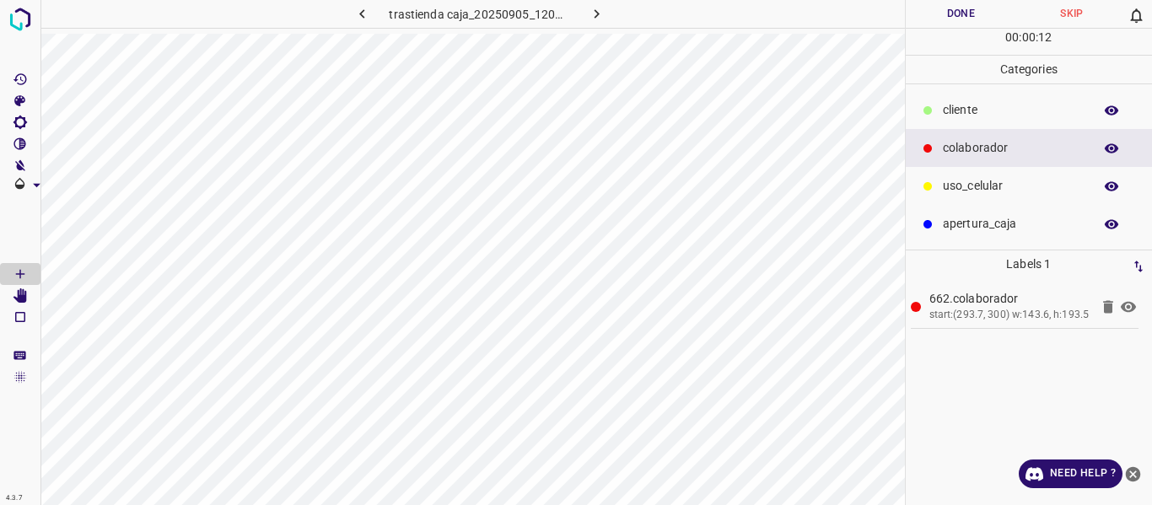
click at [970, 184] on p "uso_celular" at bounding box center [1014, 186] width 142 height 18
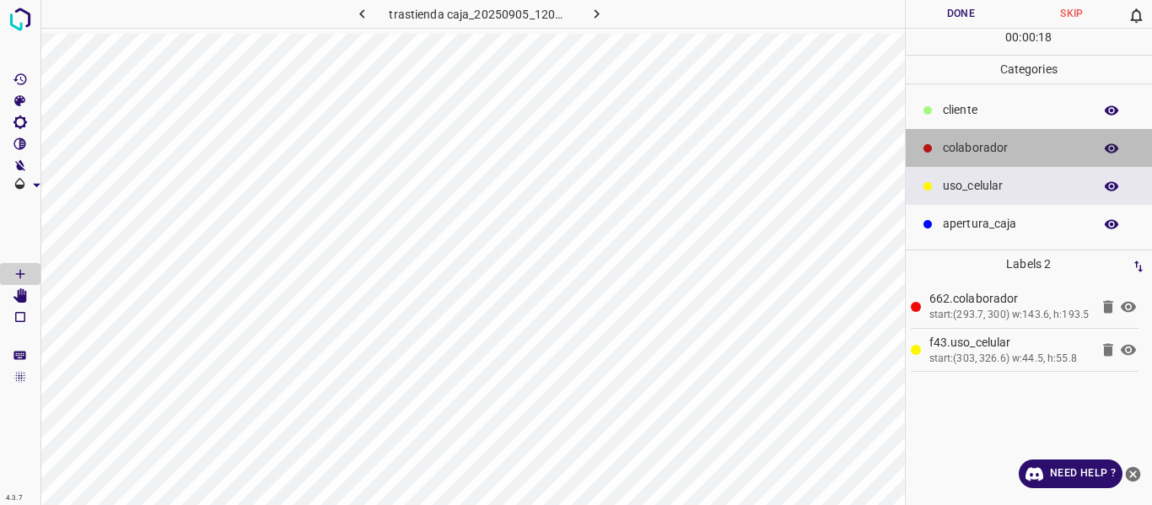
click at [986, 143] on p "colaborador" at bounding box center [1014, 148] width 142 height 18
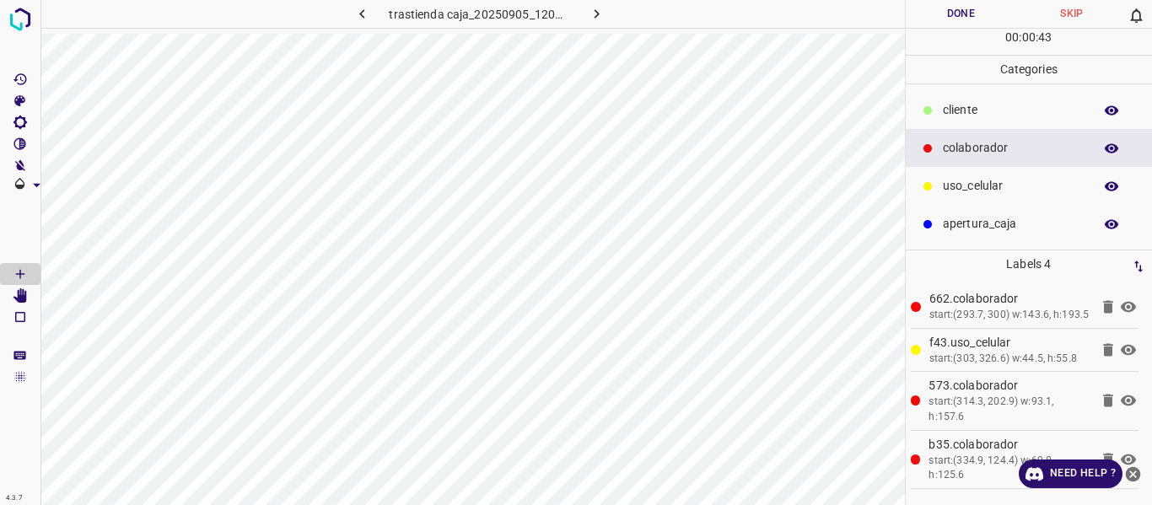
click at [931, 24] on button "Done" at bounding box center [961, 14] width 111 height 28
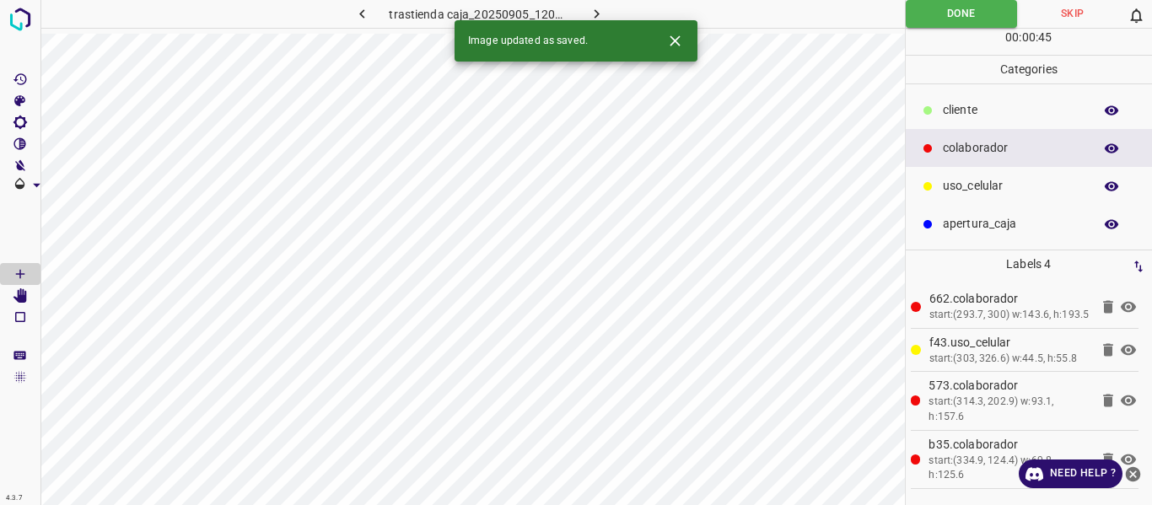
click at [595, 10] on icon "button" at bounding box center [597, 14] width 18 height 18
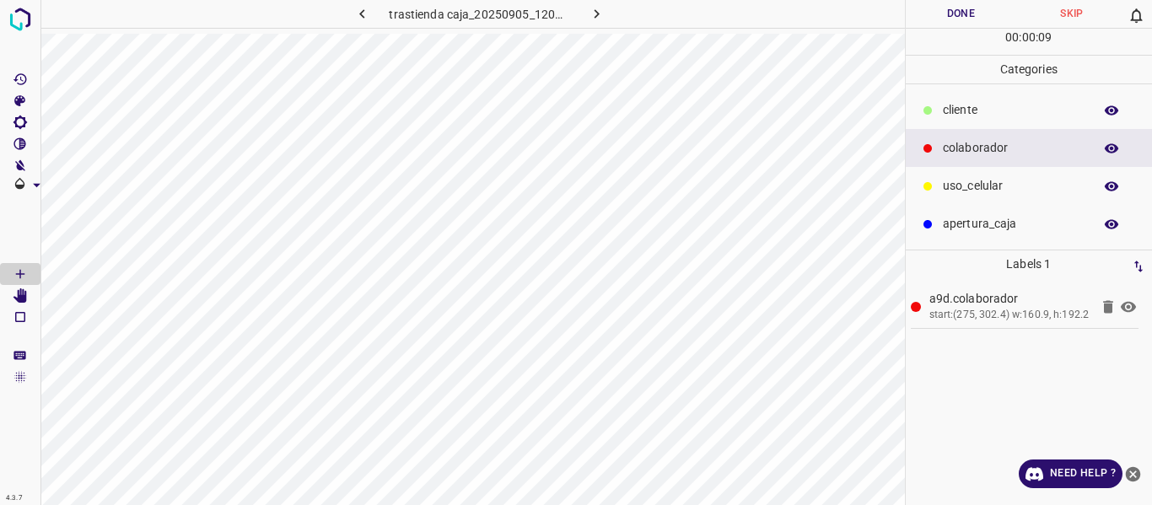
click at [960, 191] on p "uso_celular" at bounding box center [1014, 186] width 142 height 18
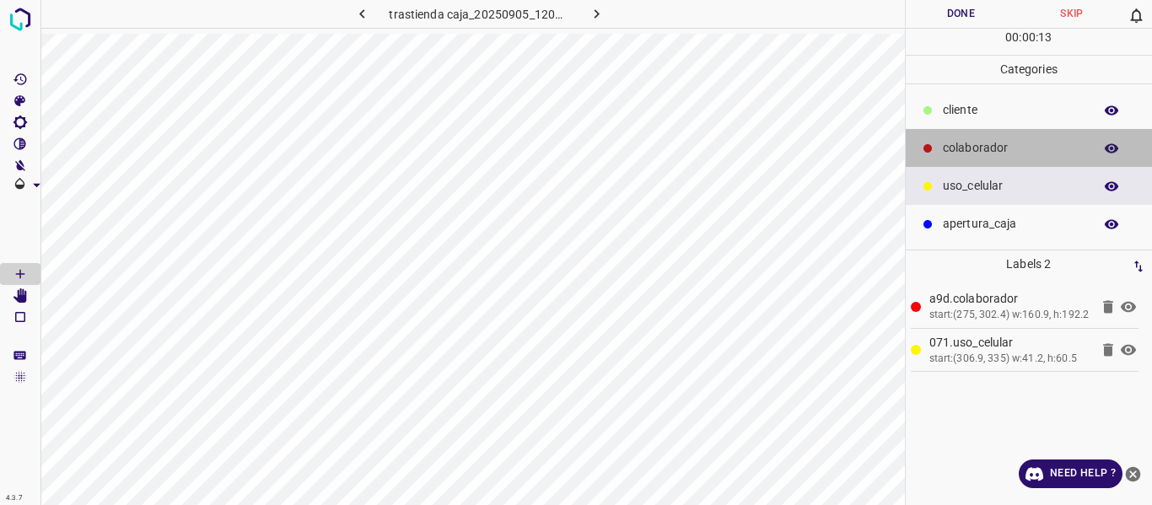
click at [950, 144] on p "colaborador" at bounding box center [1014, 148] width 142 height 18
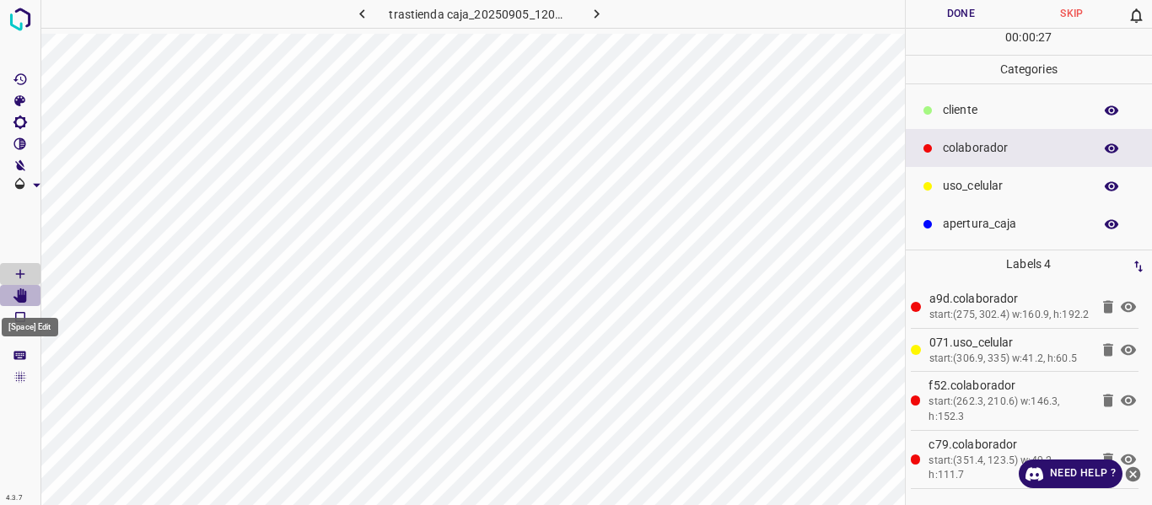
click at [22, 297] on icon "[Space] Edit" at bounding box center [19, 295] width 13 height 15
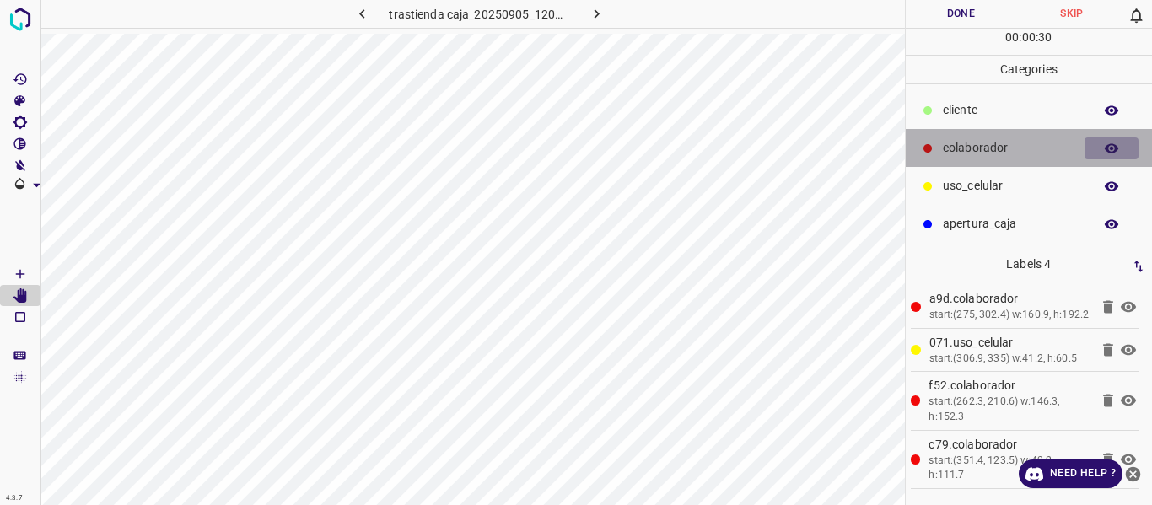
click at [1102, 146] on button "button" at bounding box center [1111, 148] width 54 height 22
click at [1103, 146] on button "button" at bounding box center [1111, 148] width 54 height 22
drag, startPoint x: 1103, startPoint y: 146, endPoint x: 1073, endPoint y: 159, distance: 32.4
click at [1103, 148] on button "button" at bounding box center [1111, 148] width 54 height 22
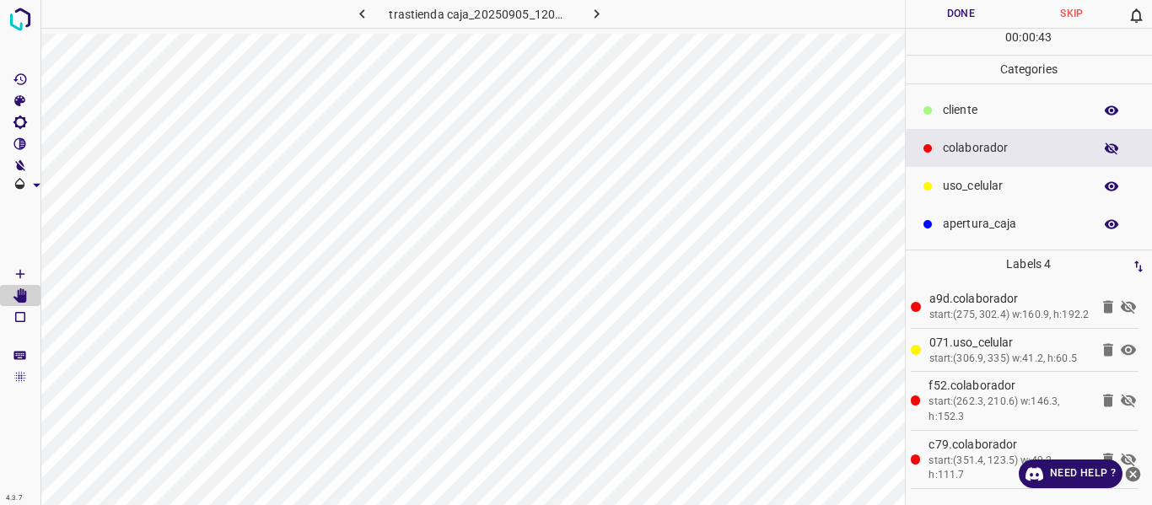
click at [1105, 150] on icon "button" at bounding box center [1111, 148] width 15 height 15
click at [942, 19] on button "Done" at bounding box center [961, 14] width 111 height 28
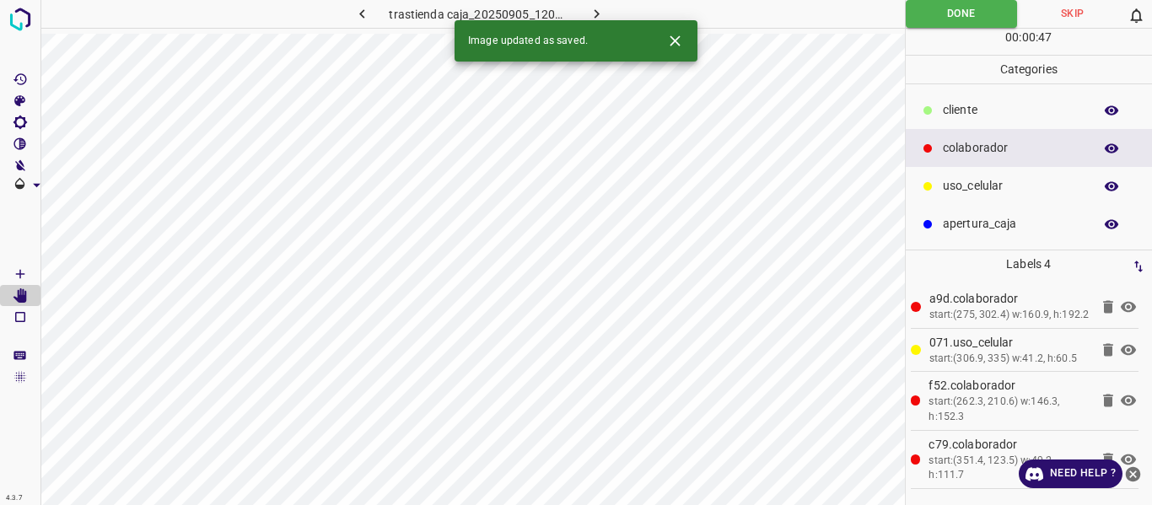
click at [599, 13] on icon "button" at bounding box center [597, 14] width 18 height 18
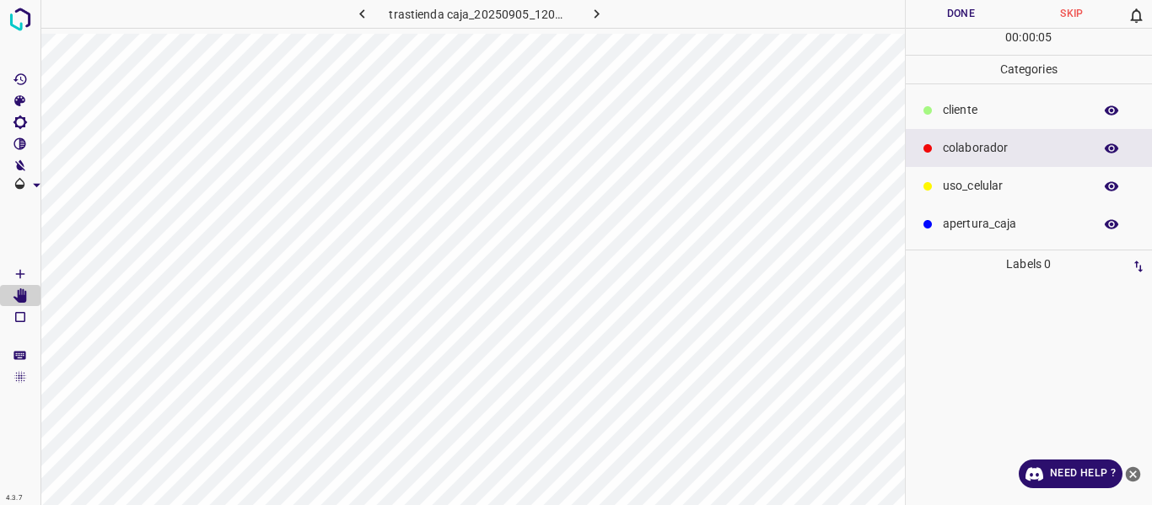
click at [353, 13] on icon "button" at bounding box center [362, 14] width 18 height 18
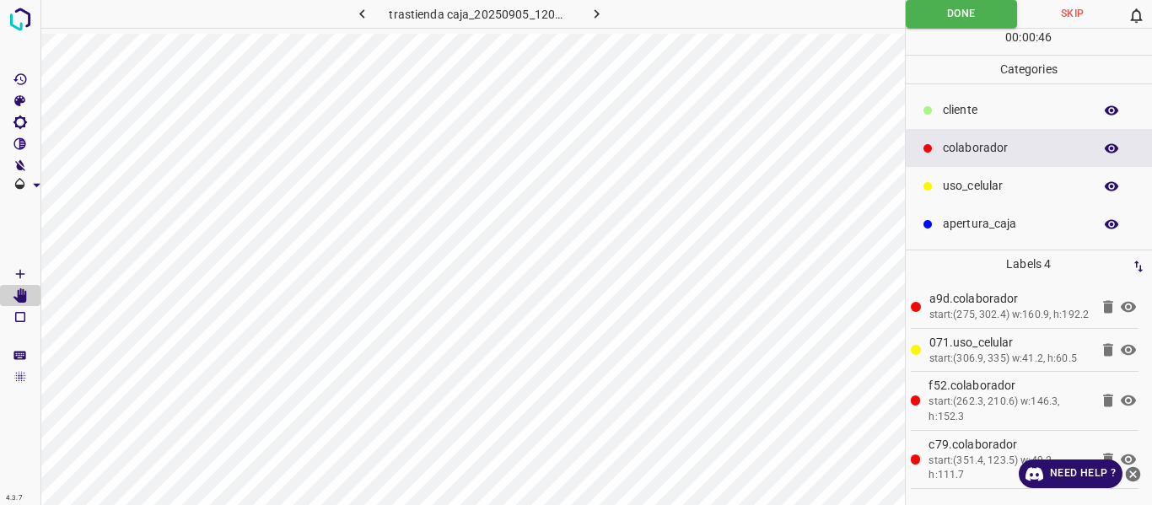
click at [600, 19] on icon "button" at bounding box center [597, 14] width 18 height 18
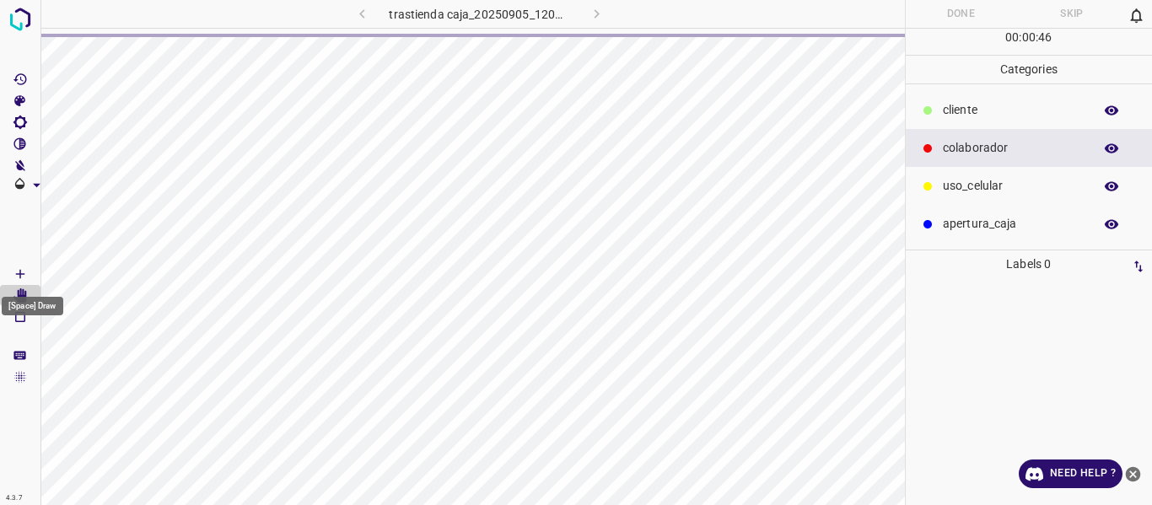
click at [13, 268] on icon "[Space] Draw" at bounding box center [20, 273] width 15 height 15
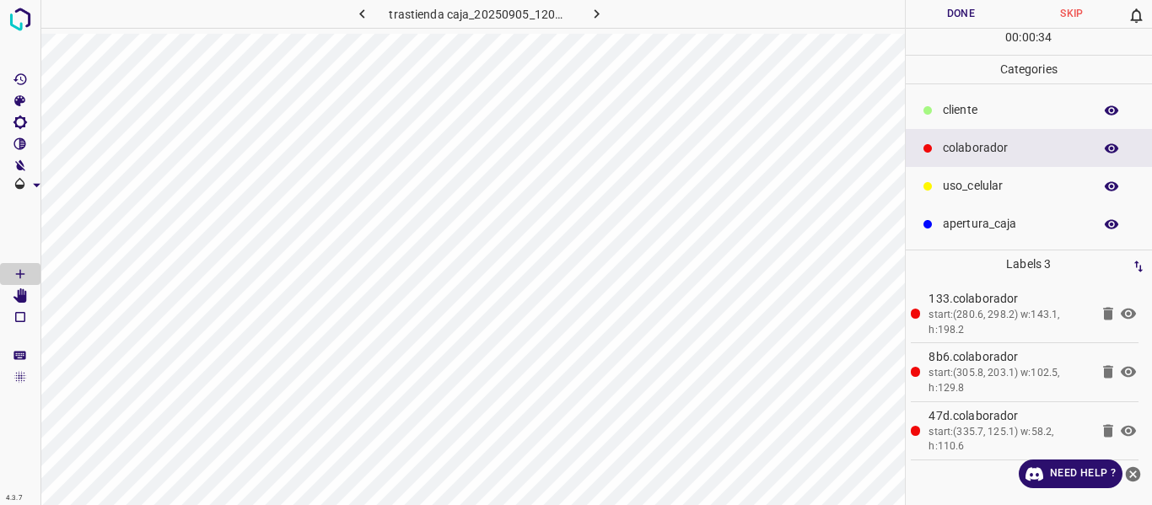
click at [926, 13] on button "Done" at bounding box center [961, 14] width 111 height 28
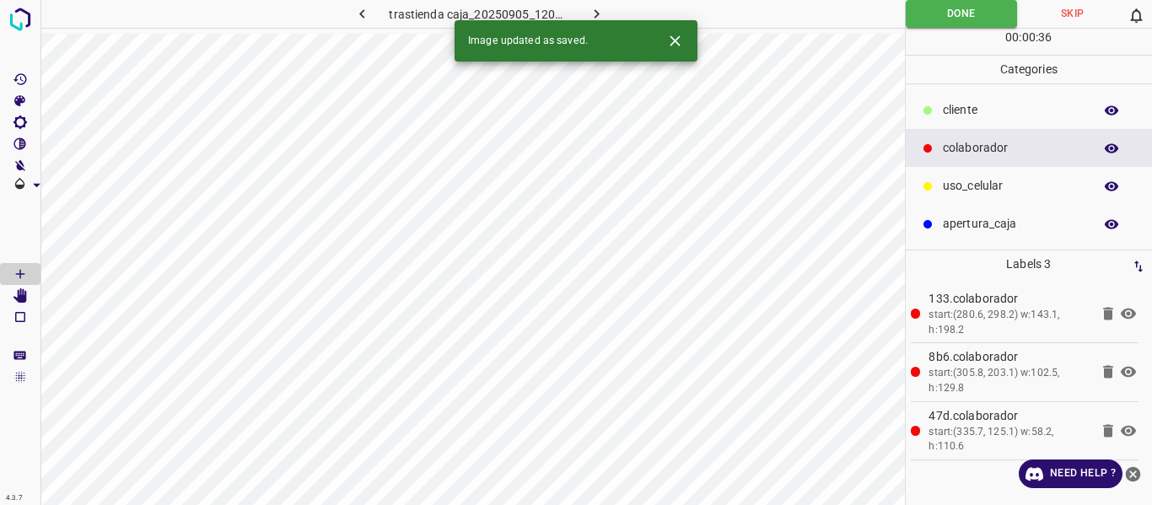
click at [593, 11] on icon "button" at bounding box center [597, 14] width 18 height 18
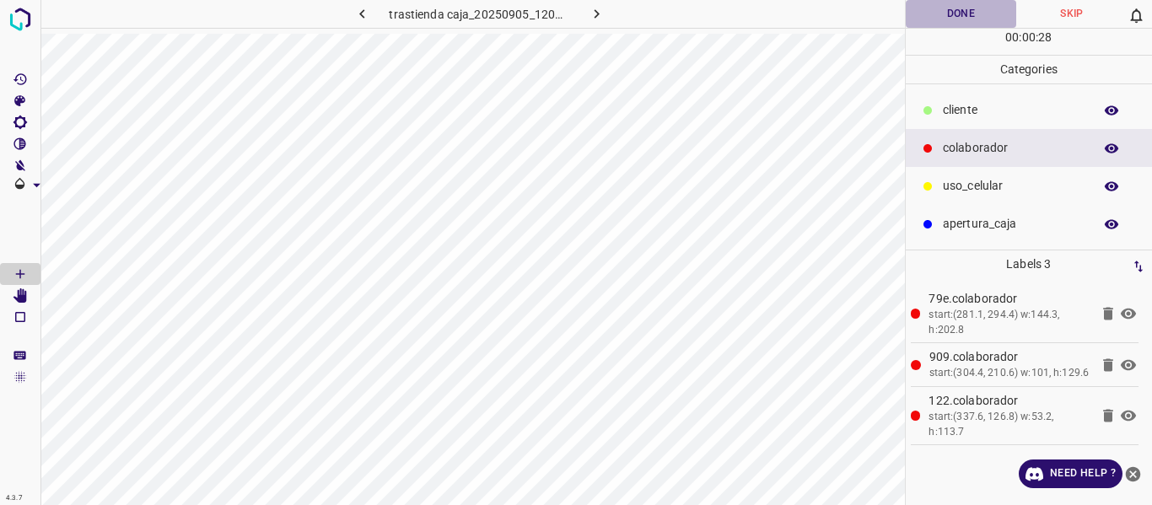
click at [966, 12] on button "Done" at bounding box center [961, 14] width 111 height 28
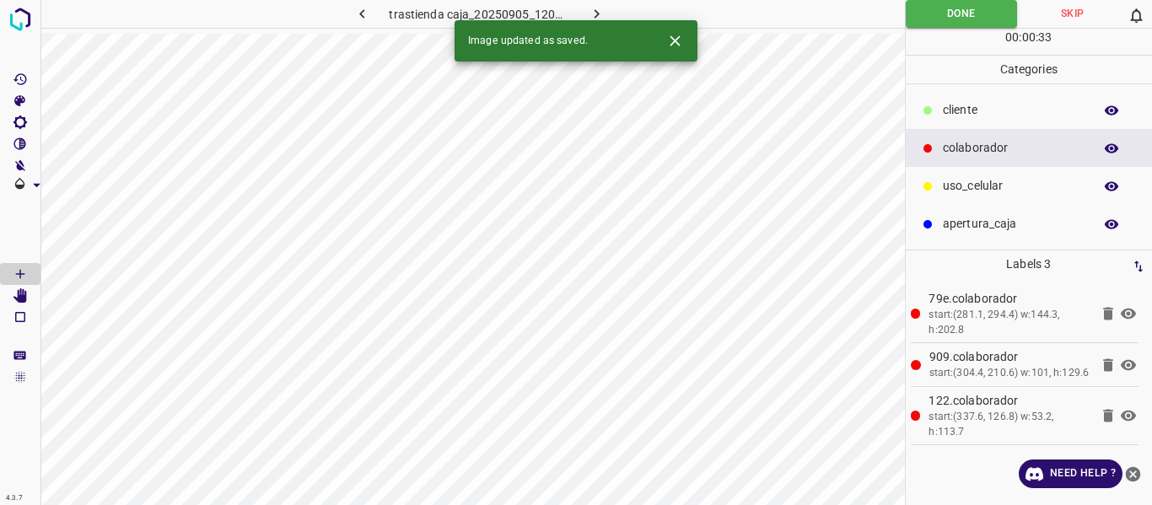
click at [590, 13] on icon "button" at bounding box center [597, 14] width 18 height 18
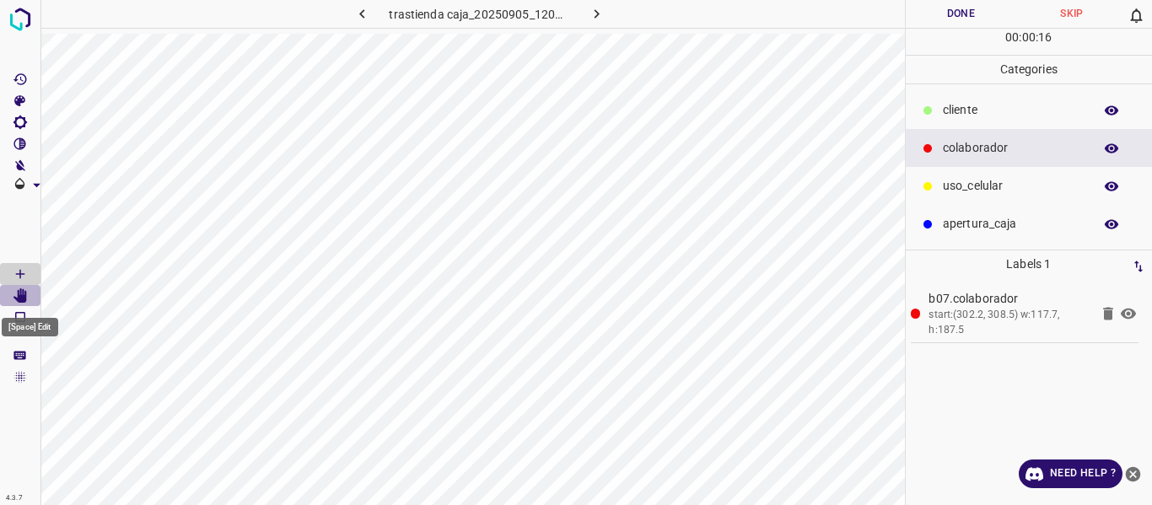
click at [27, 295] on icon "[Space] Edit" at bounding box center [19, 295] width 13 height 15
drag, startPoint x: 19, startPoint y: 271, endPoint x: 40, endPoint y: 272, distance: 21.1
click at [19, 272] on icon "[Space] Draw" at bounding box center [20, 273] width 15 height 15
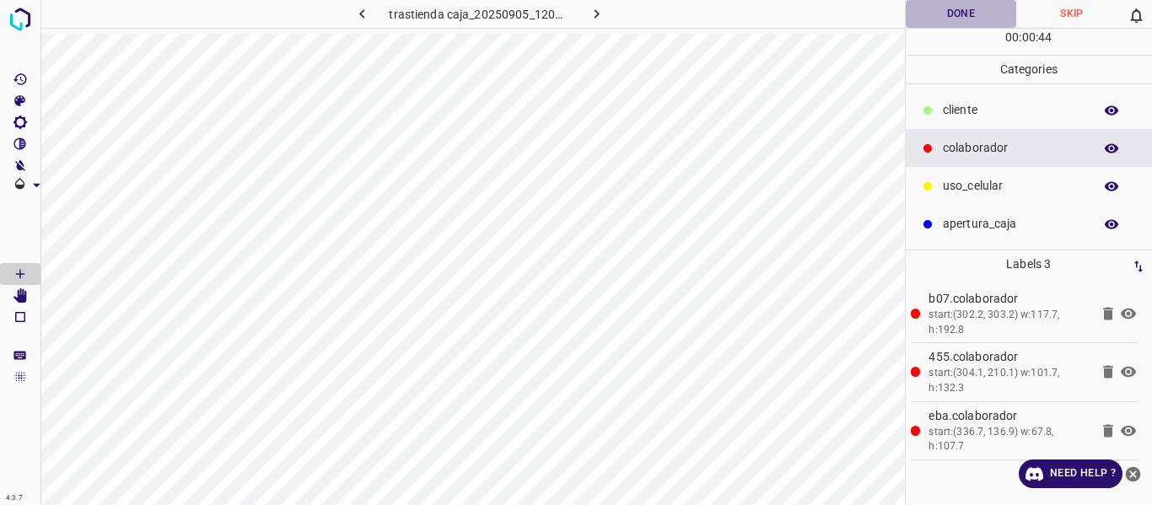
click at [960, 16] on button "Done" at bounding box center [961, 14] width 111 height 28
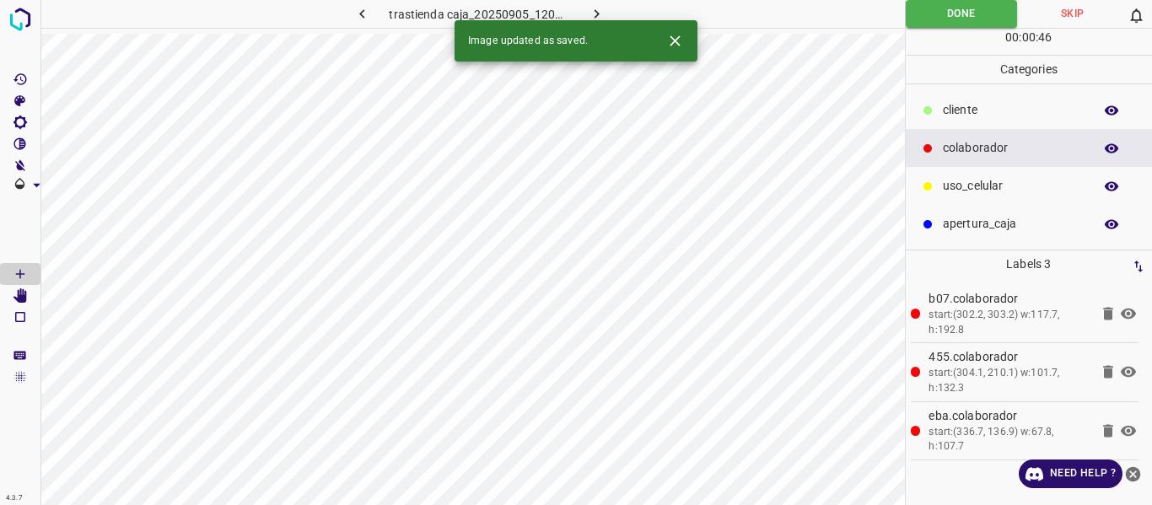
click at [594, 18] on icon "button" at bounding box center [596, 13] width 5 height 9
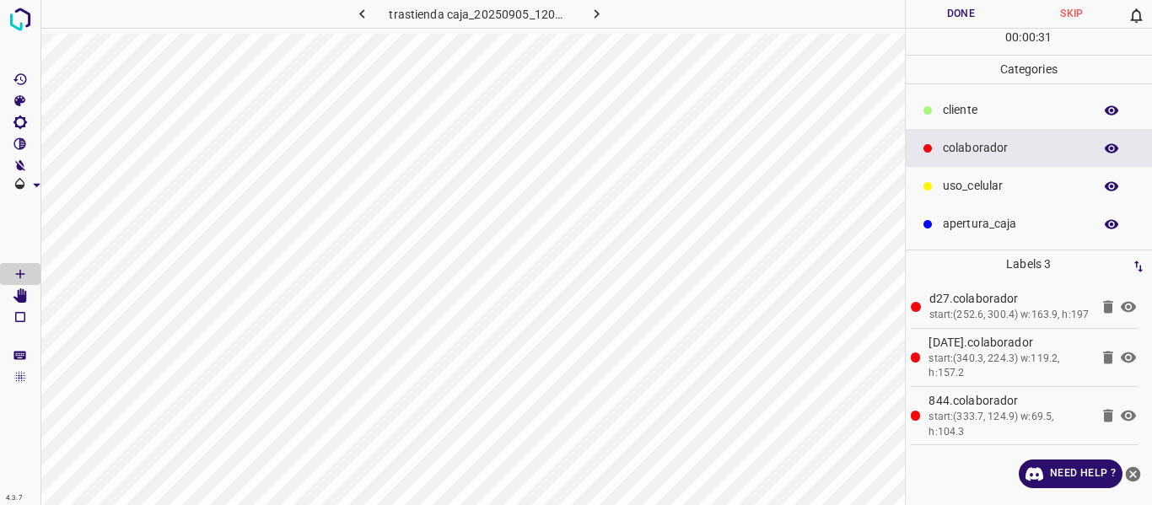
click at [941, 13] on button "Done" at bounding box center [961, 14] width 111 height 28
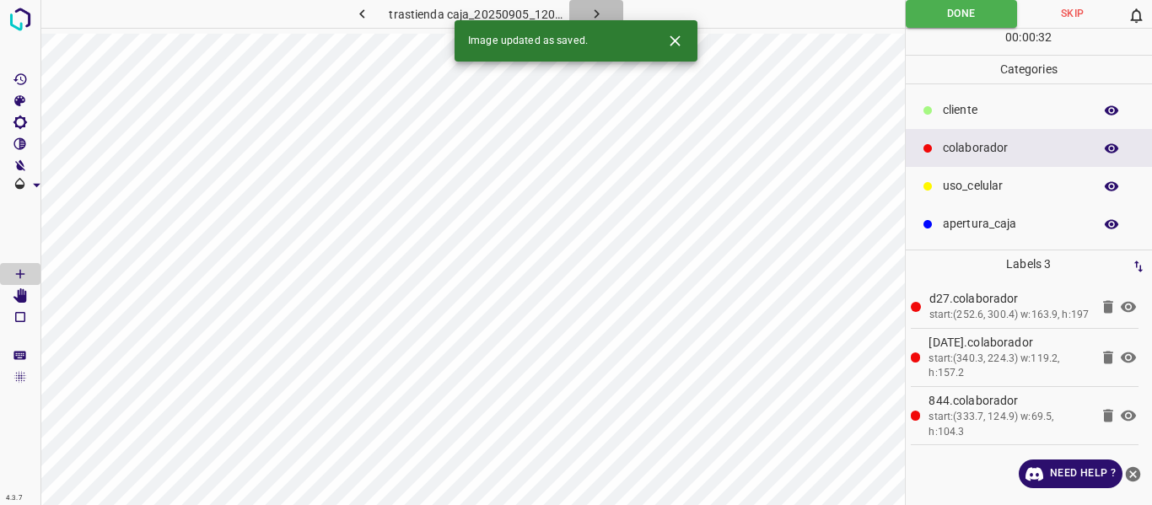
click at [597, 15] on icon "button" at bounding box center [596, 13] width 5 height 9
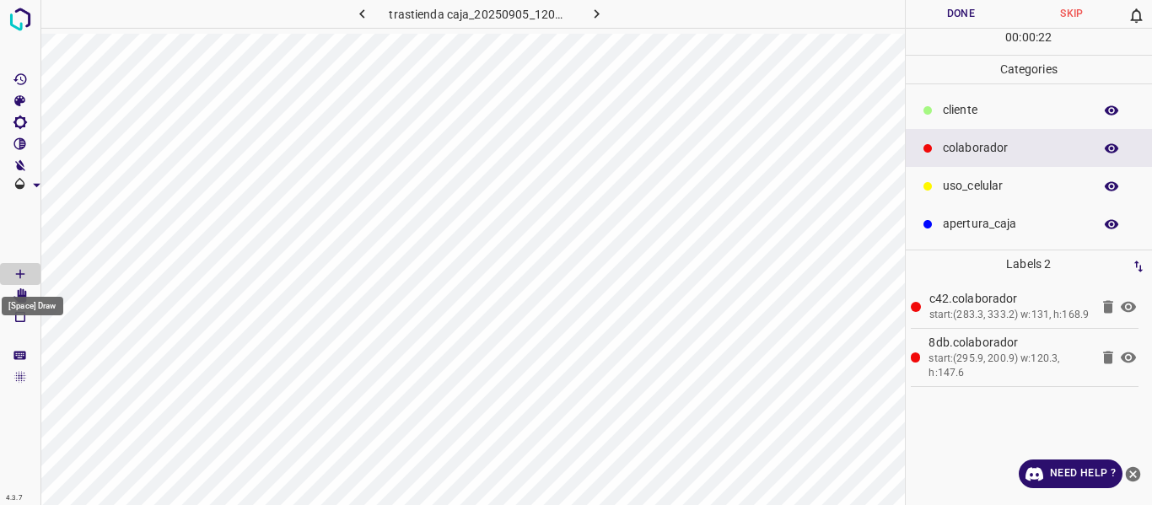
click at [24, 293] on div "[Space] Draw" at bounding box center [32, 301] width 65 height 32
click at [24, 295] on icon "[Space] Edit" at bounding box center [19, 295] width 13 height 15
drag, startPoint x: 17, startPoint y: 275, endPoint x: 39, endPoint y: 261, distance: 26.2
click at [20, 270] on icon "[Space] Draw" at bounding box center [20, 273] width 15 height 15
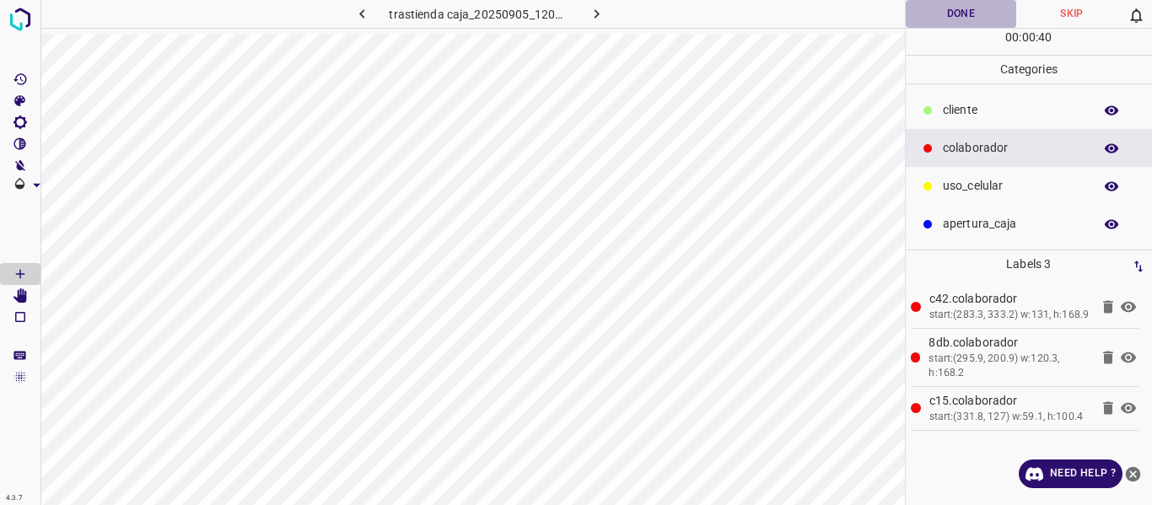
click at [965, 17] on button "Done" at bounding box center [961, 14] width 111 height 28
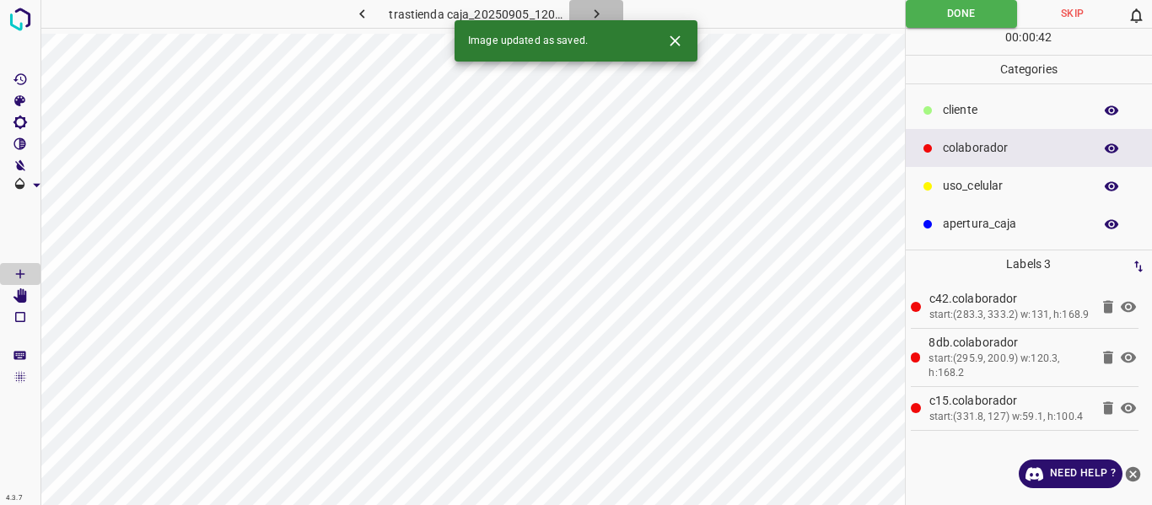
click at [599, 17] on icon "button" at bounding box center [597, 14] width 18 height 18
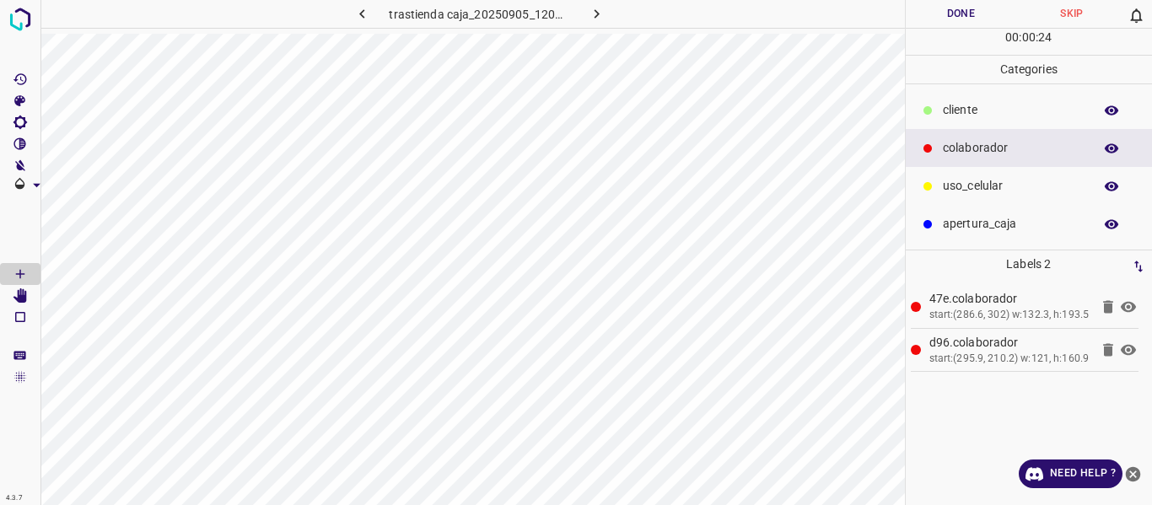
click at [927, 10] on button "Done" at bounding box center [961, 14] width 111 height 28
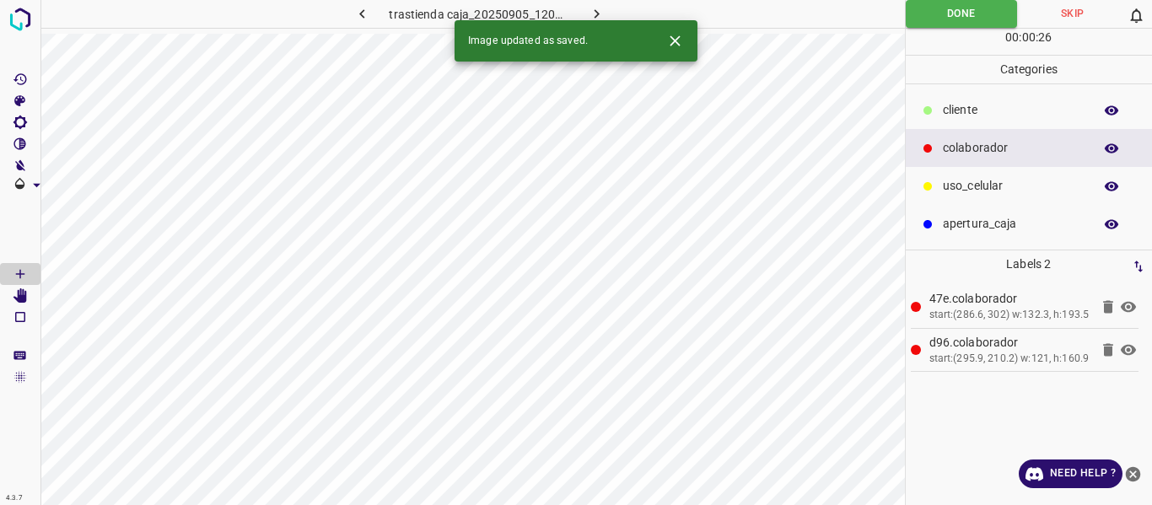
click at [594, 14] on icon "button" at bounding box center [597, 14] width 18 height 18
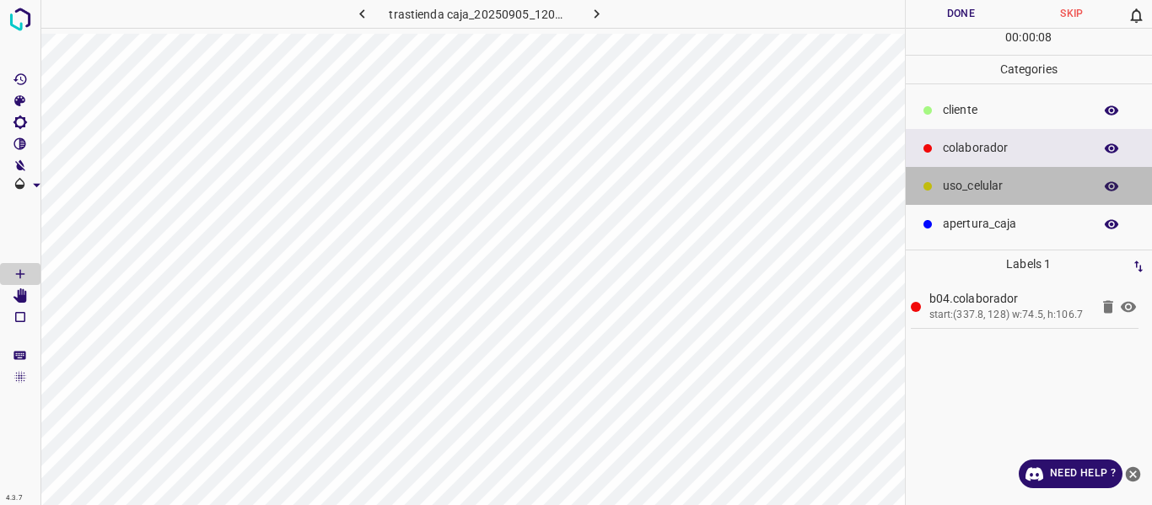
click at [992, 190] on p "uso_celular" at bounding box center [1014, 186] width 142 height 18
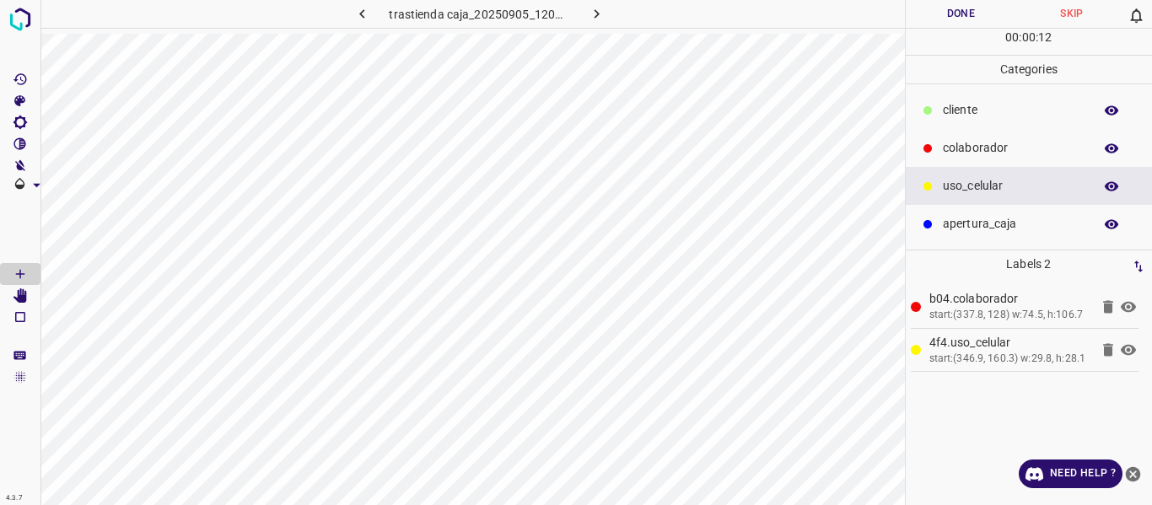
click at [969, 141] on p "colaborador" at bounding box center [1014, 148] width 142 height 18
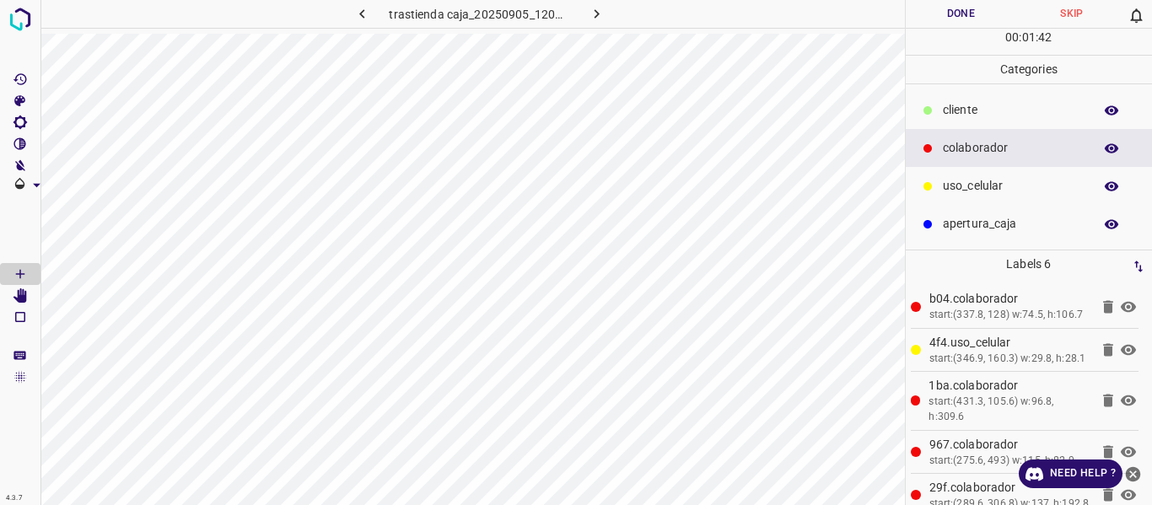
click at [954, 13] on button "Done" at bounding box center [961, 14] width 111 height 28
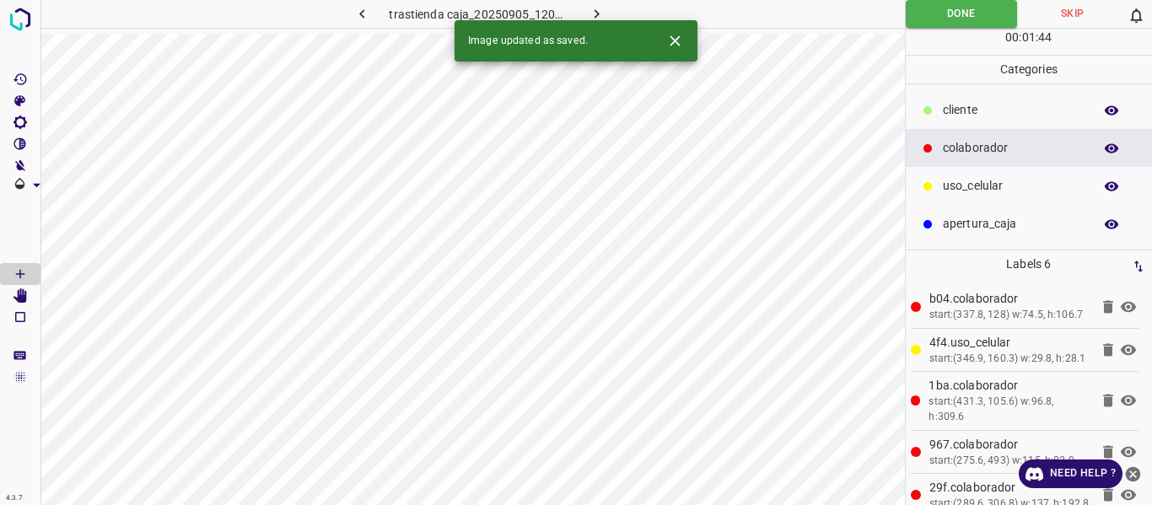
click at [600, 7] on icon "button" at bounding box center [597, 14] width 18 height 18
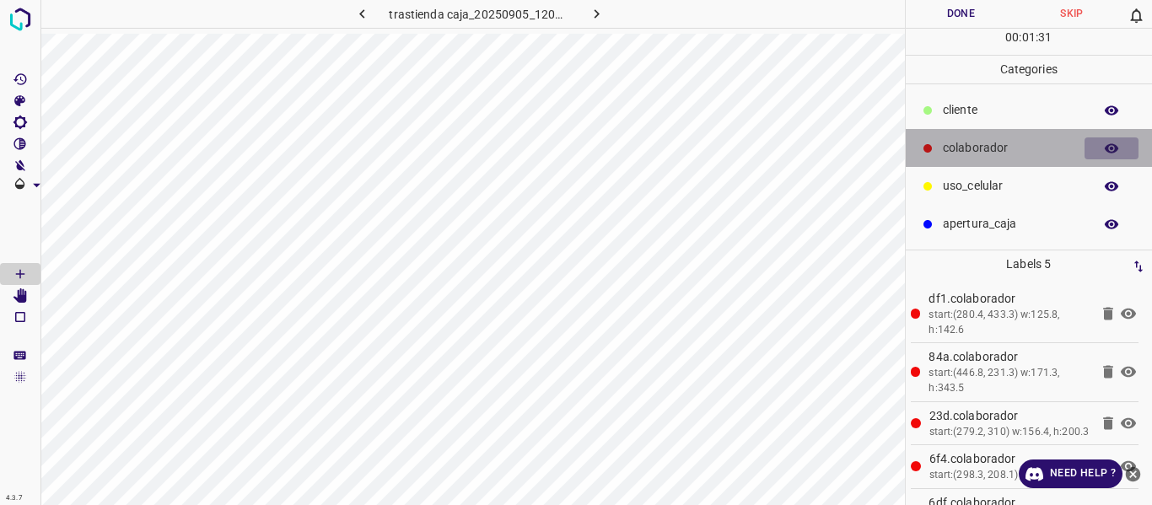
click at [1111, 148] on icon "button" at bounding box center [1111, 147] width 13 height 9
click at [1107, 148] on icon "button" at bounding box center [1111, 148] width 13 height 12
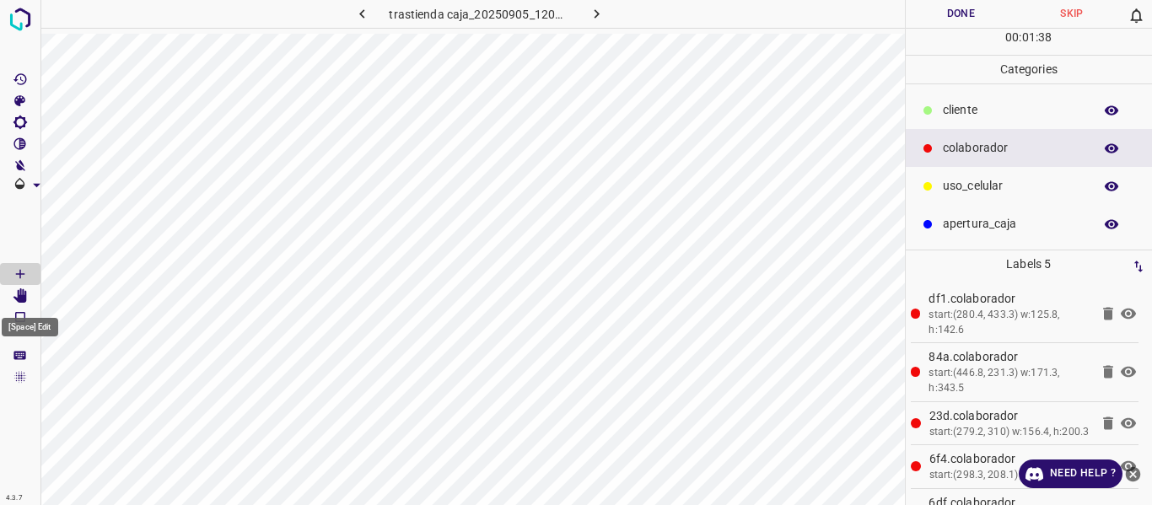
click at [24, 297] on icon "[Space] Edit" at bounding box center [19, 295] width 13 height 15
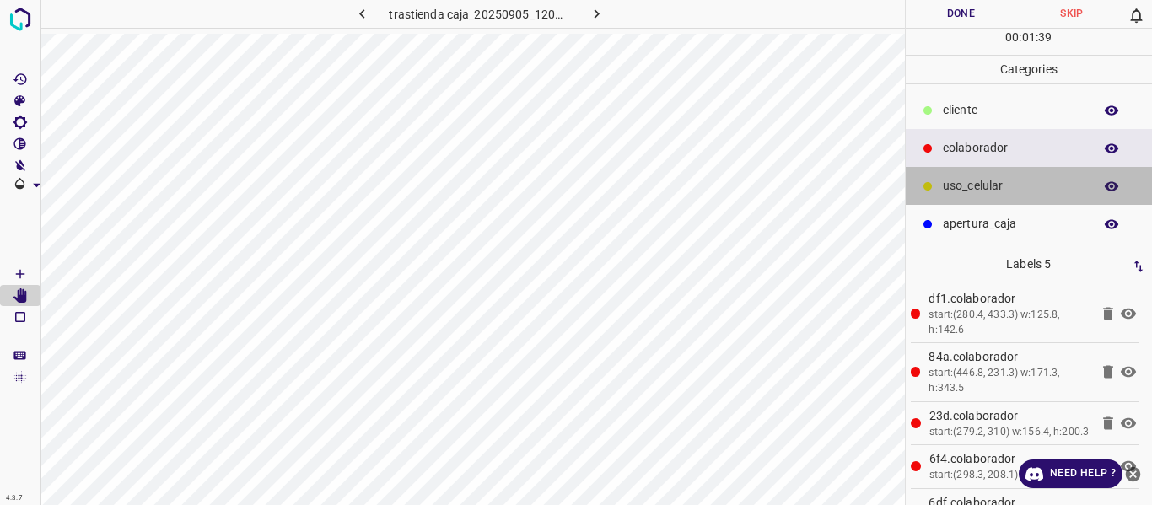
click at [981, 194] on p "uso_celular" at bounding box center [1014, 186] width 142 height 18
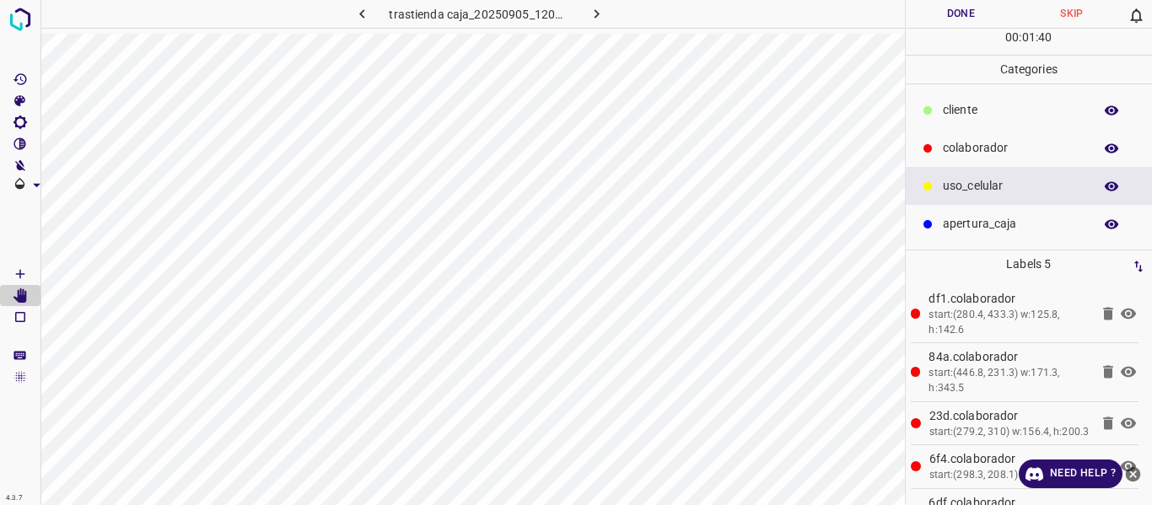
click at [980, 142] on p "colaborador" at bounding box center [1014, 148] width 142 height 18
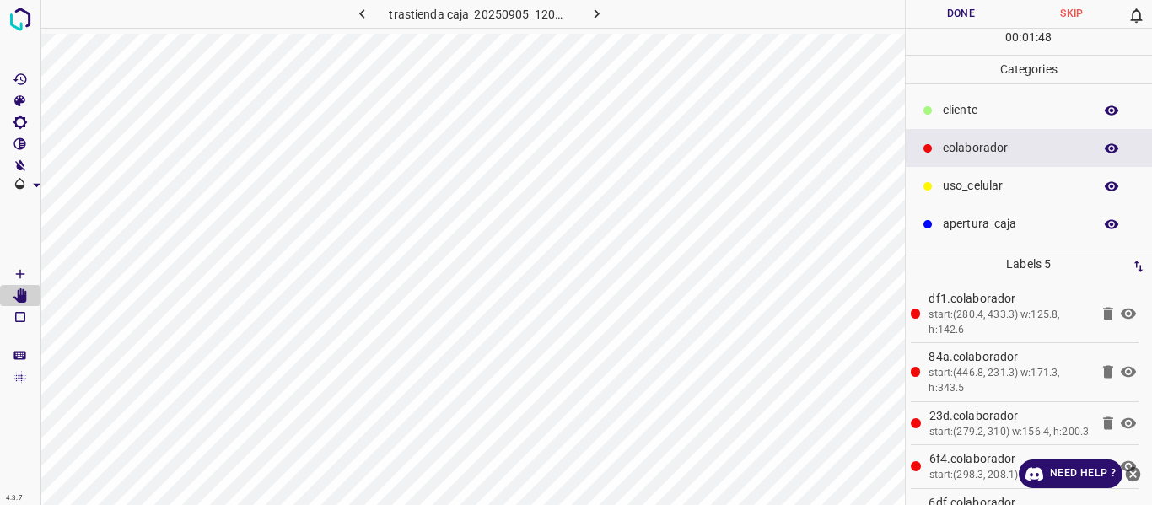
click at [1104, 149] on icon "button" at bounding box center [1111, 148] width 15 height 15
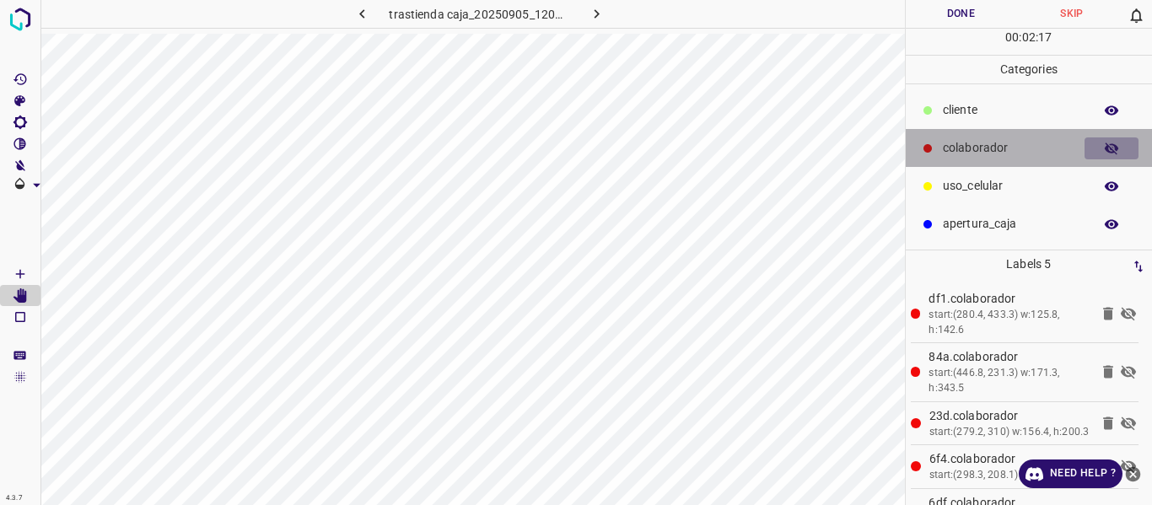
click at [1116, 150] on icon "button" at bounding box center [1111, 148] width 13 height 12
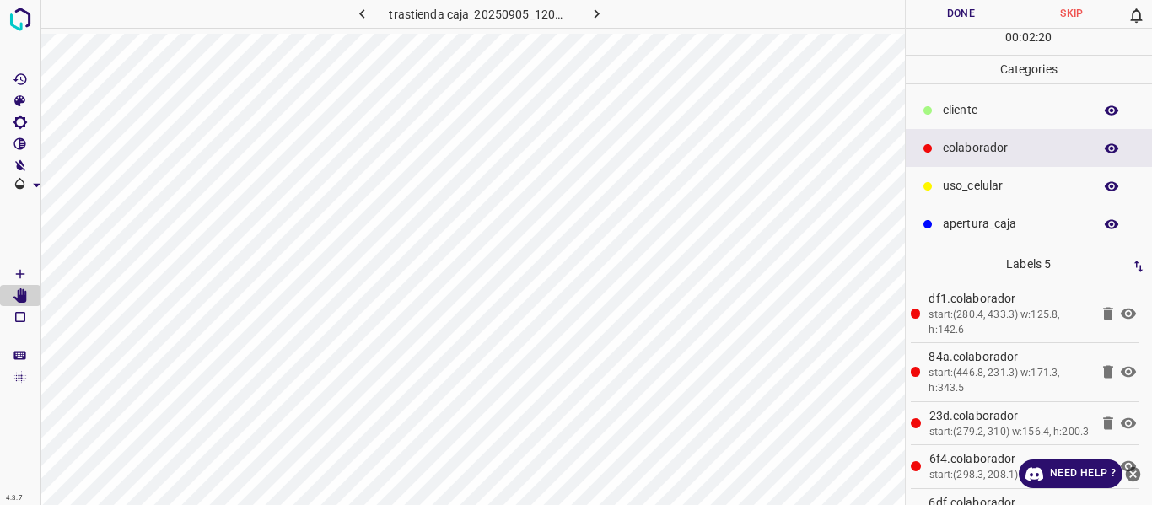
click at [1106, 145] on icon "button" at bounding box center [1111, 148] width 15 height 15
click at [1114, 149] on icon "button" at bounding box center [1111, 148] width 15 height 15
click at [954, 13] on button "Done" at bounding box center [961, 14] width 111 height 28
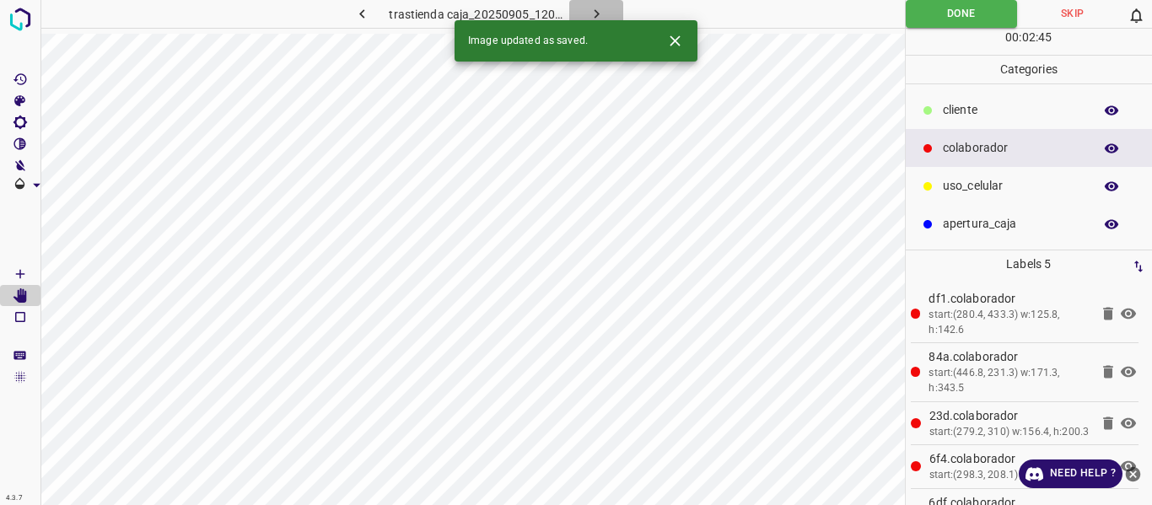
click at [594, 14] on icon "button" at bounding box center [597, 14] width 18 height 18
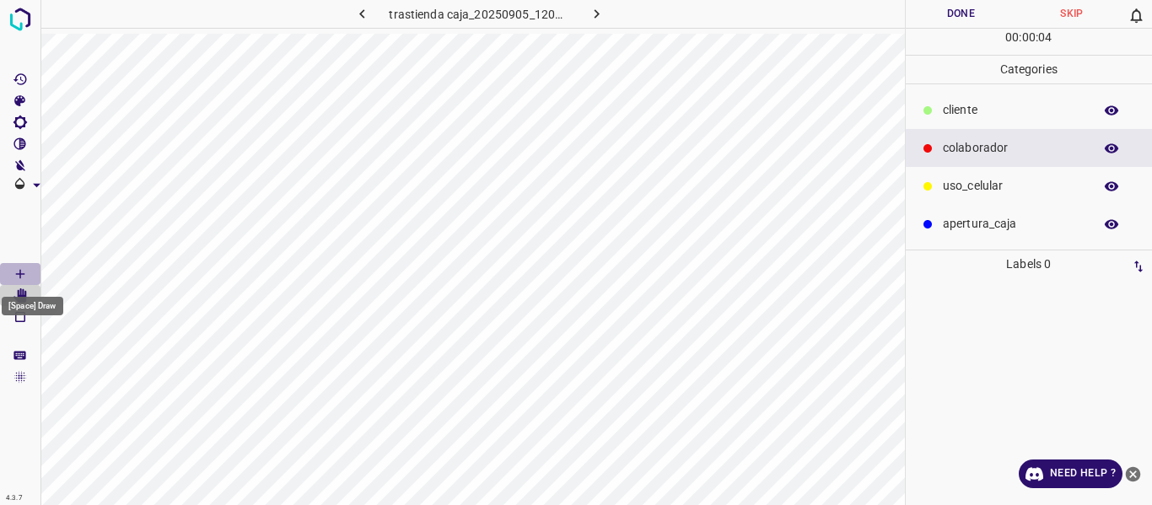
click at [21, 274] on icon "[Space] Draw" at bounding box center [20, 274] width 8 height 8
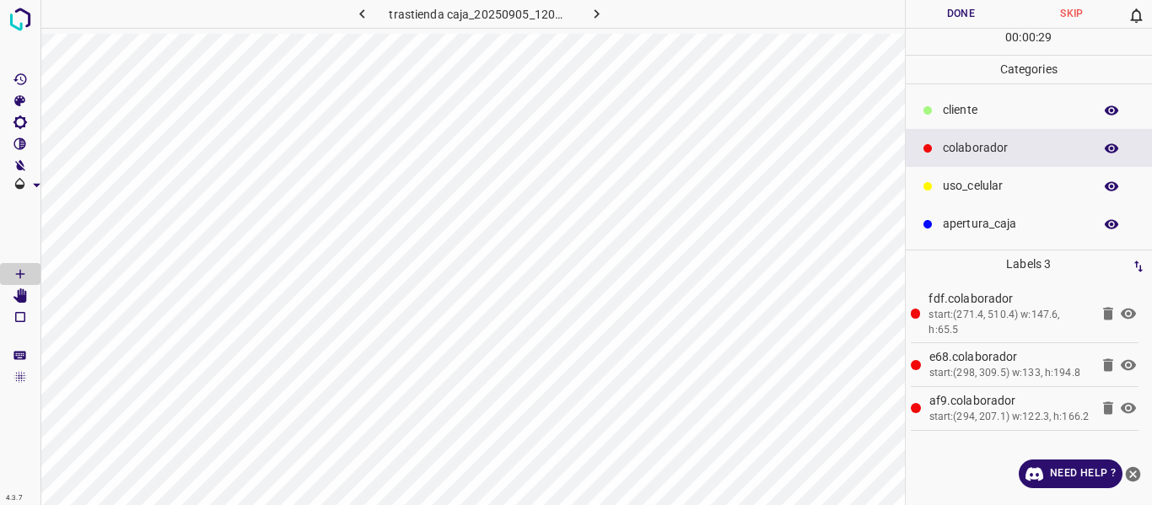
click at [1110, 143] on icon "button" at bounding box center [1111, 148] width 15 height 15
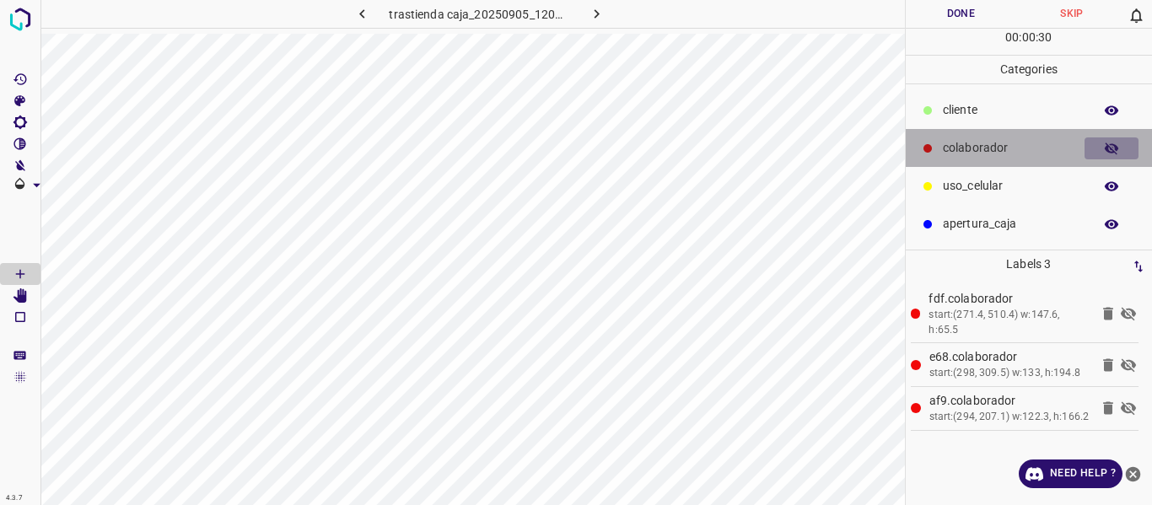
click at [1110, 143] on icon "button" at bounding box center [1111, 148] width 15 height 15
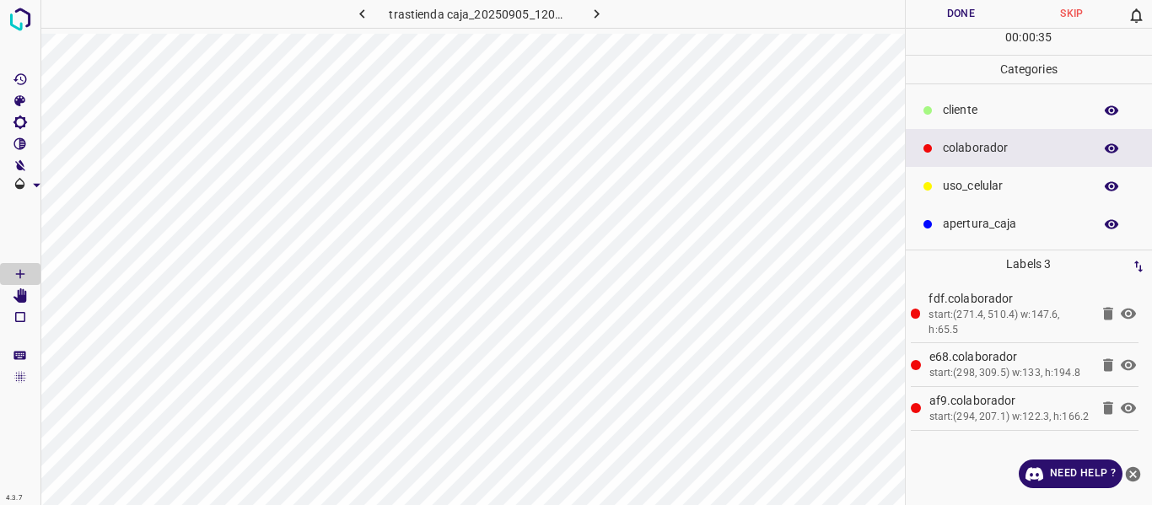
click at [1118, 143] on icon "button" at bounding box center [1111, 148] width 15 height 15
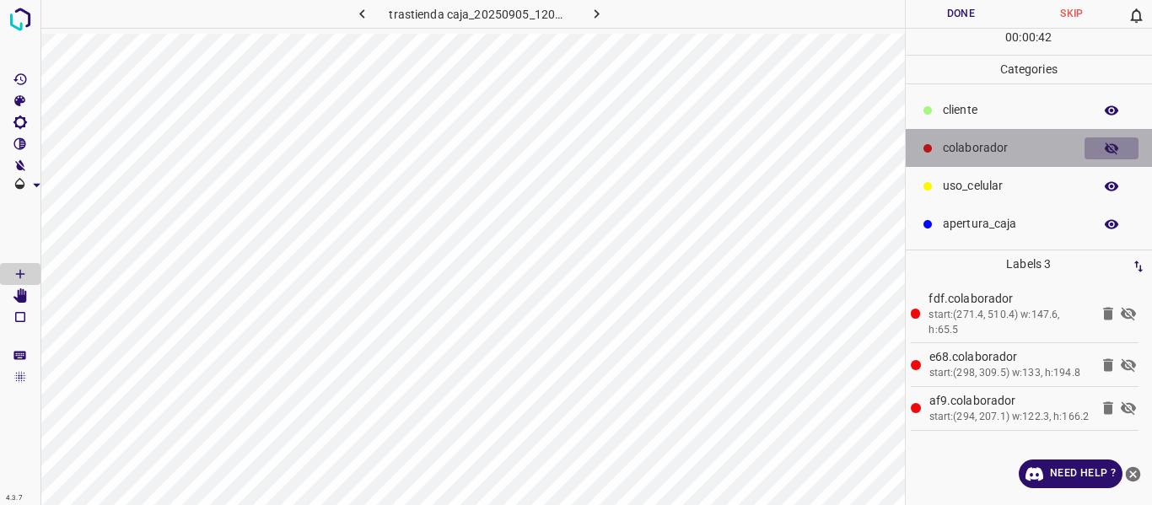
click at [1118, 143] on icon "button" at bounding box center [1111, 148] width 15 height 15
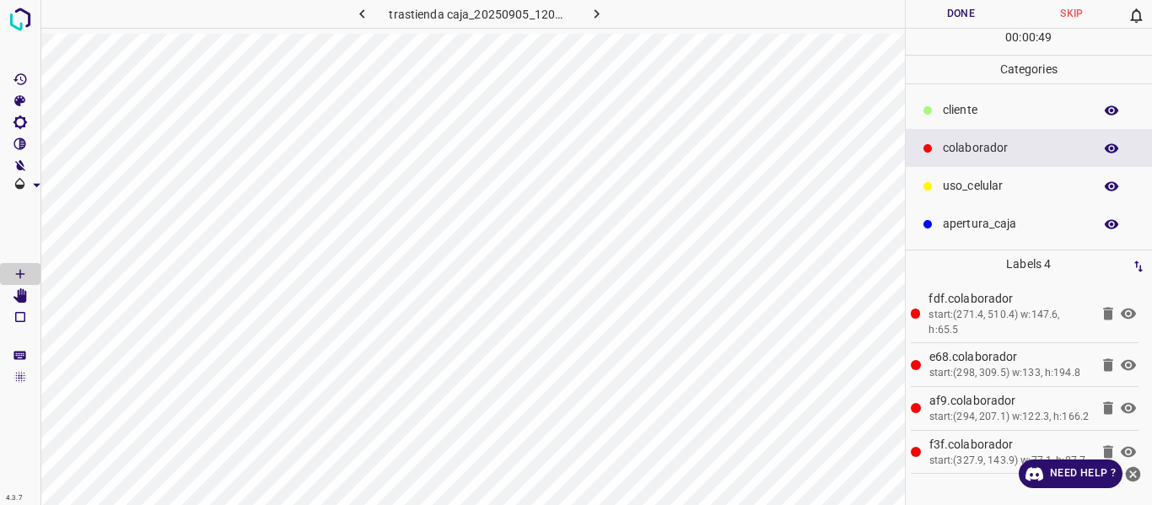
click at [970, 180] on p "uso_celular" at bounding box center [1014, 186] width 142 height 18
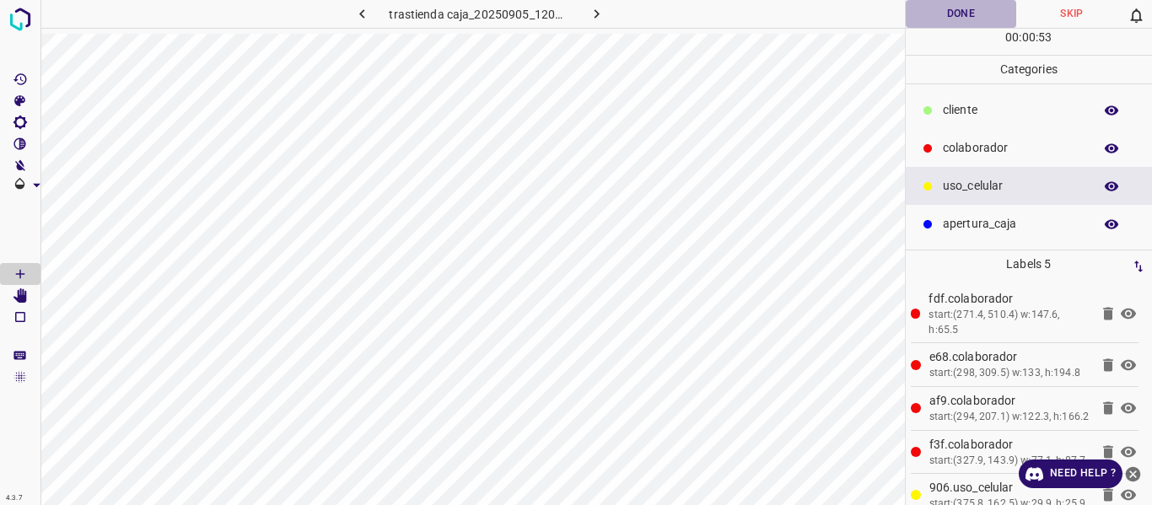
click at [951, 8] on button "Done" at bounding box center [961, 14] width 111 height 28
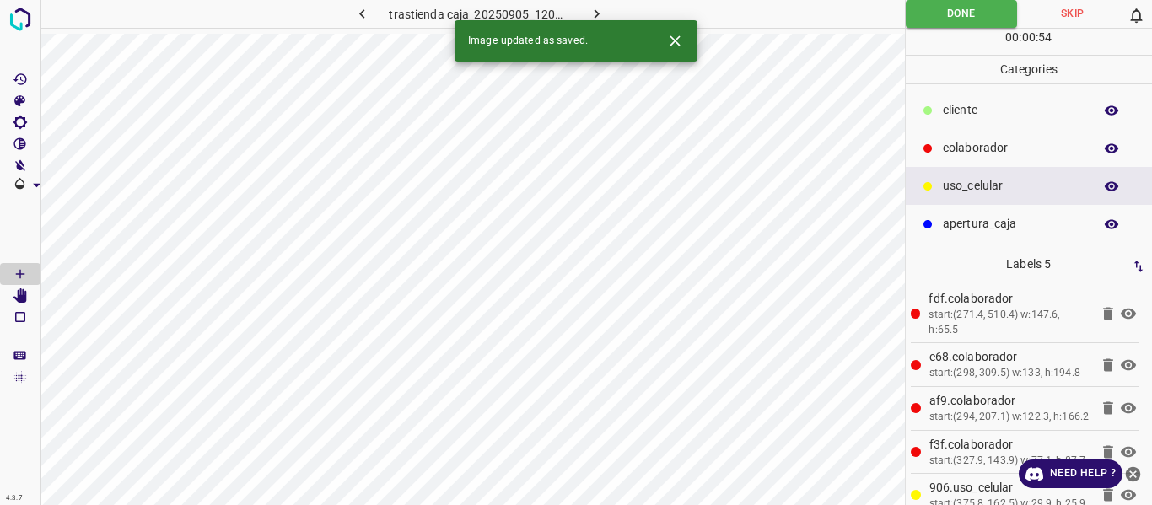
click at [599, 10] on icon "button" at bounding box center [597, 14] width 18 height 18
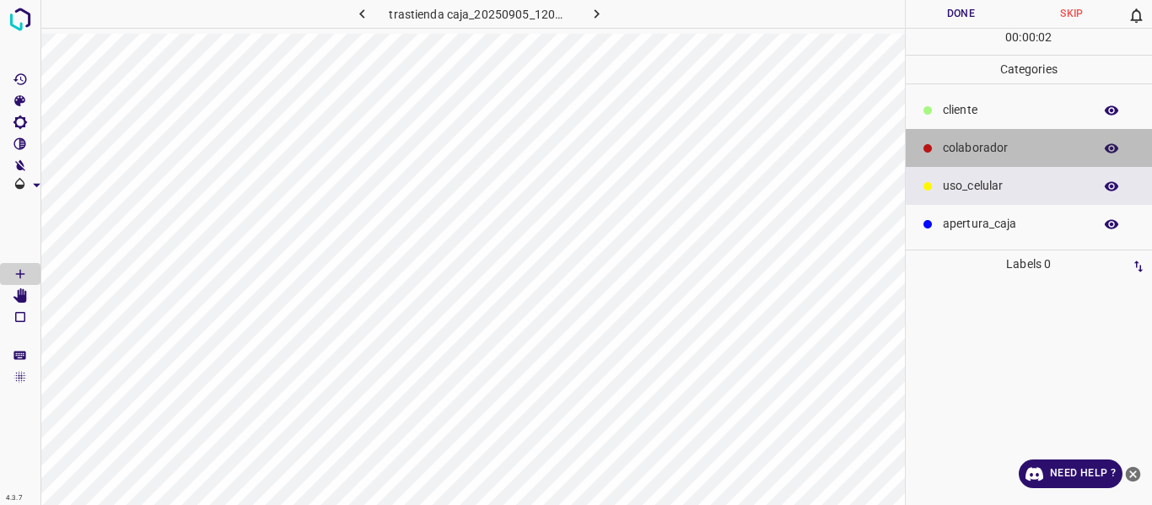
click at [974, 143] on p "colaborador" at bounding box center [1014, 148] width 142 height 18
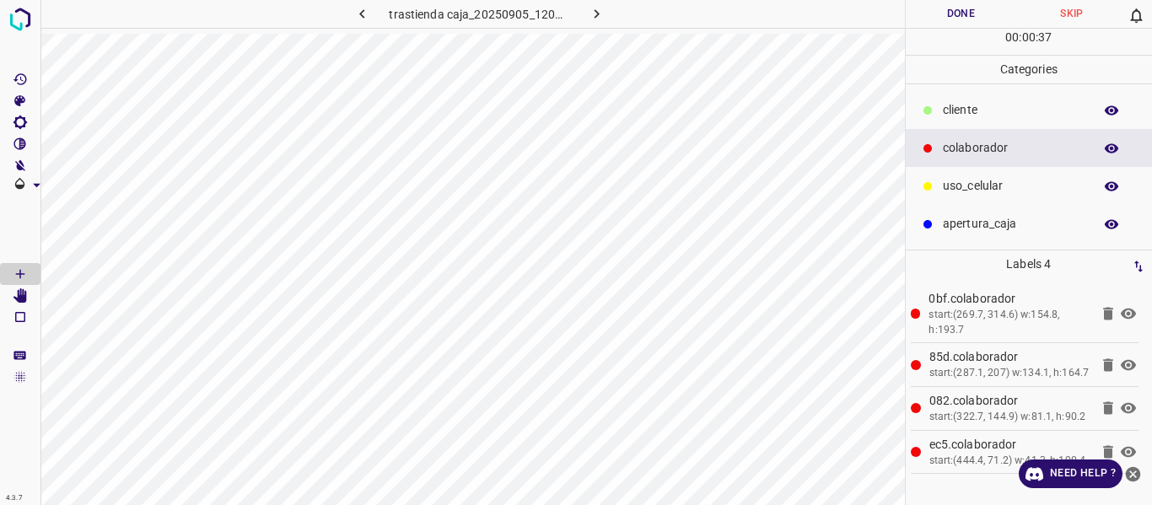
click at [983, 184] on p "uso_celular" at bounding box center [1014, 186] width 142 height 18
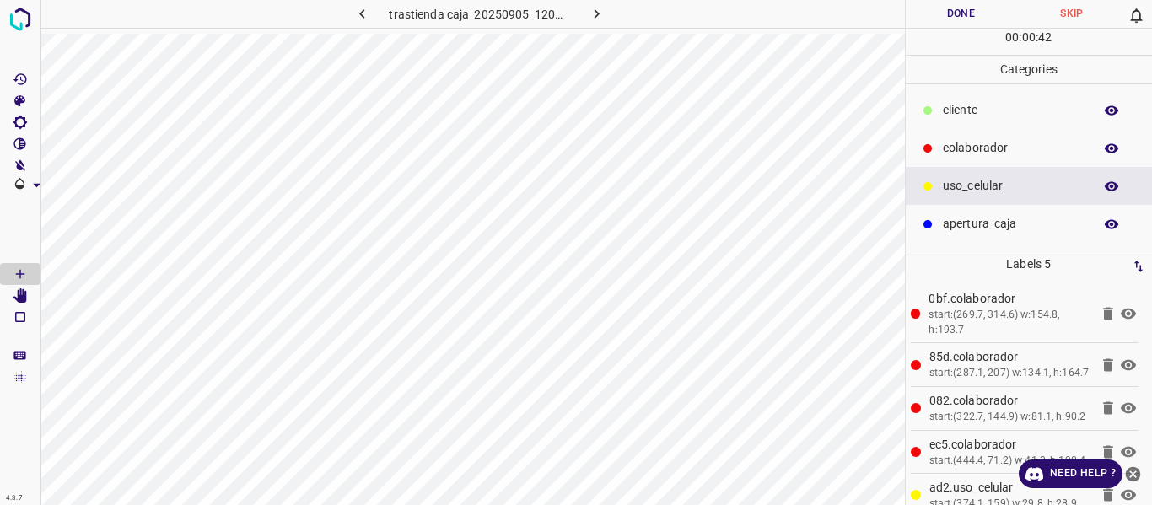
click at [942, 18] on button "Done" at bounding box center [961, 14] width 111 height 28
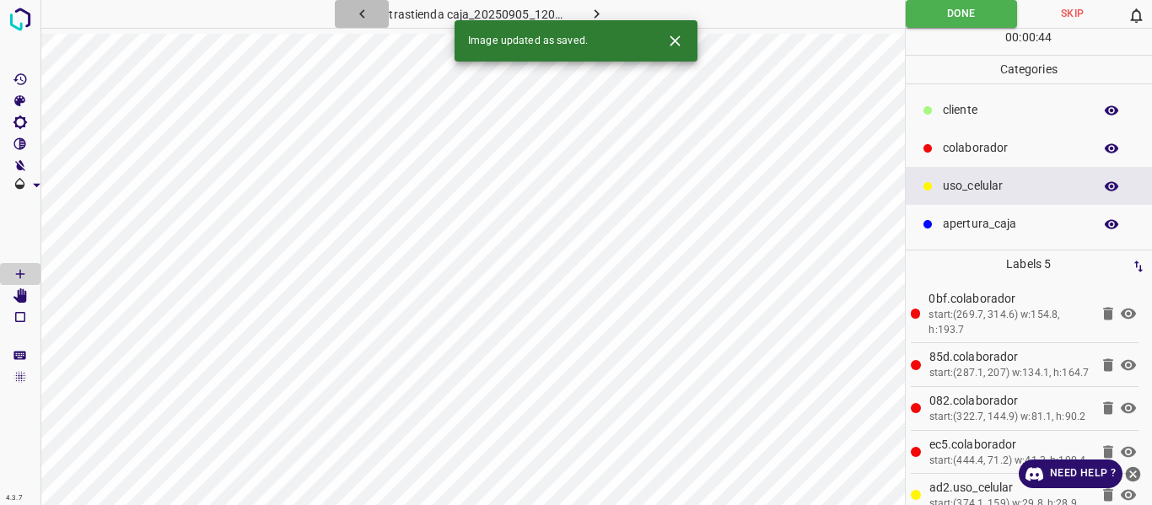
click at [359, 12] on icon "button" at bounding box center [362, 14] width 18 height 18
click at [599, 15] on icon "button" at bounding box center [597, 14] width 18 height 18
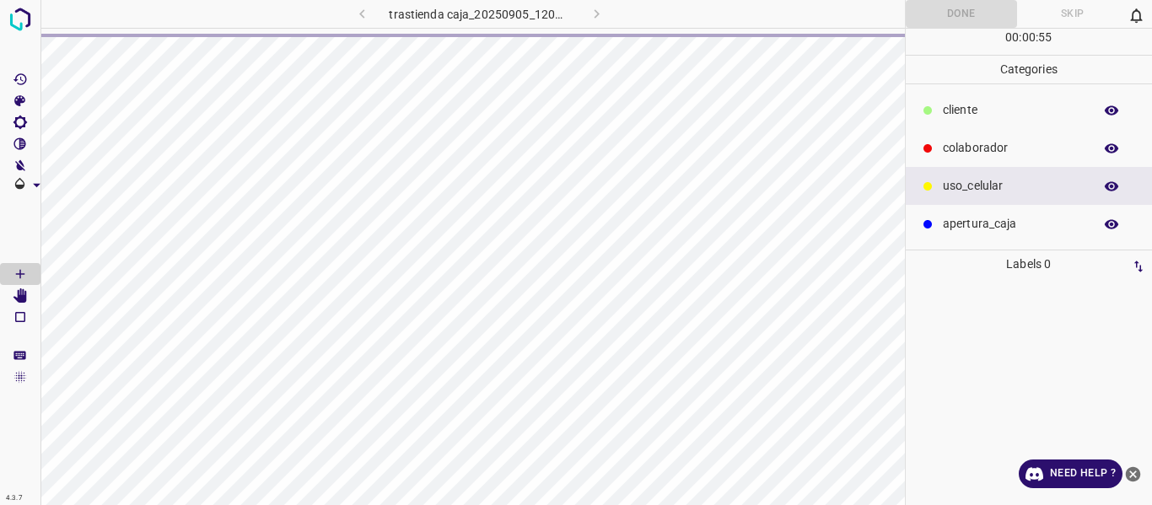
click at [590, 9] on div "trastienda caja_20250905_120852_068523.jpg" at bounding box center [479, 14] width 361 height 28
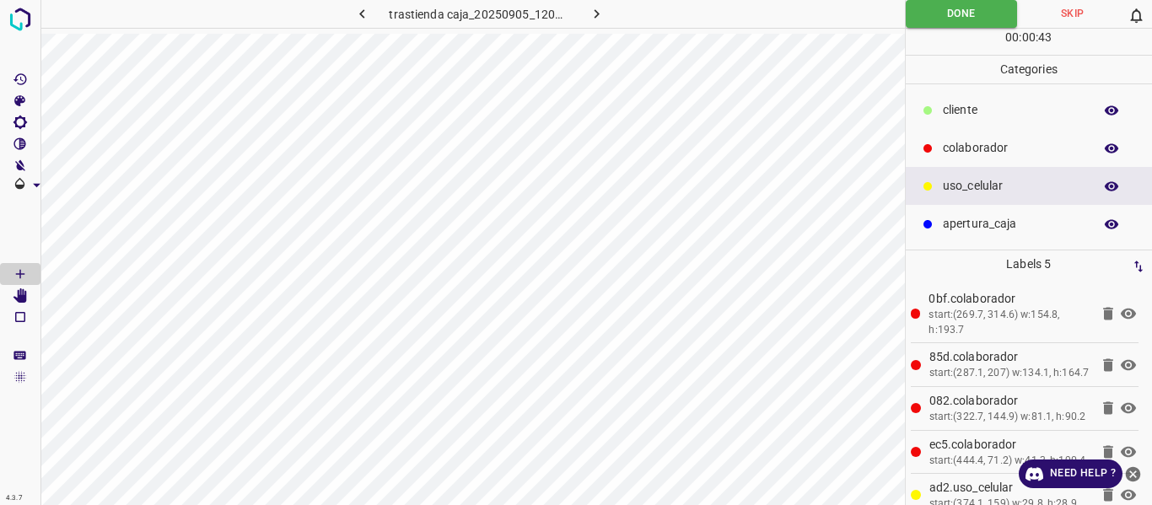
click at [583, 13] on button "button" at bounding box center [596, 14] width 54 height 28
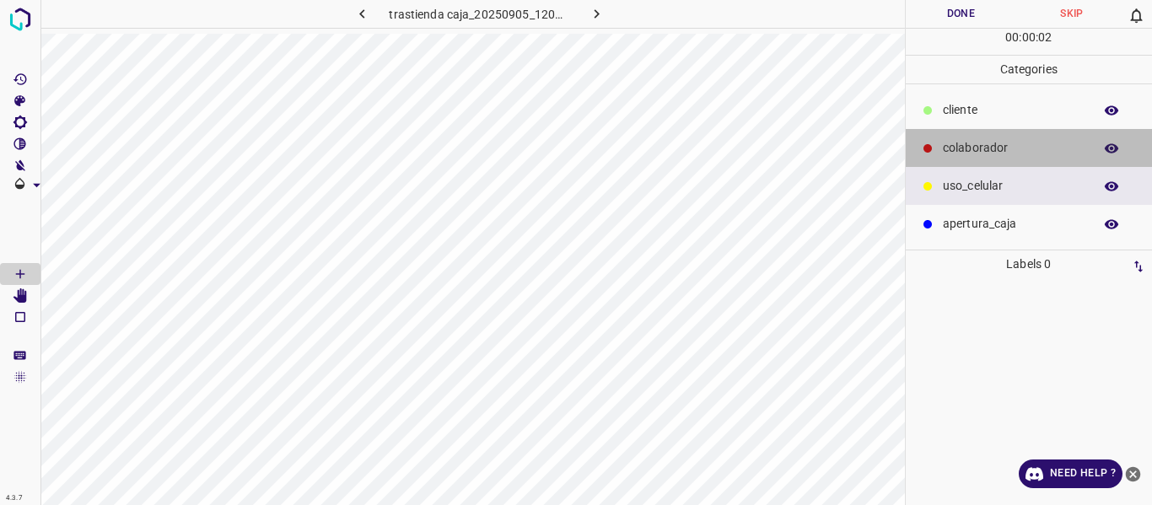
click at [975, 145] on p "colaborador" at bounding box center [1014, 148] width 142 height 18
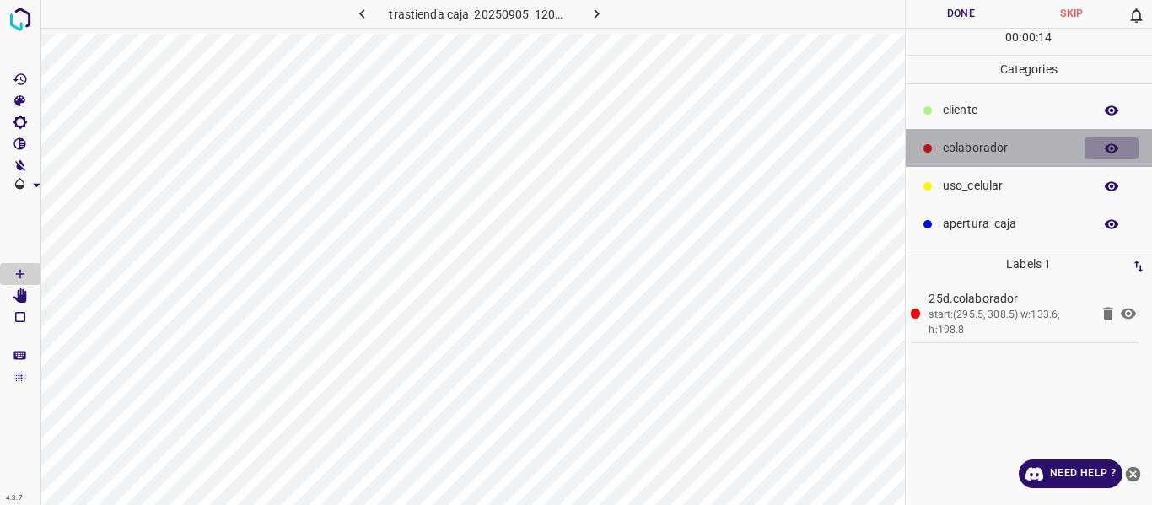
click at [1107, 149] on icon "button" at bounding box center [1111, 147] width 13 height 9
click at [1107, 149] on icon "button" at bounding box center [1111, 148] width 13 height 12
click at [1113, 146] on icon "button" at bounding box center [1111, 148] width 15 height 15
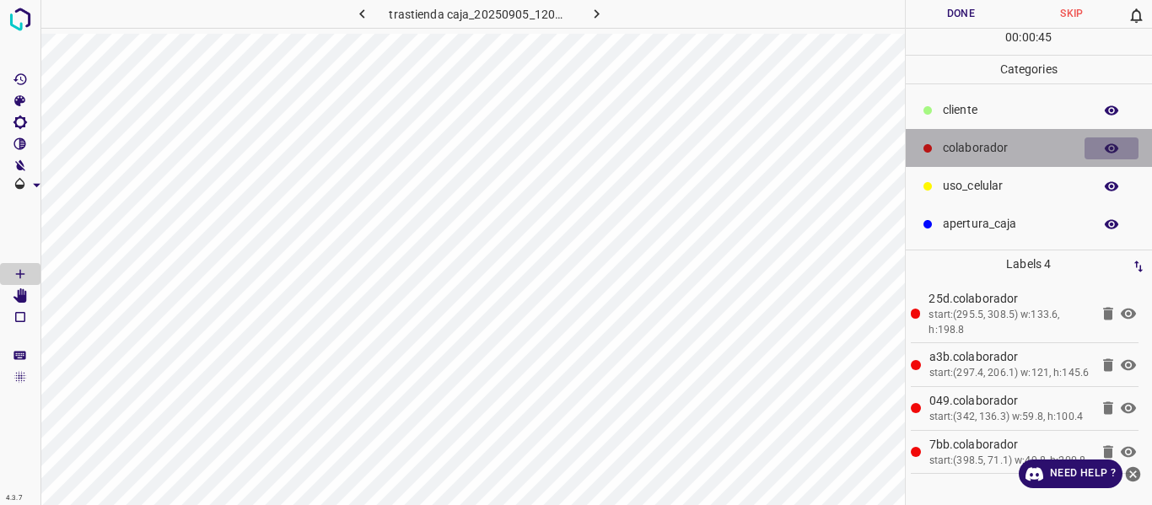
click at [1105, 149] on icon "button" at bounding box center [1111, 147] width 13 height 9
click at [1106, 149] on icon "button" at bounding box center [1111, 148] width 13 height 12
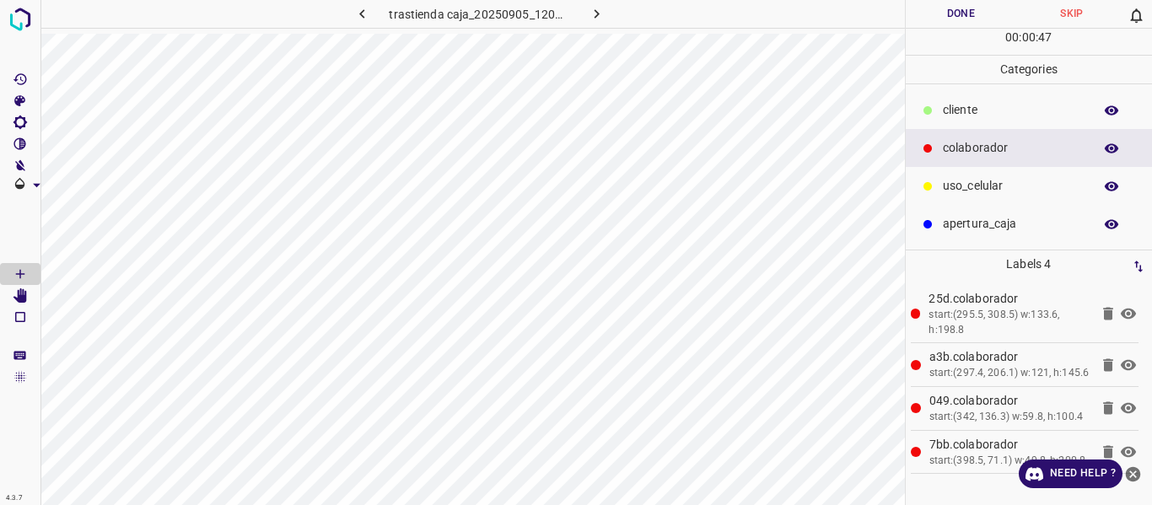
click at [987, 181] on p "uso_celular" at bounding box center [1014, 186] width 142 height 18
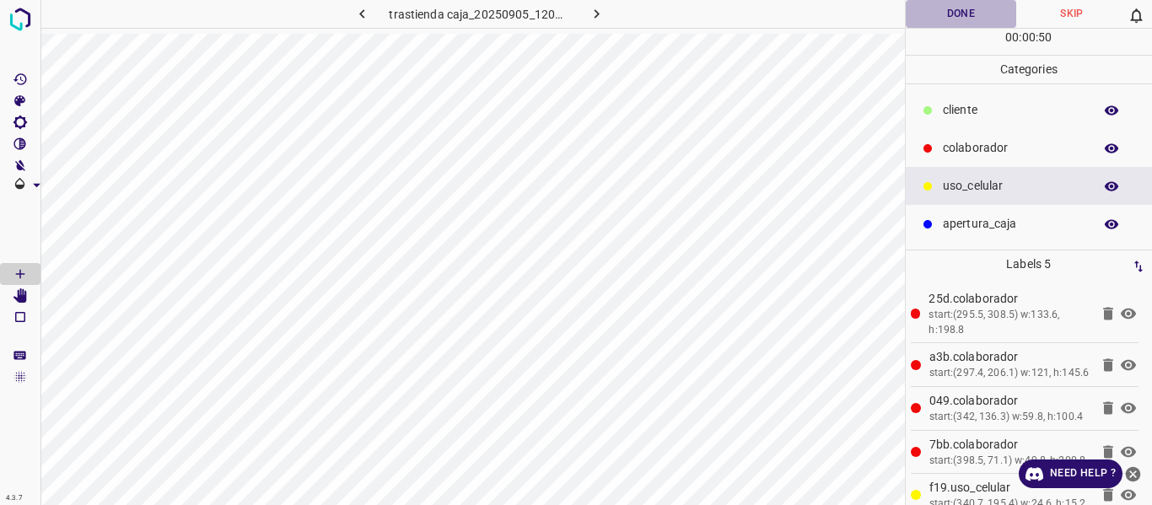
click at [931, 19] on button "Done" at bounding box center [961, 14] width 111 height 28
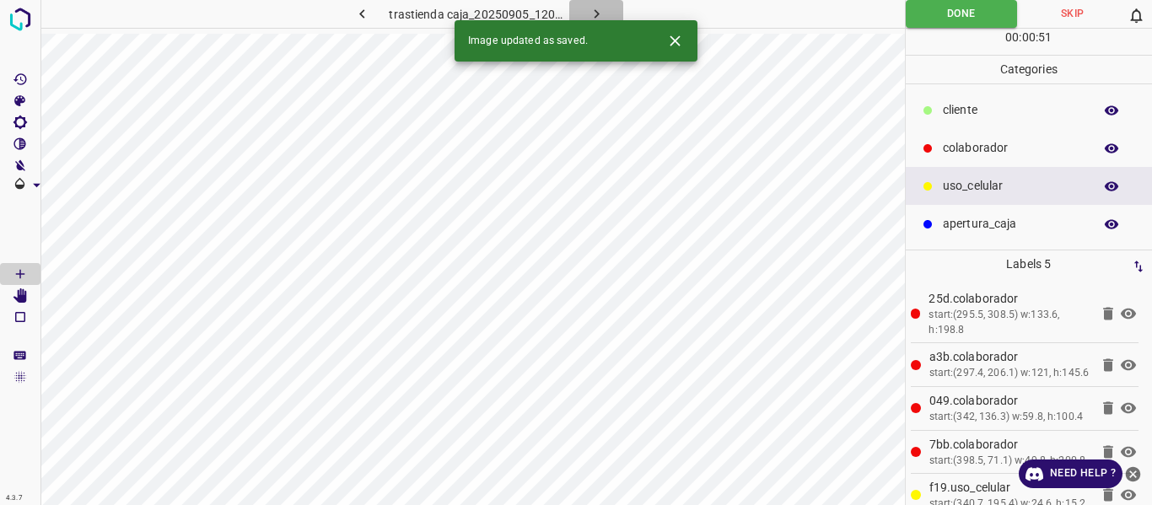
click at [599, 10] on icon "button" at bounding box center [597, 14] width 18 height 18
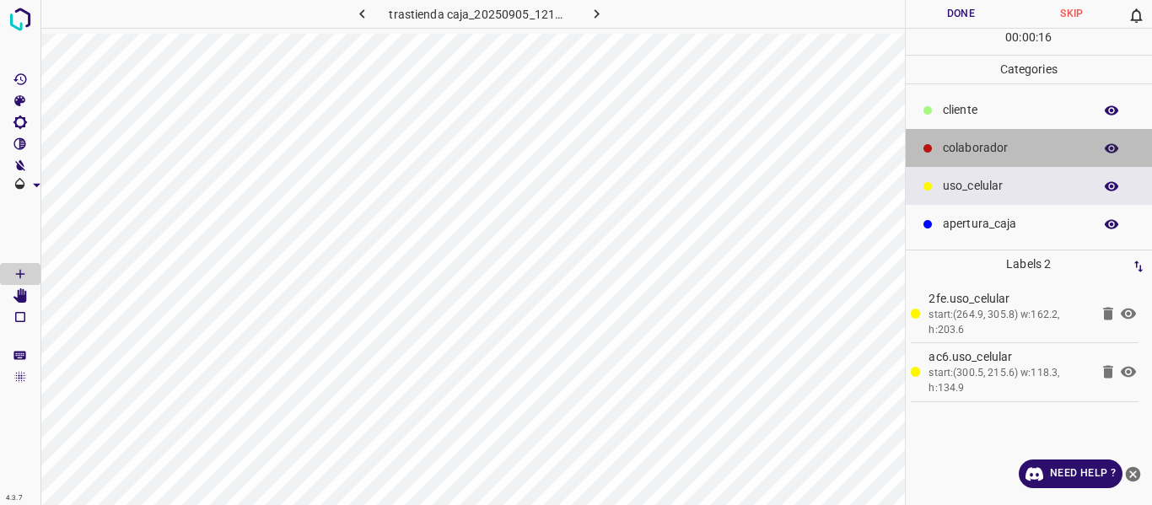
click at [992, 142] on p "colaborador" at bounding box center [1014, 148] width 142 height 18
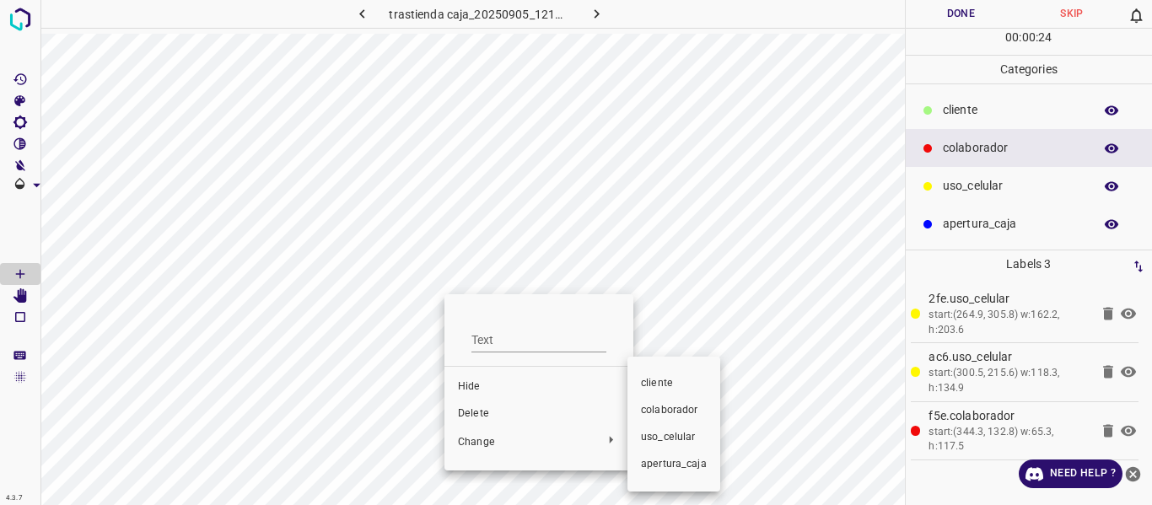
click at [664, 412] on span "colaborador" at bounding box center [674, 410] width 66 height 15
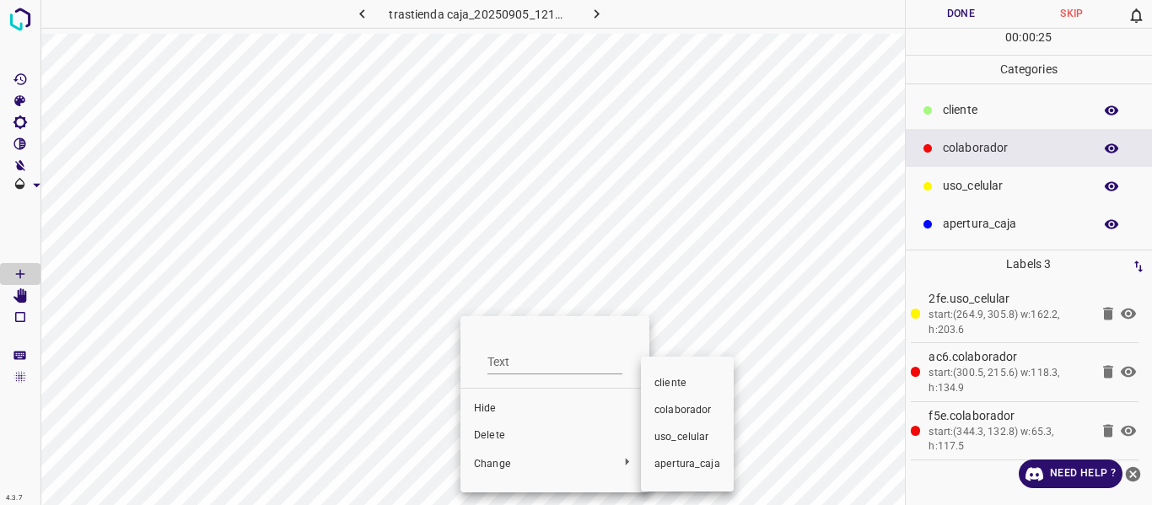
click at [669, 408] on span "colaborador" at bounding box center [687, 410] width 66 height 15
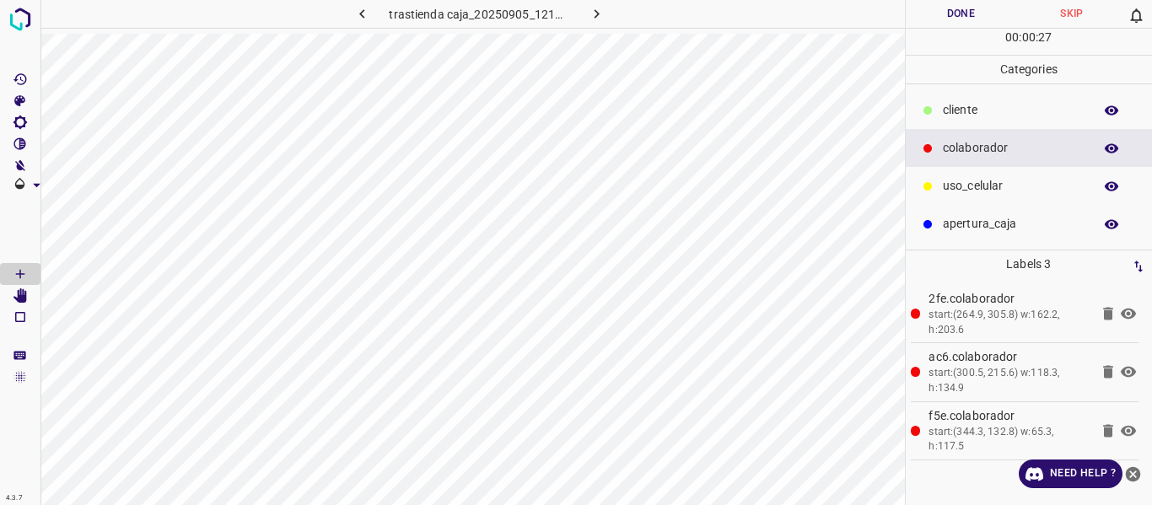
click at [1114, 148] on icon "button" at bounding box center [1111, 148] width 15 height 15
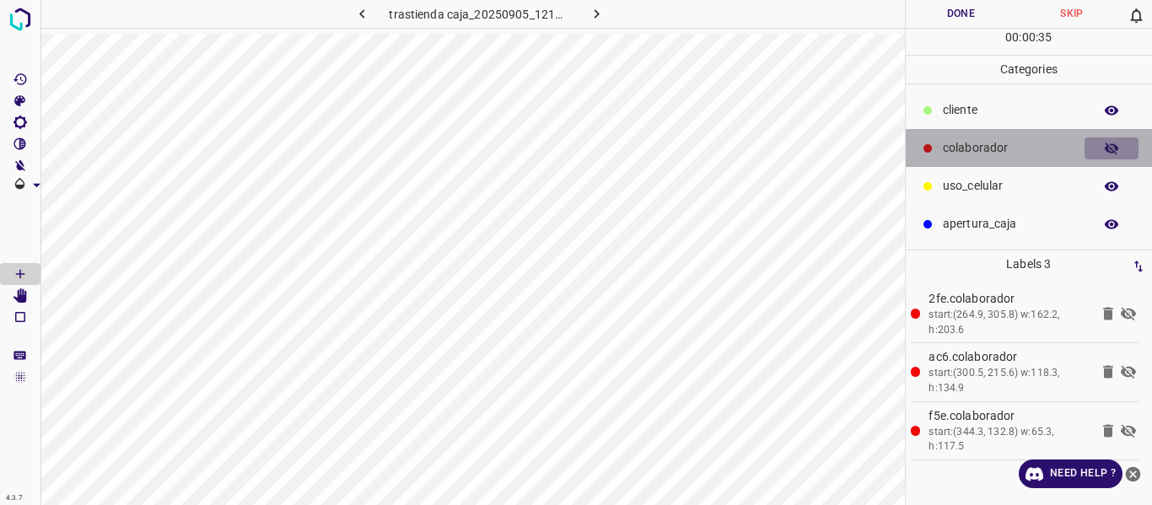
click at [1114, 148] on icon "button" at bounding box center [1111, 148] width 15 height 15
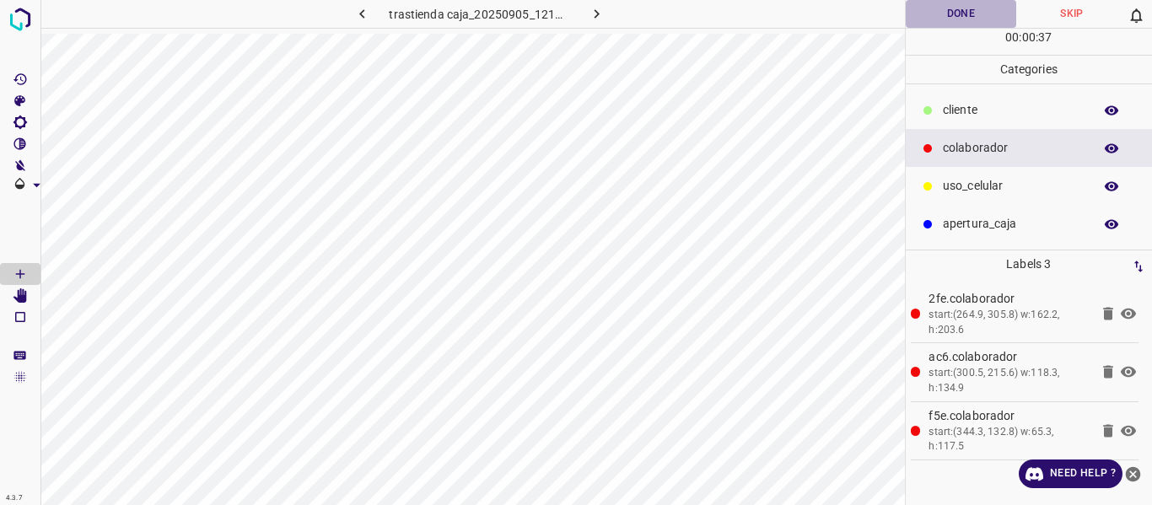
click at [960, 18] on button "Done" at bounding box center [961, 14] width 111 height 28
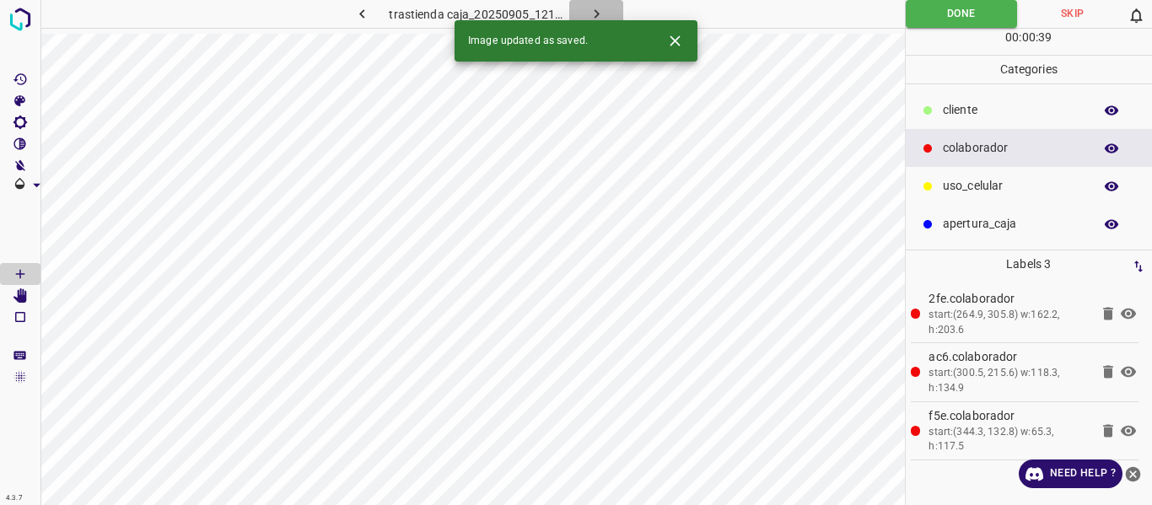
click at [603, 12] on icon "button" at bounding box center [597, 14] width 18 height 18
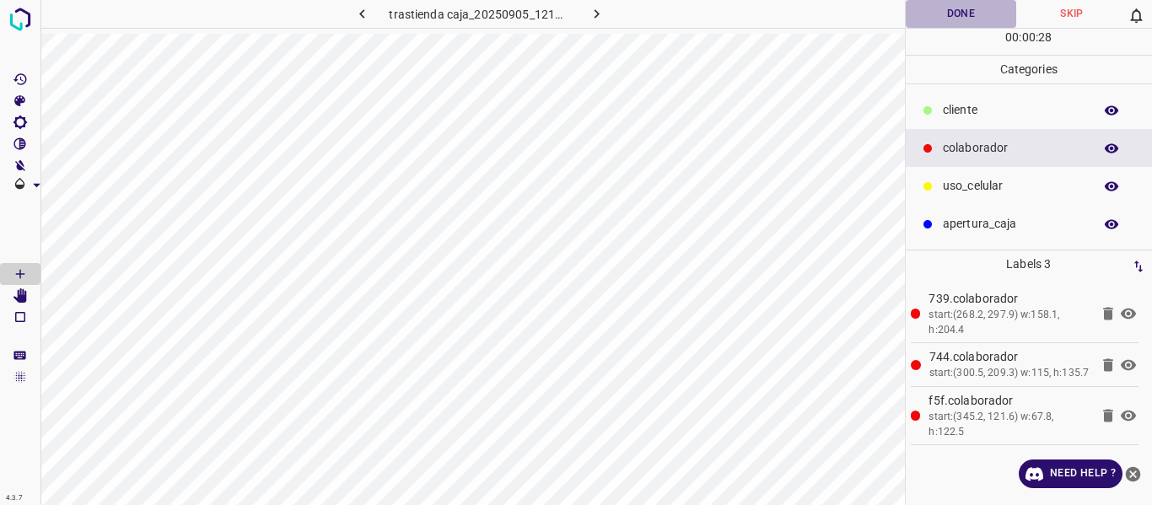
click at [926, 10] on button "Done" at bounding box center [961, 14] width 111 height 28
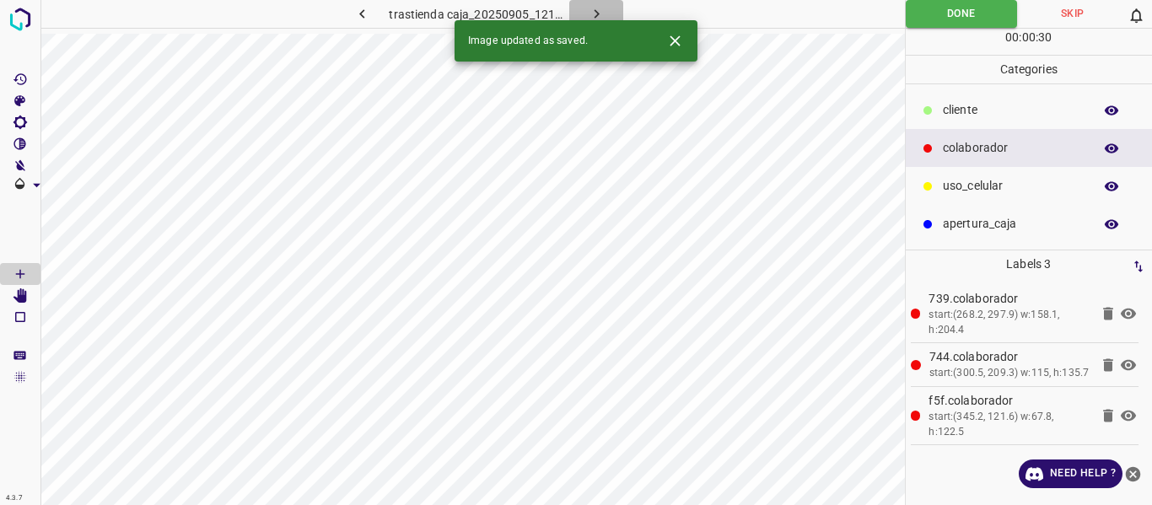
click at [594, 18] on icon "button" at bounding box center [596, 13] width 5 height 9
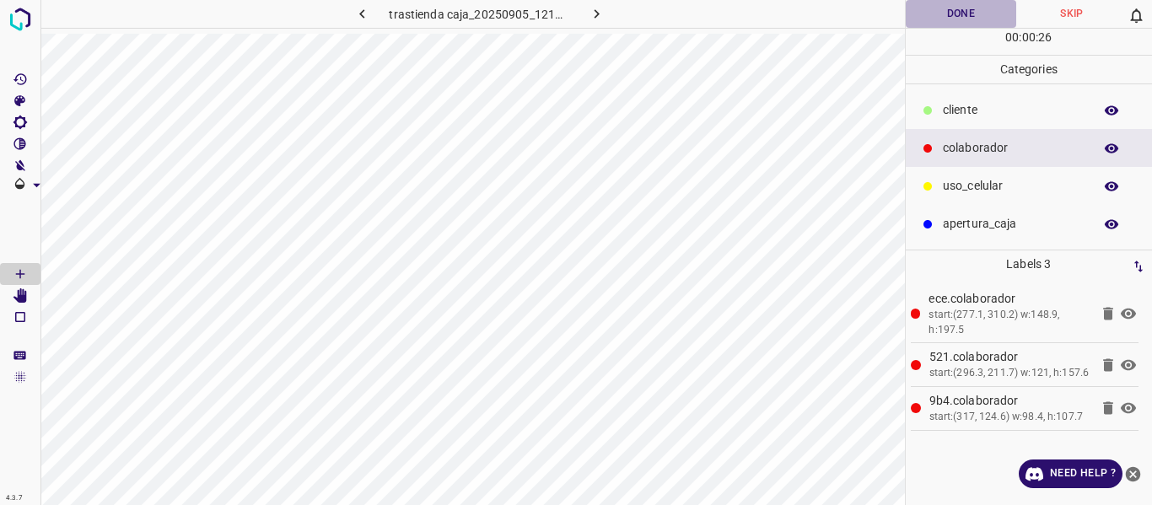
click at [948, 17] on button "Done" at bounding box center [961, 14] width 111 height 28
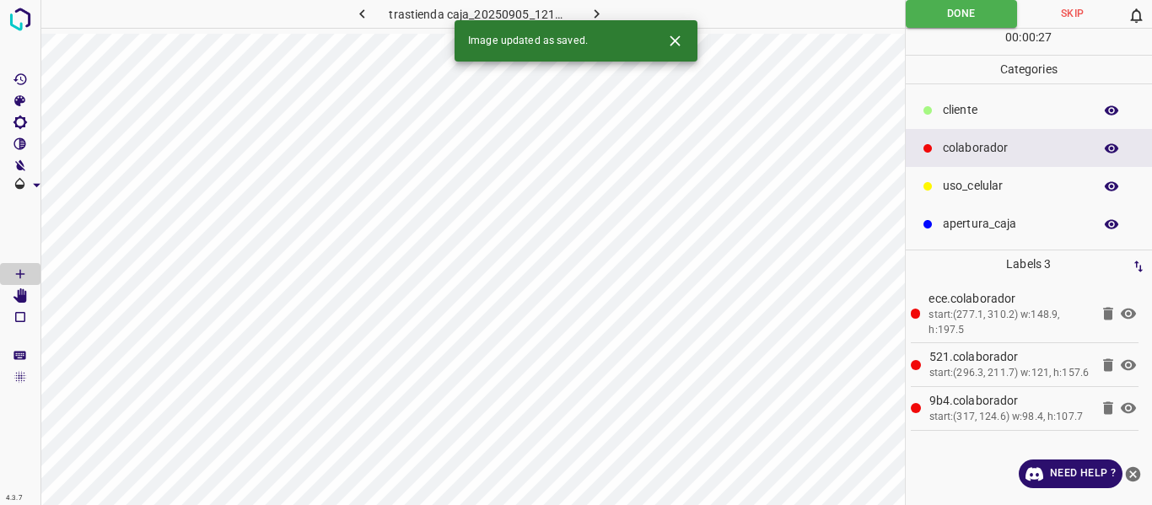
click at [605, 7] on button "button" at bounding box center [596, 14] width 54 height 28
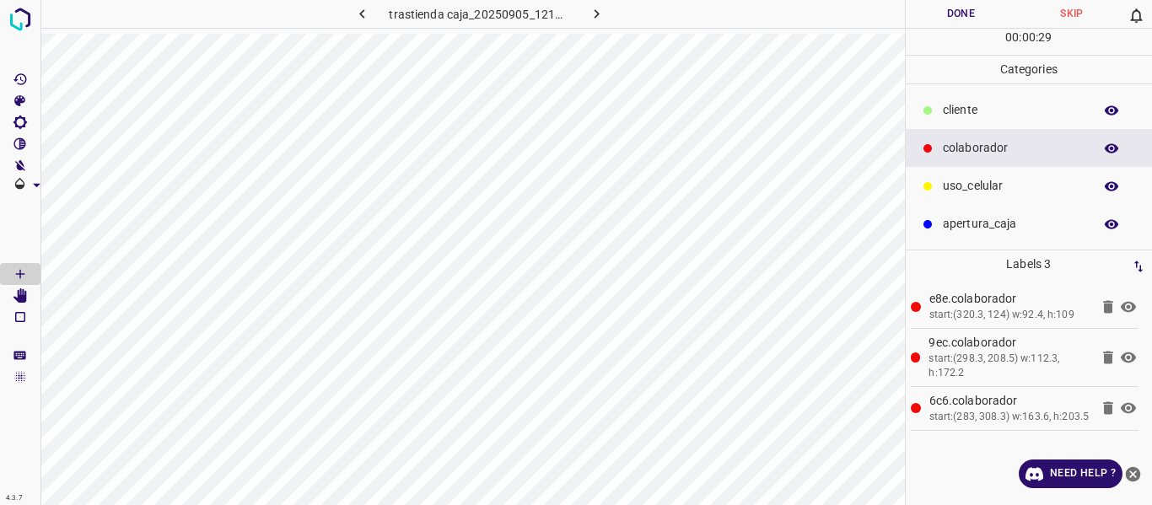
click at [965, 185] on p "uso_celular" at bounding box center [1014, 186] width 142 height 18
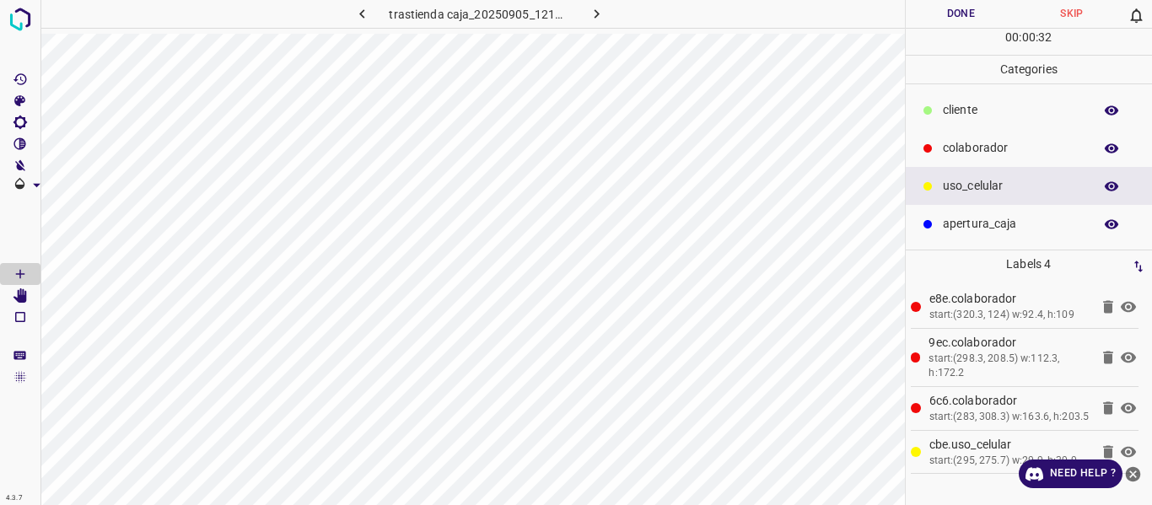
click at [933, 9] on button "Done" at bounding box center [961, 14] width 111 height 28
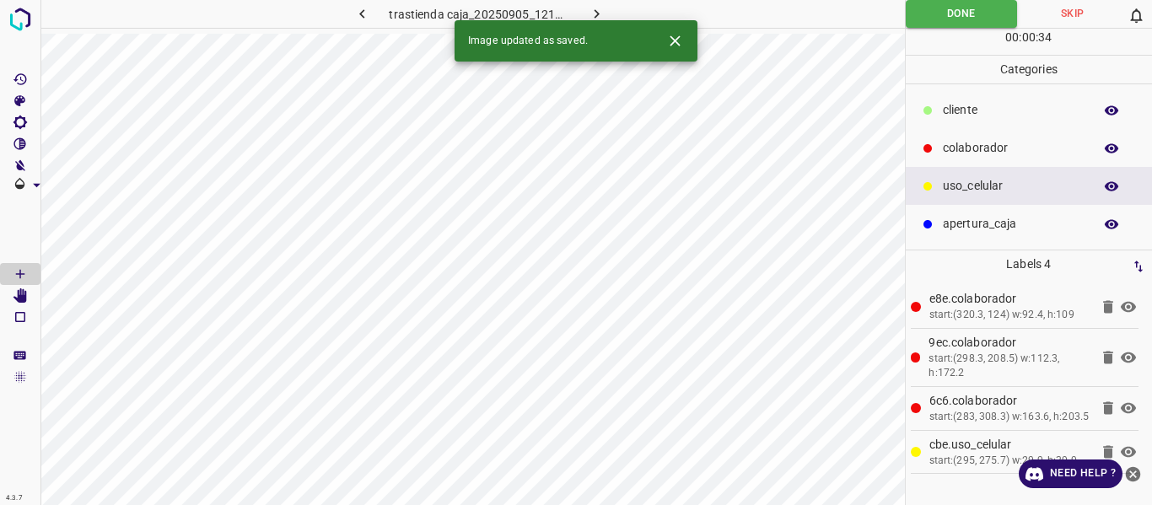
click at [594, 16] on icon "button" at bounding box center [596, 13] width 5 height 9
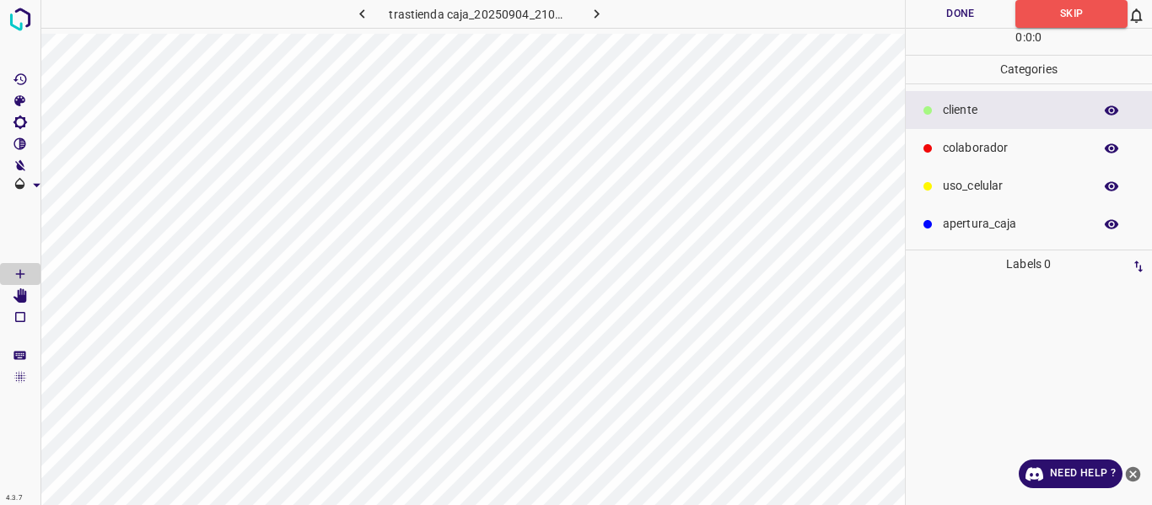
click at [599, 16] on icon "button" at bounding box center [597, 14] width 18 height 18
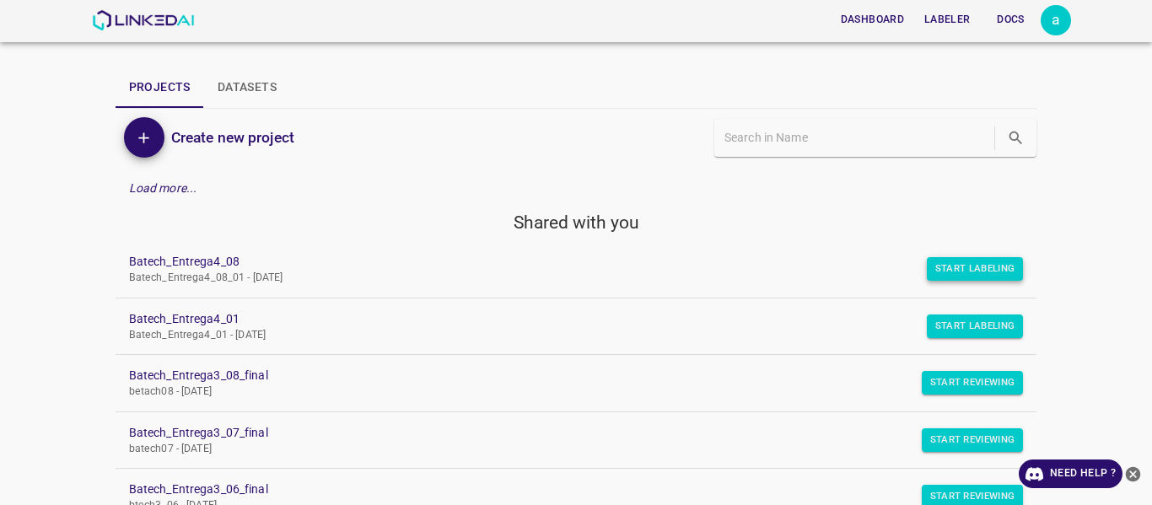
click at [962, 267] on button "Start Labeling" at bounding box center [975, 269] width 97 height 24
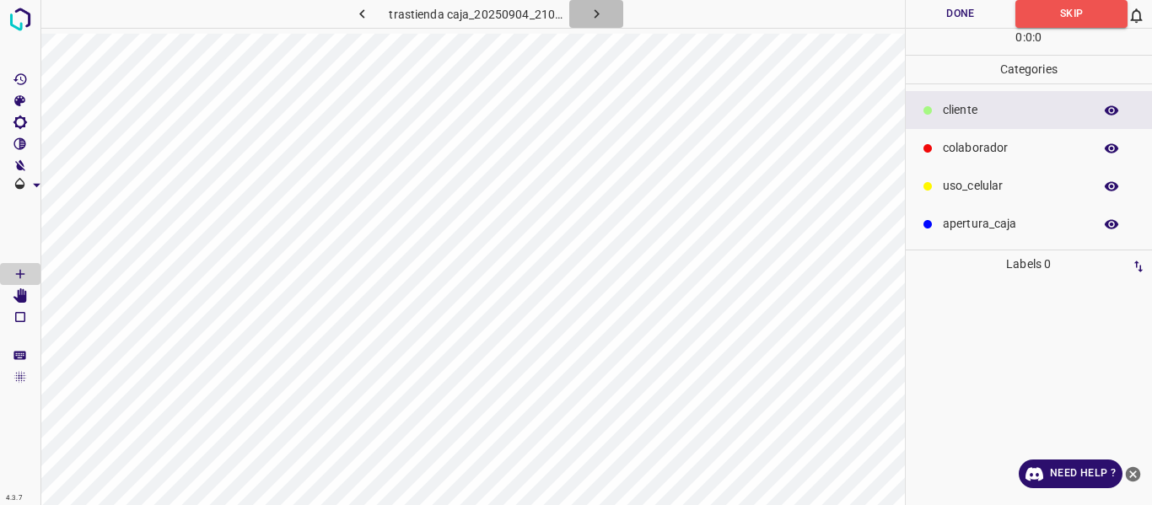
click at [594, 17] on icon "button" at bounding box center [596, 13] width 5 height 9
click at [602, 17] on icon "button" at bounding box center [597, 14] width 18 height 18
